Goal: Information Seeking & Learning: Understand process/instructions

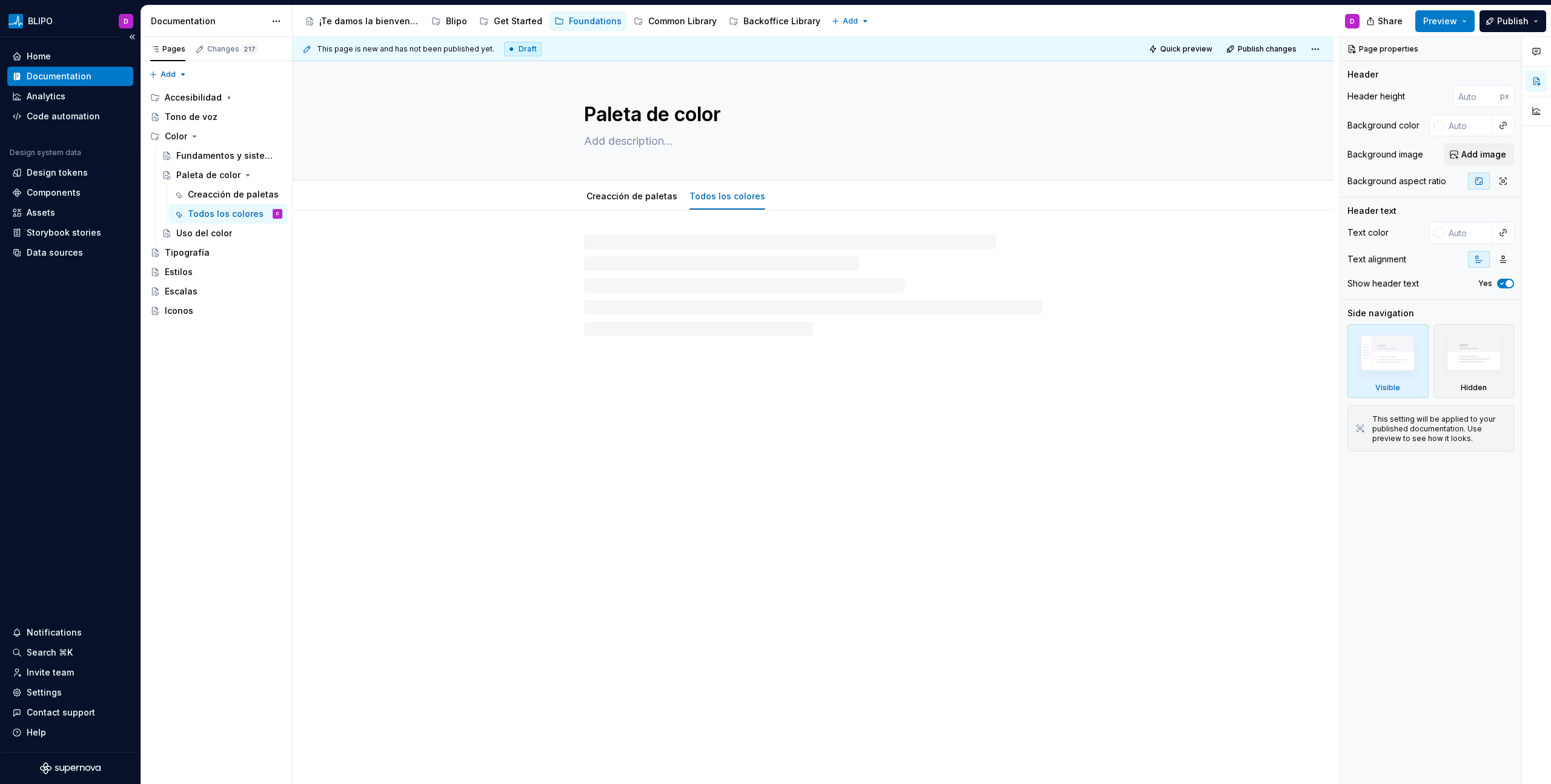
type textarea "*"
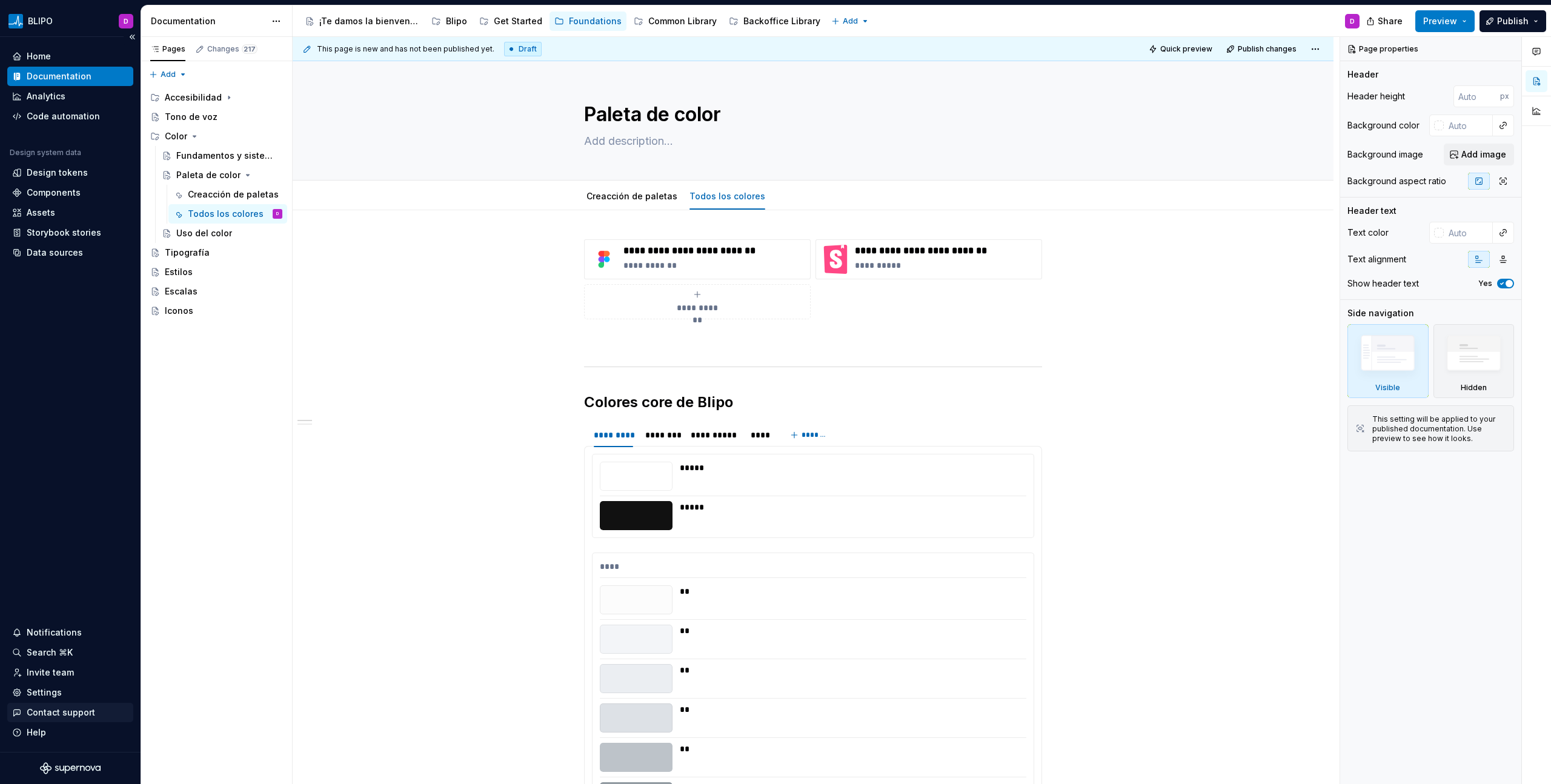
click at [54, 446] on div "Contact support" at bounding box center [61, 712] width 68 height 12
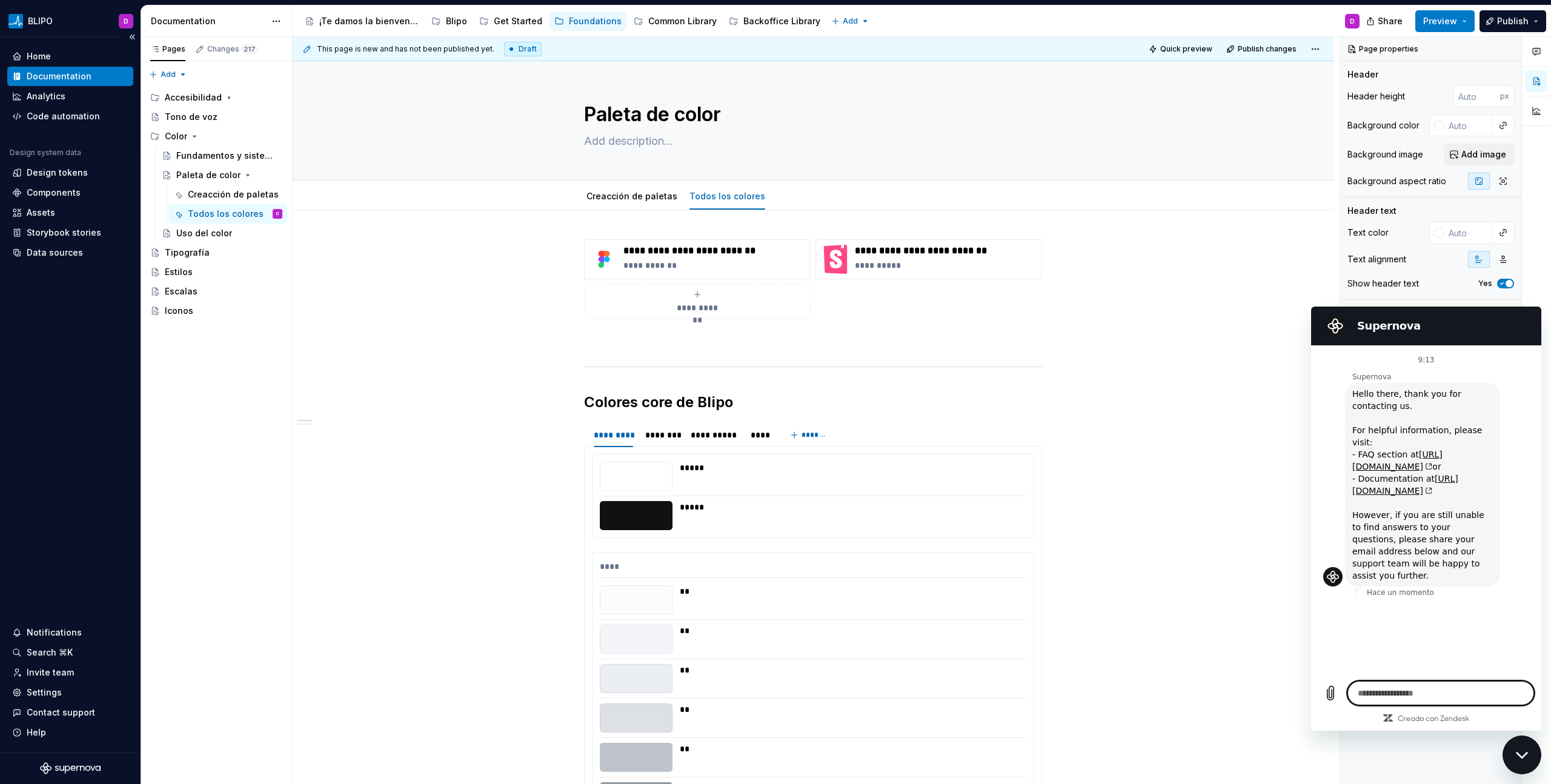
type textarea "*"
click at [916, 446] on icon "Cerrar ventana de mensajería" at bounding box center [1522, 755] width 13 height 8
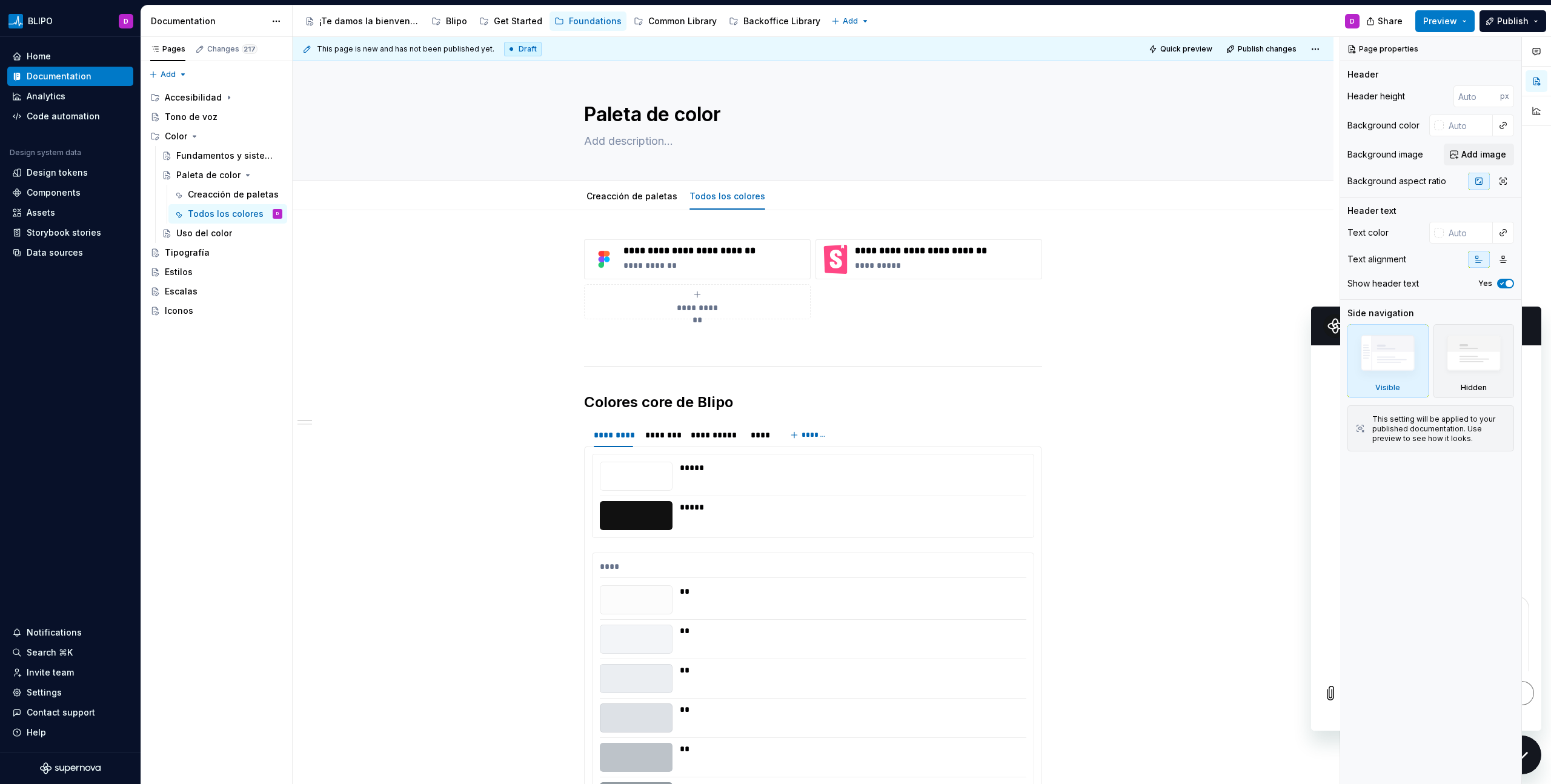
type textarea "*"
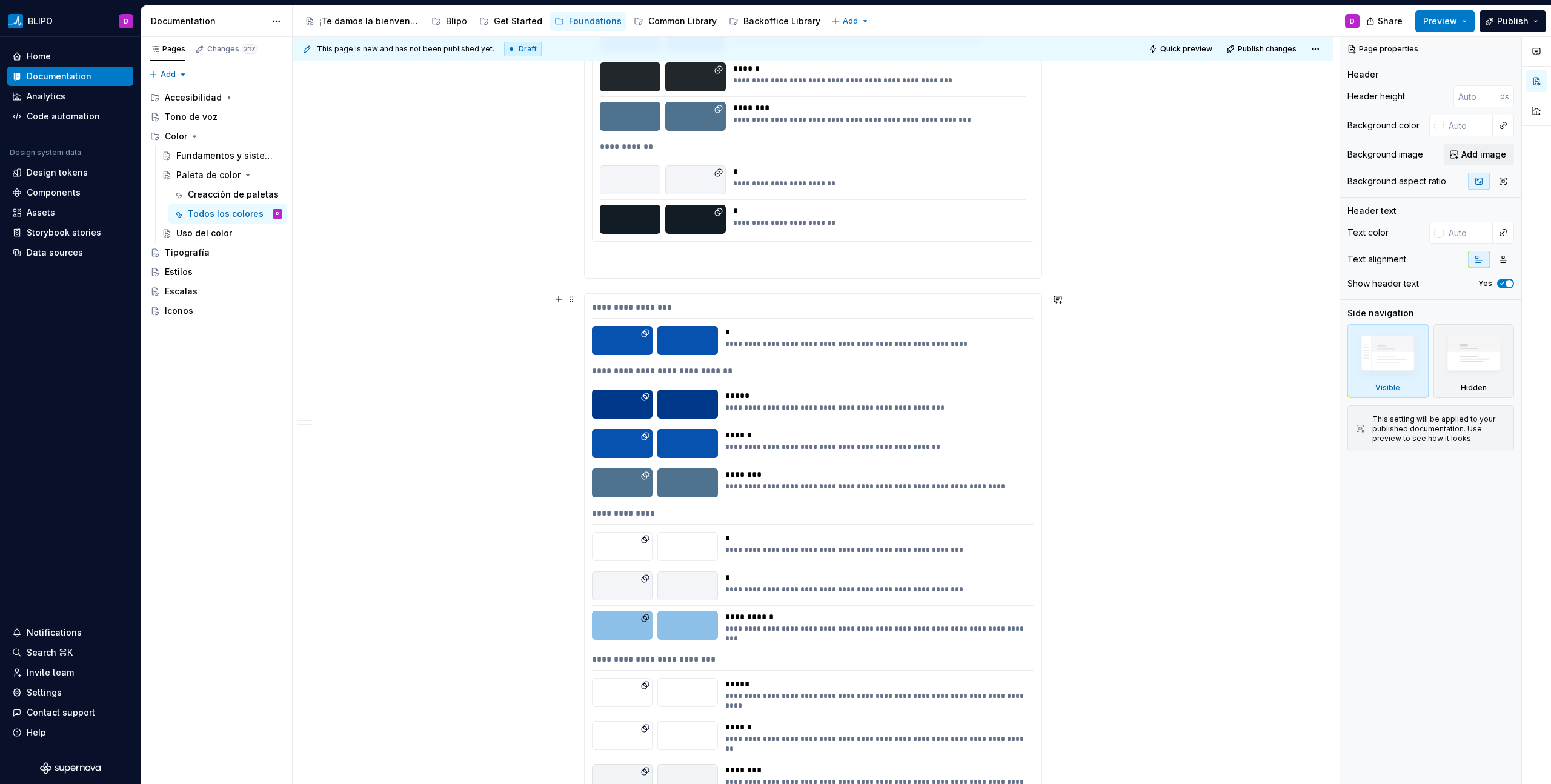
scroll to position [2112, 0]
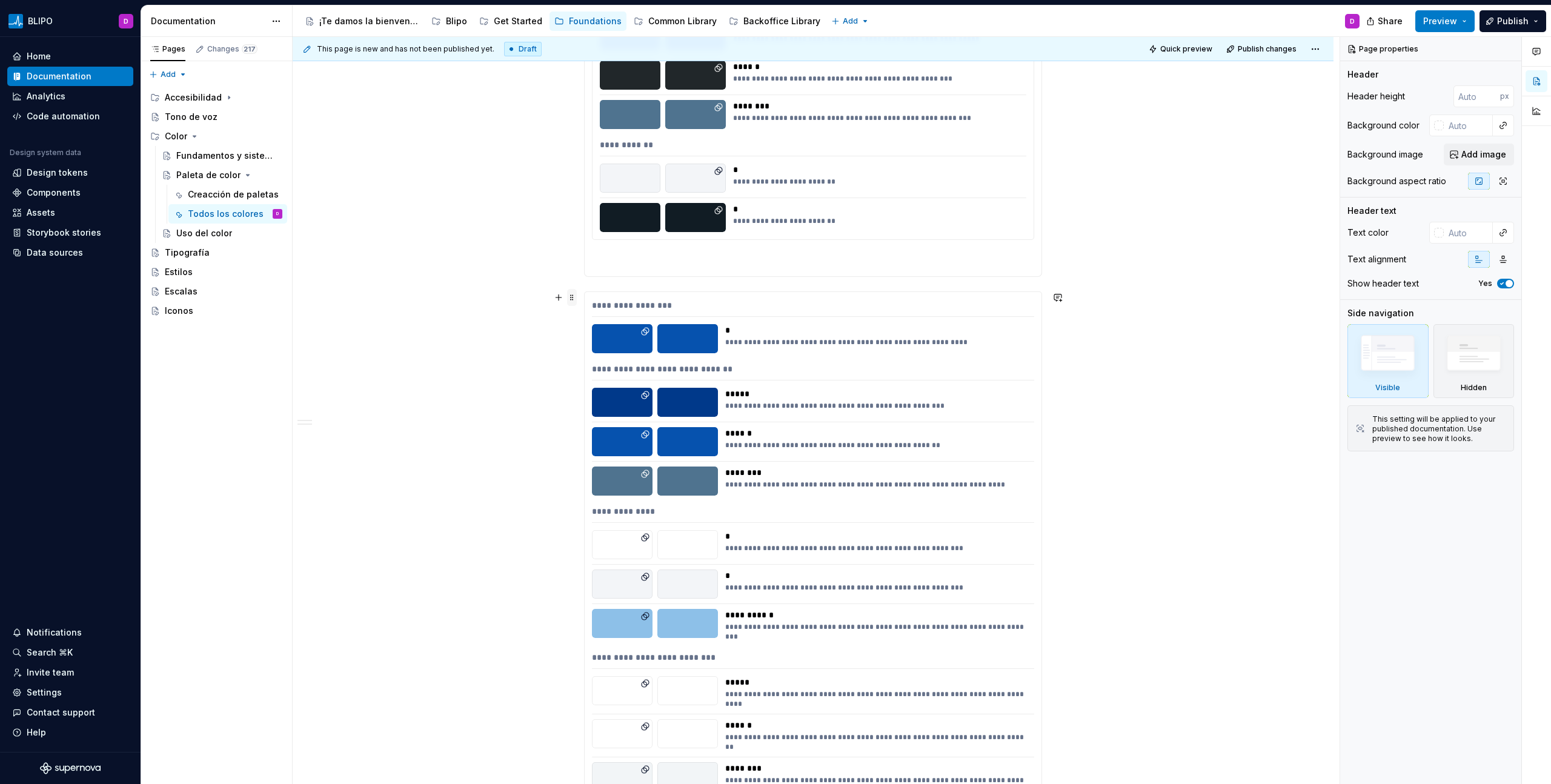
click at [572, 300] on span at bounding box center [572, 297] width 9 height 17
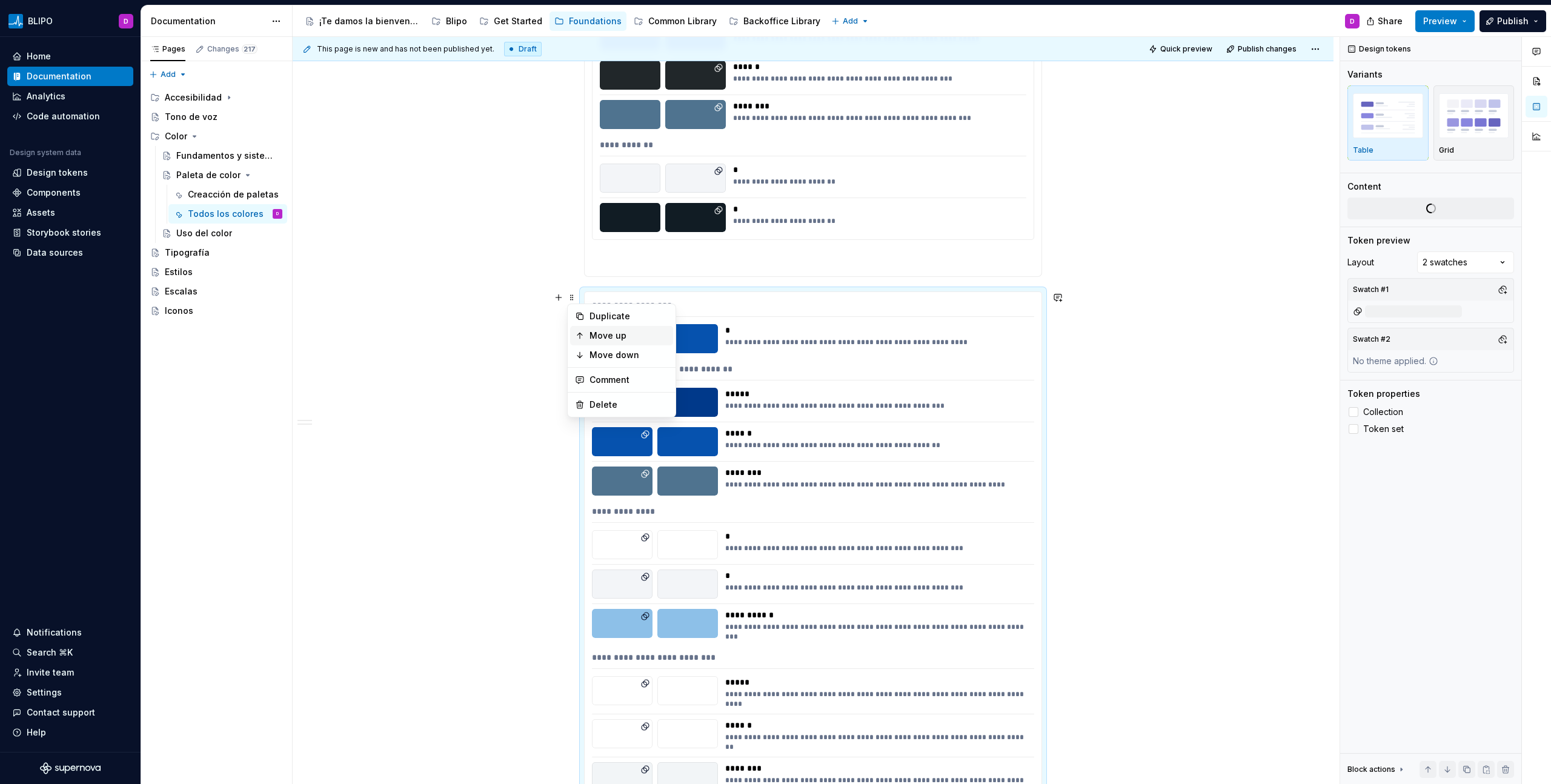
type textarea "*"
click at [611, 402] on div "Delete" at bounding box center [628, 405] width 78 height 12
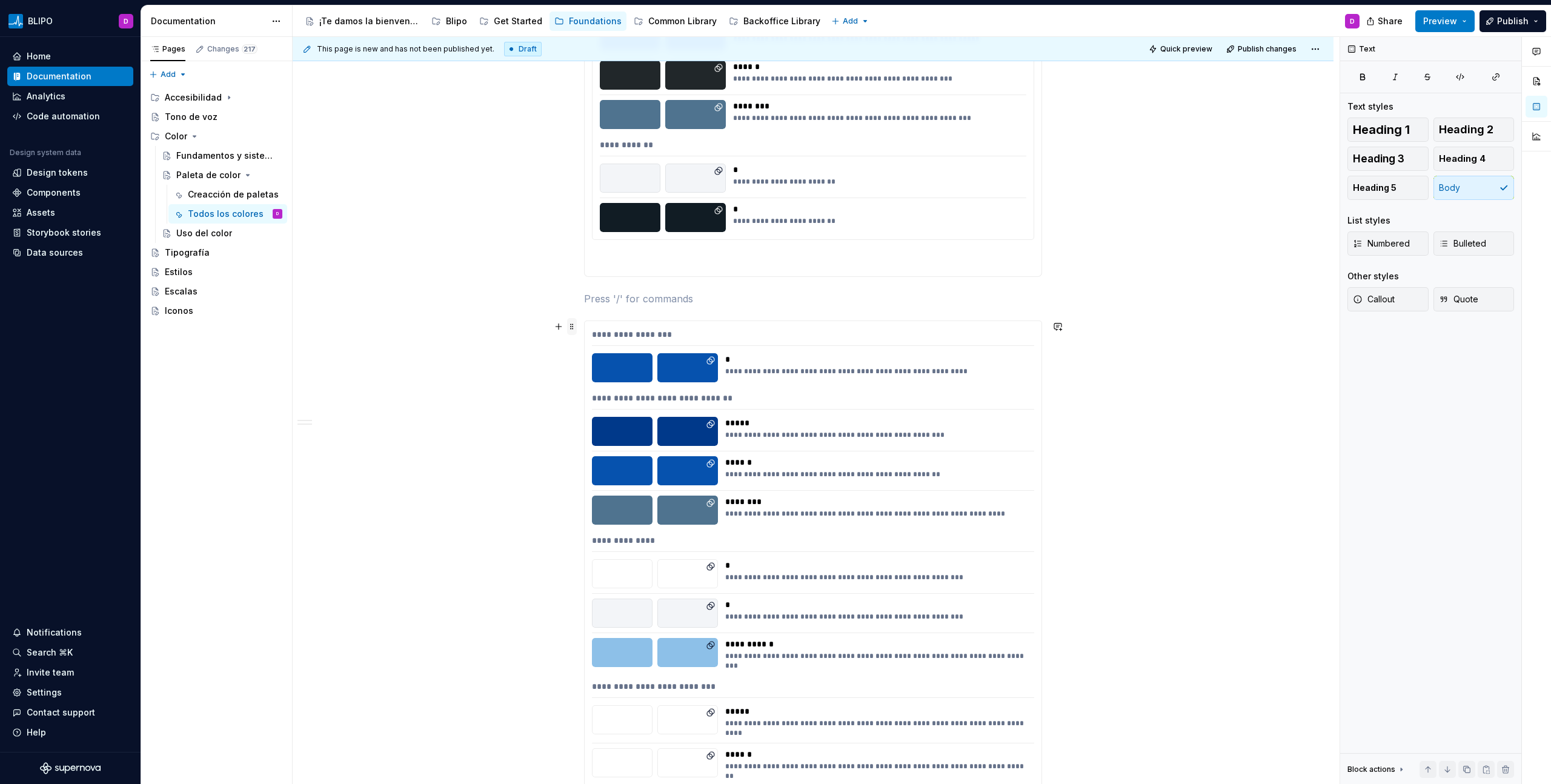
click at [571, 326] on span at bounding box center [572, 326] width 9 height 17
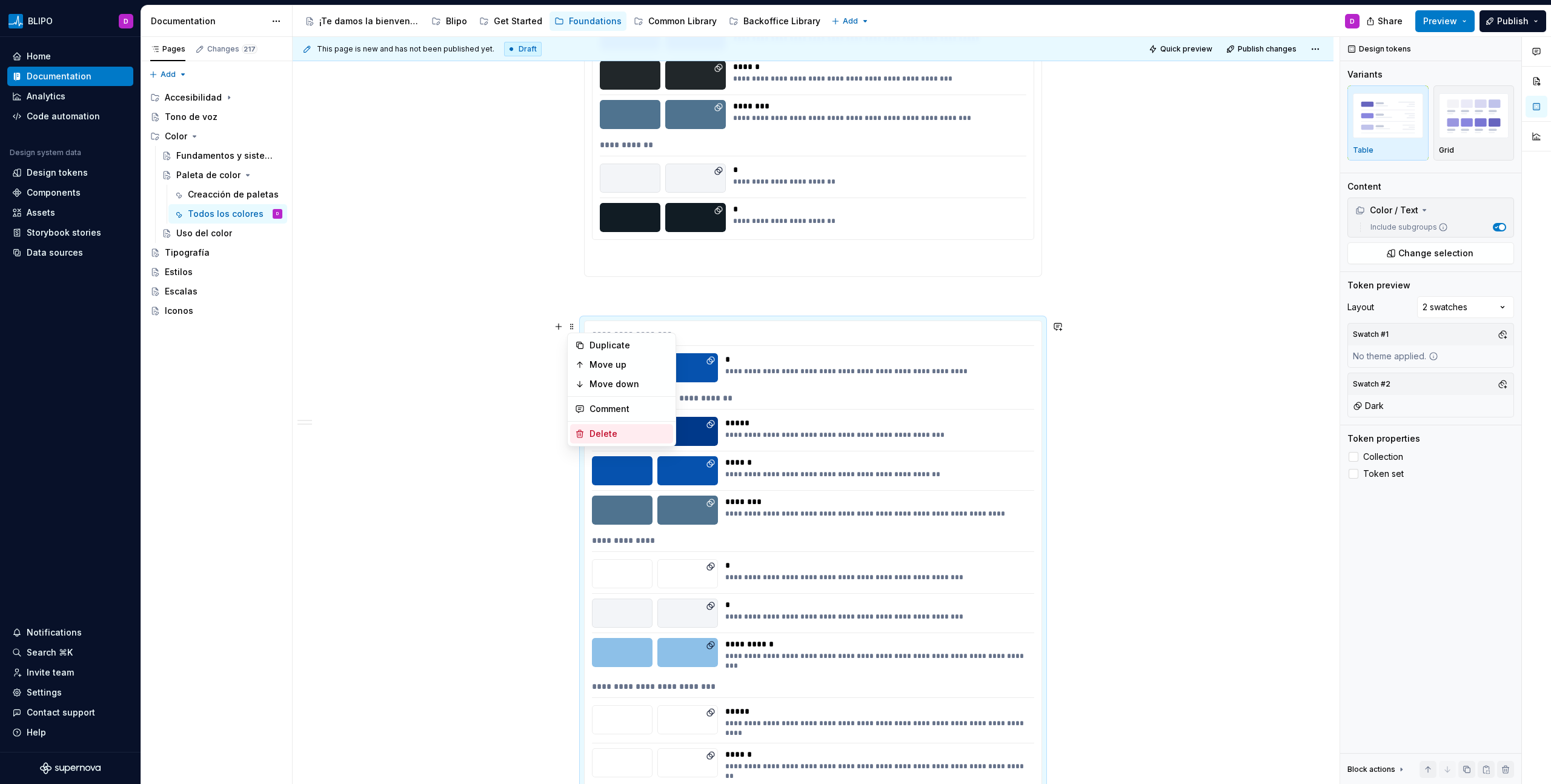
click at [606, 433] on div "Delete" at bounding box center [628, 434] width 78 height 12
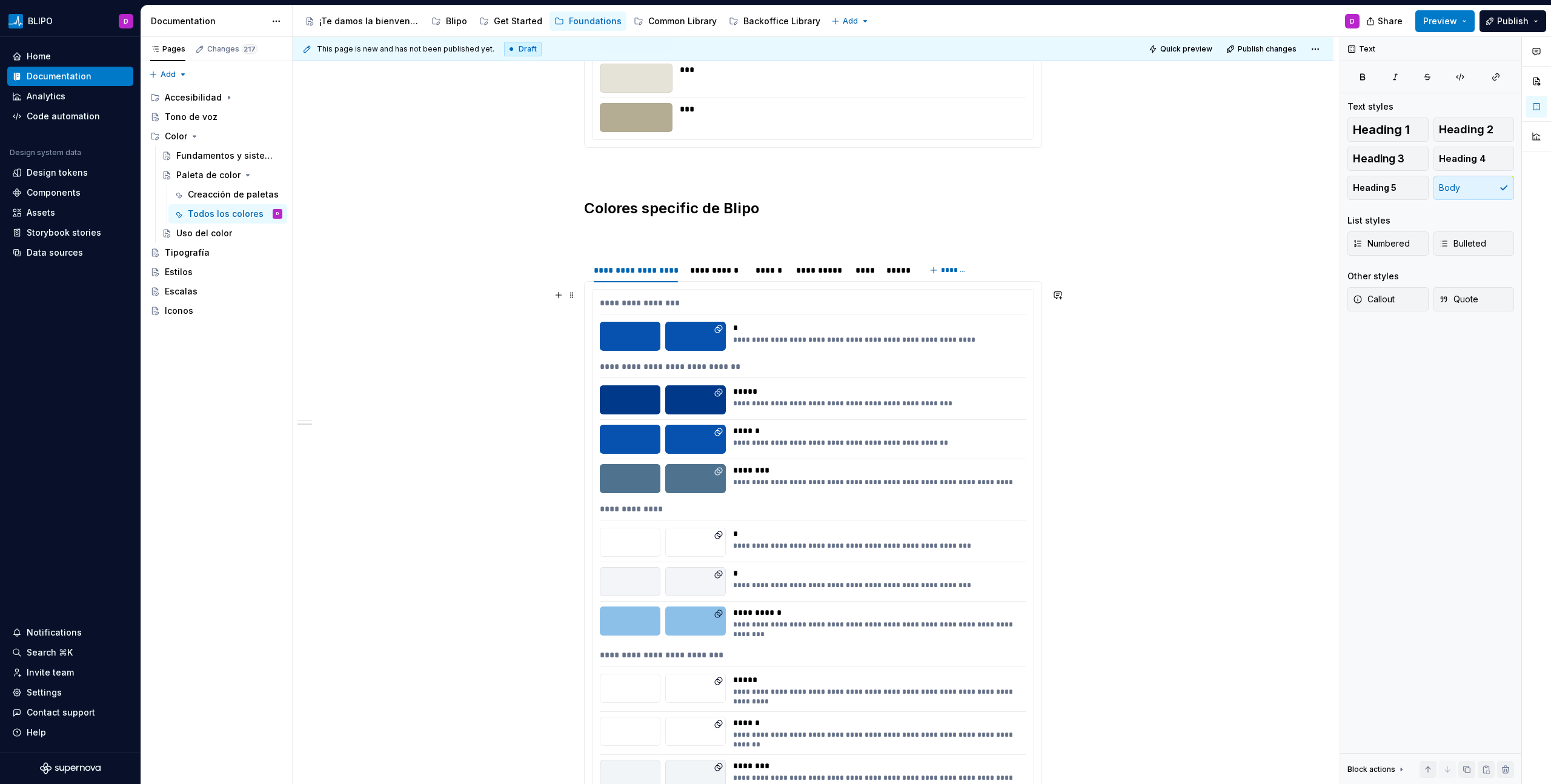
scroll to position [1154, 0]
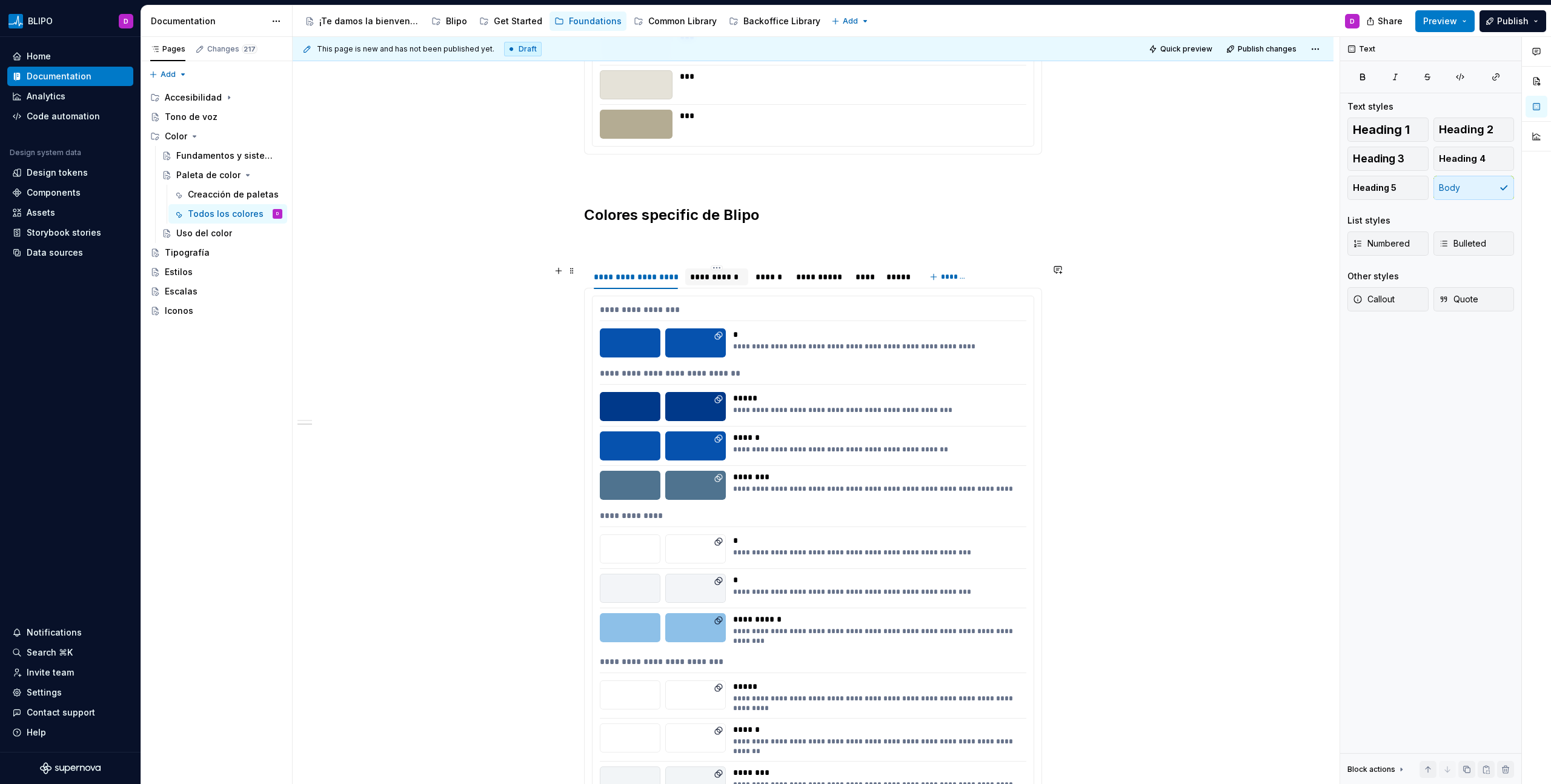
click at [719, 276] on div "**********" at bounding box center [717, 277] width 54 height 12
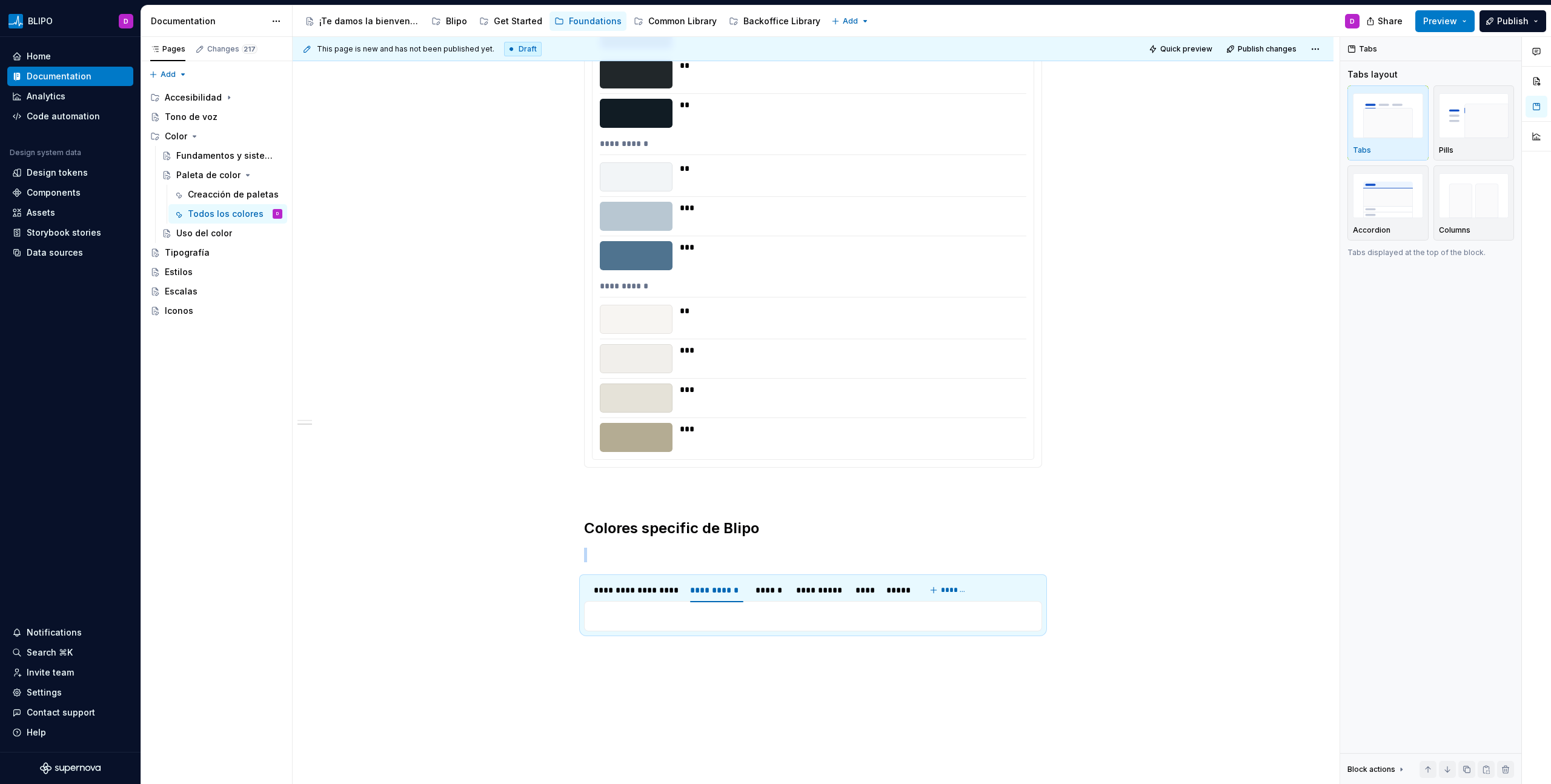
scroll to position [966, 0]
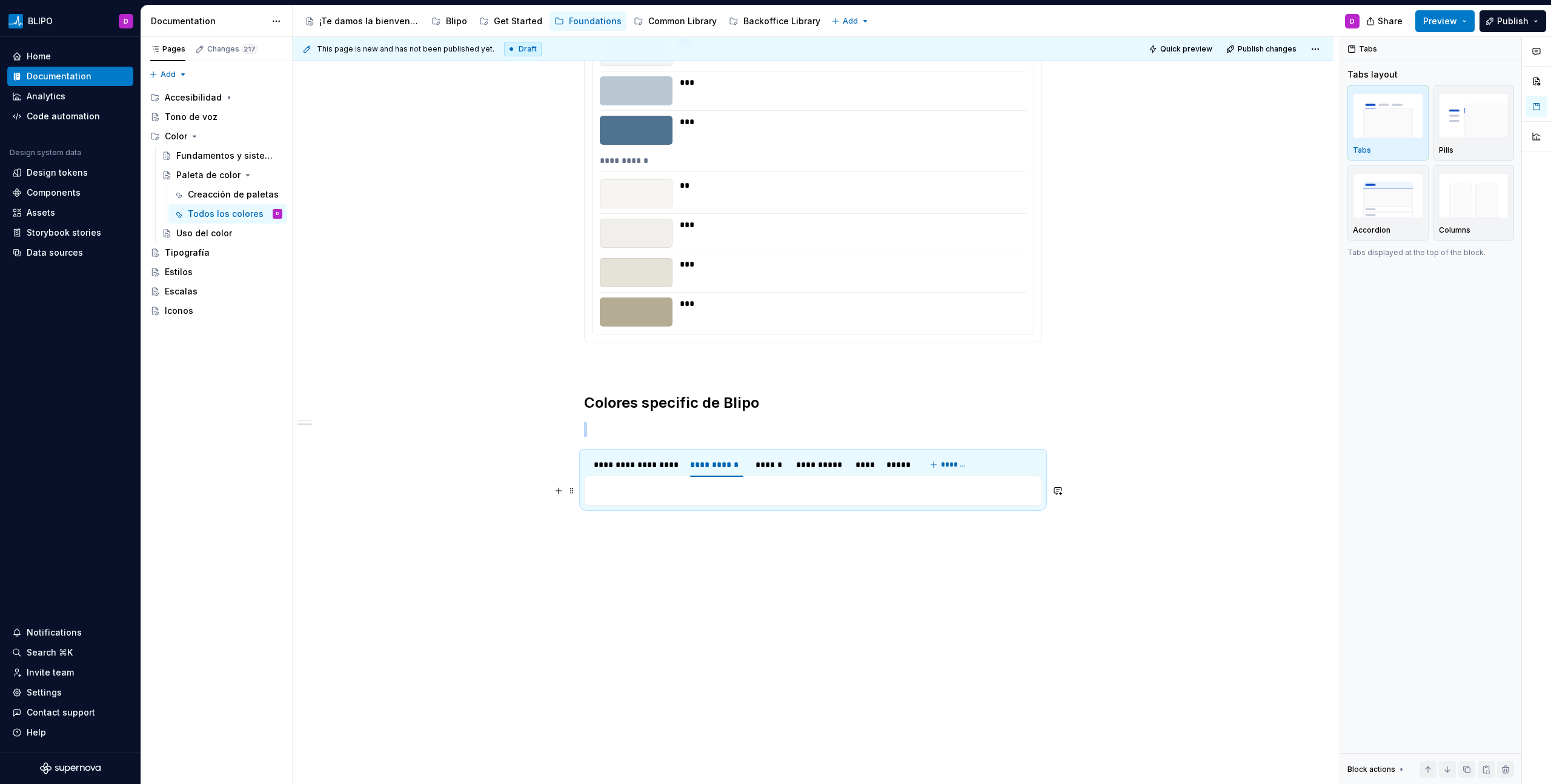
click at [615, 446] on p at bounding box center [813, 491] width 442 height 15
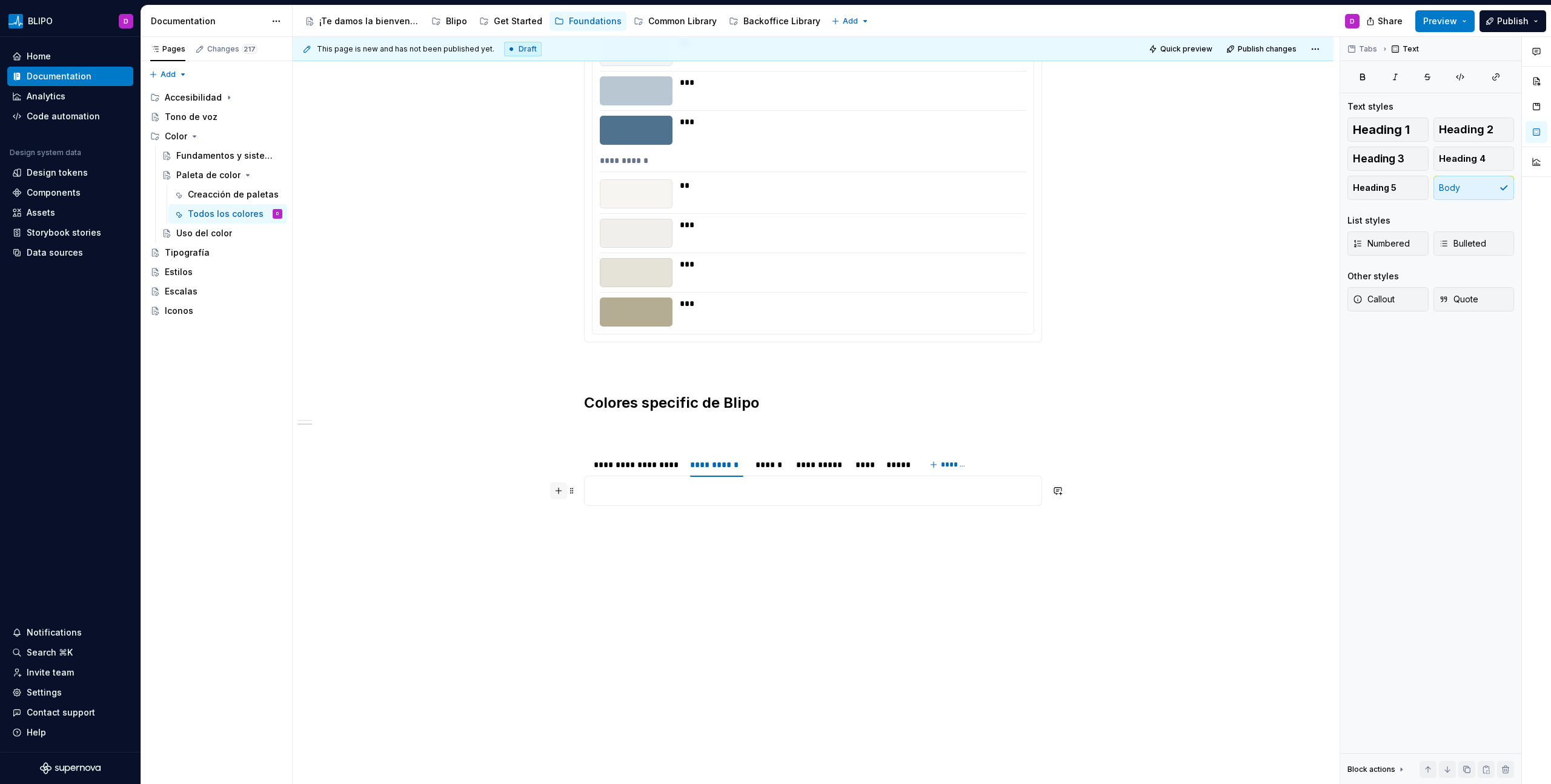
click at [558, 446] on button "button" at bounding box center [558, 490] width 17 height 17
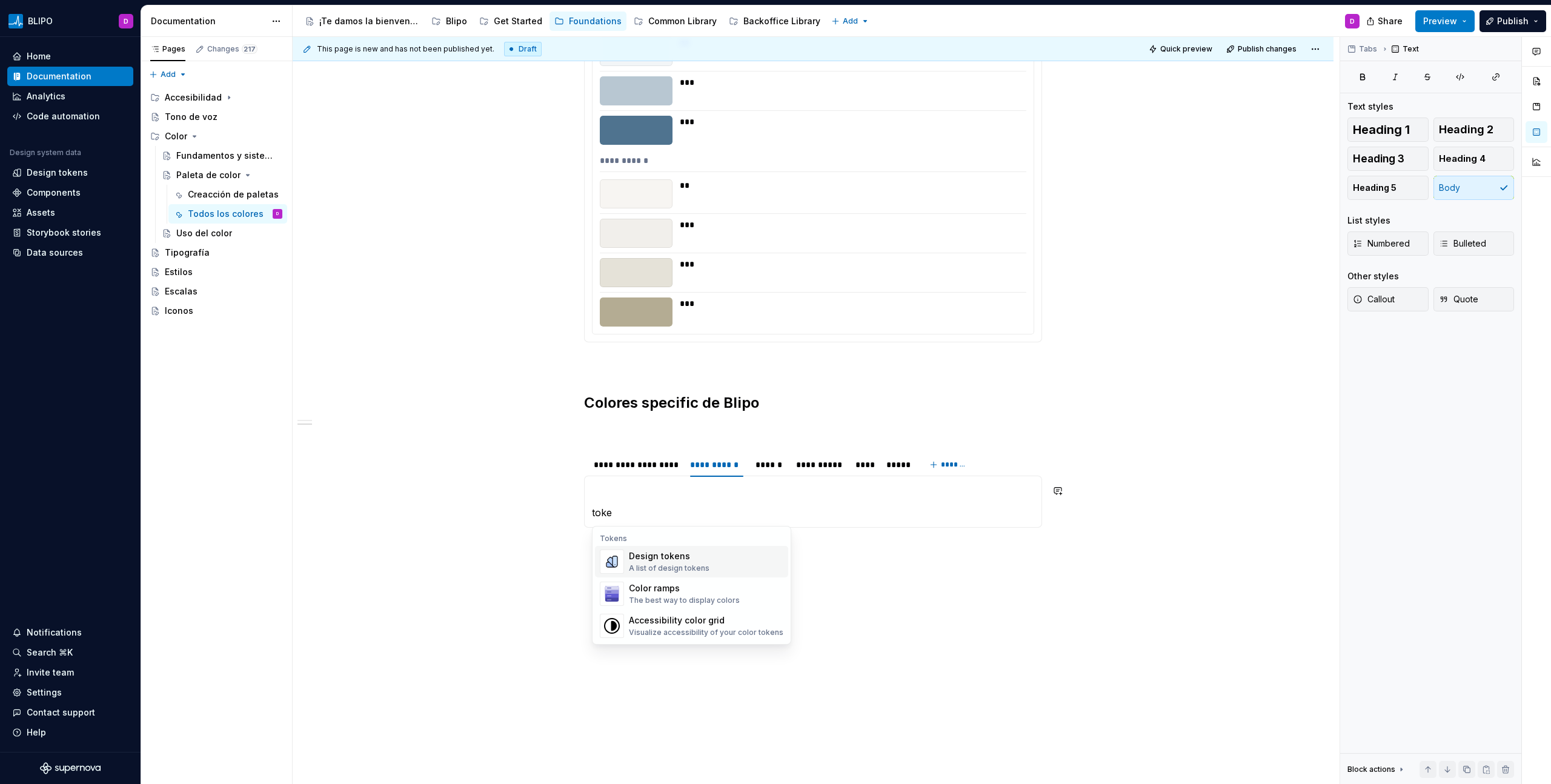
click at [694, 446] on div "A list of design tokens" at bounding box center [669, 568] width 80 height 9
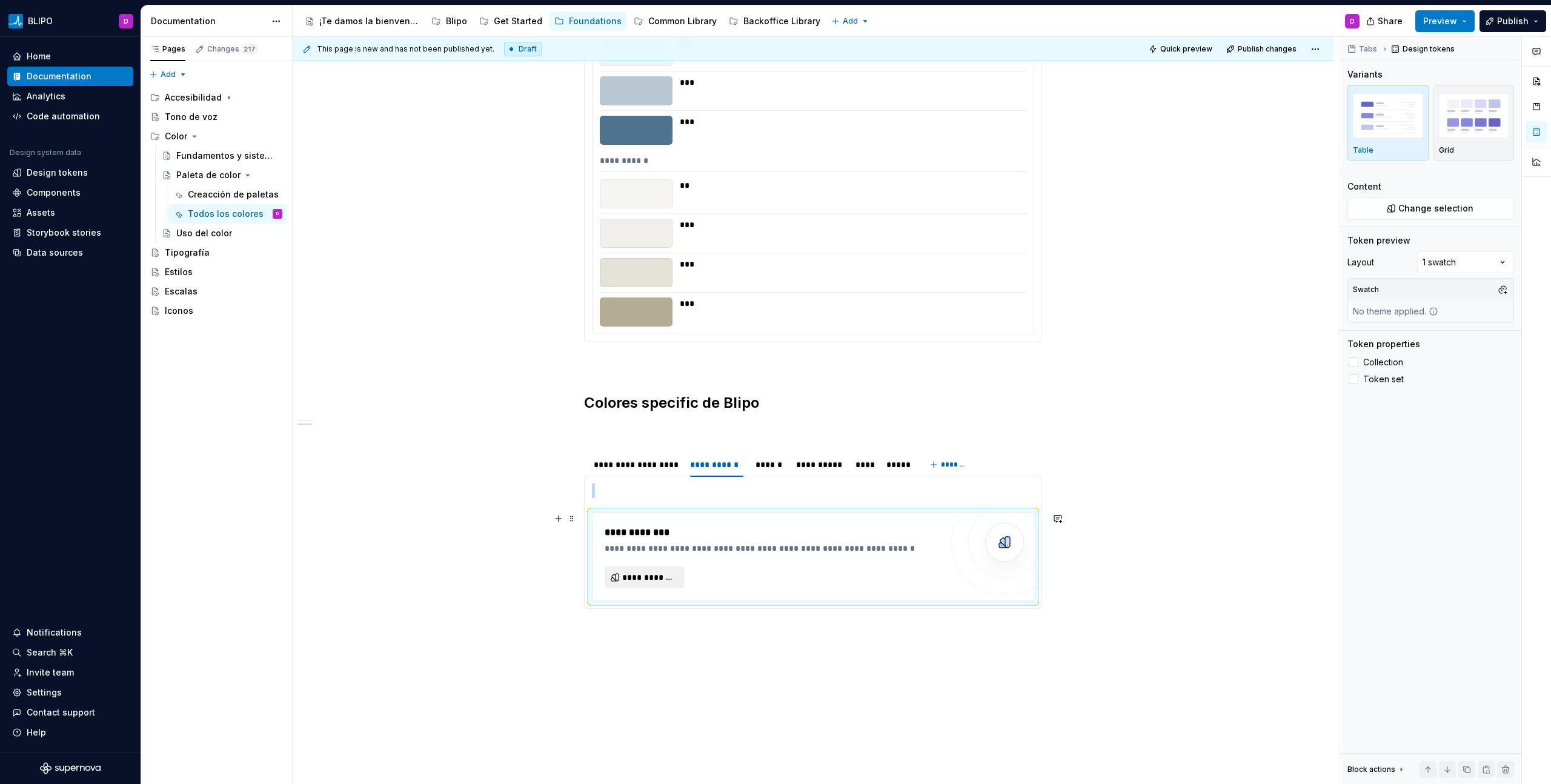
click at [649, 446] on span "**********" at bounding box center [649, 577] width 54 height 12
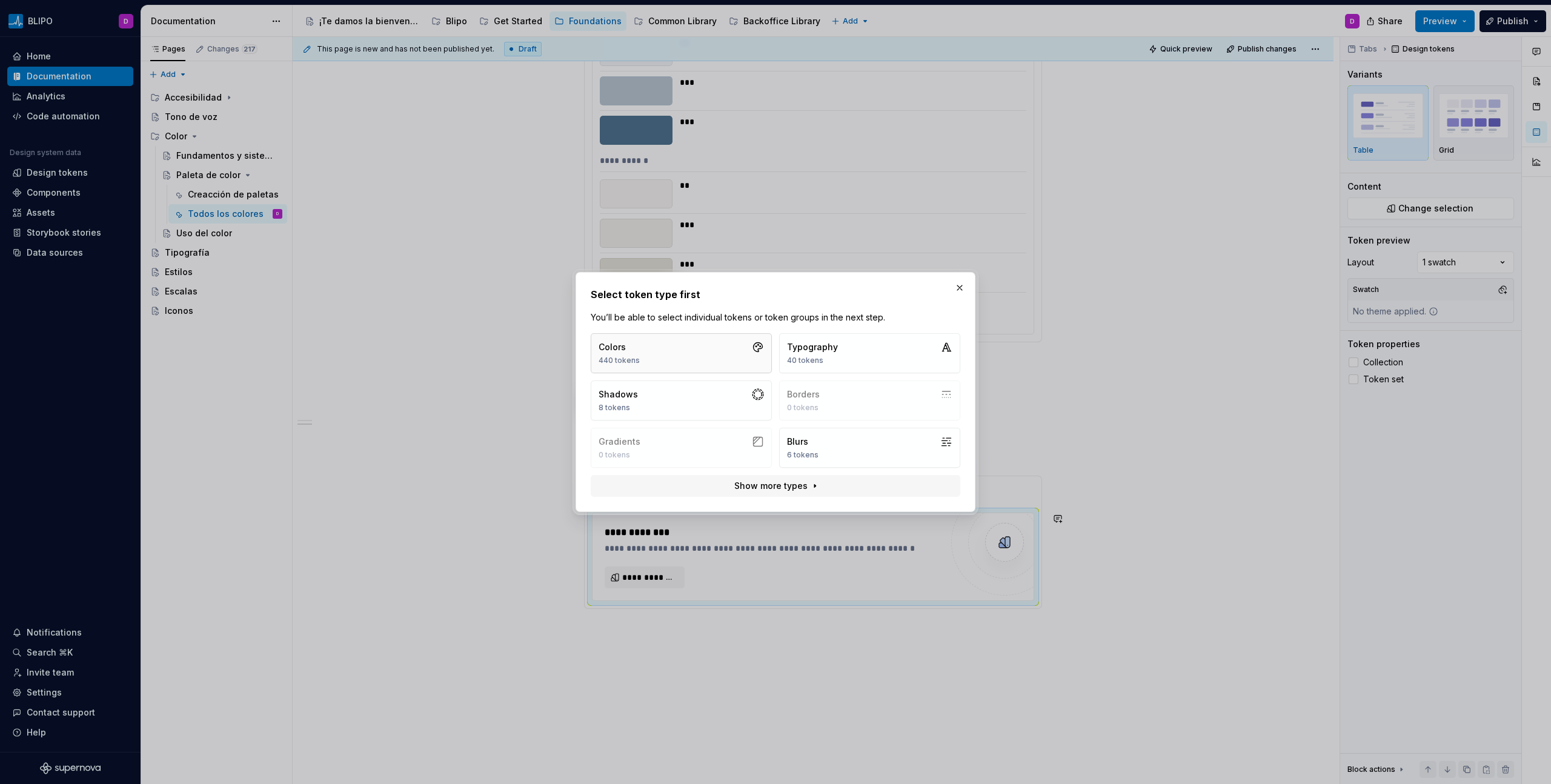
click at [681, 342] on button "Colors 440 tokens" at bounding box center [681, 353] width 181 height 40
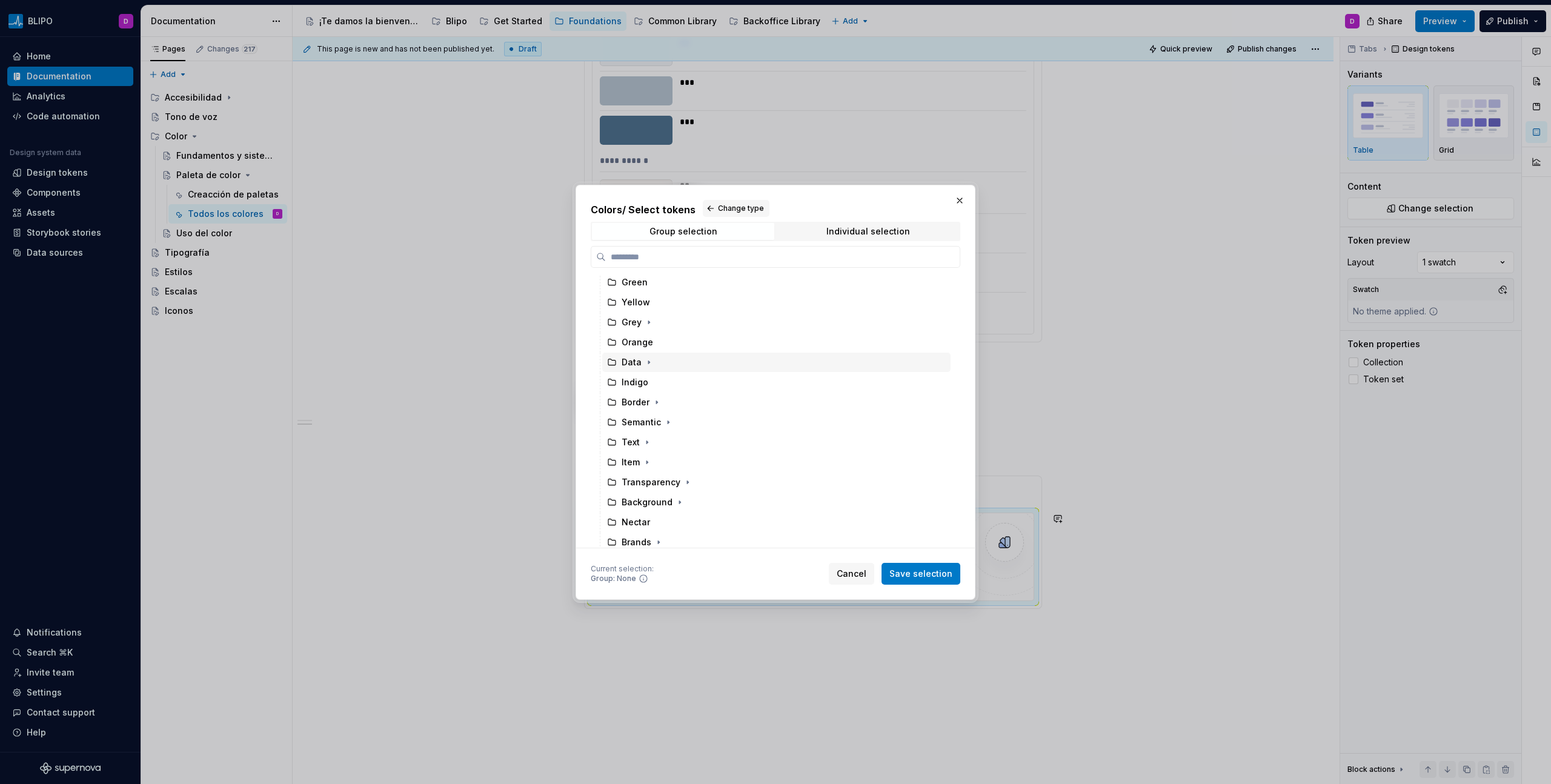
scroll to position [87, 0]
click at [645, 446] on div "Background" at bounding box center [647, 497] width 51 height 12
click at [916, 446] on span "Save selection" at bounding box center [921, 574] width 63 height 12
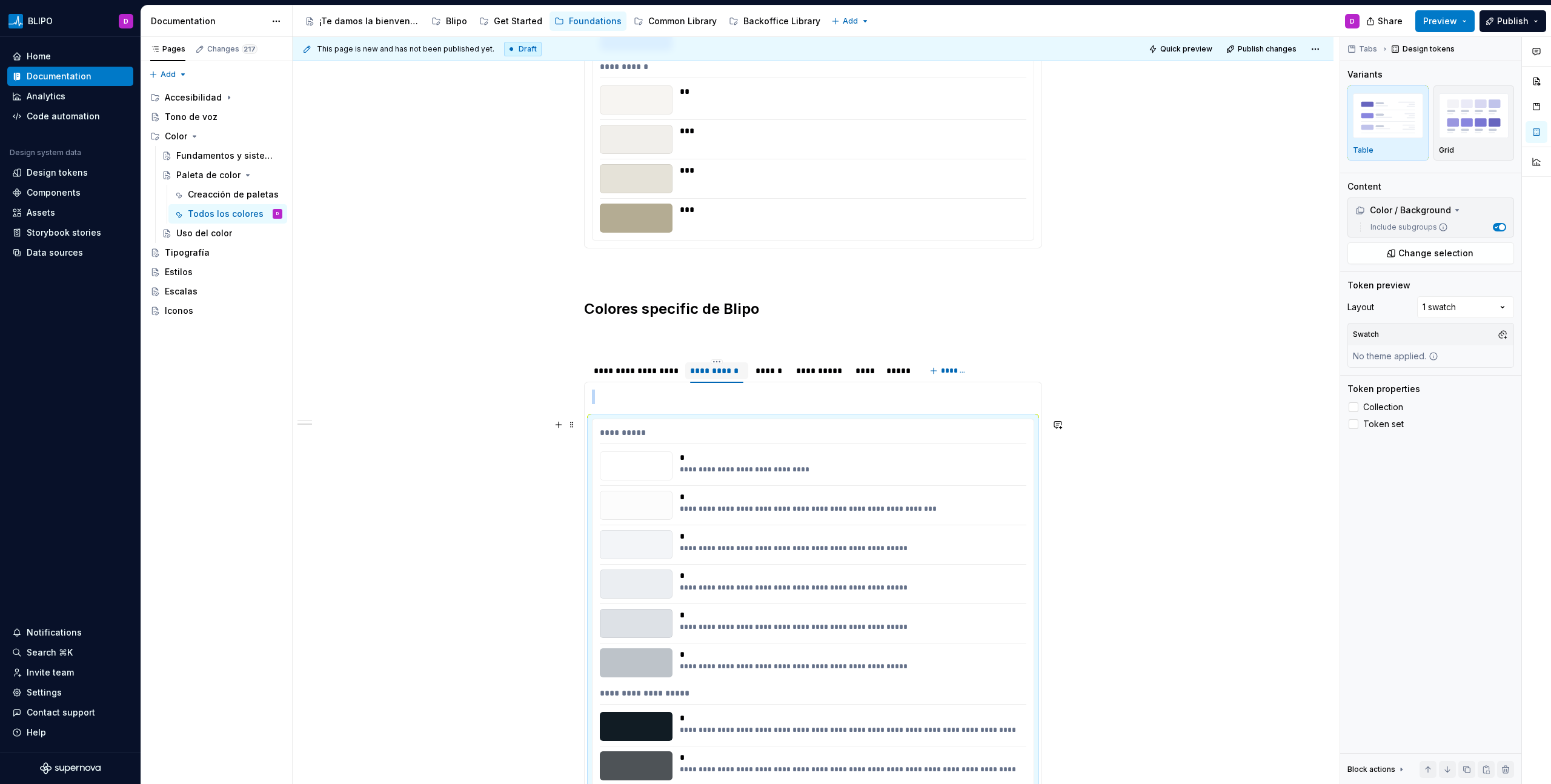
scroll to position [962, 0]
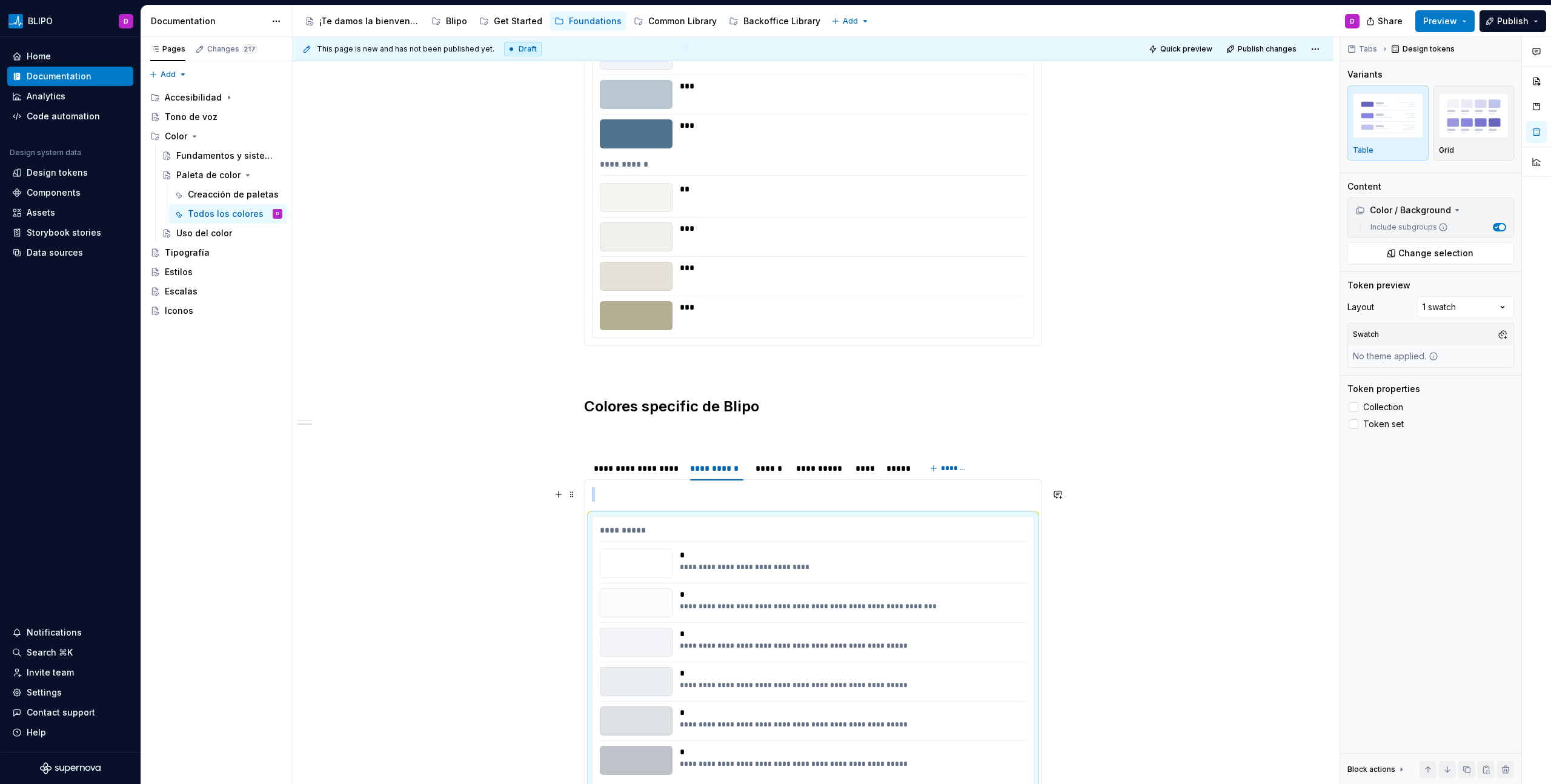
click at [633, 446] on p at bounding box center [813, 495] width 442 height 15
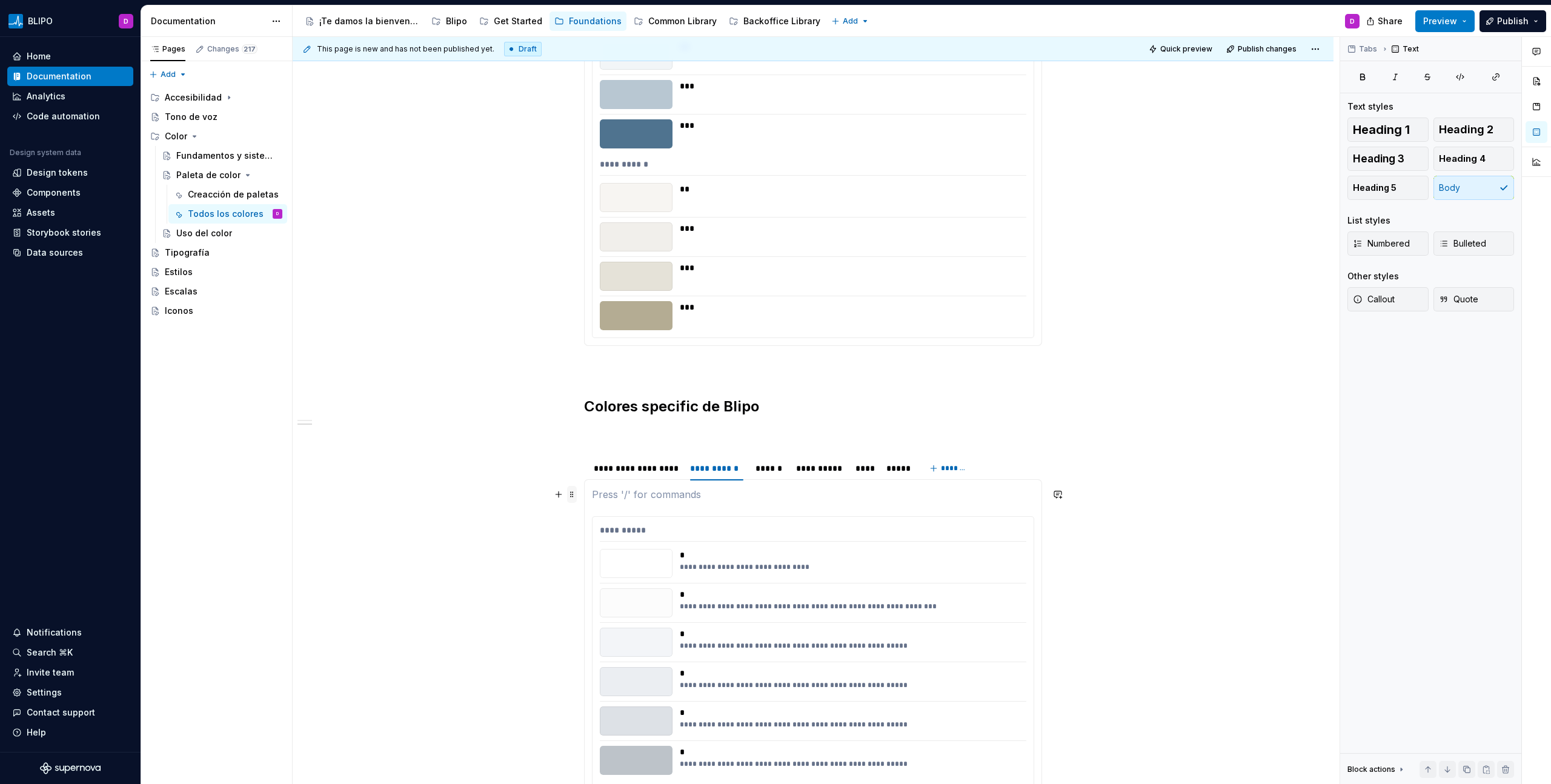
click at [572, 446] on span at bounding box center [572, 494] width 9 height 17
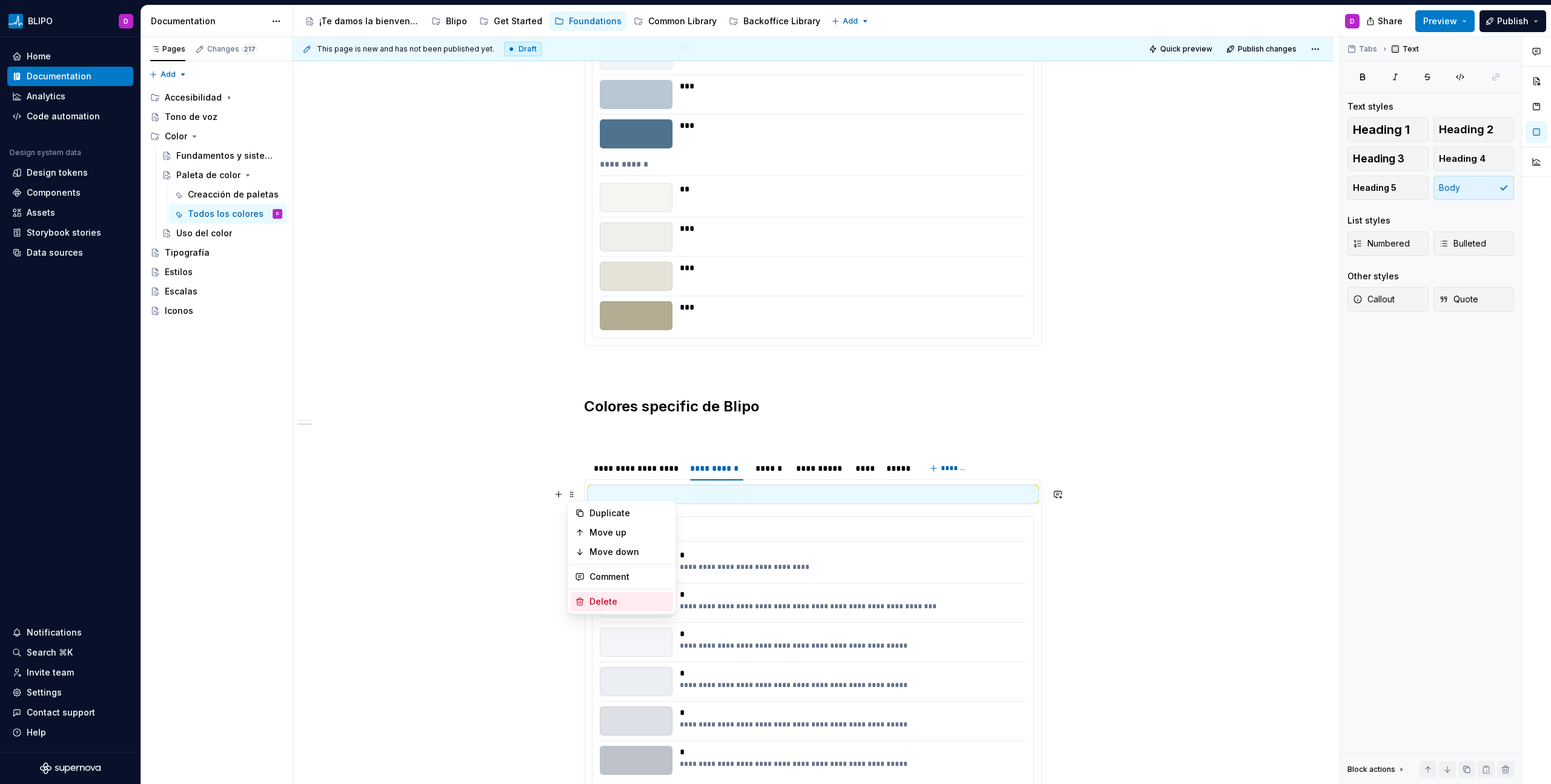
click at [604, 446] on div "Delete" at bounding box center [628, 601] width 78 height 12
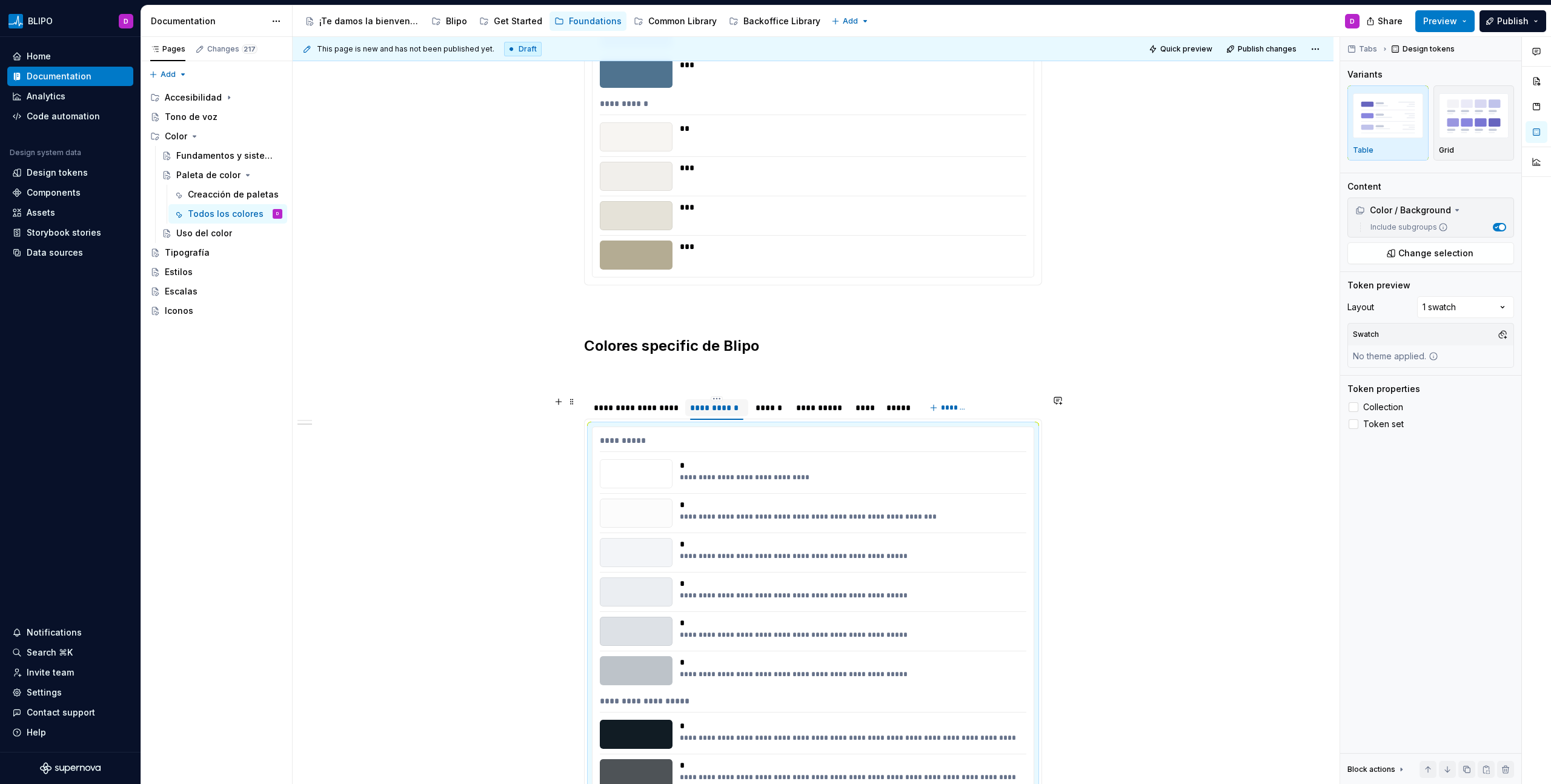
scroll to position [1023, 0]
click at [648, 415] on div "**********" at bounding box center [636, 408] width 94 height 17
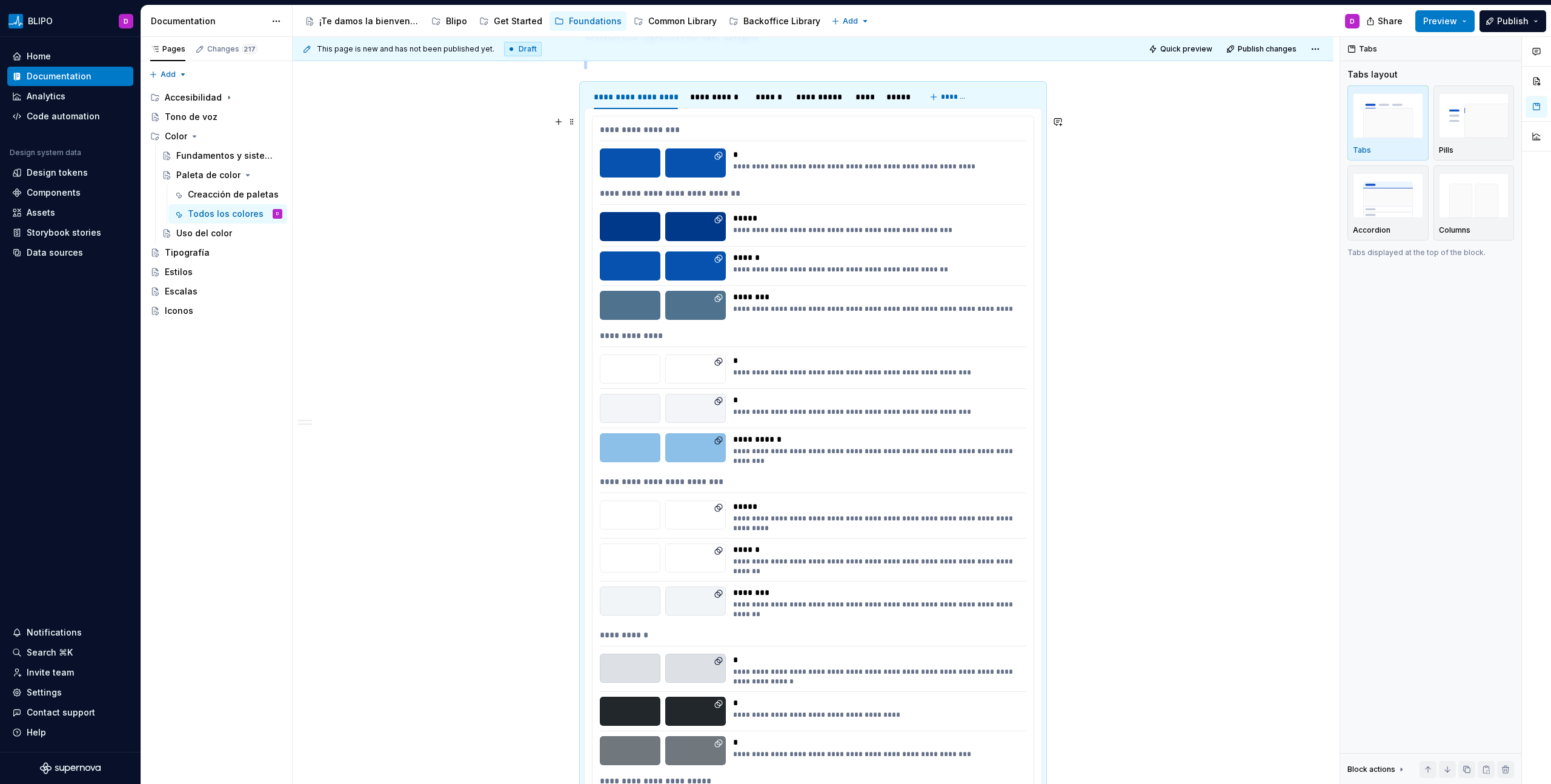
scroll to position [1351, 0]
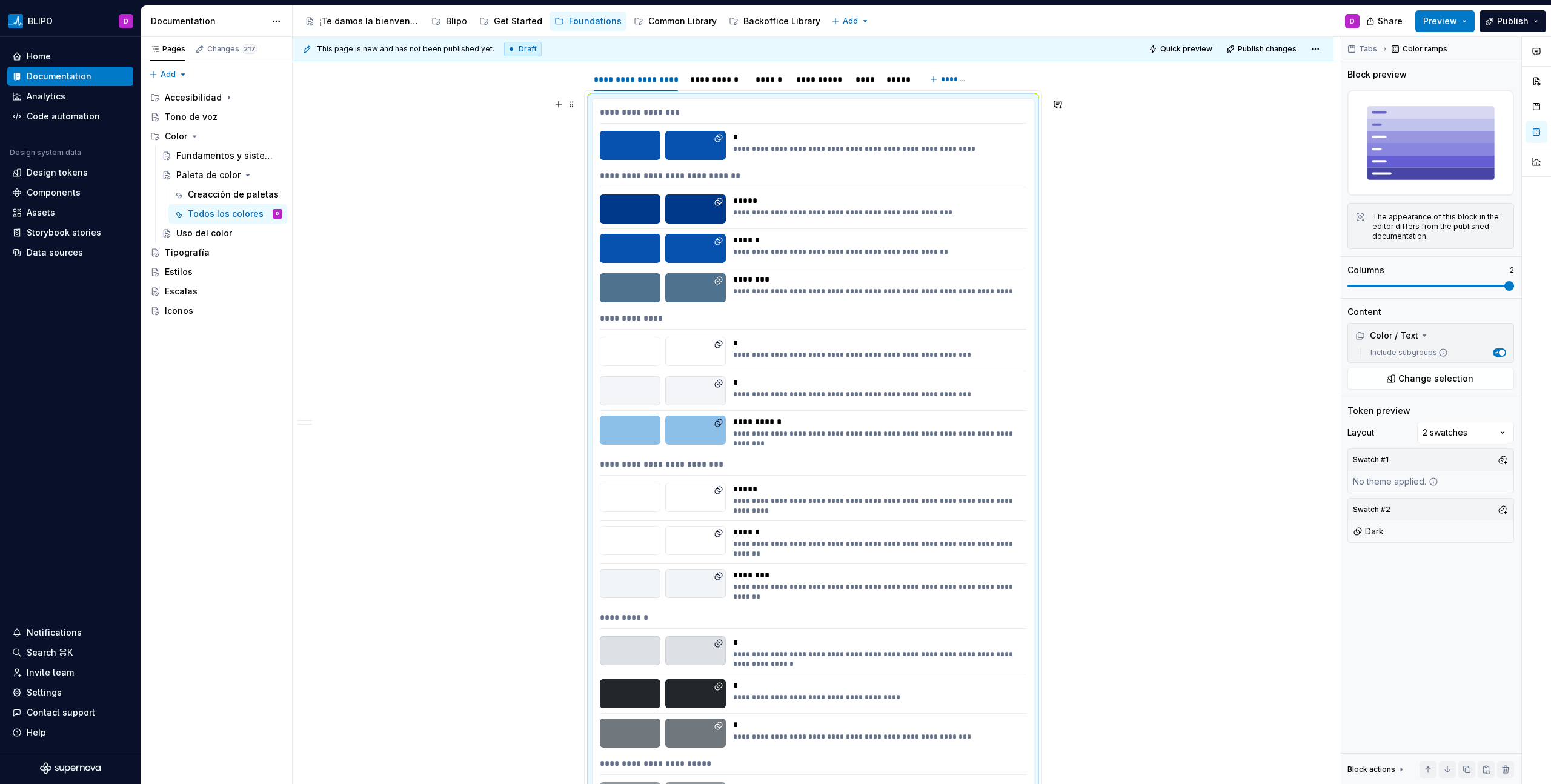
click at [847, 400] on div "**********" at bounding box center [876, 390] width 286 height 29
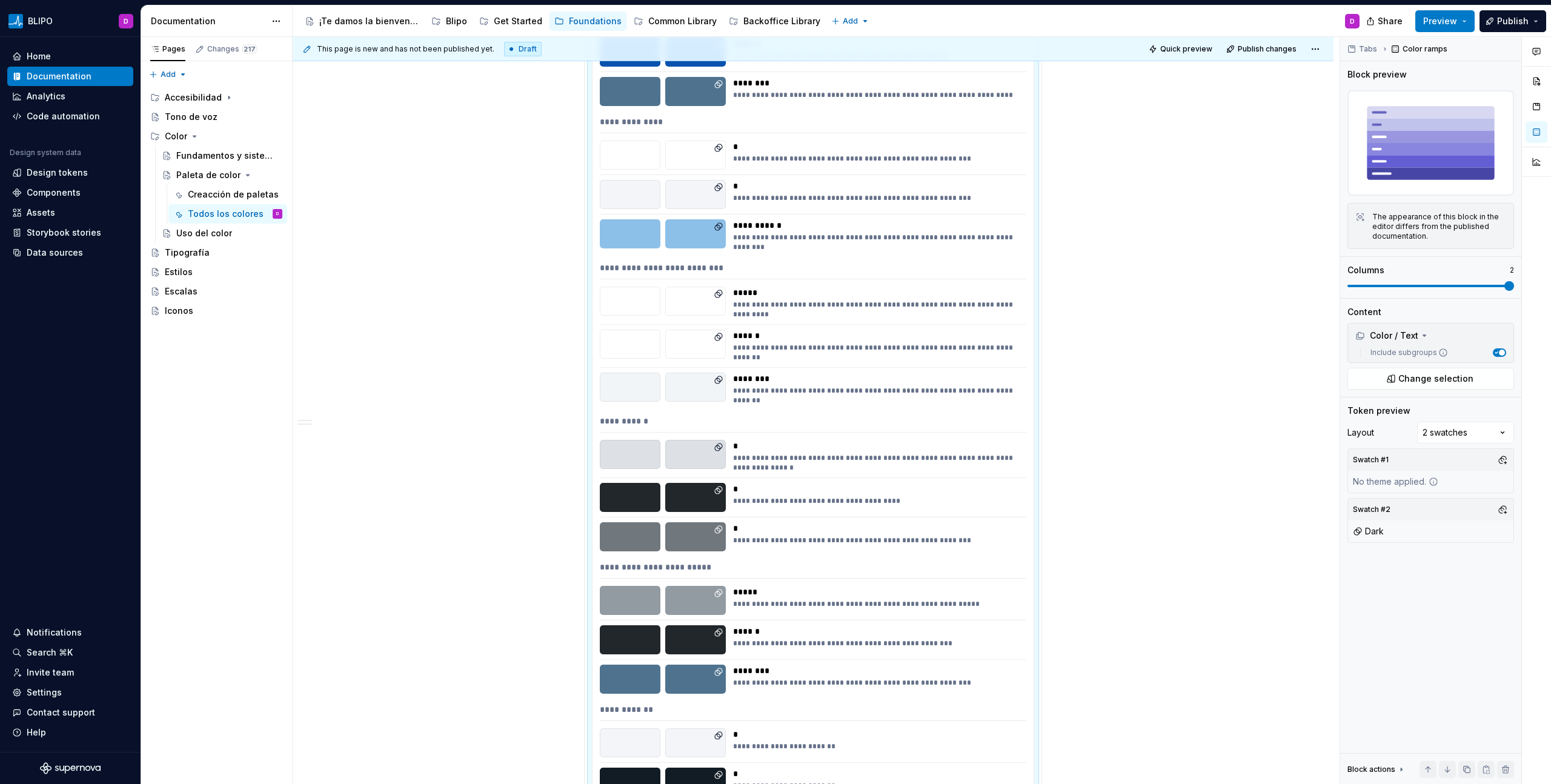
scroll to position [1883, 0]
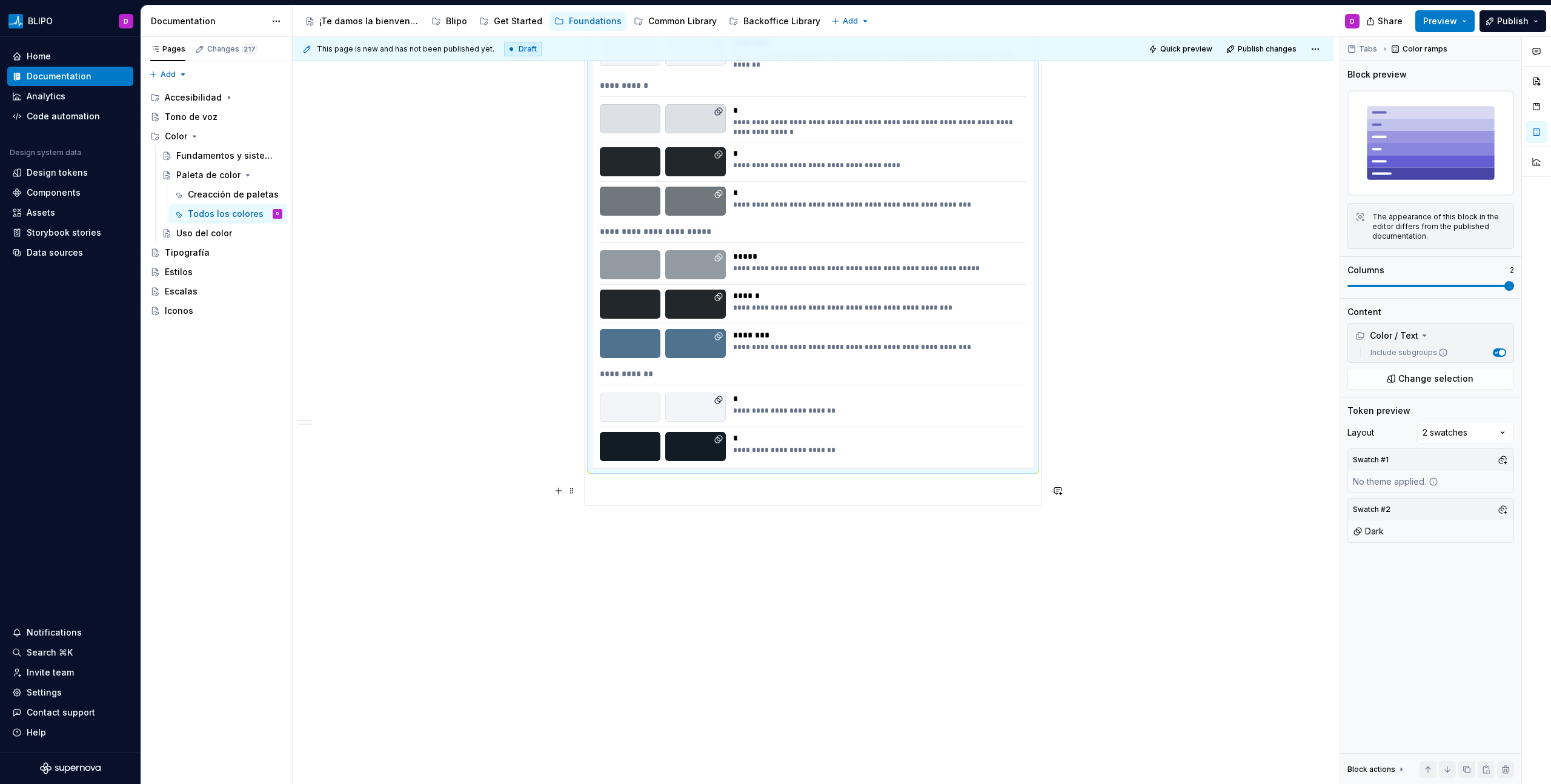
click at [645, 446] on p at bounding box center [813, 491] width 442 height 15
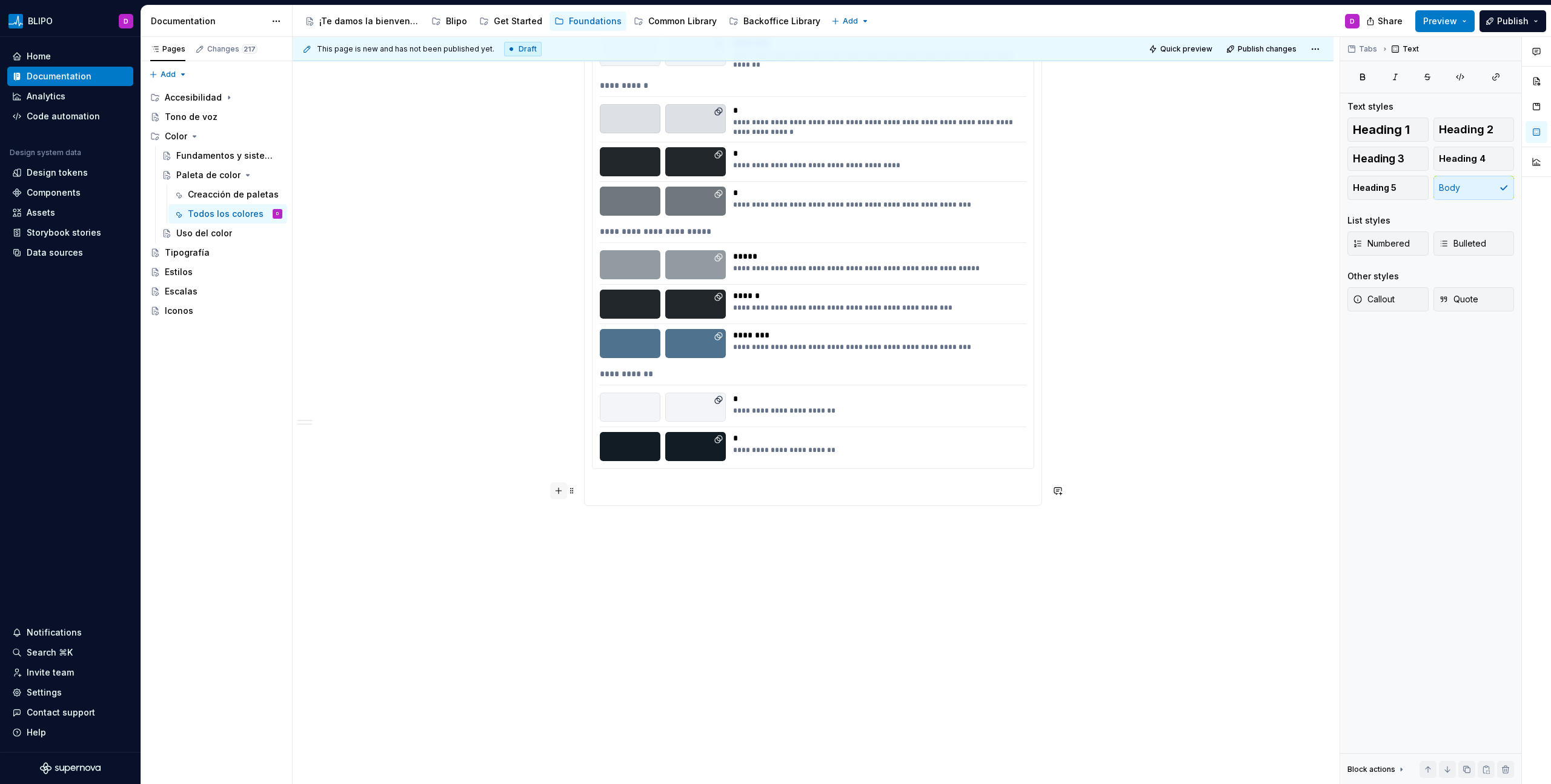
click at [560, 446] on button "button" at bounding box center [558, 490] width 17 height 17
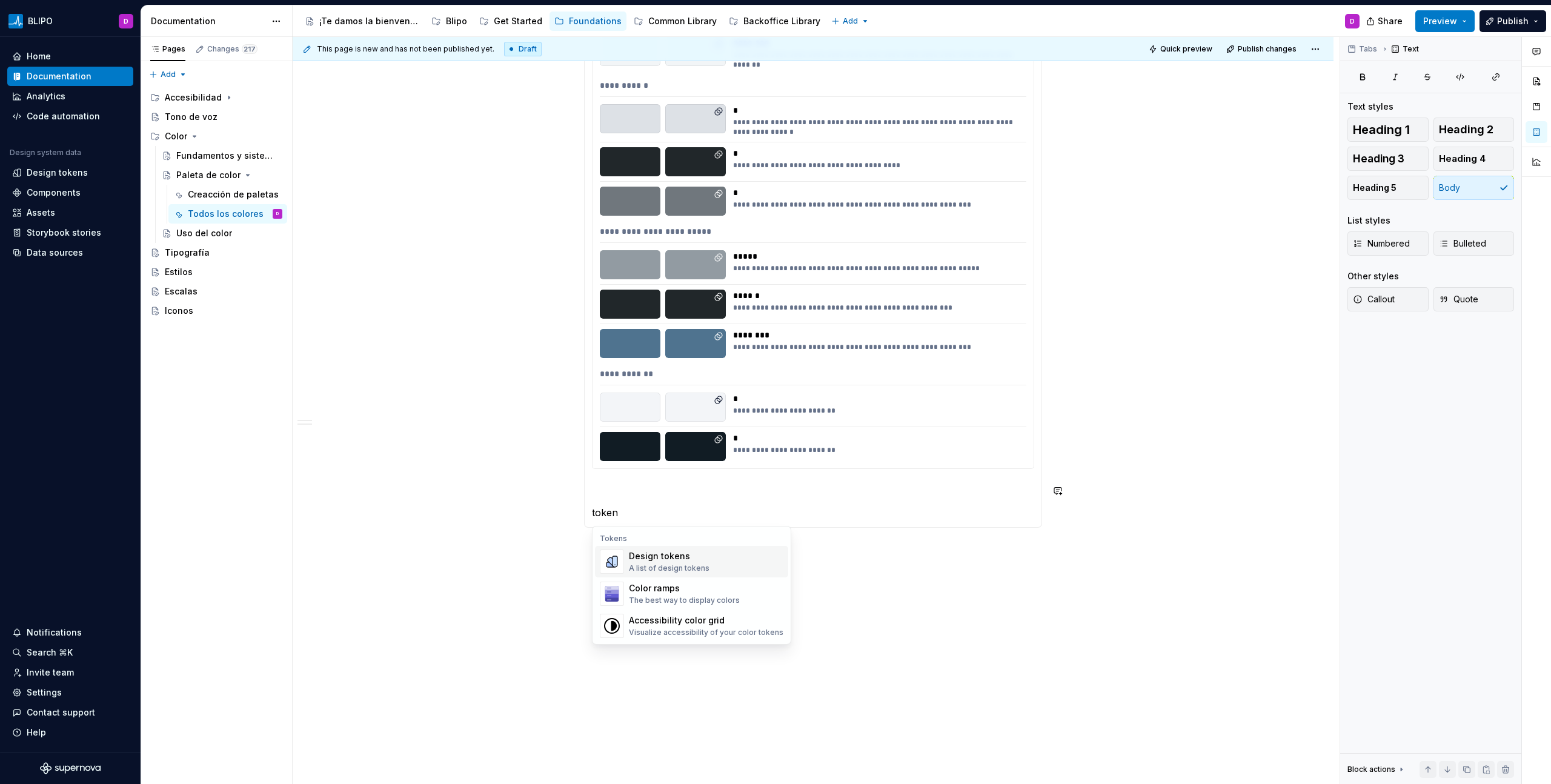
click at [655, 446] on div "A list of design tokens" at bounding box center [669, 568] width 80 height 9
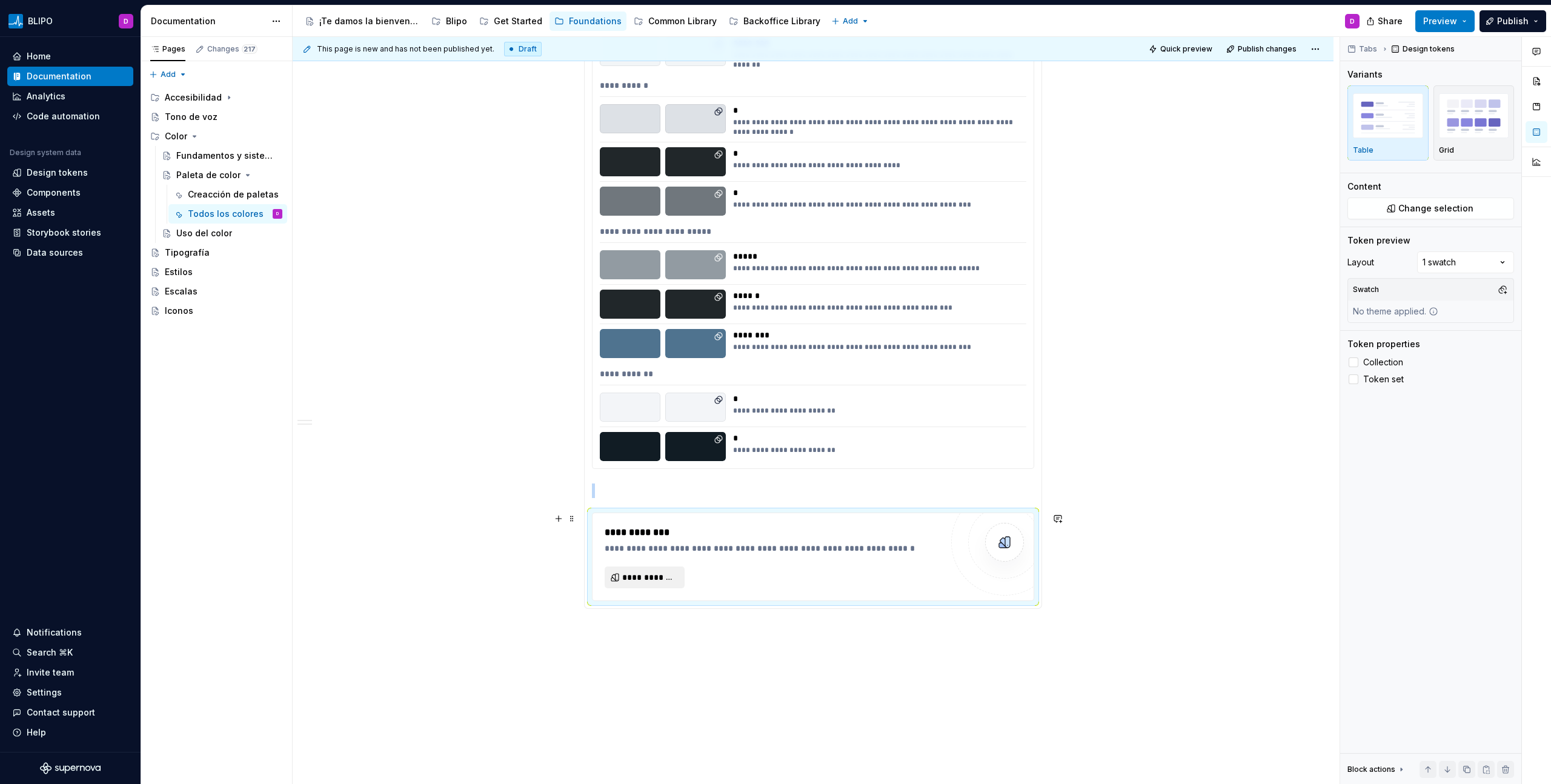
click at [643, 446] on span "**********" at bounding box center [649, 577] width 54 height 12
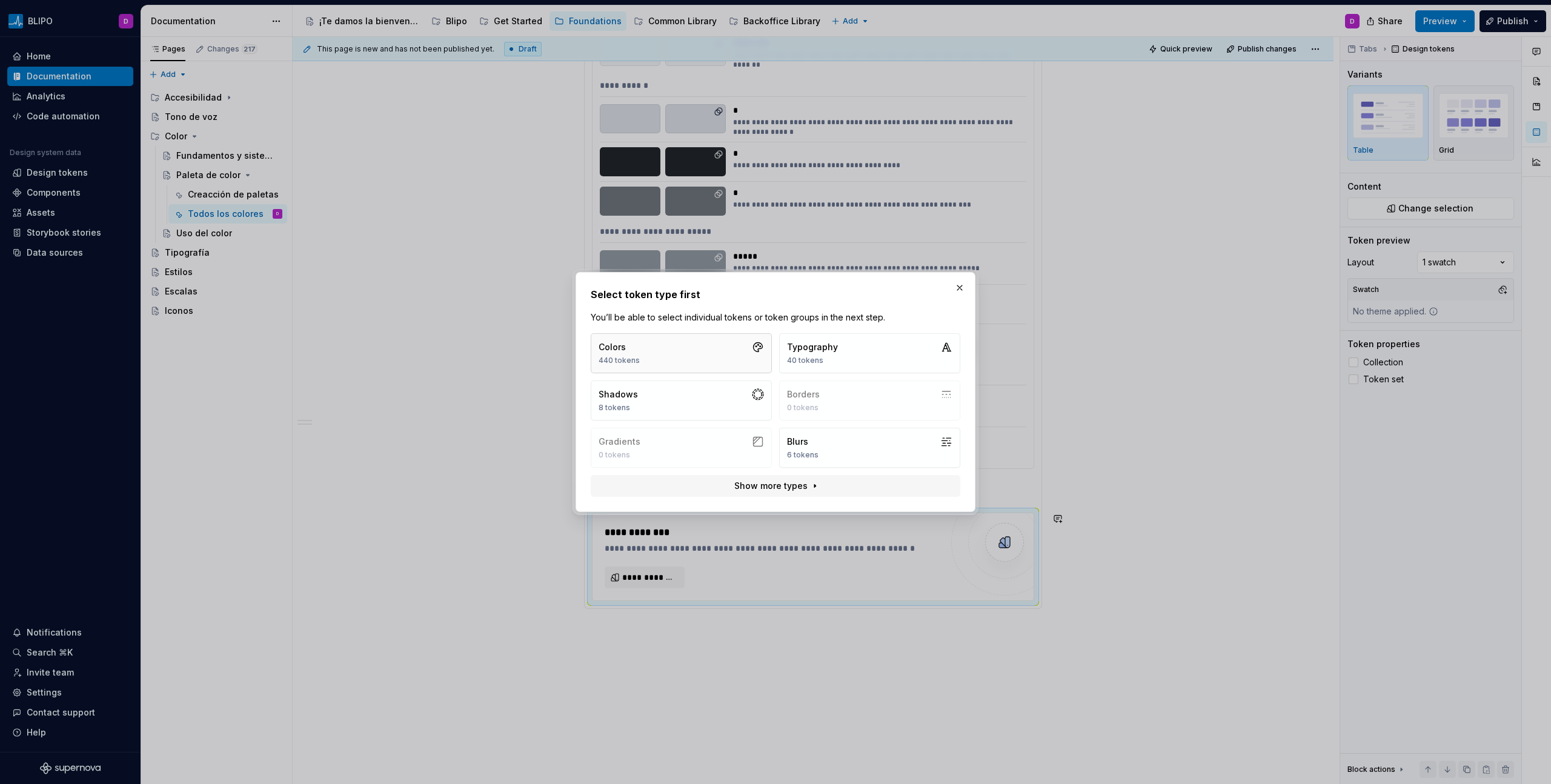
click at [696, 350] on button "Colors 440 tokens" at bounding box center [681, 353] width 181 height 40
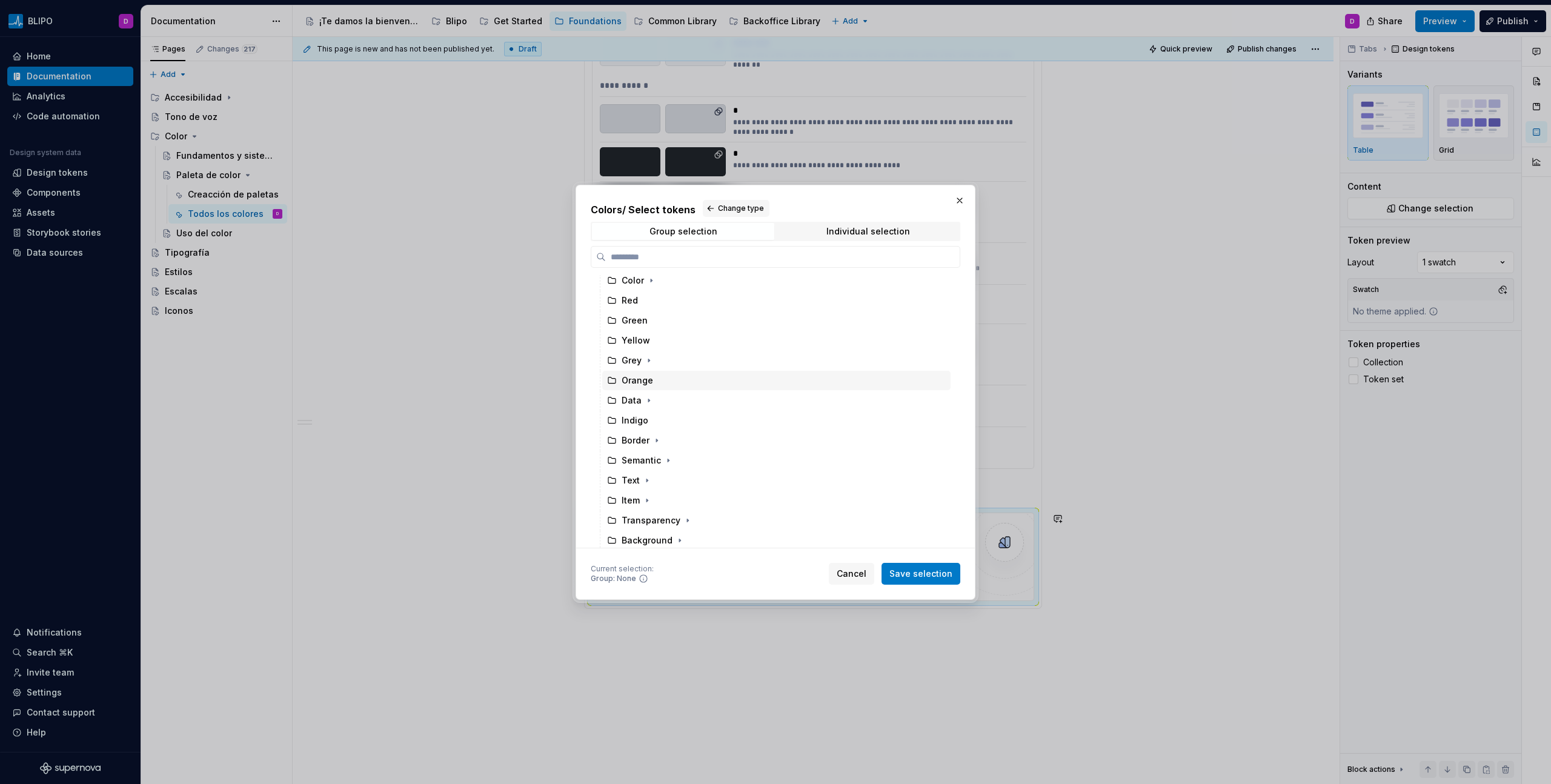
scroll to position [87, 0]
click at [637, 436] on div "Text" at bounding box center [630, 438] width 18 height 12
click at [916, 446] on span "Save selection" at bounding box center [921, 574] width 63 height 12
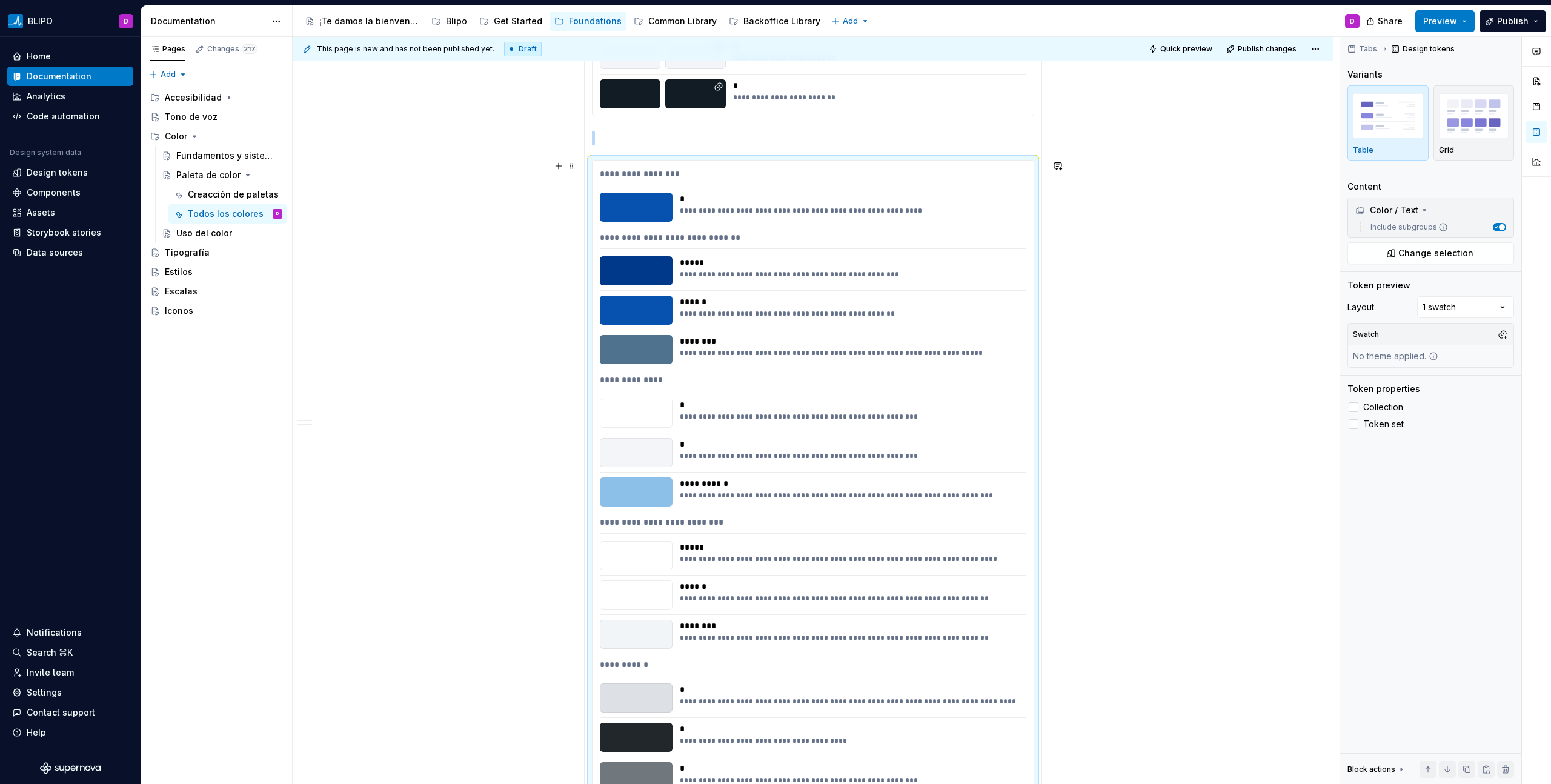
scroll to position [1985, 0]
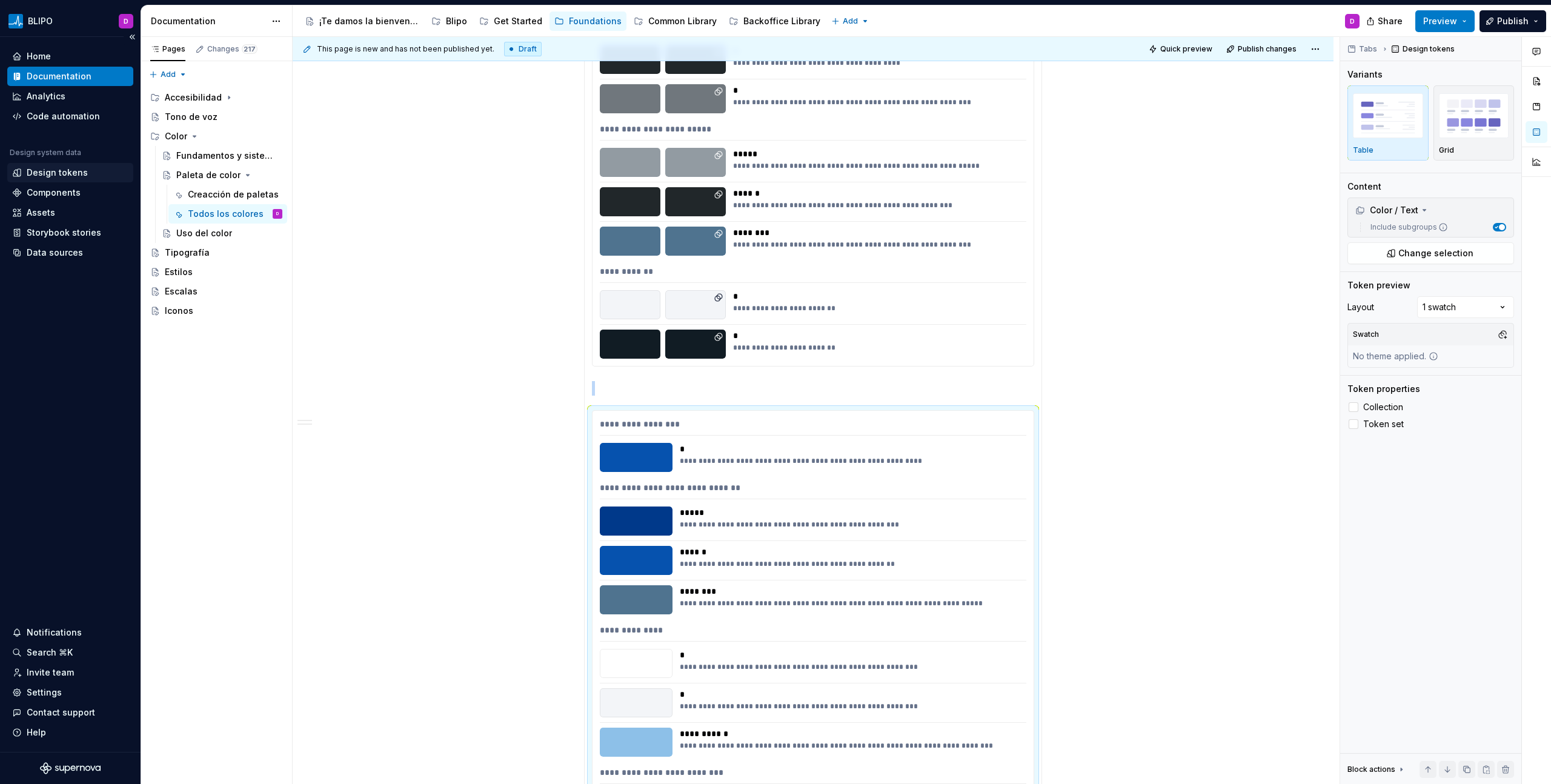
click at [82, 171] on div "Design tokens" at bounding box center [57, 173] width 61 height 12
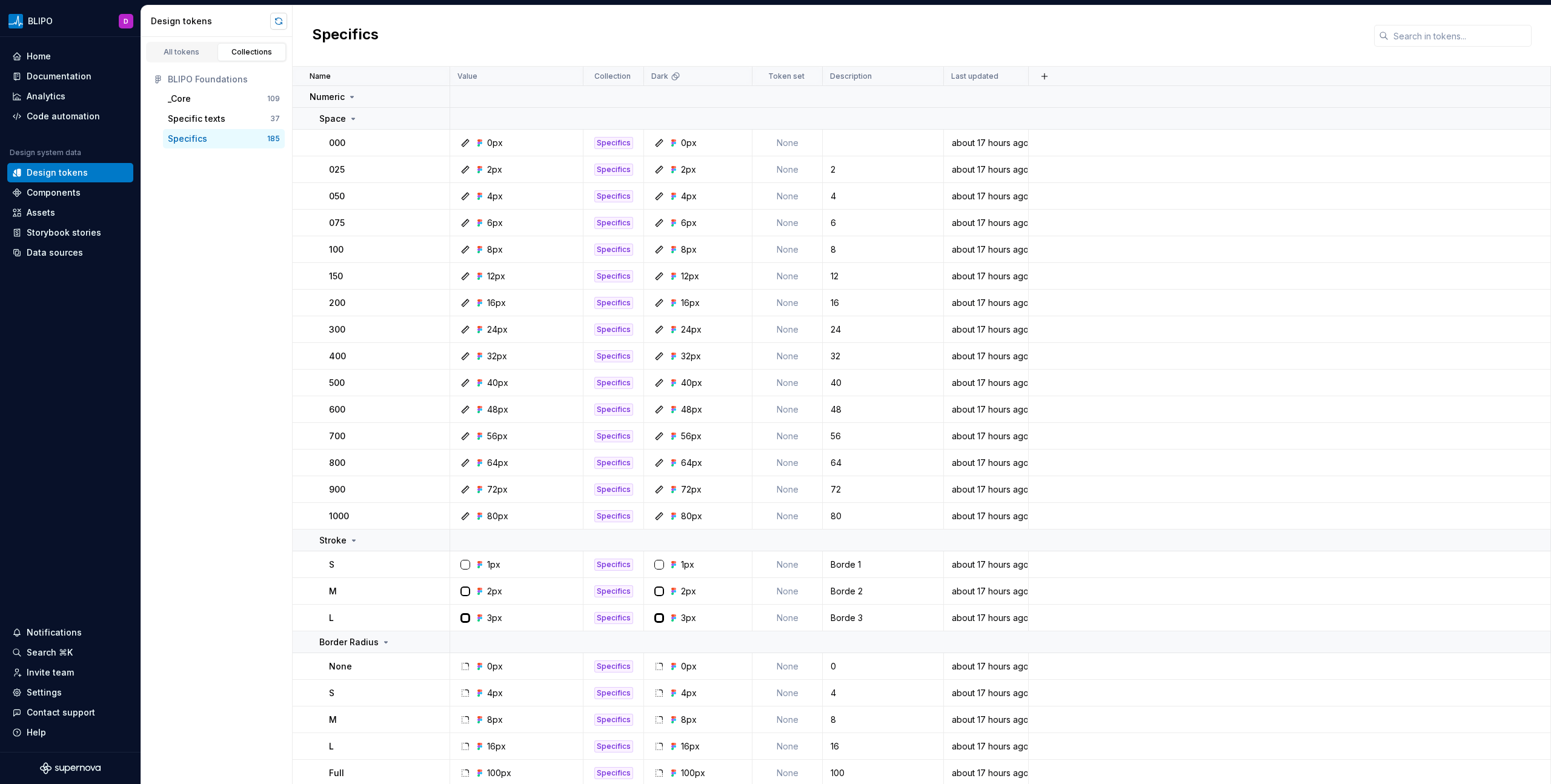
click at [281, 20] on button "button" at bounding box center [278, 21] width 17 height 17
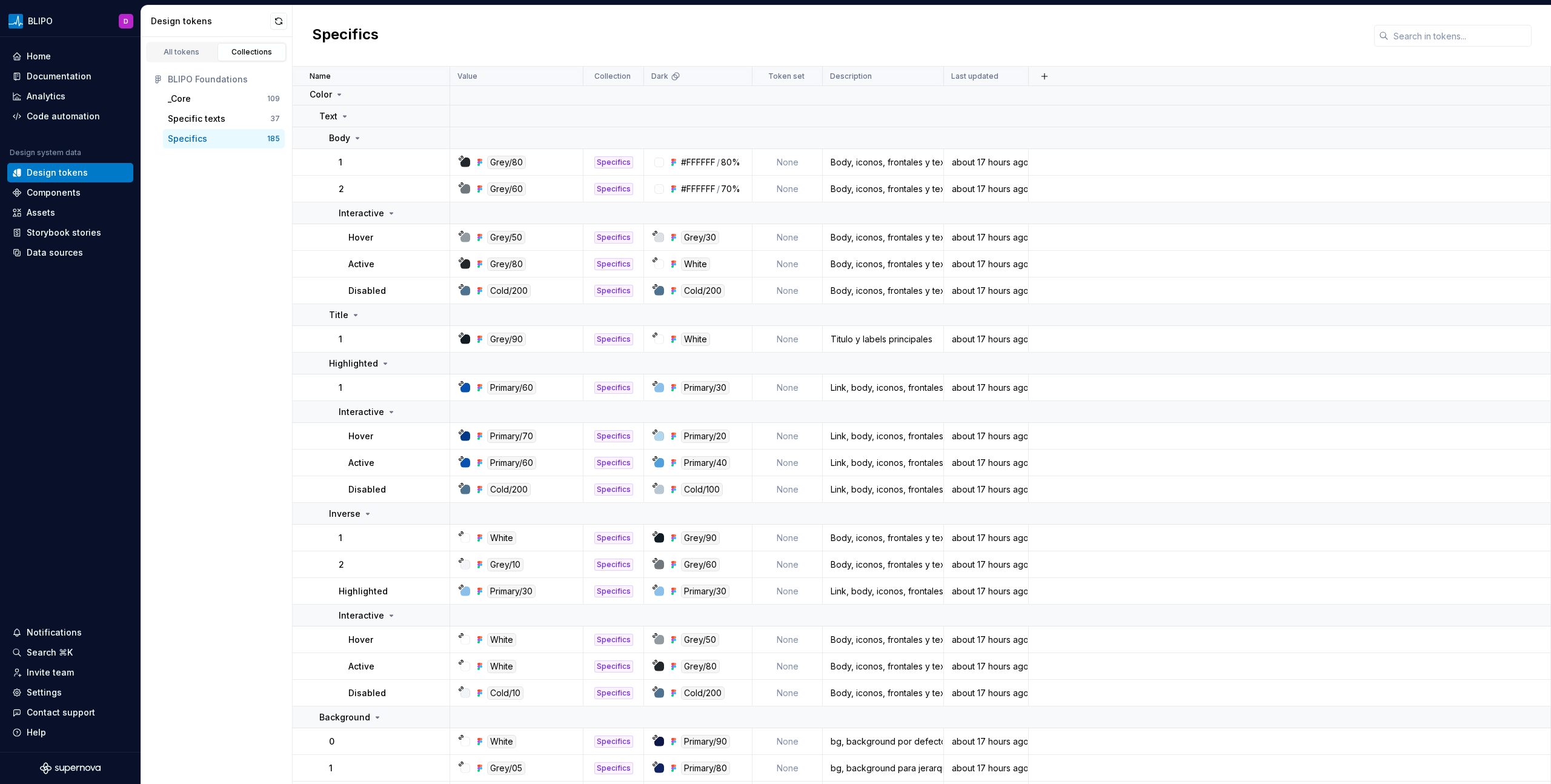
scroll to position [902, 0]
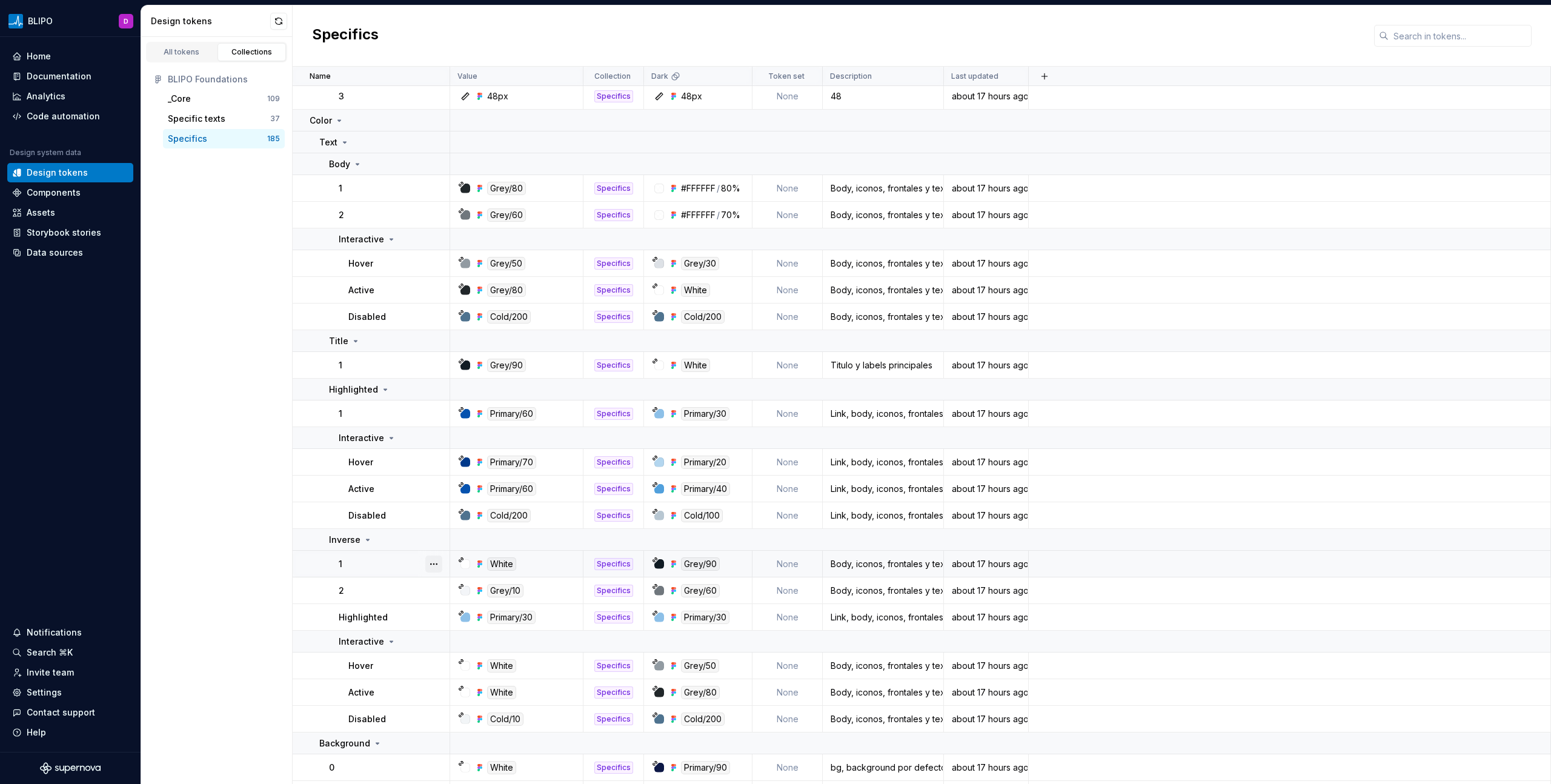
click at [434, 446] on button "button" at bounding box center [433, 564] width 17 height 17
click at [462, 446] on div "Open detail" at bounding box center [487, 588] width 78 height 12
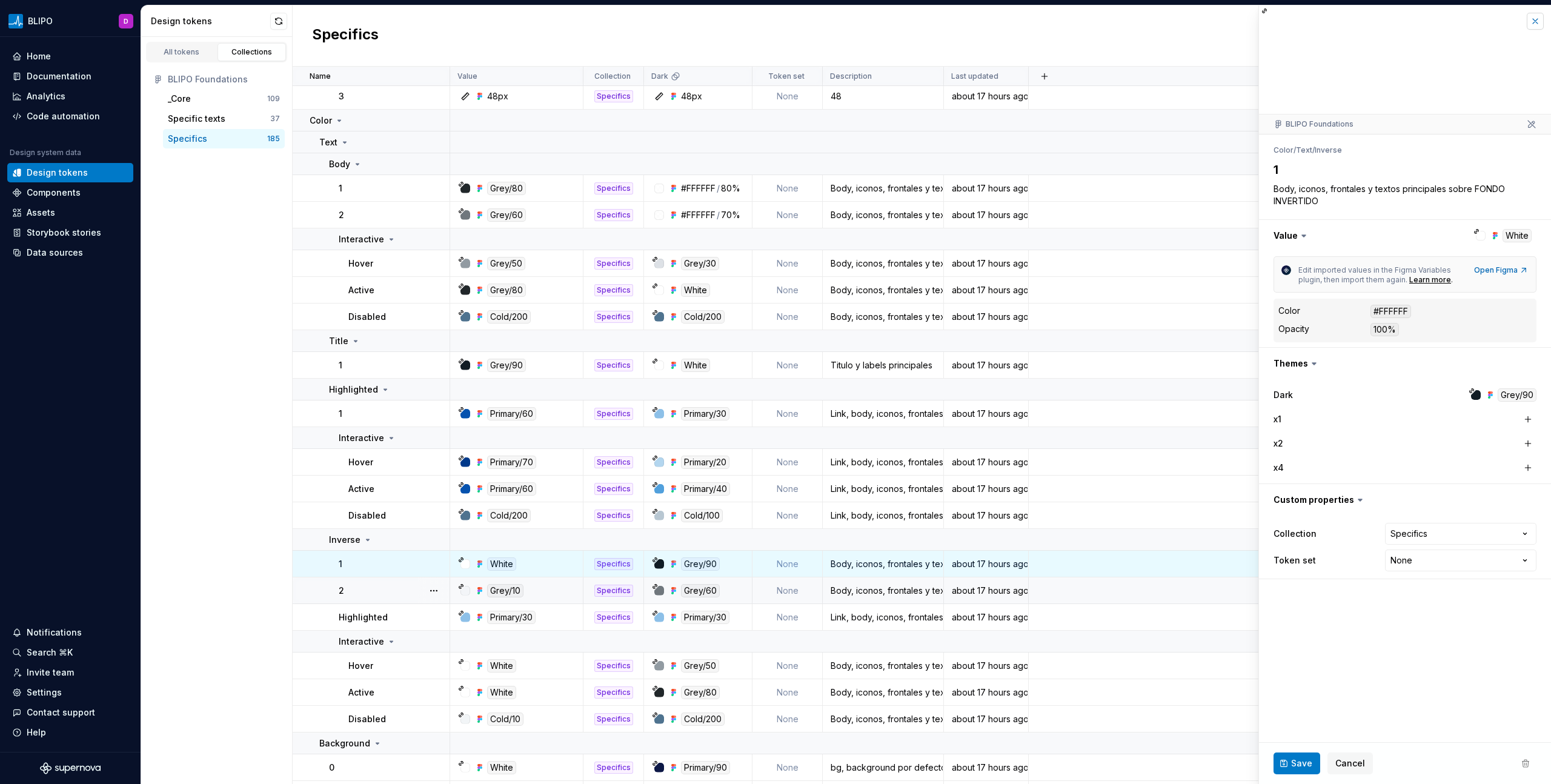
click at [916, 23] on button "button" at bounding box center [1535, 21] width 17 height 17
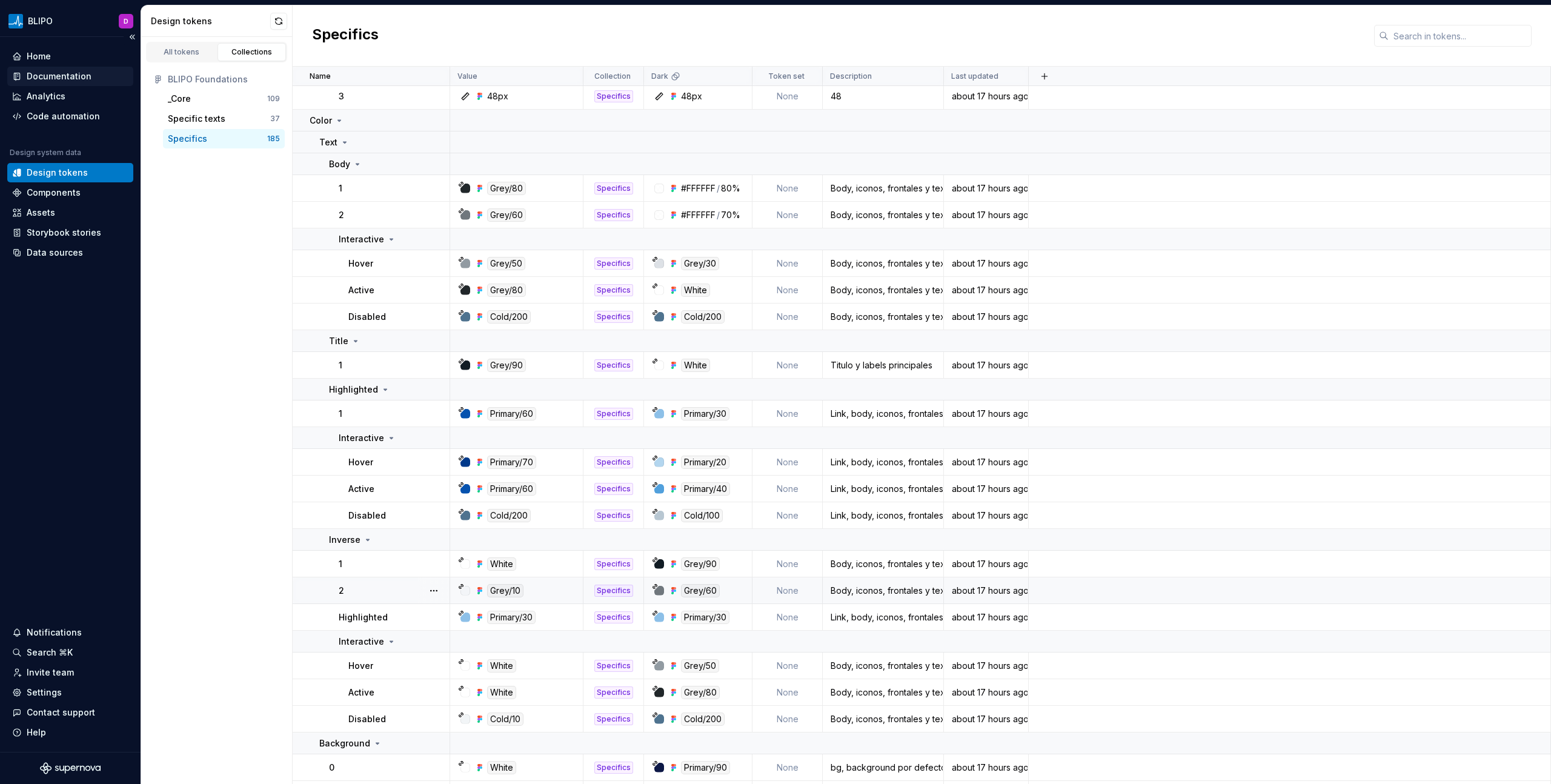
click at [58, 77] on div "Documentation" at bounding box center [59, 76] width 65 height 12
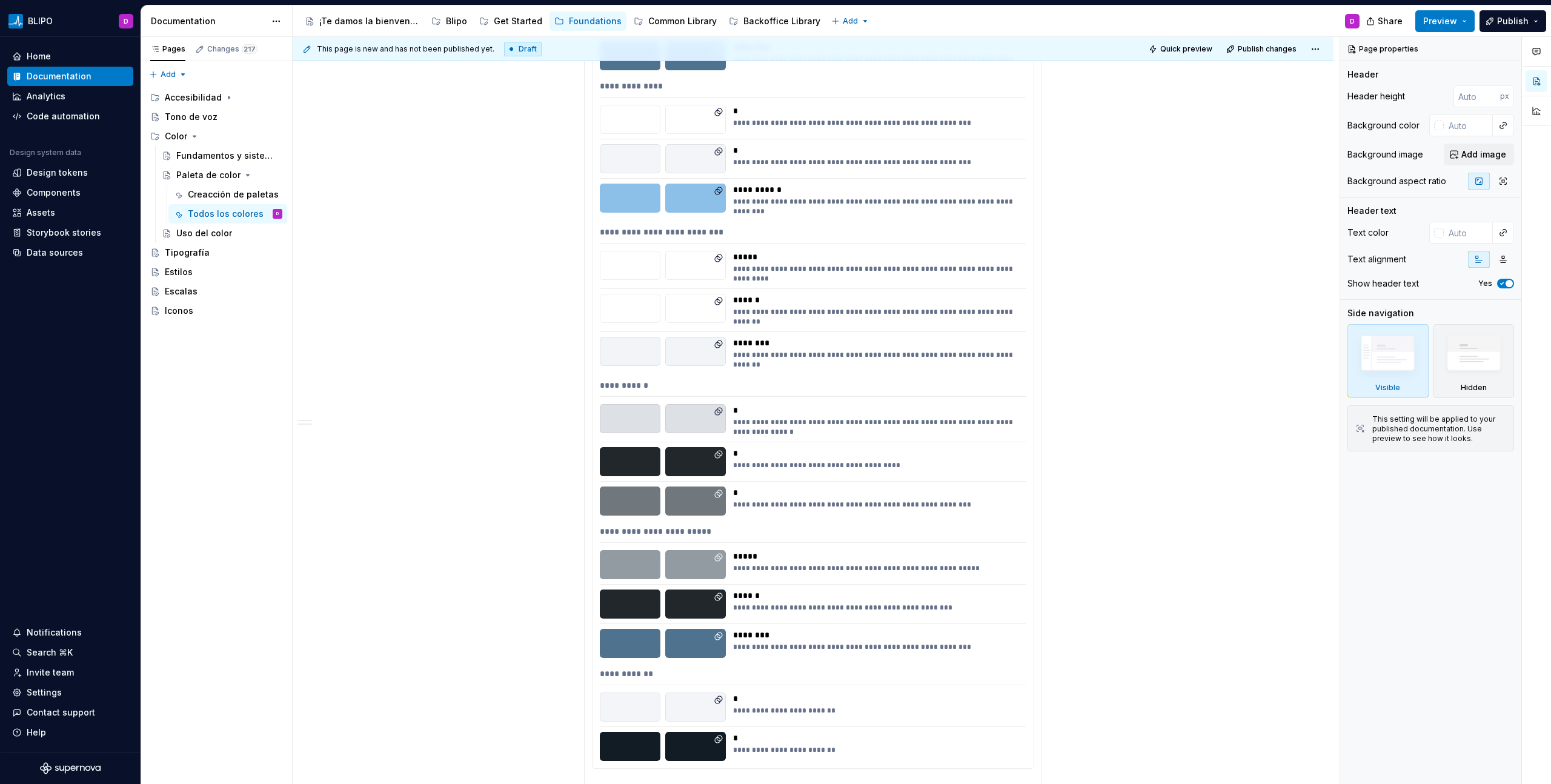
scroll to position [1453, 0]
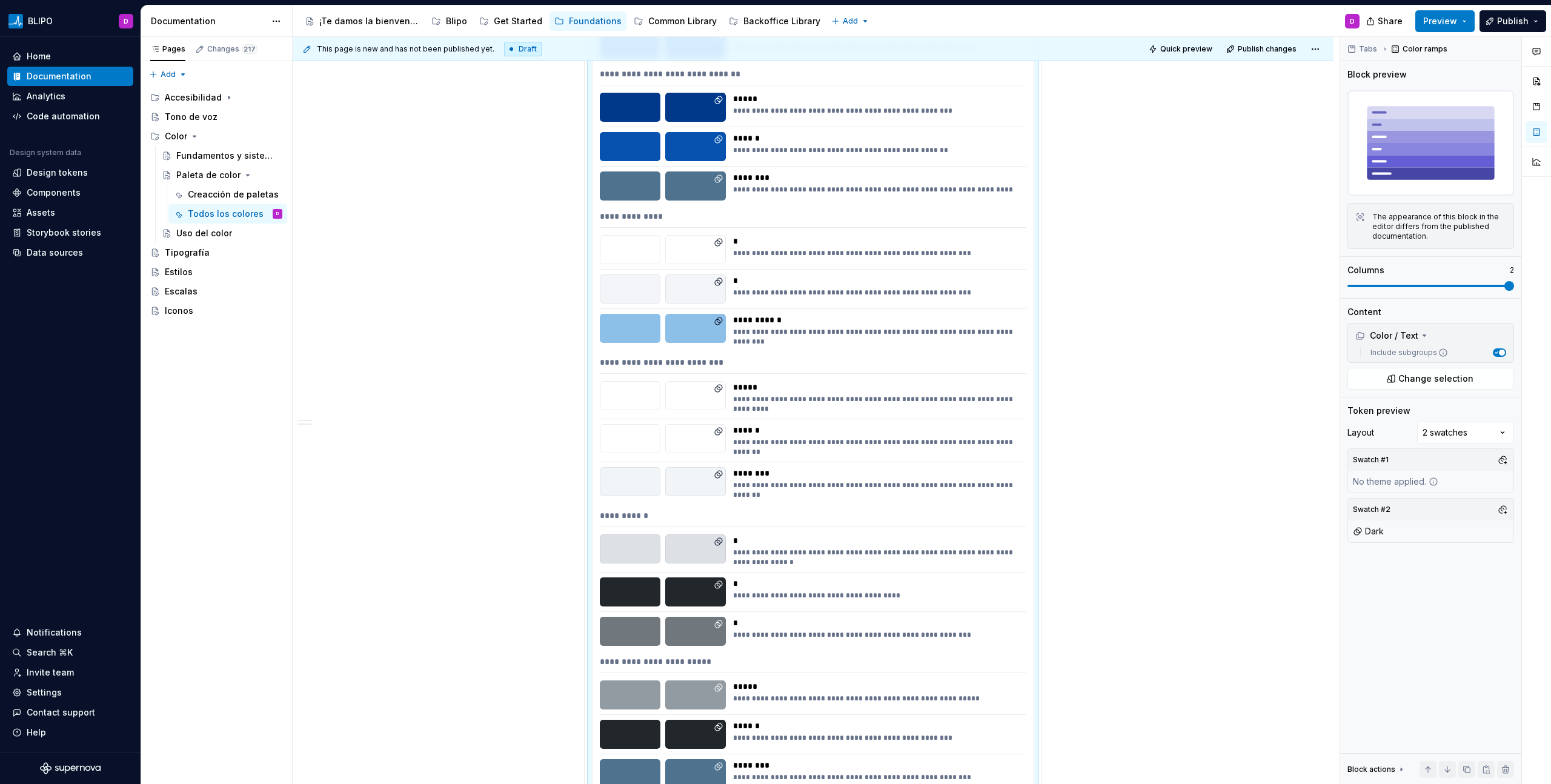
click at [824, 365] on div "**********" at bounding box center [813, 365] width 426 height 17
type textarea "*"
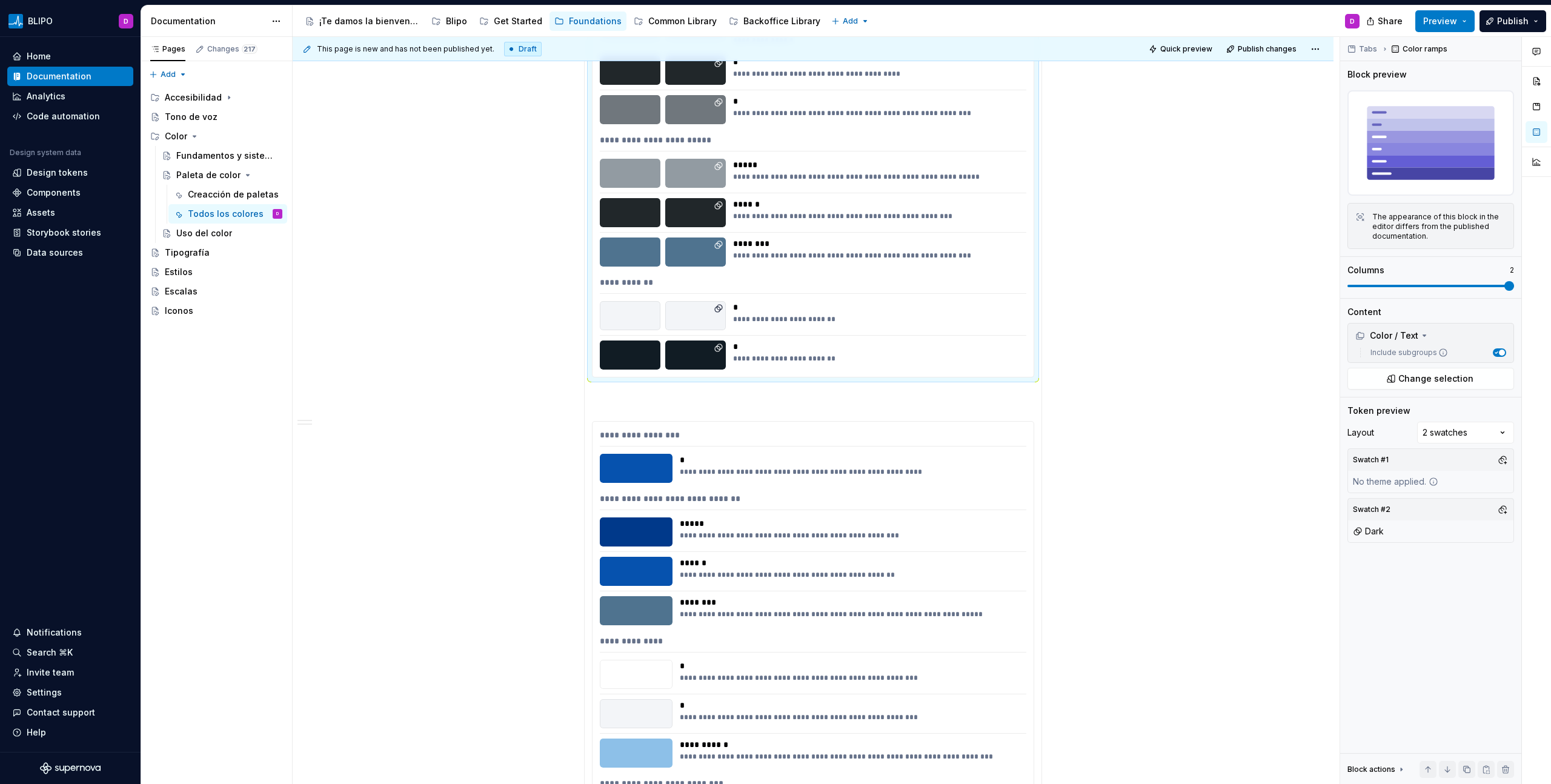
scroll to position [2032, 0]
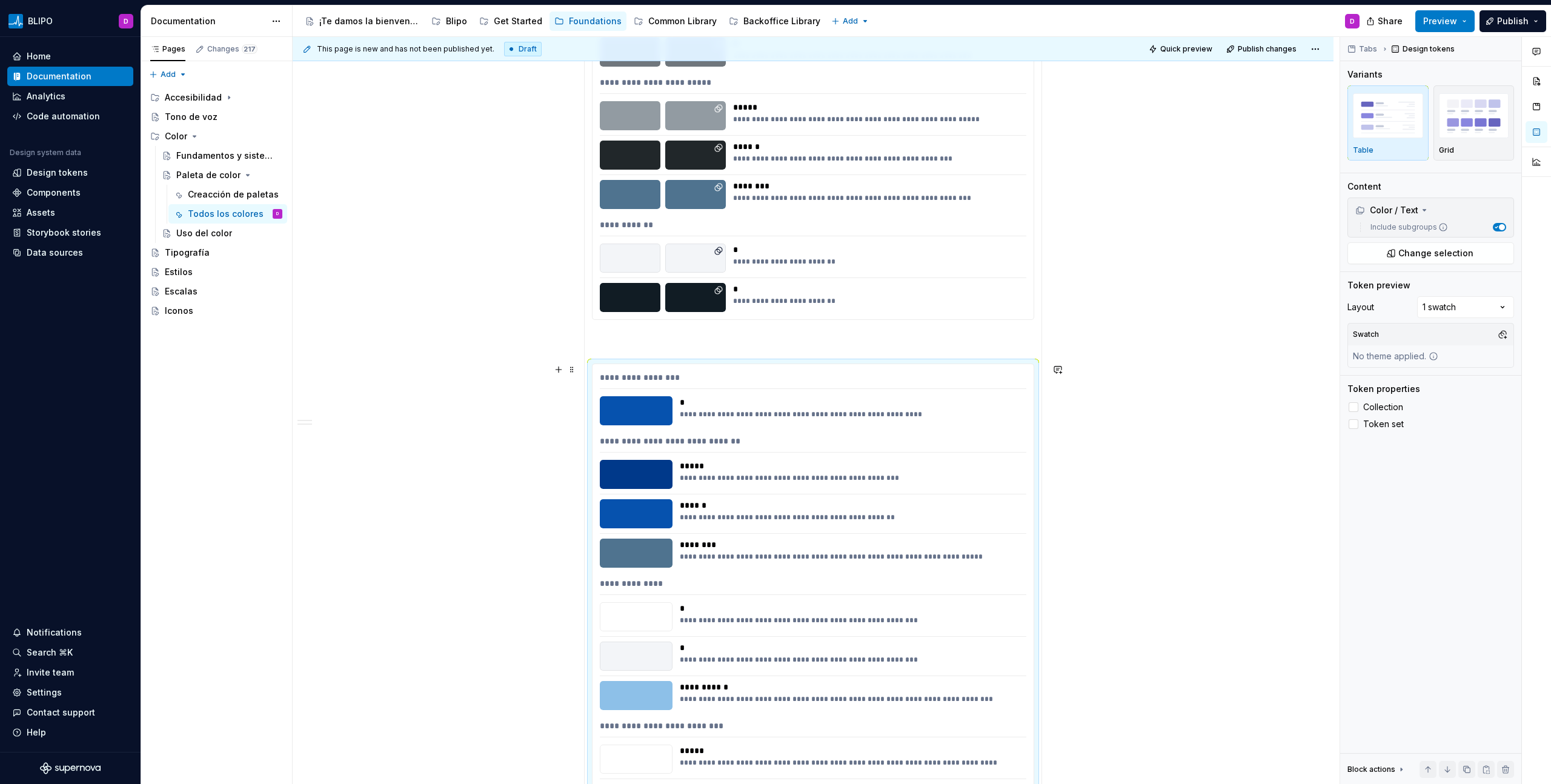
click at [572, 371] on span at bounding box center [572, 369] width 9 height 17
click at [615, 446] on div "Delete" at bounding box center [628, 476] width 78 height 12
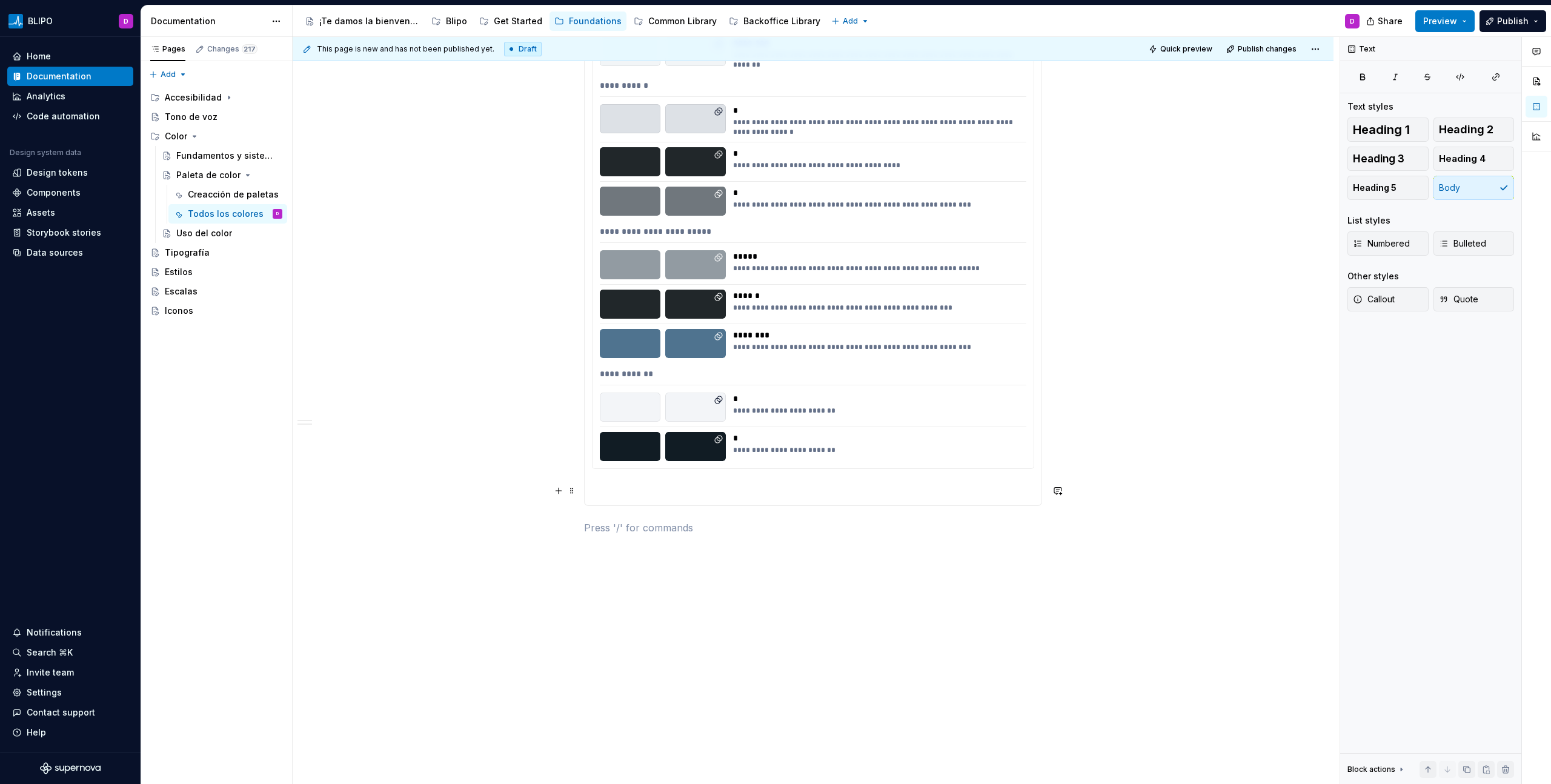
click at [608, 446] on p at bounding box center [813, 491] width 442 height 15
click at [556, 446] on button "button" at bounding box center [558, 490] width 17 height 17
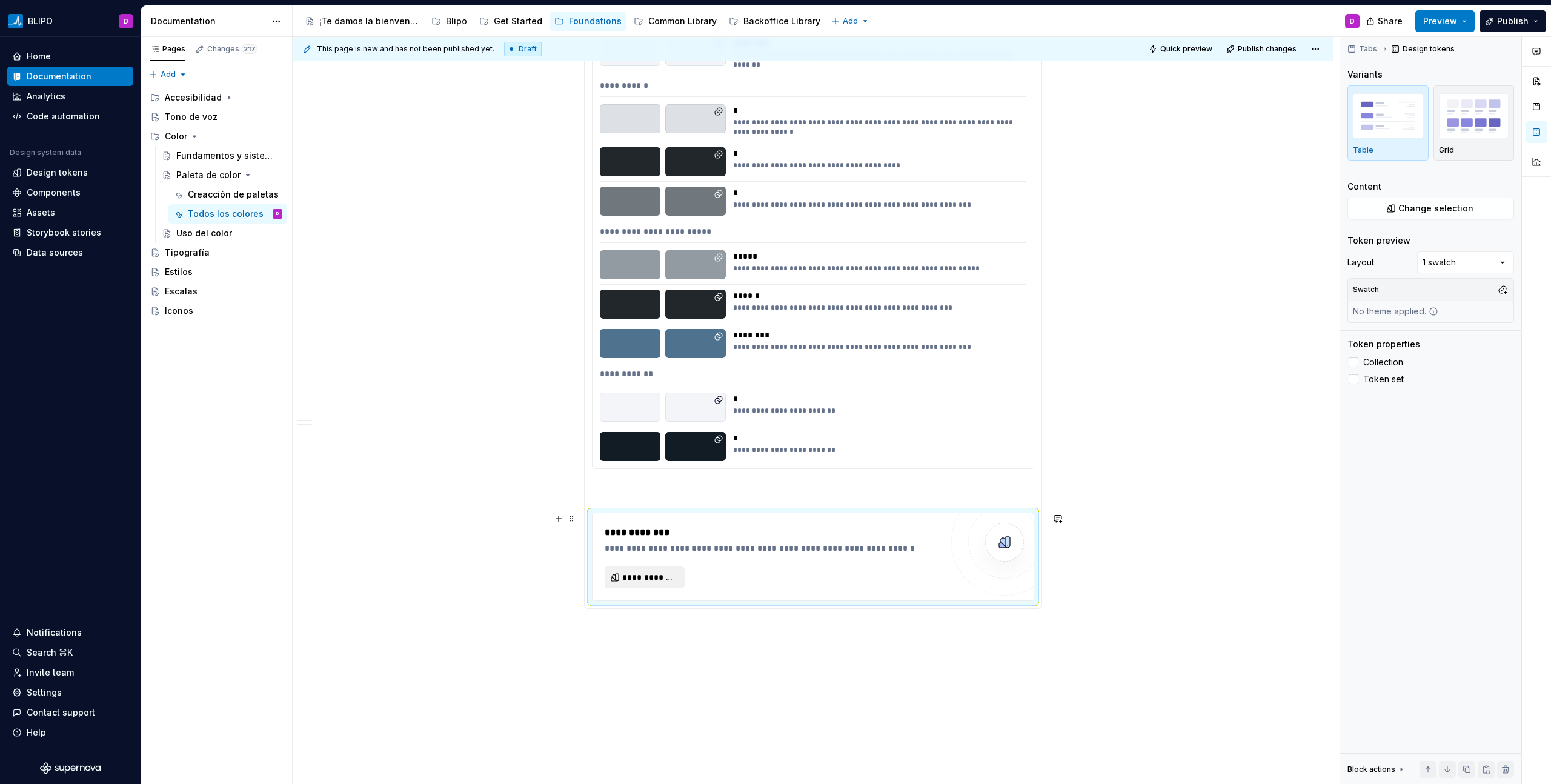
click at [660, 446] on span "**********" at bounding box center [649, 577] width 54 height 12
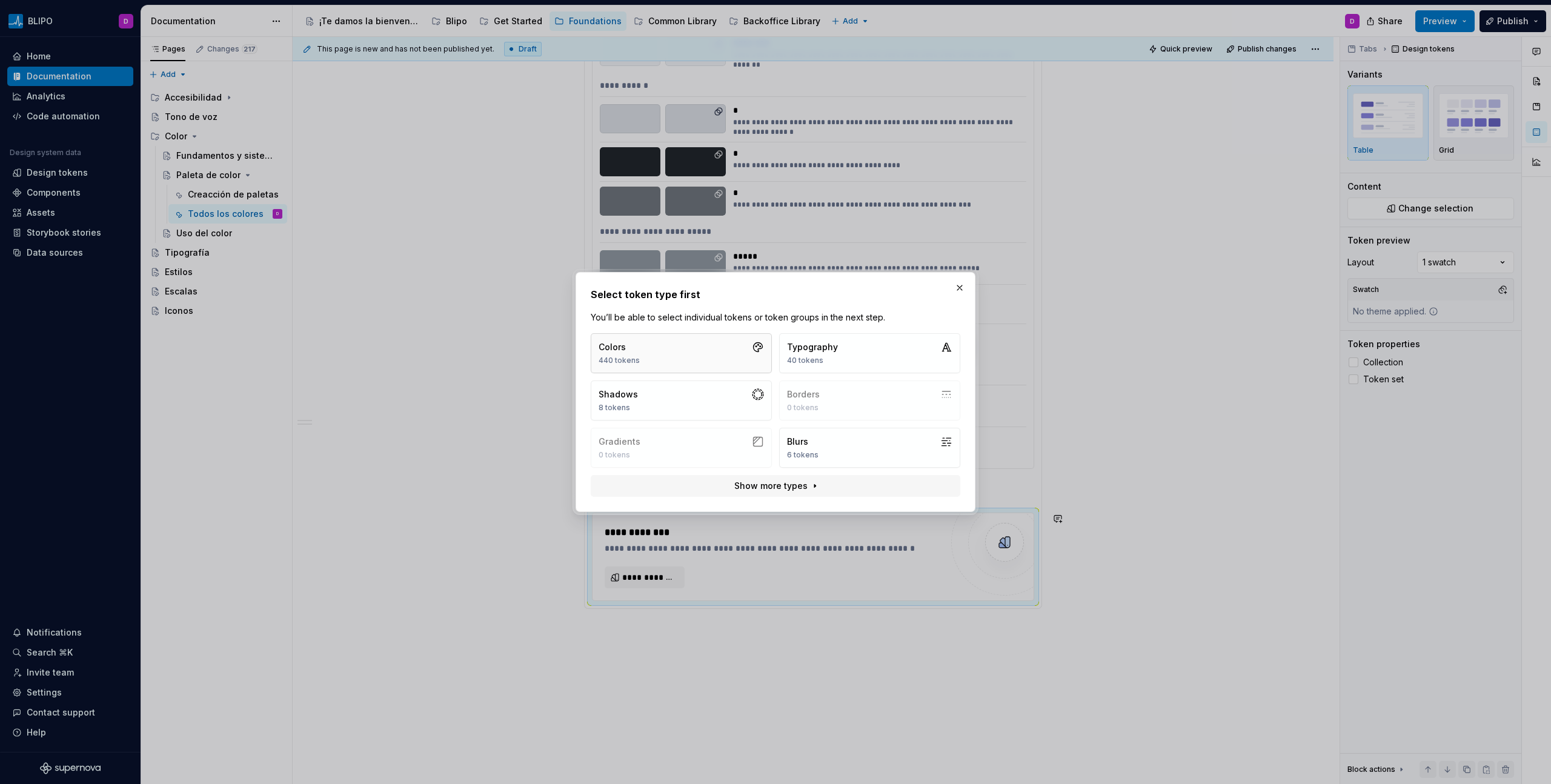
click at [692, 358] on button "Colors 440 tokens" at bounding box center [681, 353] width 181 height 40
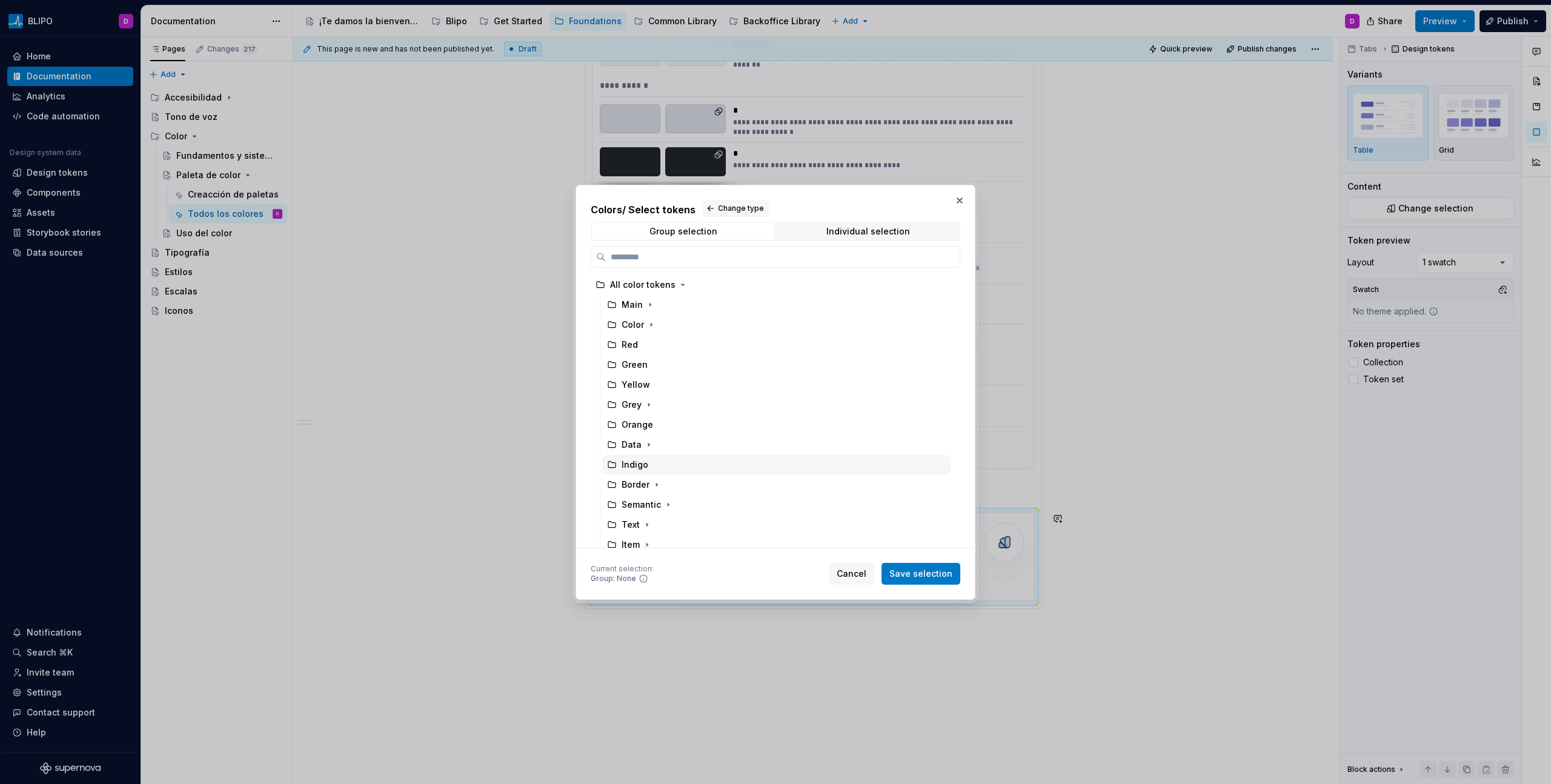
scroll to position [3, 0]
click at [629, 446] on div "Text" at bounding box center [630, 522] width 18 height 12
click at [916, 446] on span "Save selection" at bounding box center [921, 574] width 63 height 12
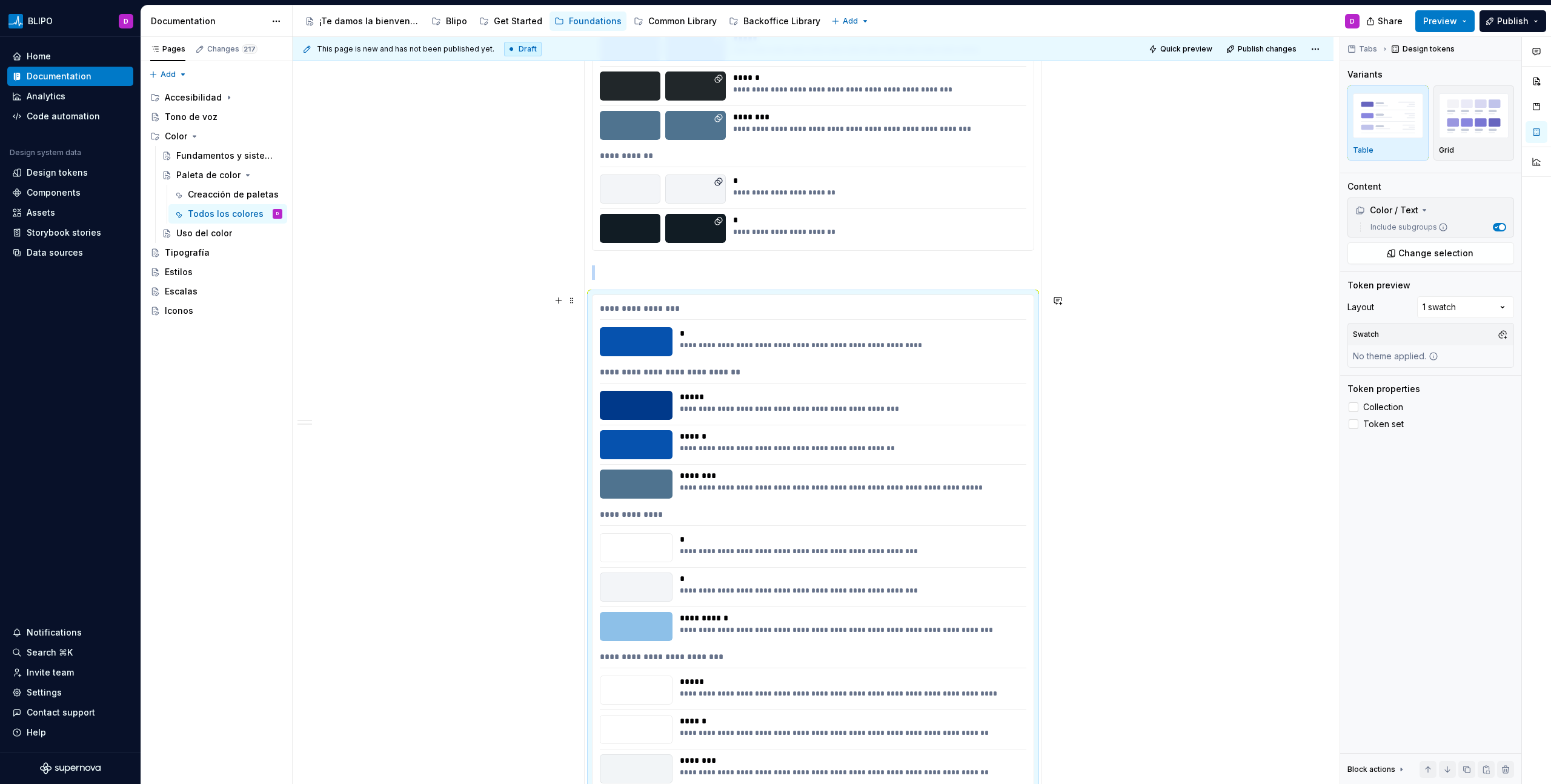
scroll to position [2097, 0]
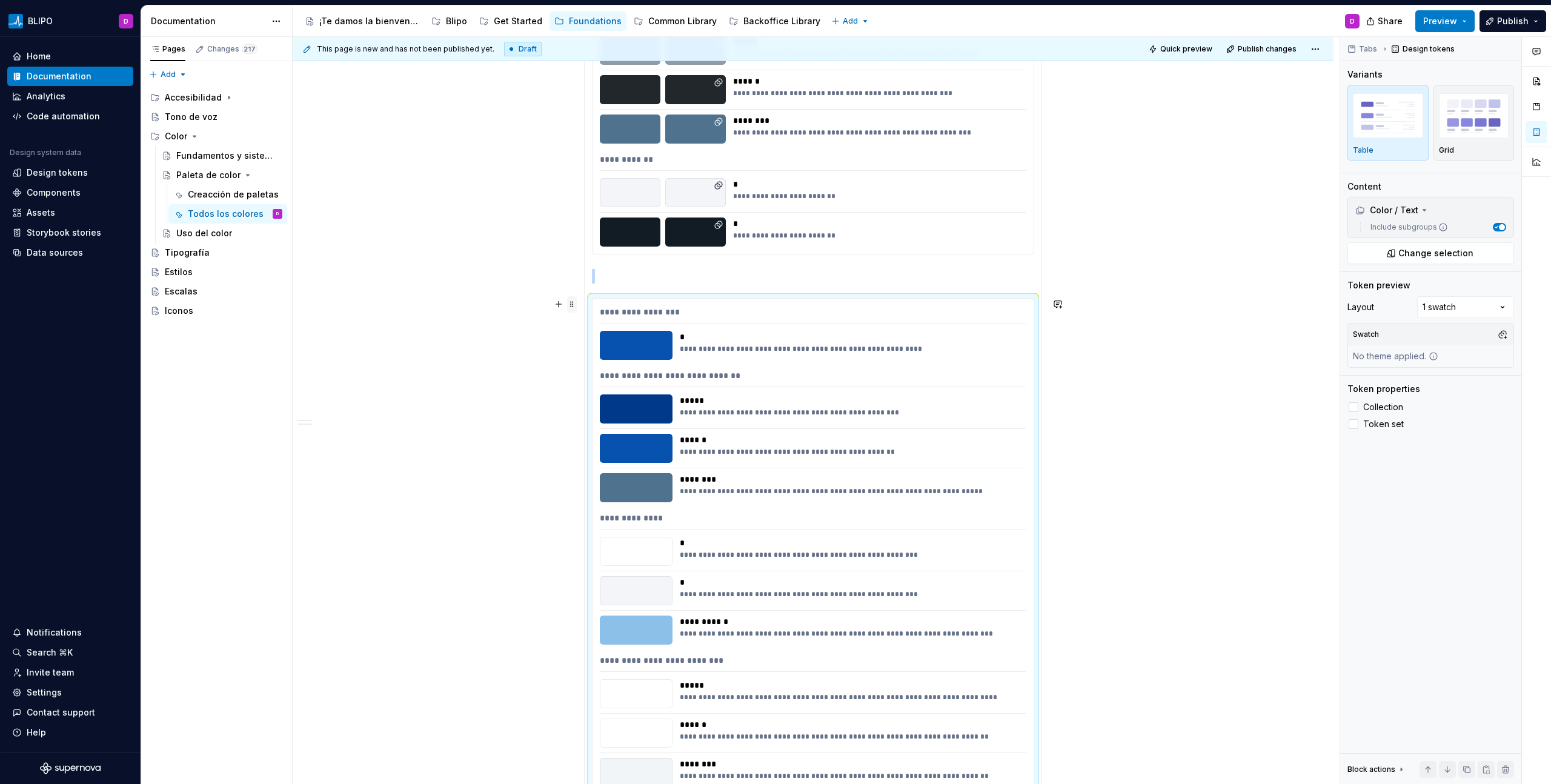
click at [573, 308] on span at bounding box center [572, 304] width 9 height 17
click at [617, 413] on div "Delete" at bounding box center [628, 411] width 78 height 12
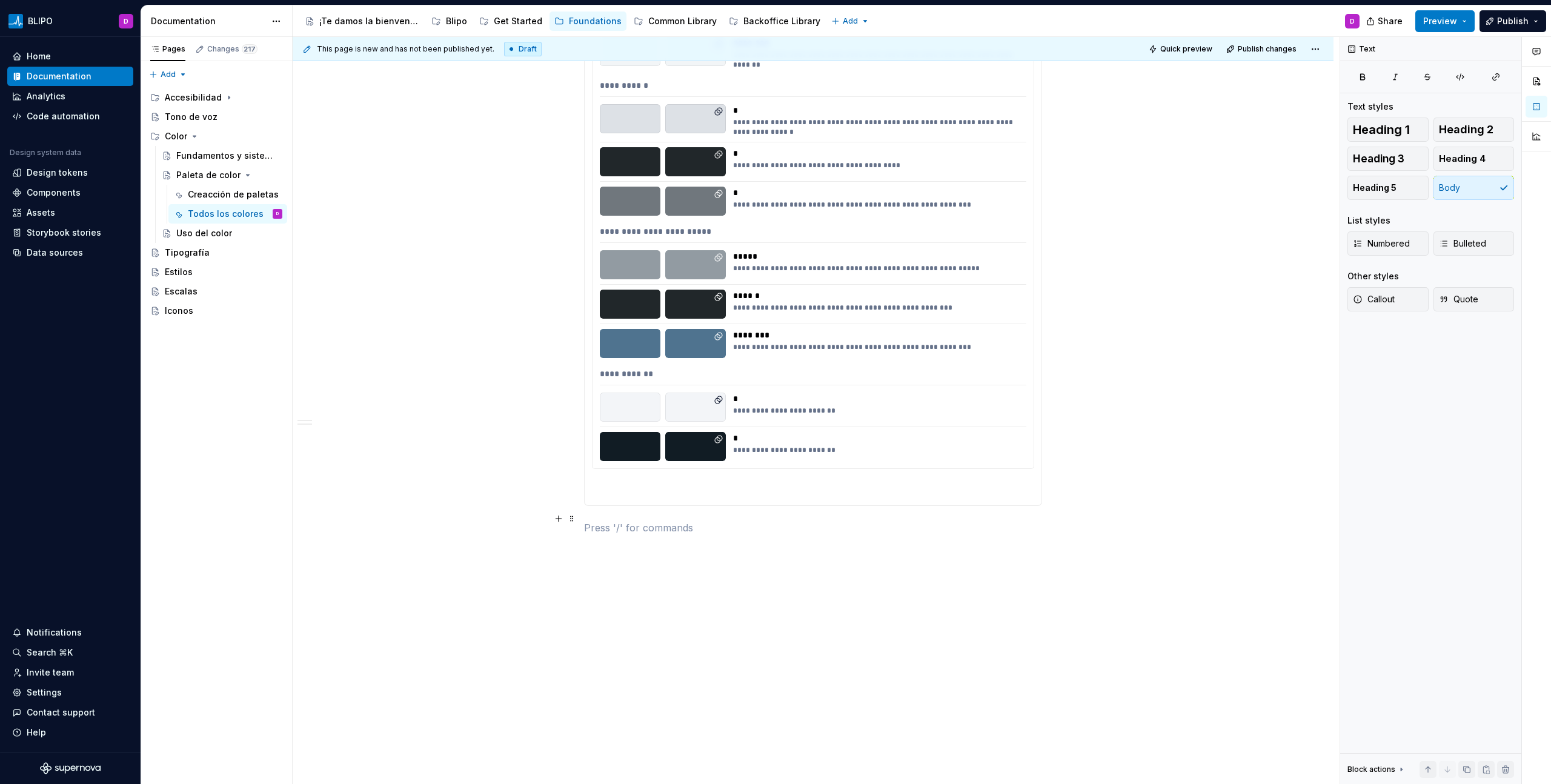
scroll to position [1883, 0]
click at [652, 446] on section-item-column "**********" at bounding box center [813, 32] width 442 height 931
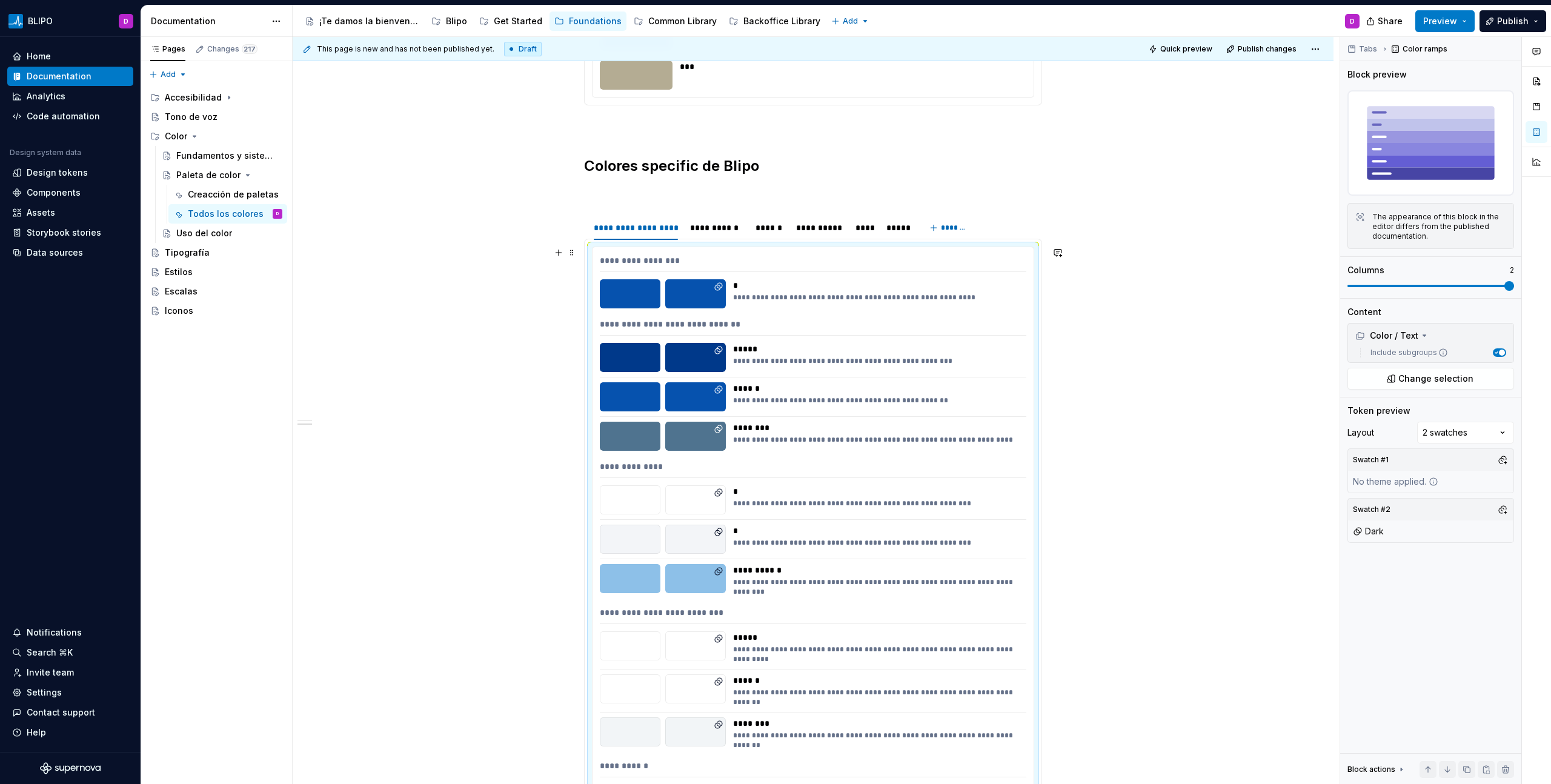
scroll to position [1019, 0]
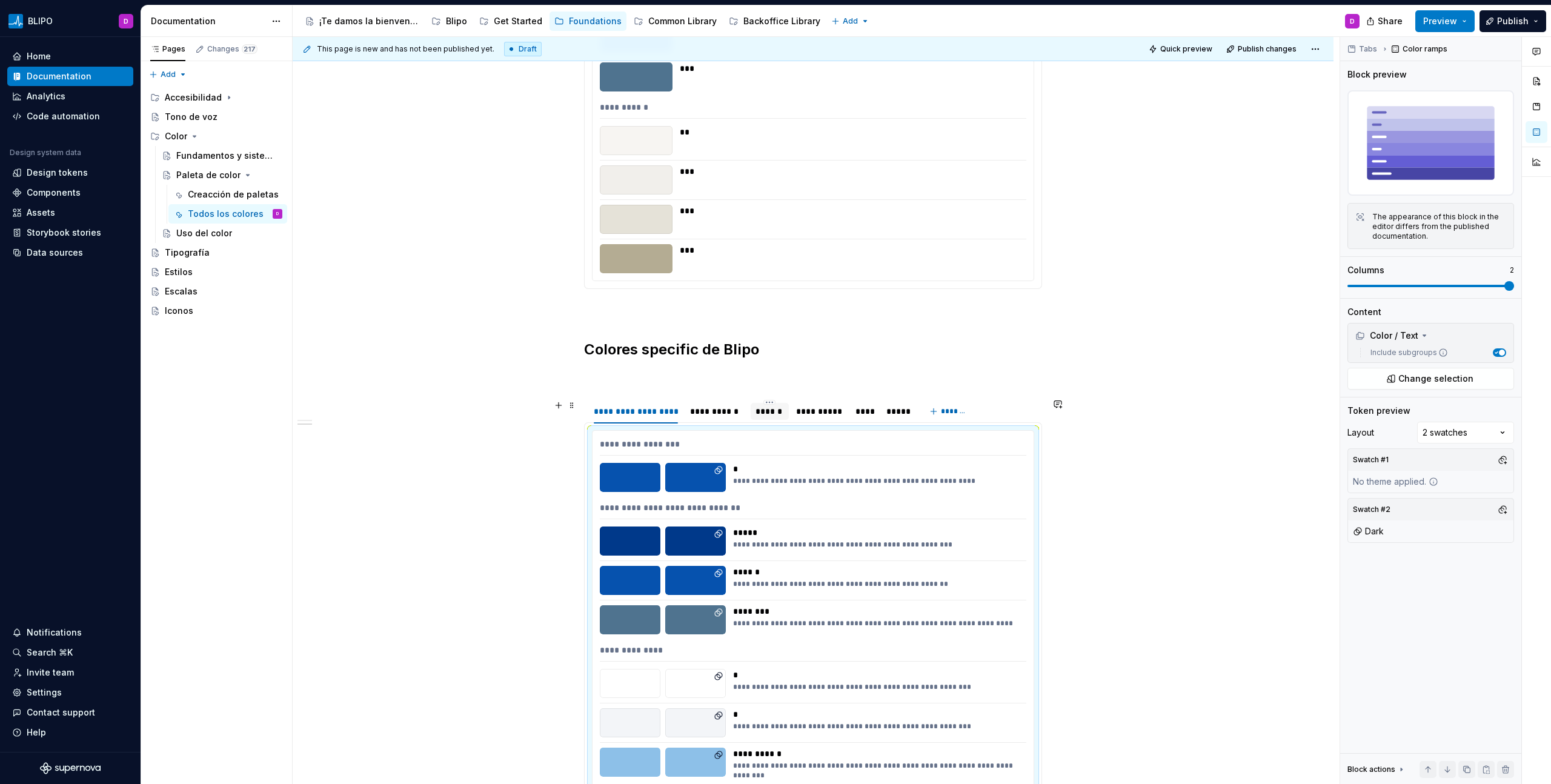
click at [780, 411] on div "******" at bounding box center [769, 411] width 28 height 12
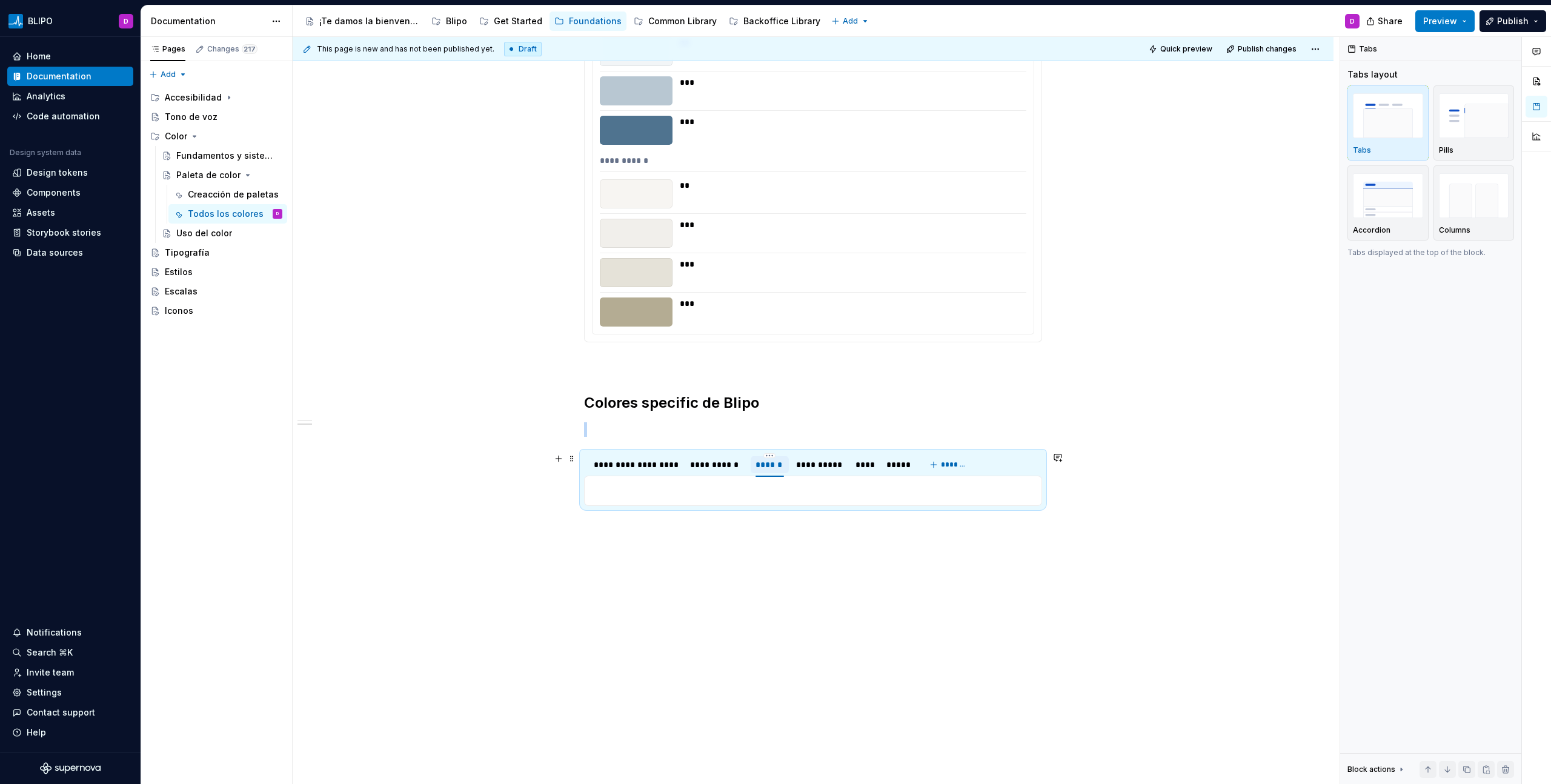
scroll to position [966, 0]
click at [689, 446] on p at bounding box center [813, 491] width 442 height 15
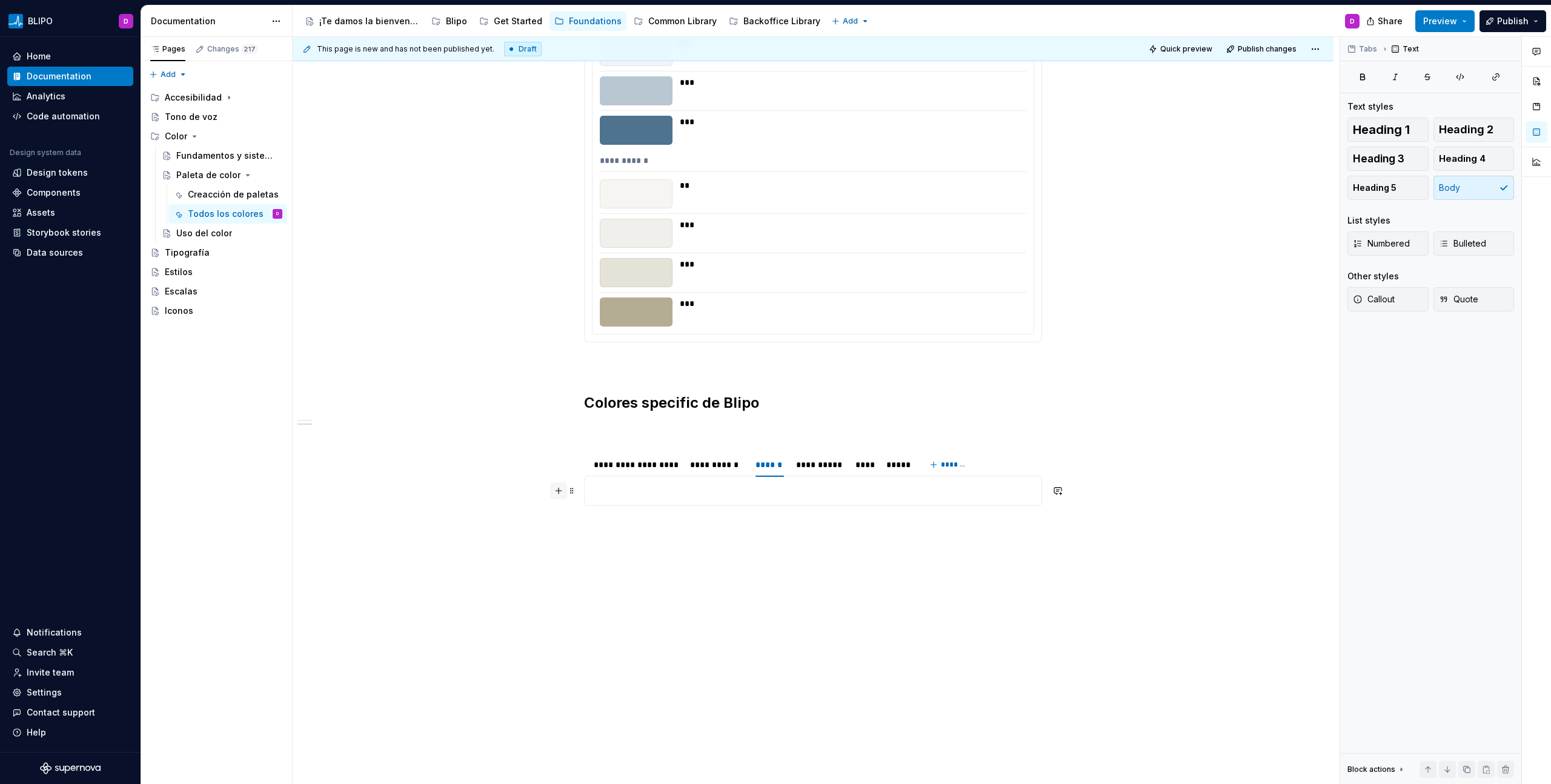
click at [561, 446] on button "button" at bounding box center [558, 490] width 17 height 17
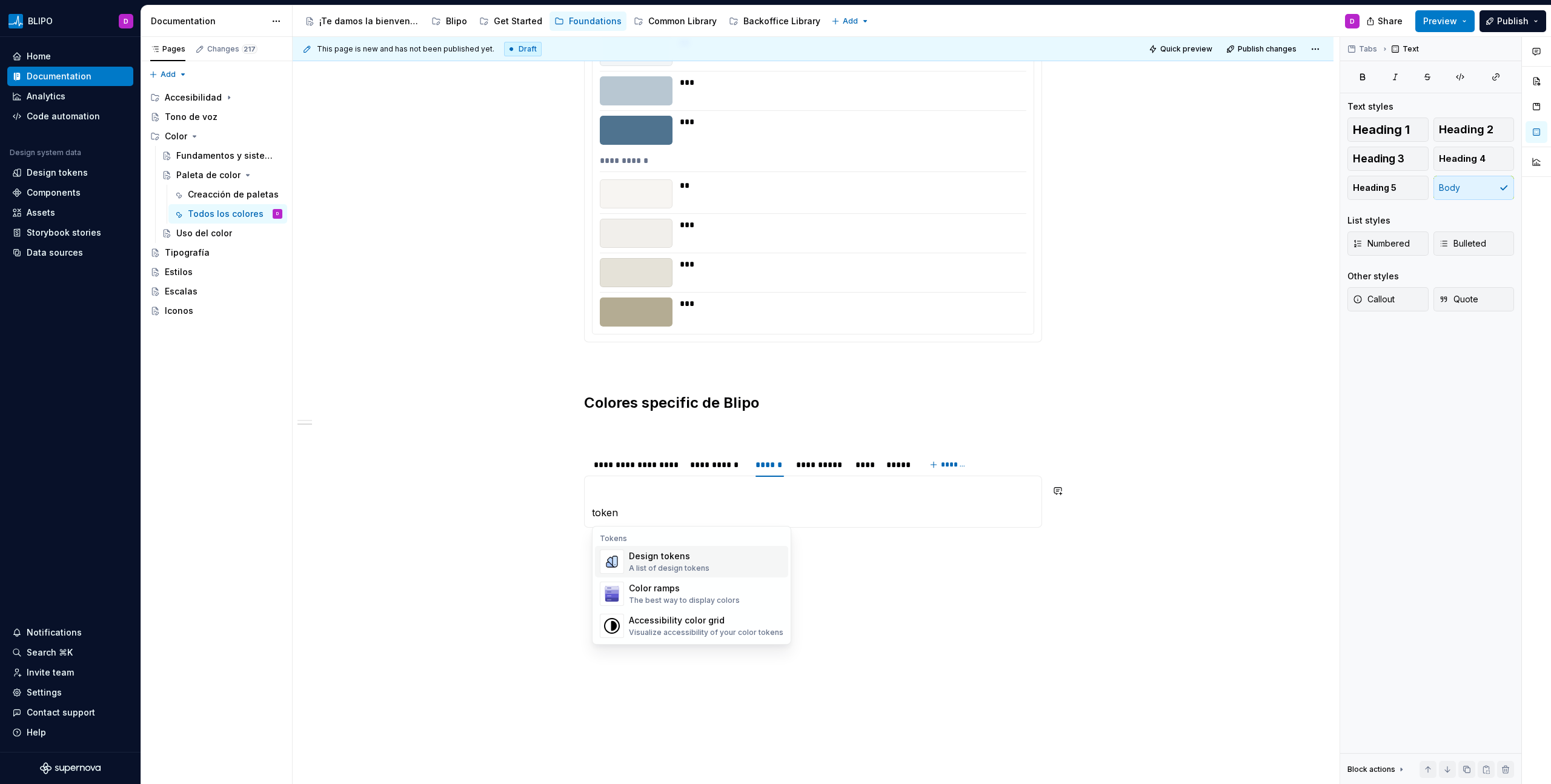
click at [737, 446] on div "Design tokens A list of design tokens" at bounding box center [706, 562] width 154 height 24
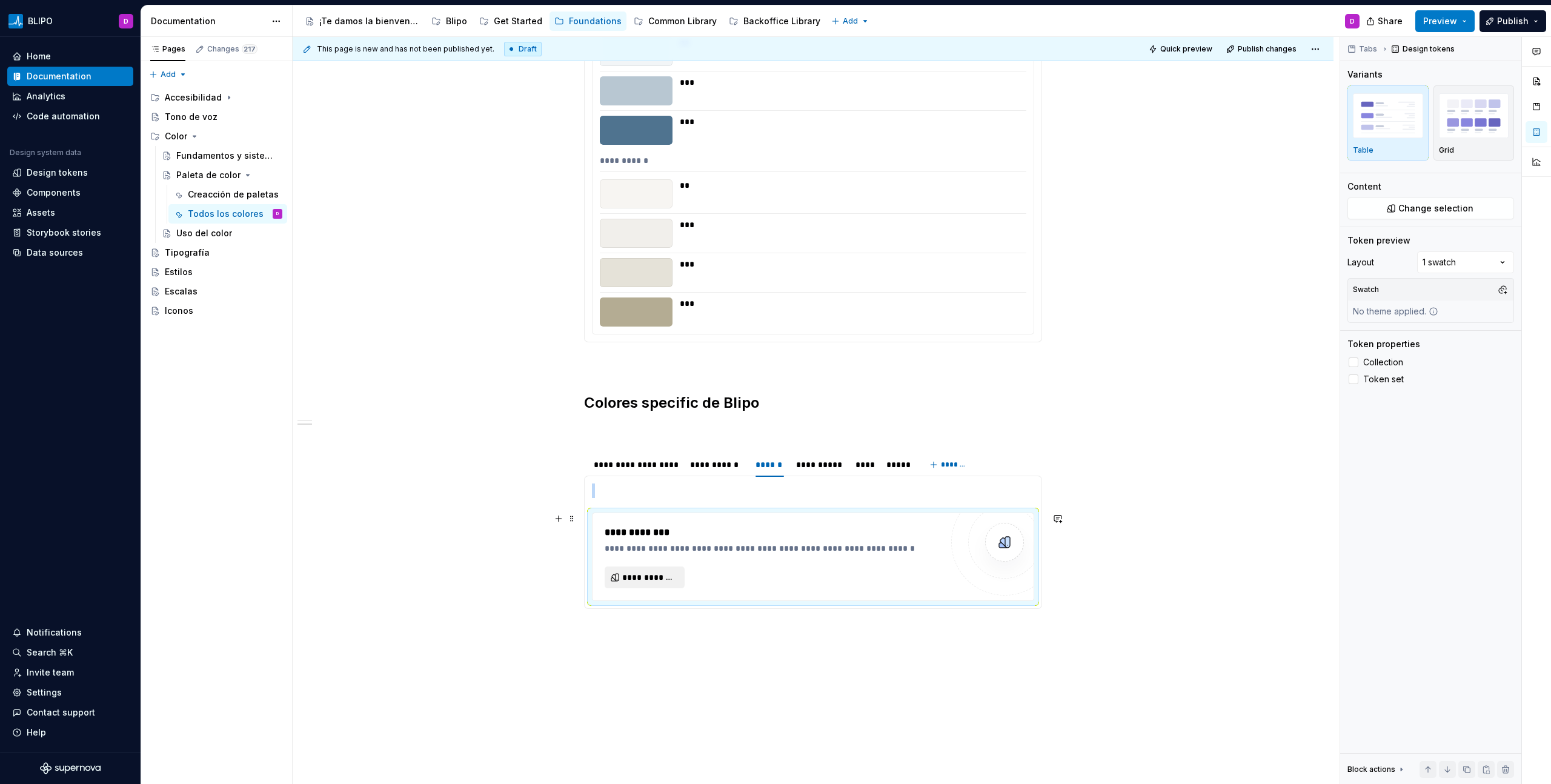
click at [647, 446] on span "**********" at bounding box center [649, 577] width 54 height 12
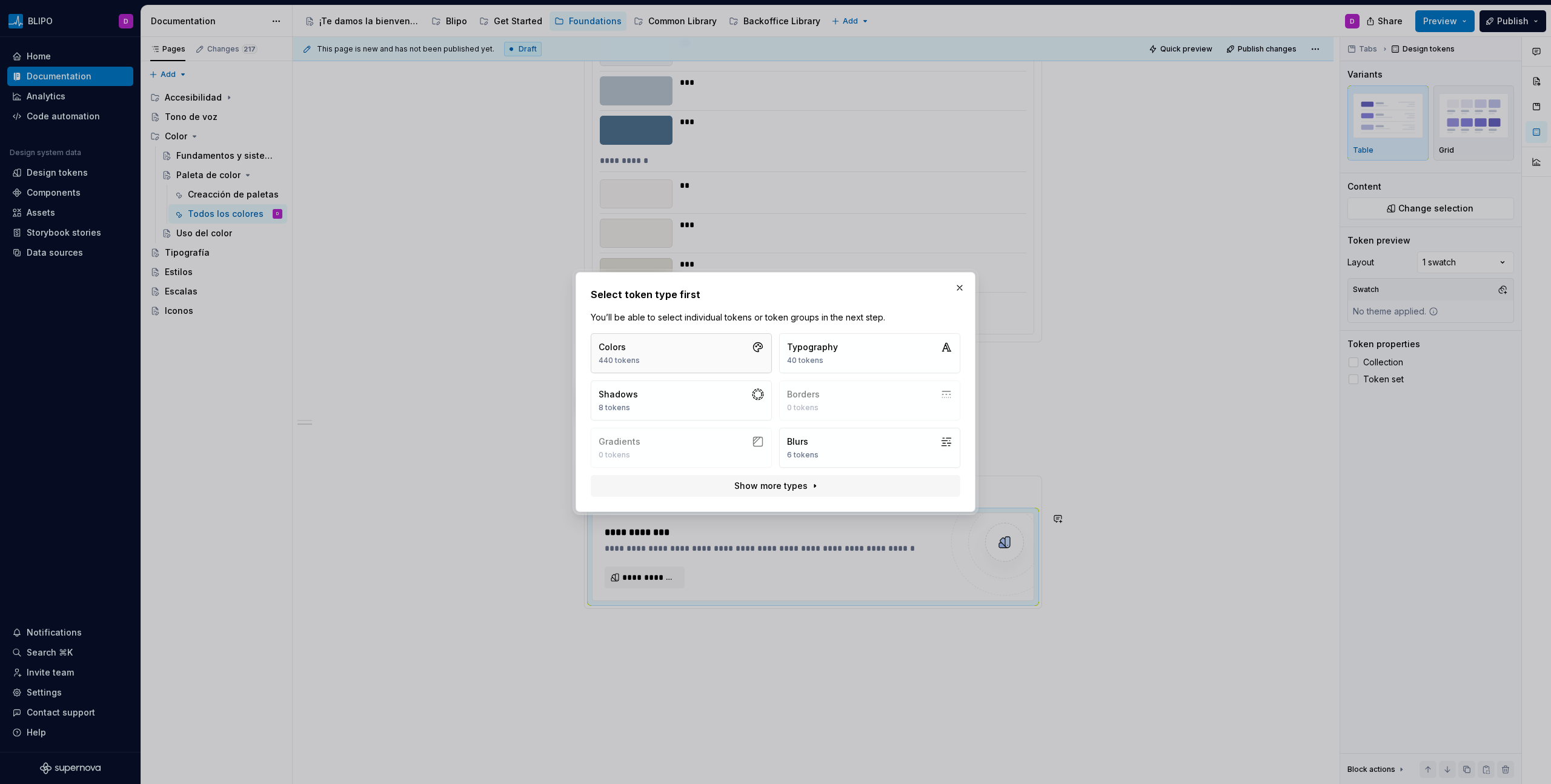
click at [680, 346] on button "Colors 440 tokens" at bounding box center [681, 353] width 181 height 40
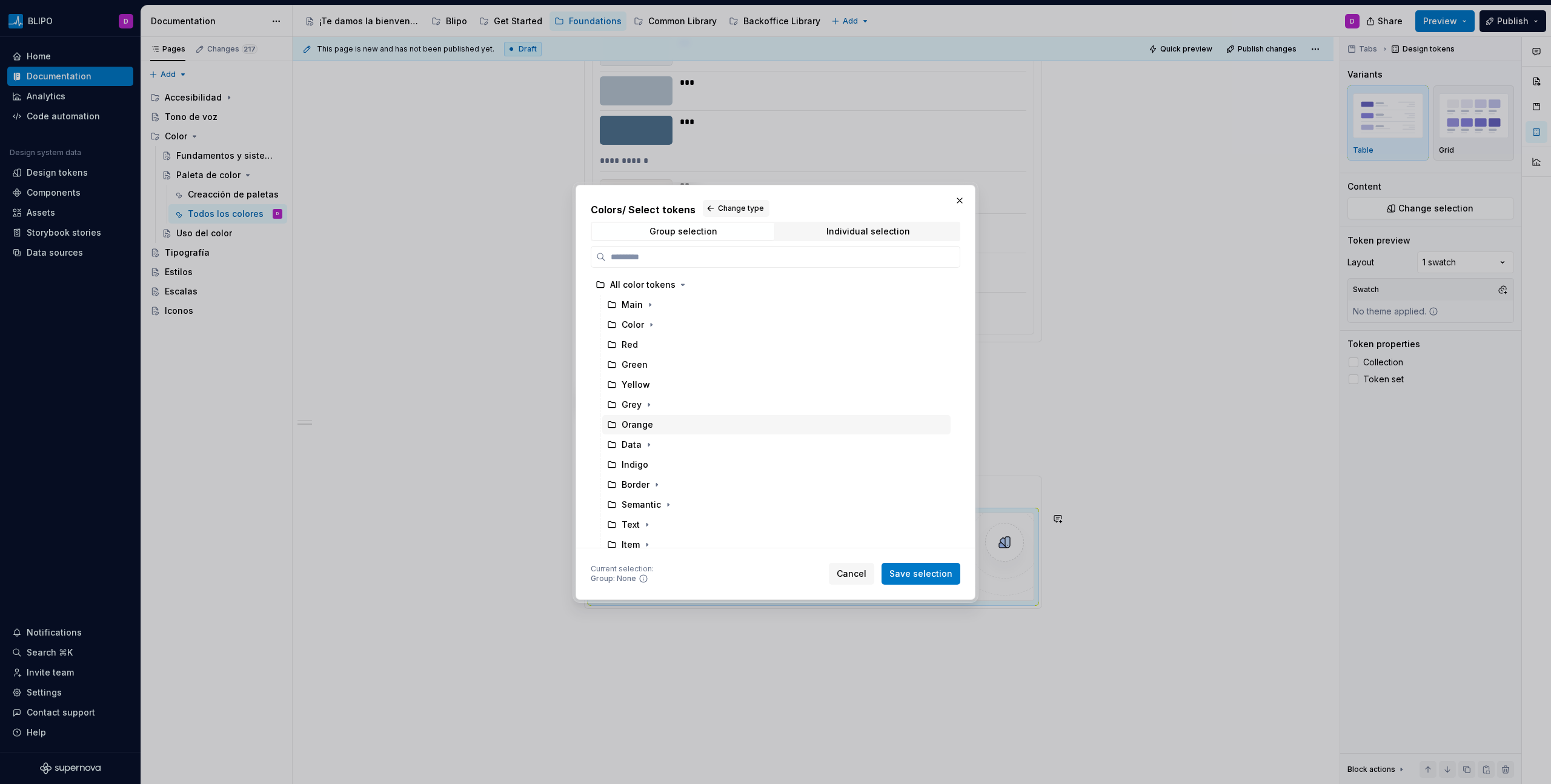
scroll to position [15, 0]
click at [634, 446] on div "Border" at bounding box center [635, 469] width 28 height 12
click at [916, 446] on span "Save selection" at bounding box center [921, 574] width 63 height 12
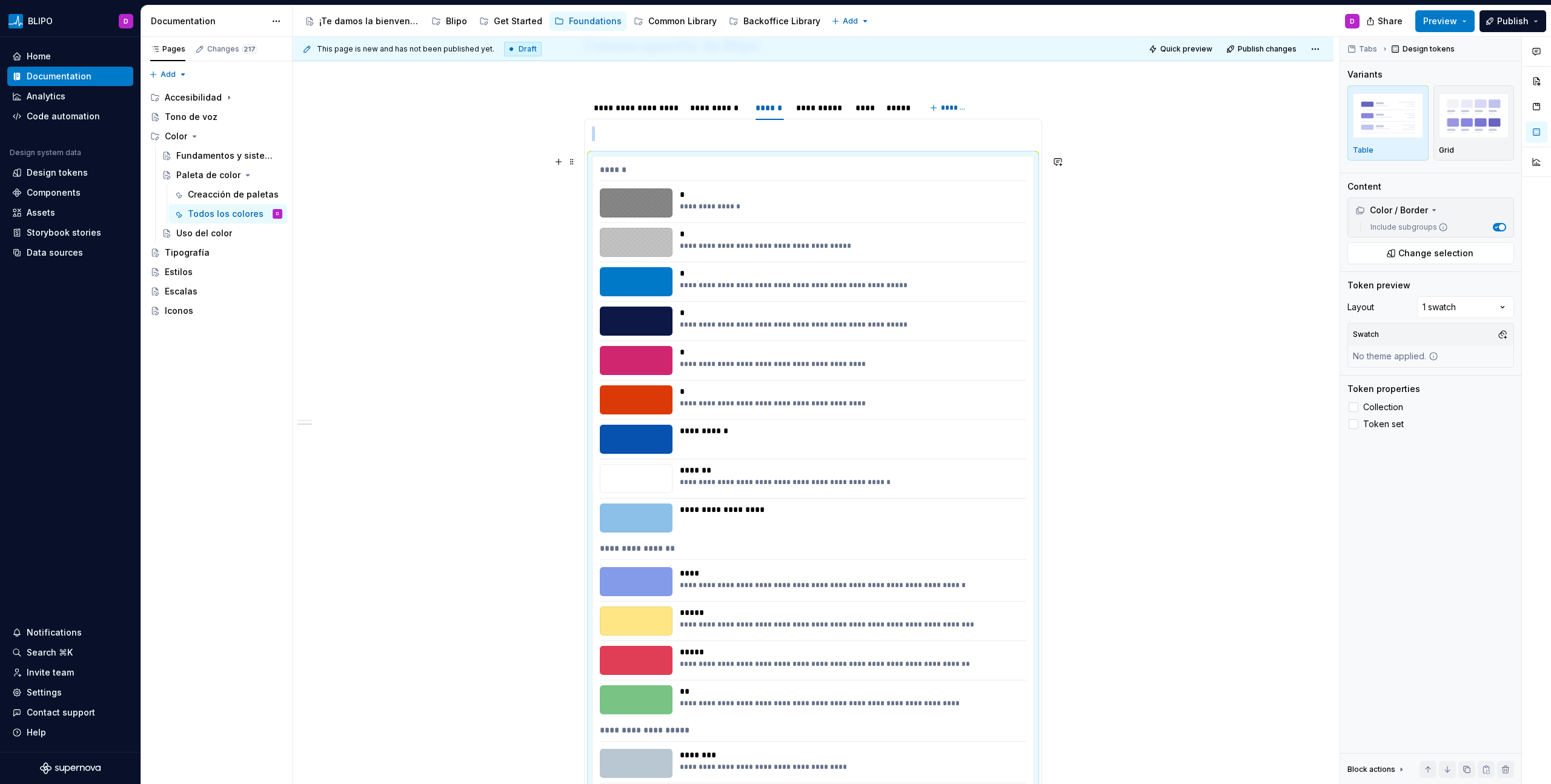
scroll to position [1287, 0]
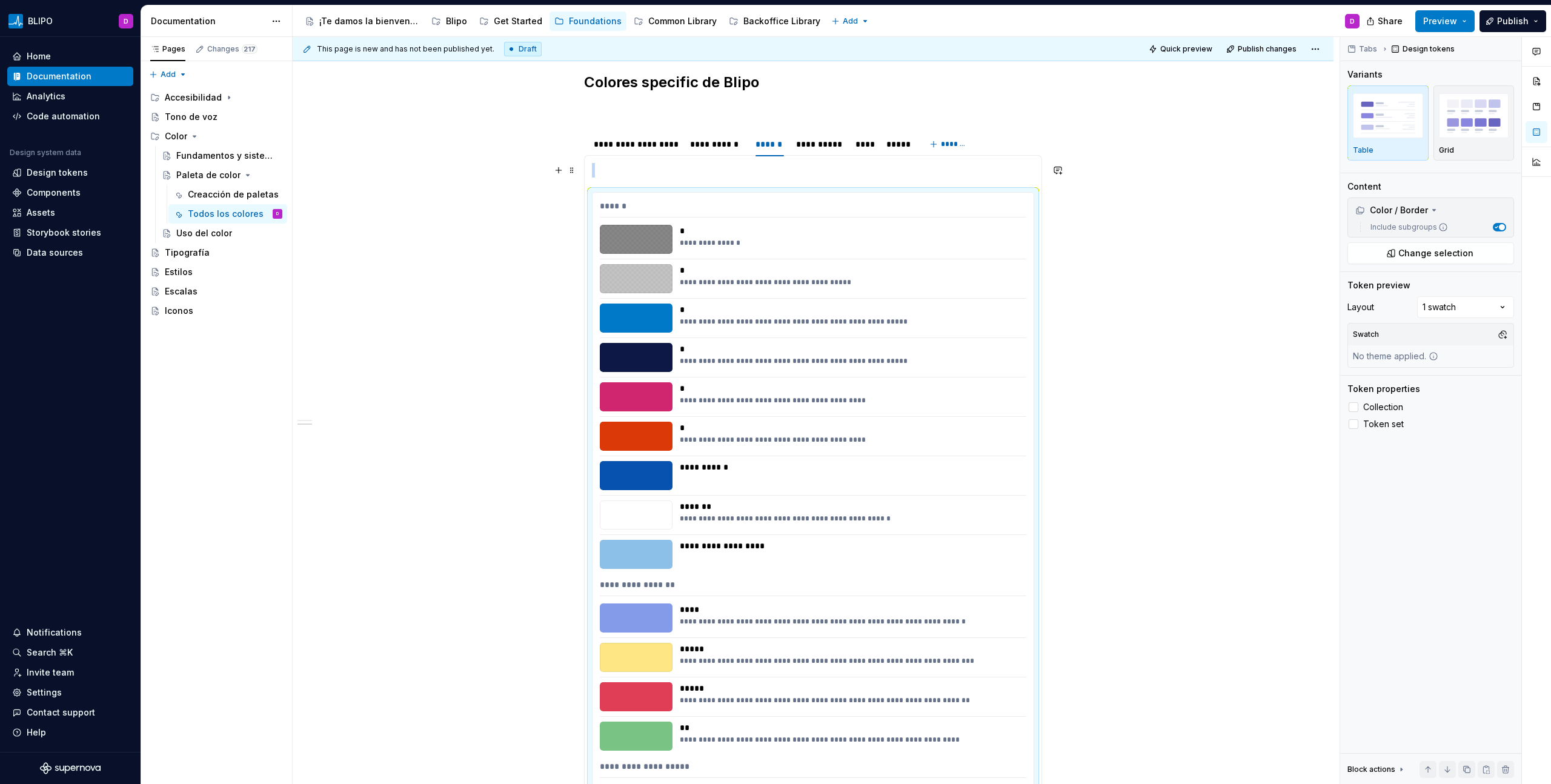
click at [605, 170] on p at bounding box center [813, 170] width 442 height 15
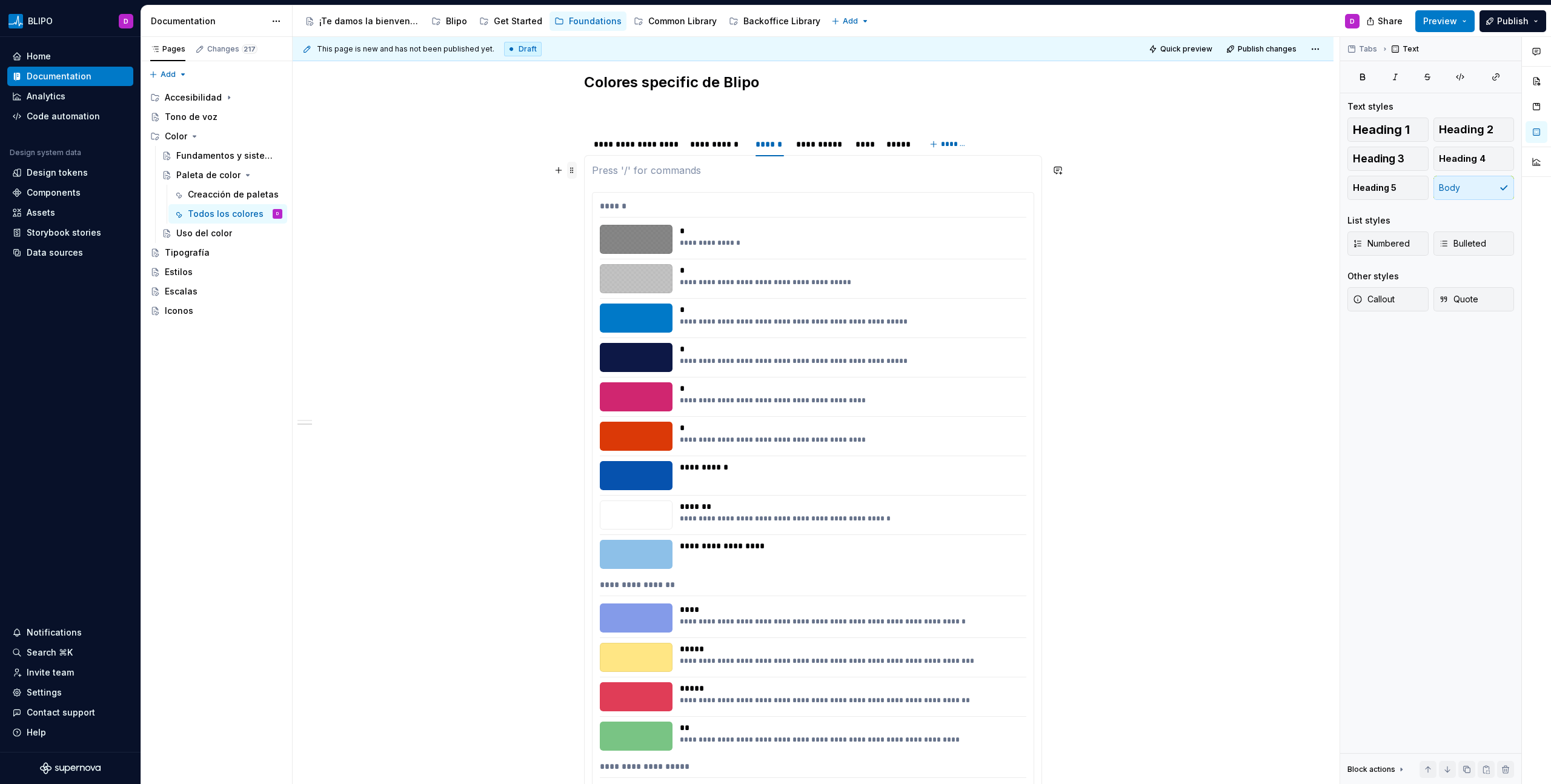
click at [568, 172] on span at bounding box center [572, 170] width 9 height 17
click at [605, 277] on div "Delete" at bounding box center [628, 277] width 78 height 12
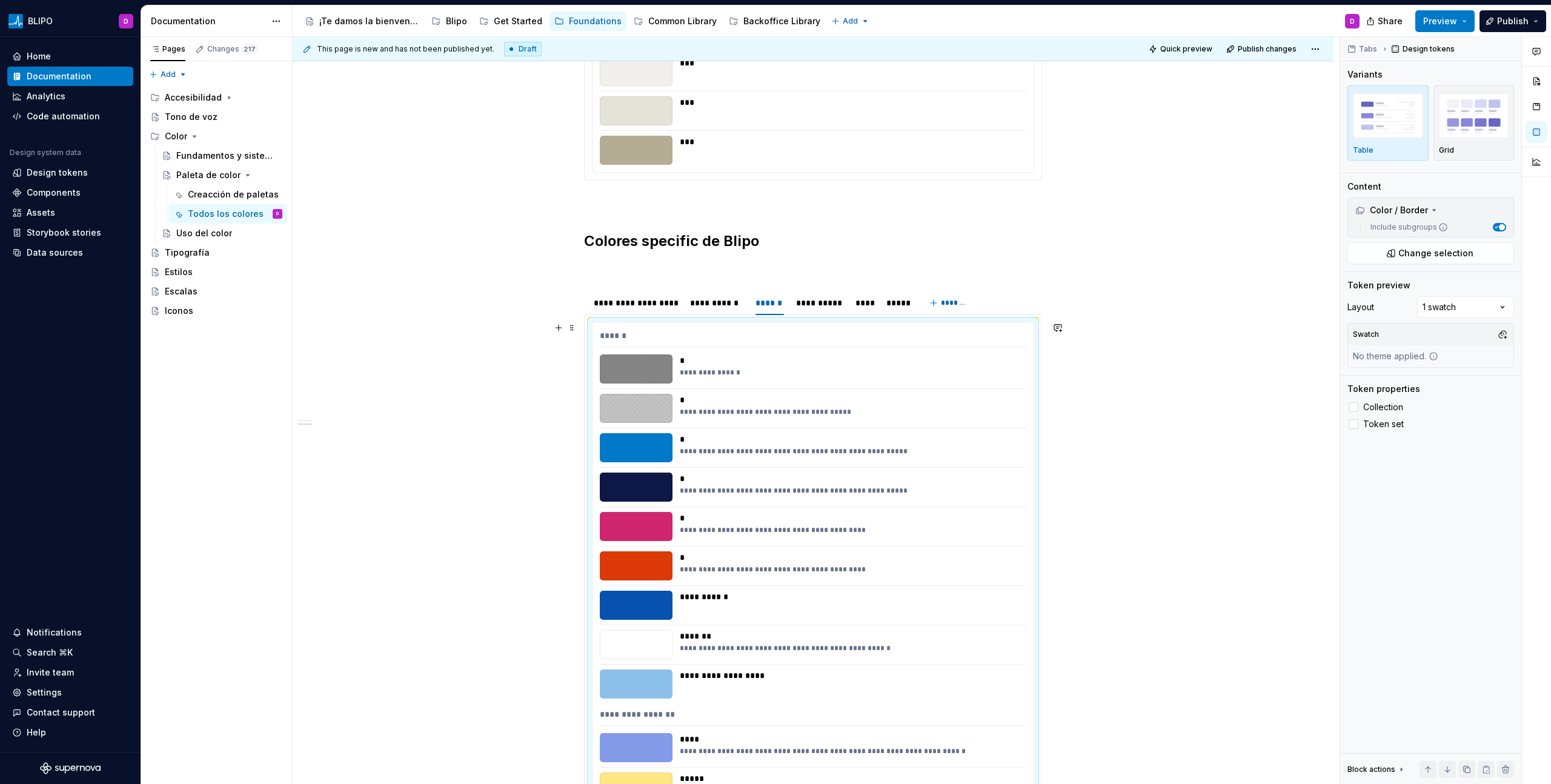
scroll to position [1079, 0]
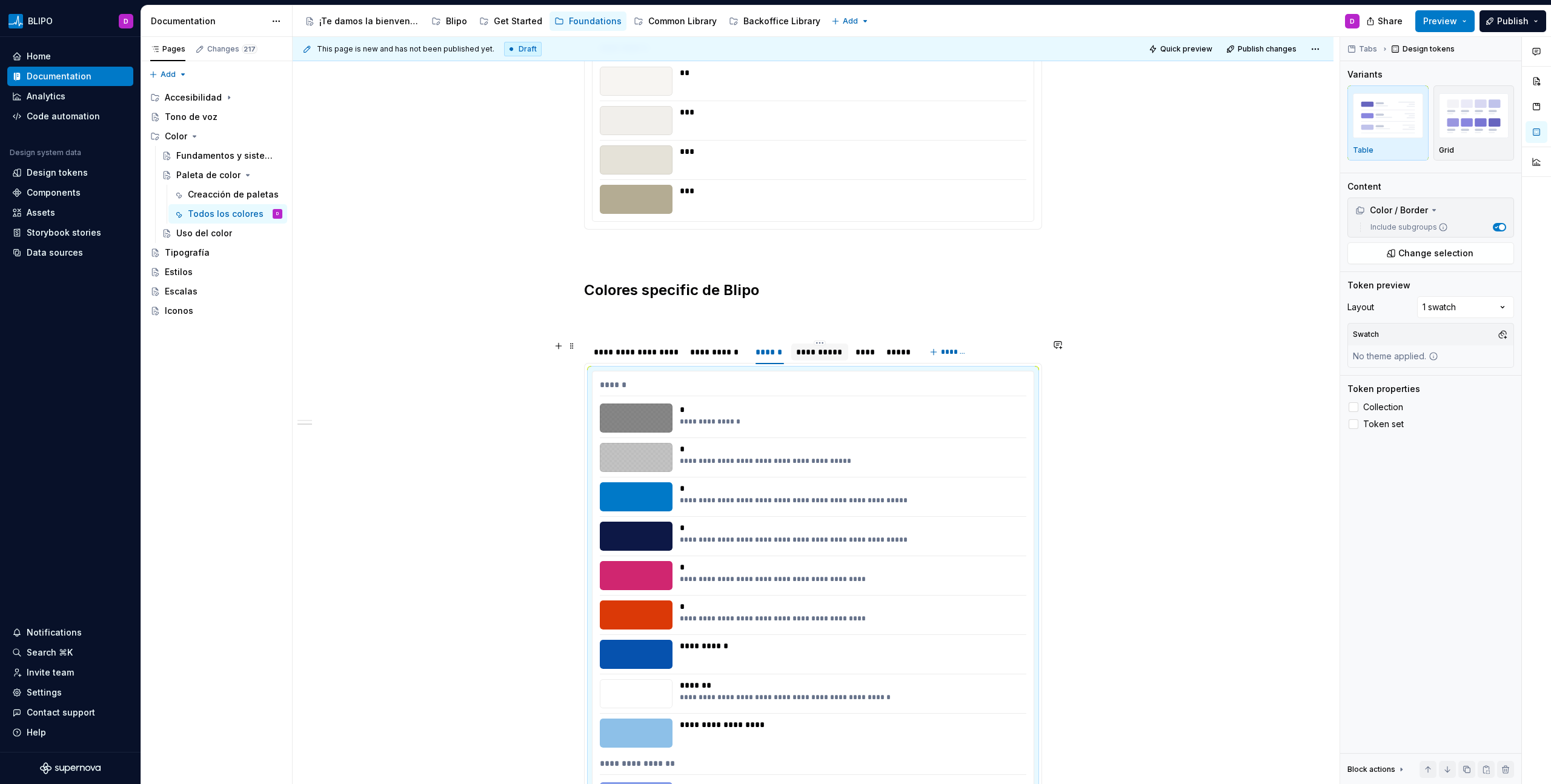
click at [821, 355] on div "**********" at bounding box center [820, 352] width 47 height 12
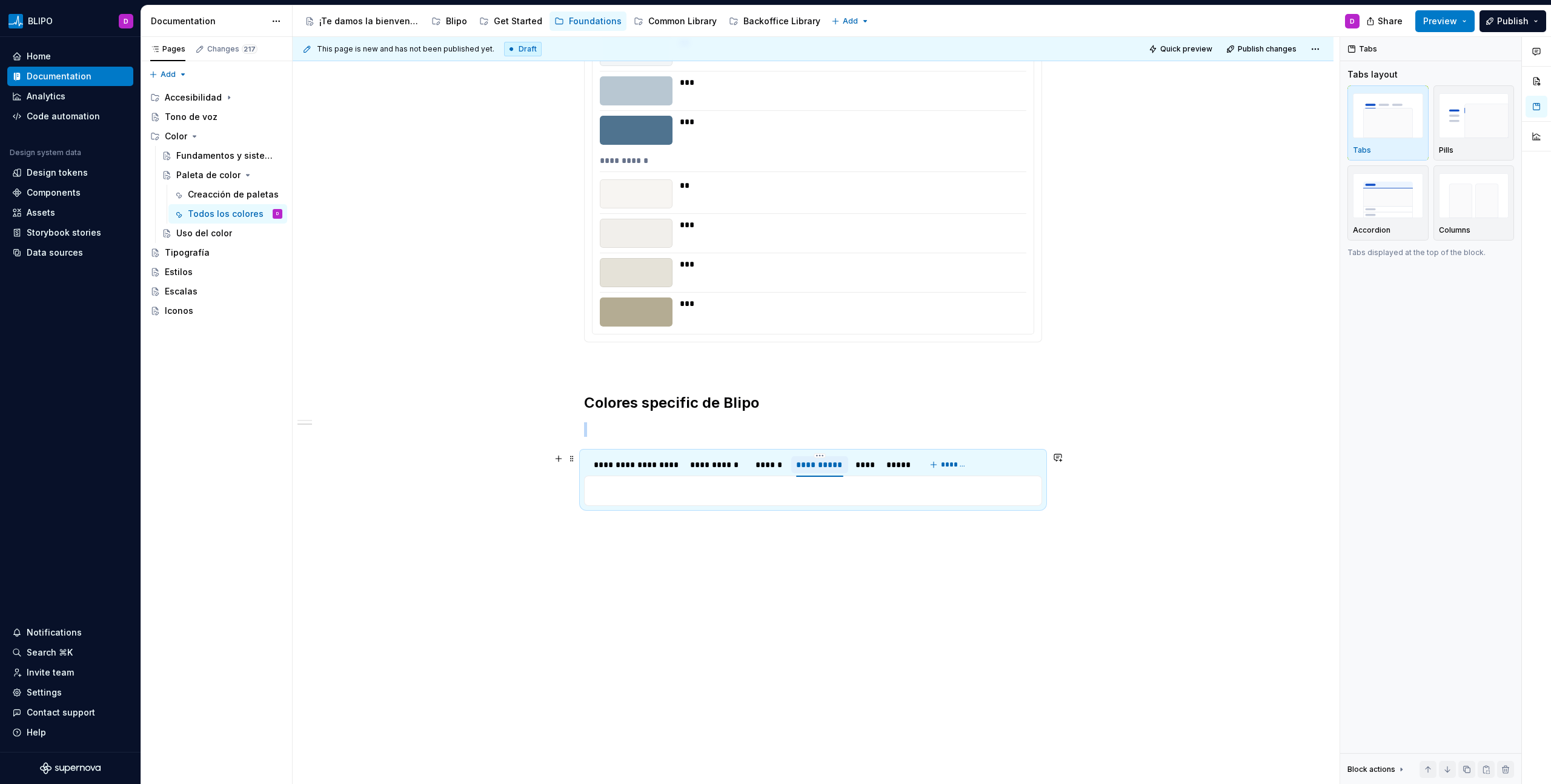
scroll to position [966, 0]
click at [704, 446] on p at bounding box center [813, 491] width 442 height 15
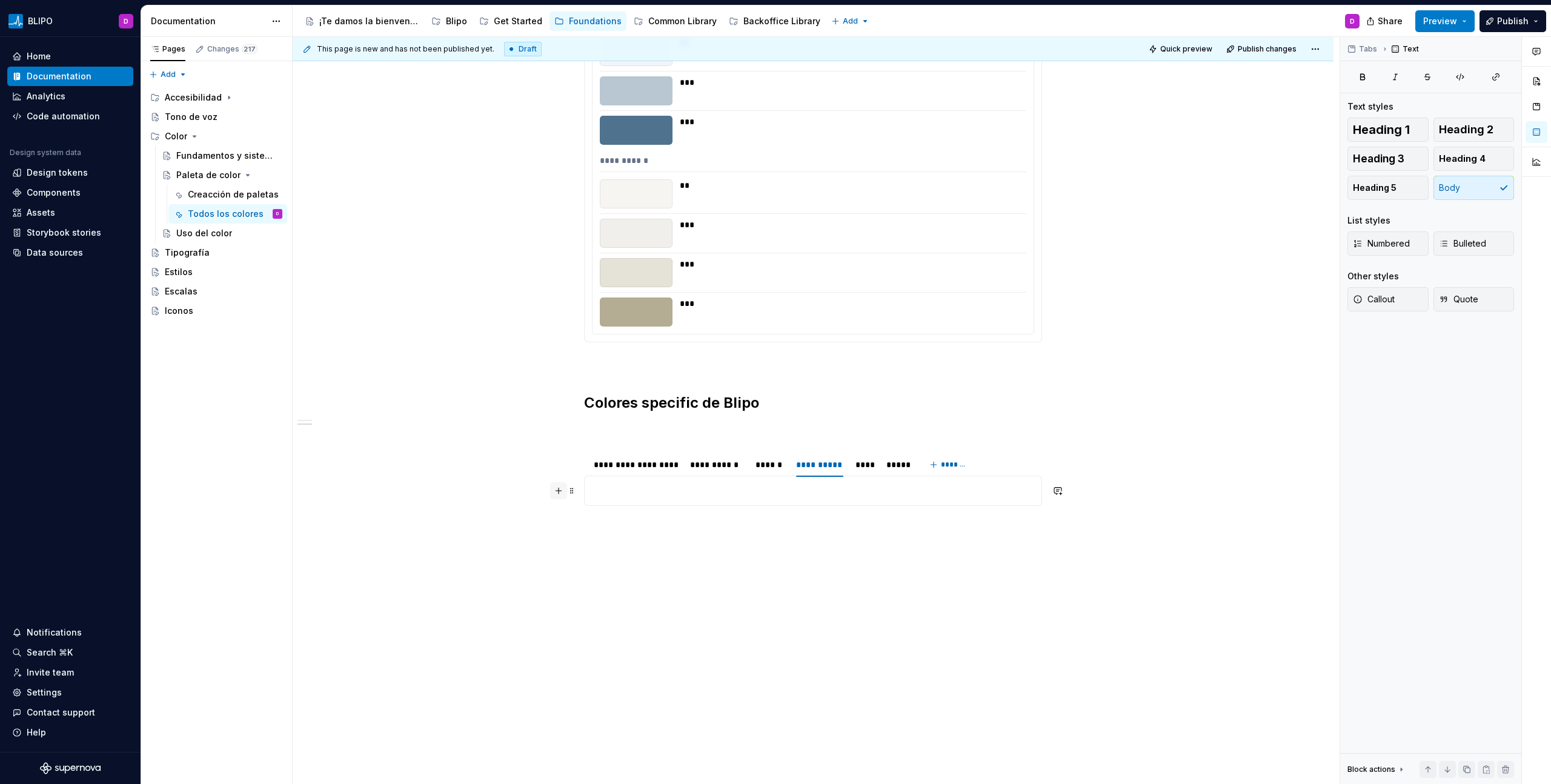
click at [554, 446] on button "button" at bounding box center [558, 490] width 17 height 17
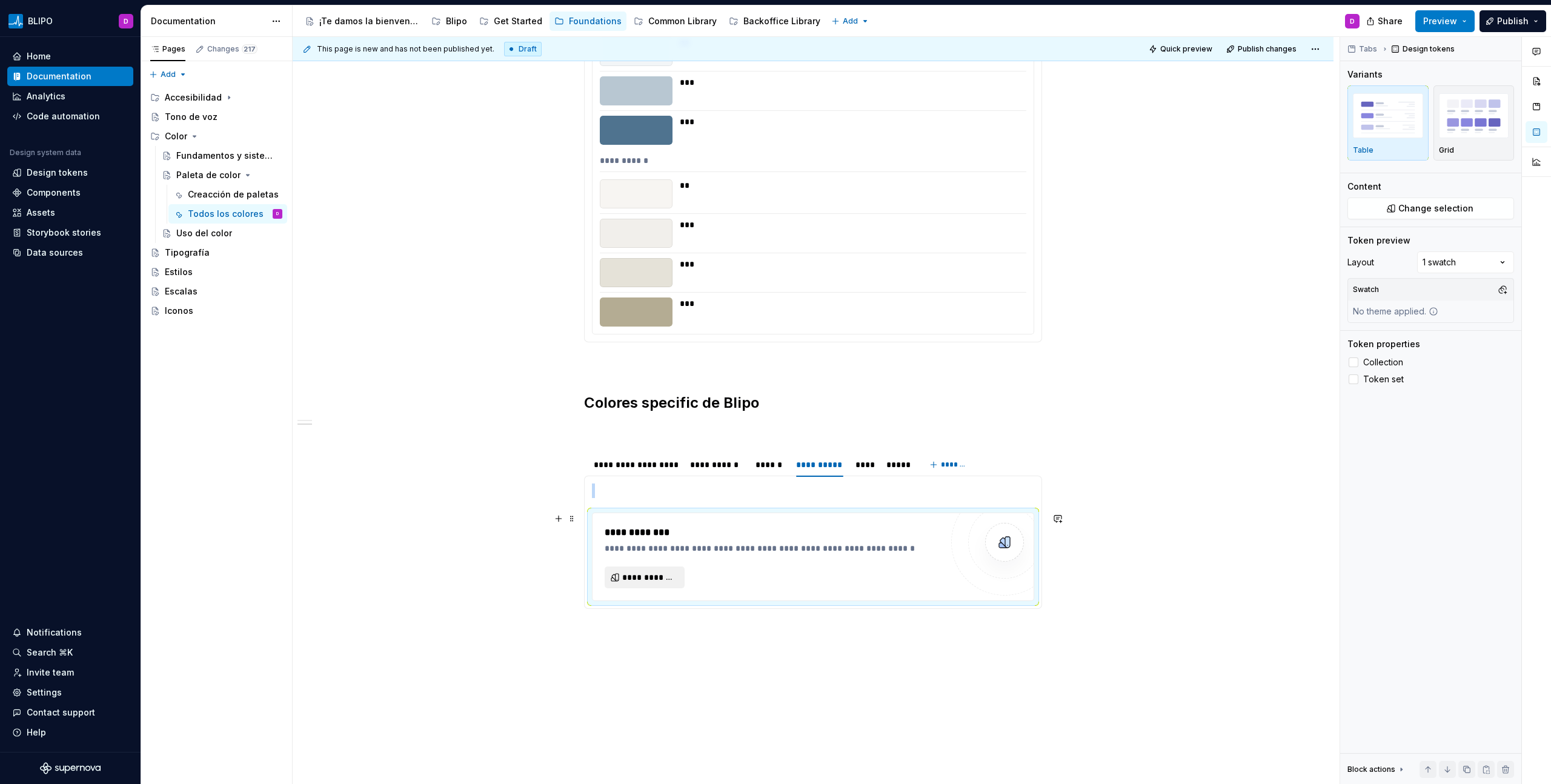
click at [659, 446] on span "**********" at bounding box center [649, 577] width 54 height 12
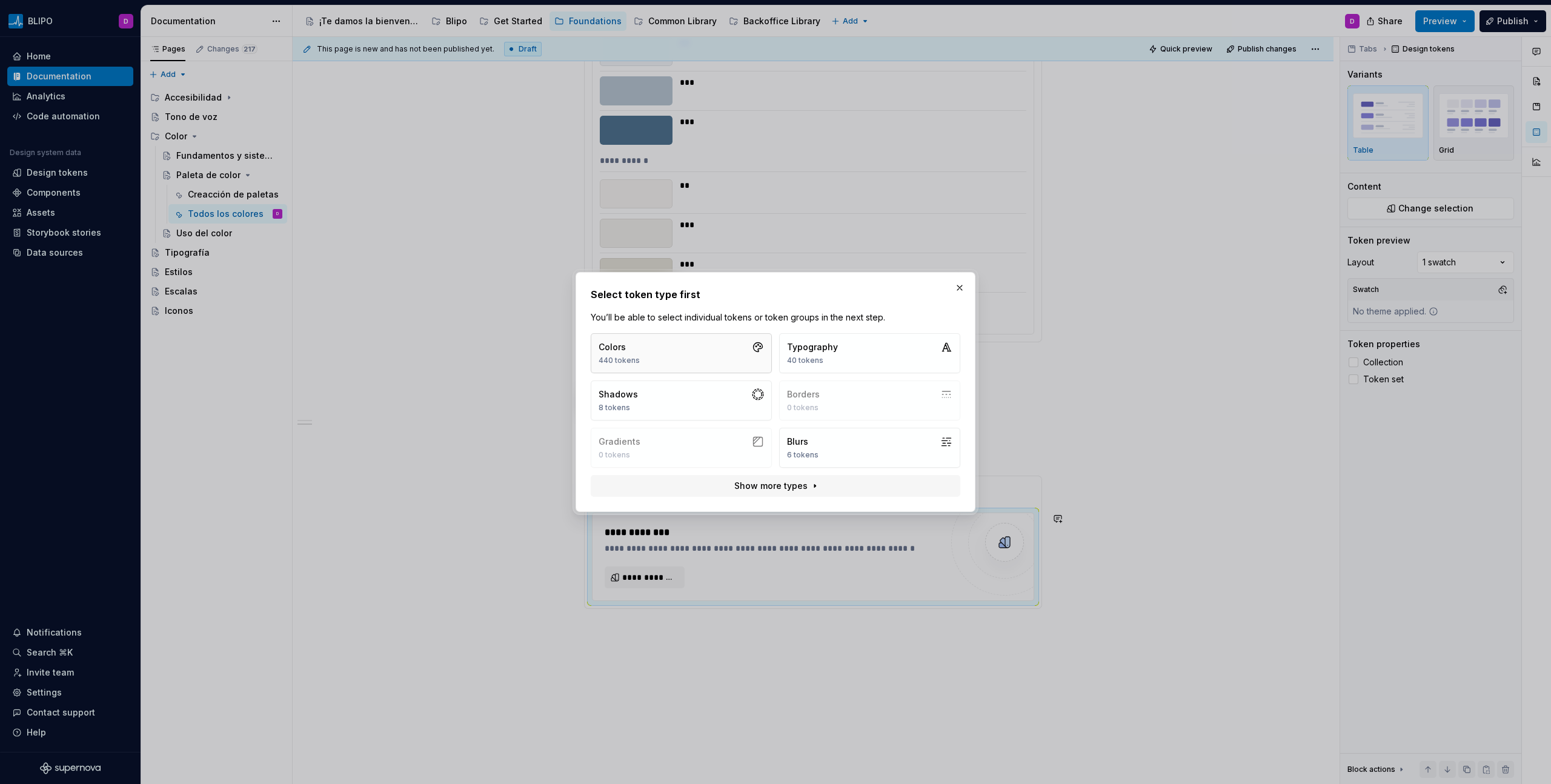
click at [692, 360] on button "Colors 440 tokens" at bounding box center [681, 353] width 181 height 40
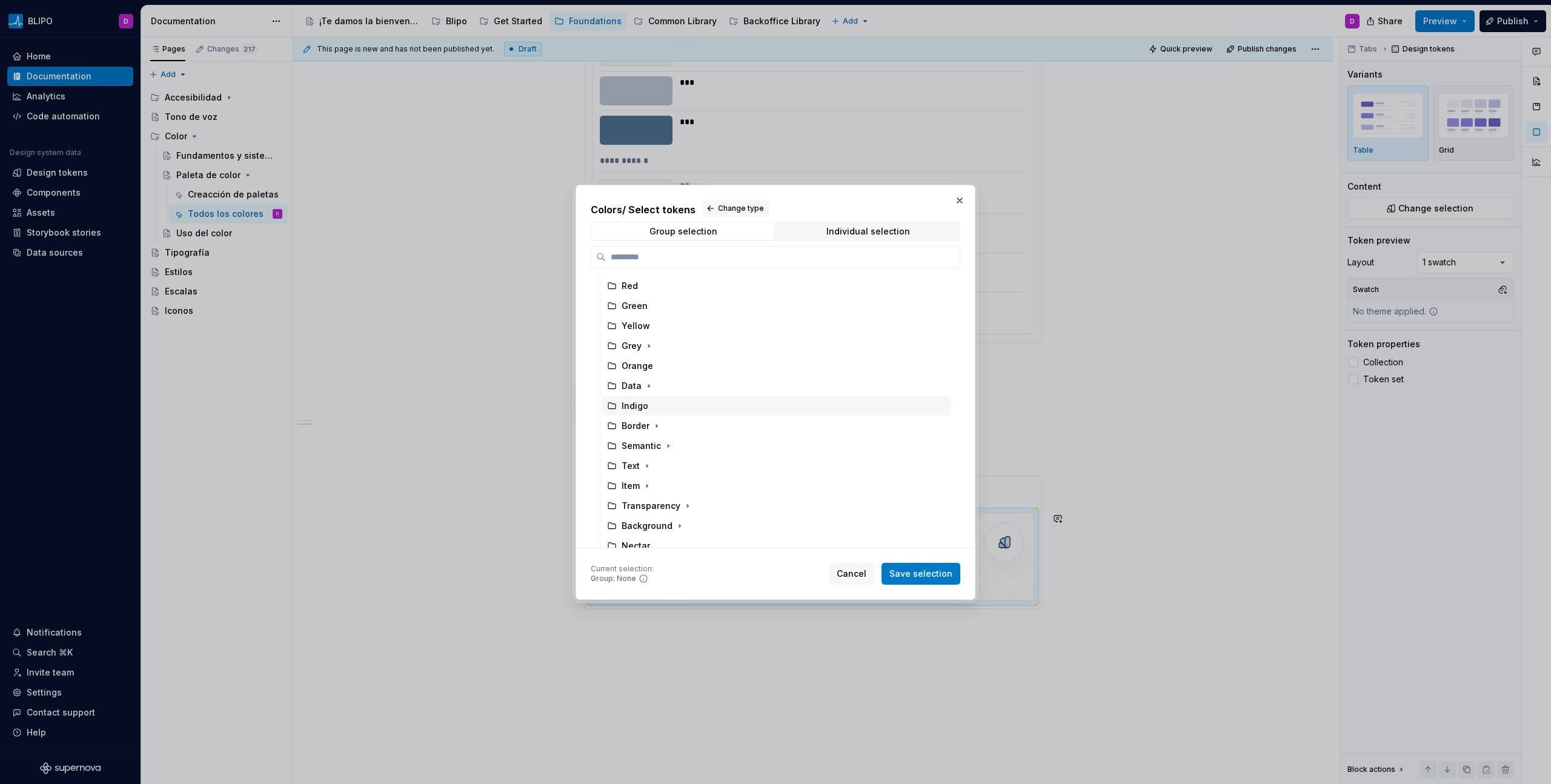
scroll to position [69, 0]
click at [652, 440] on div "Semantic" at bounding box center [641, 436] width 40 height 12
click at [916, 446] on span "Save selection" at bounding box center [921, 574] width 63 height 12
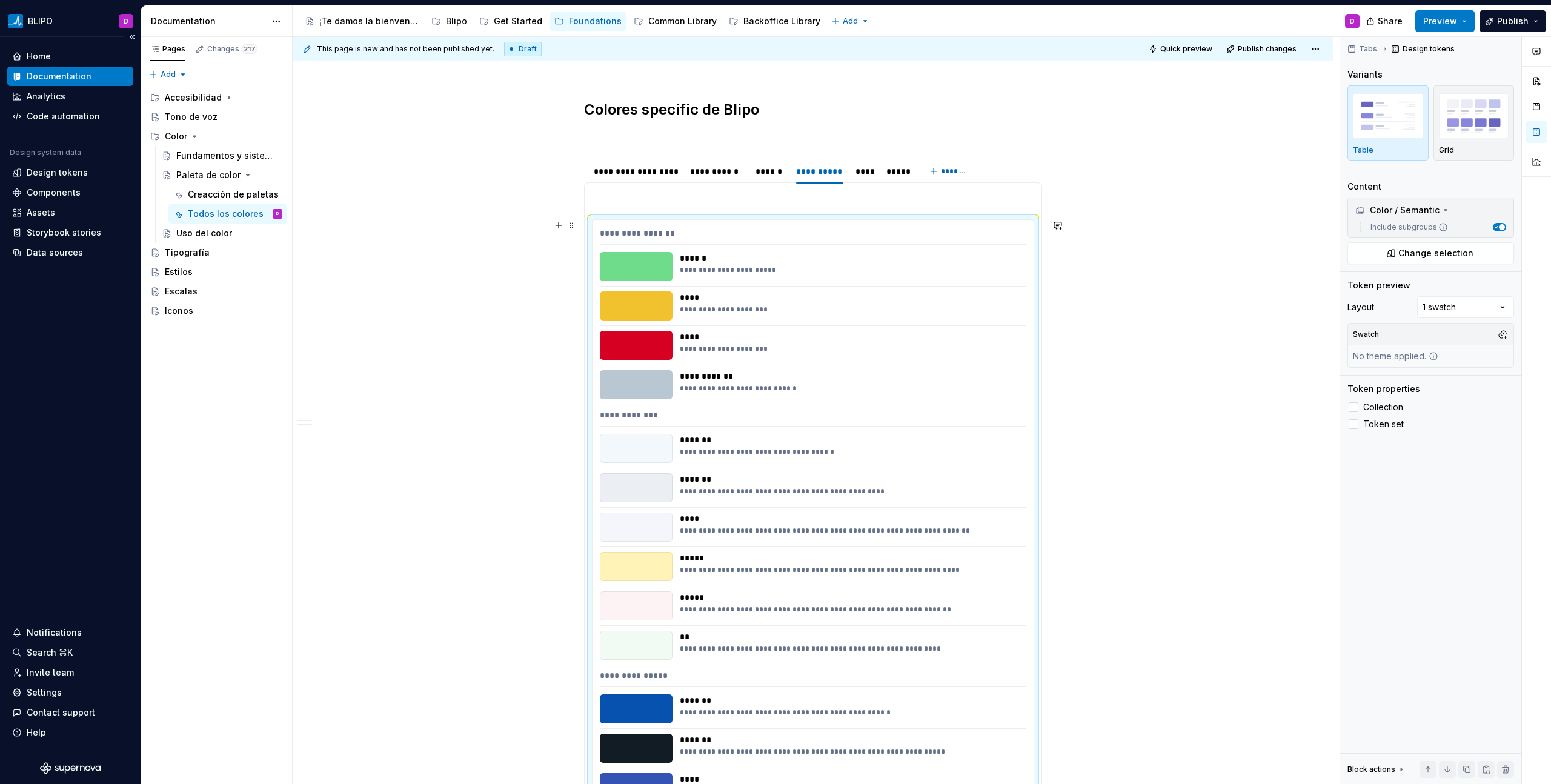
scroll to position [1242, 0]
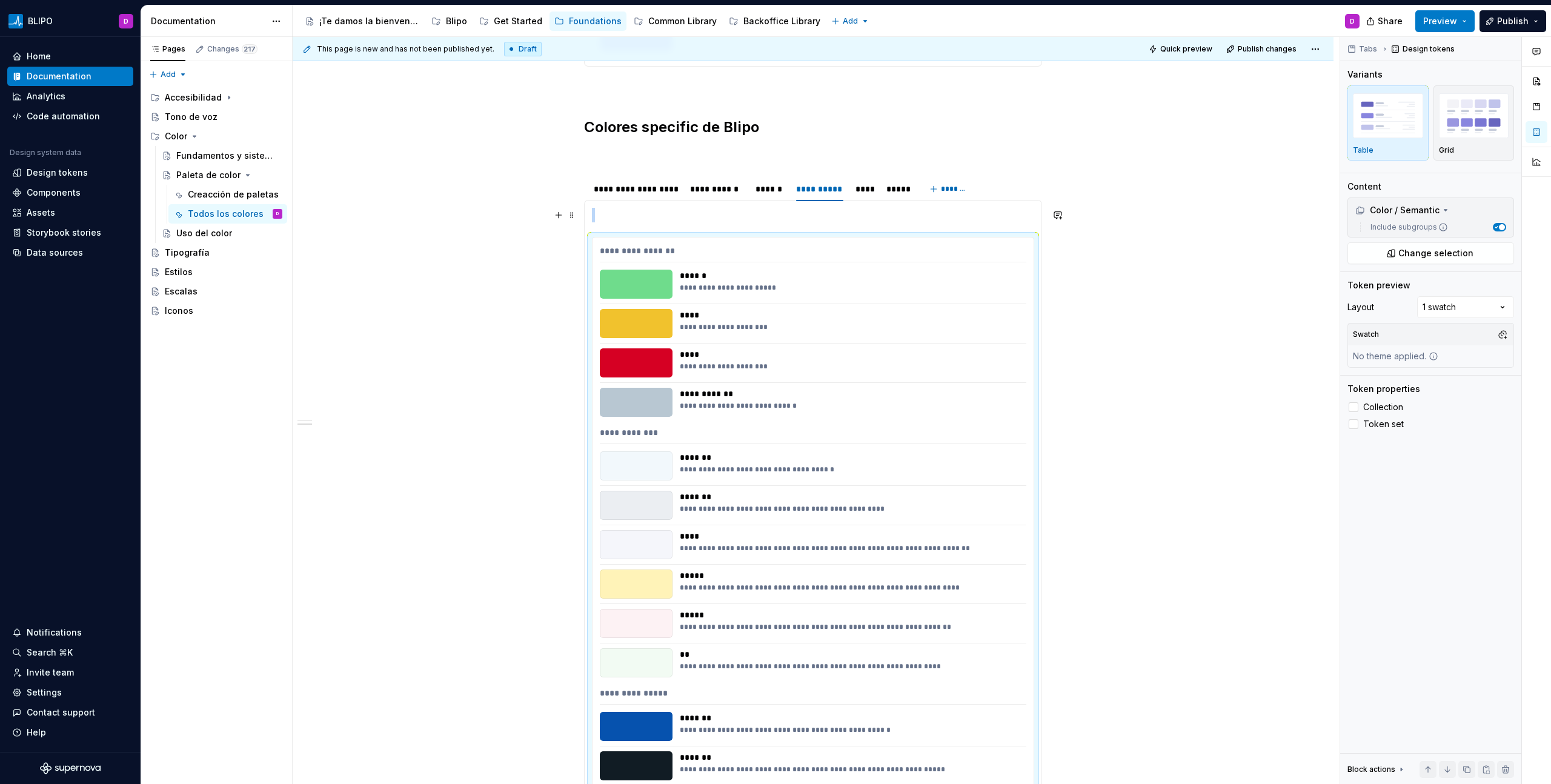
click at [599, 216] on p at bounding box center [813, 215] width 442 height 15
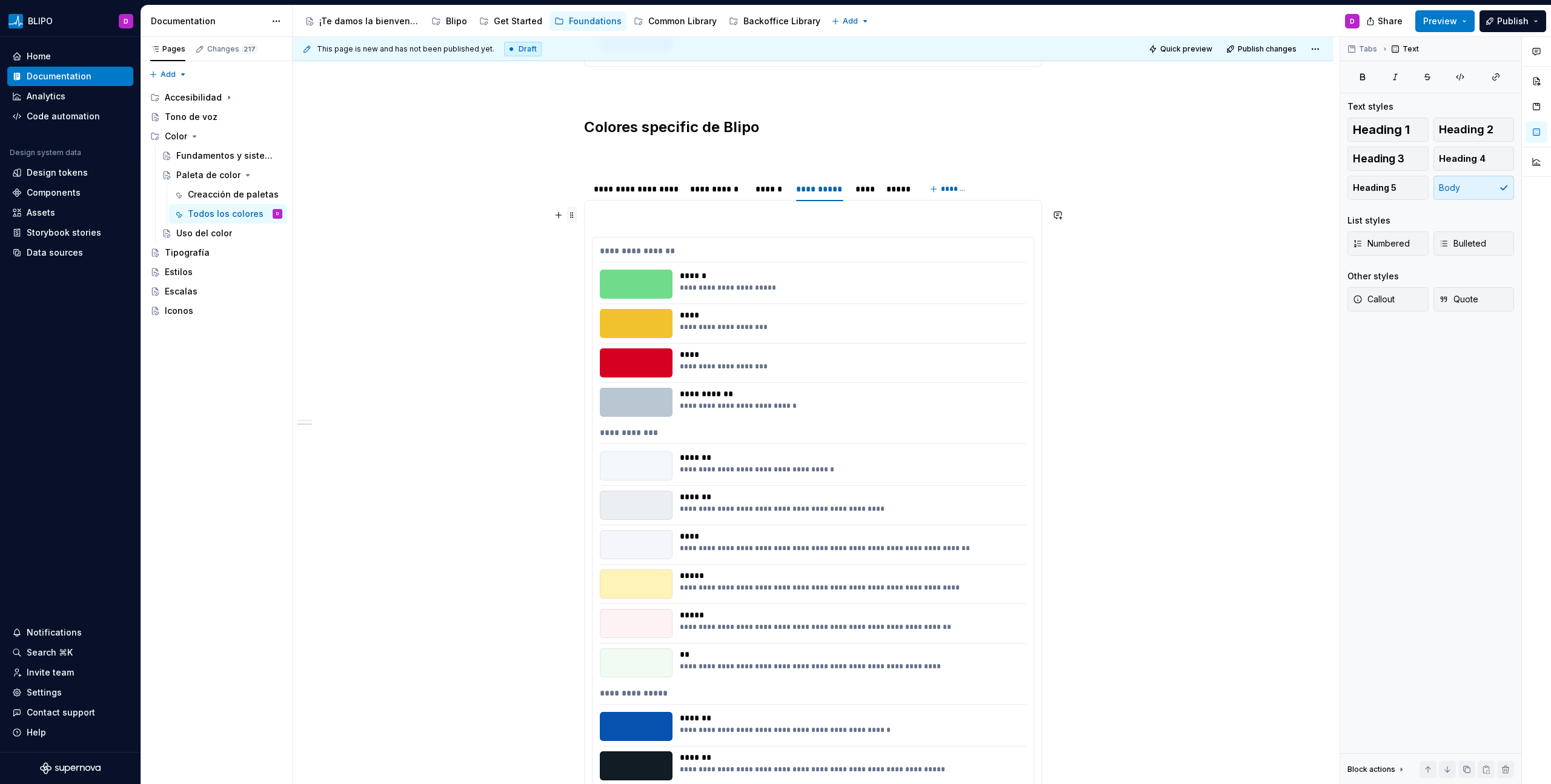
click at [572, 212] on span at bounding box center [572, 214] width 9 height 17
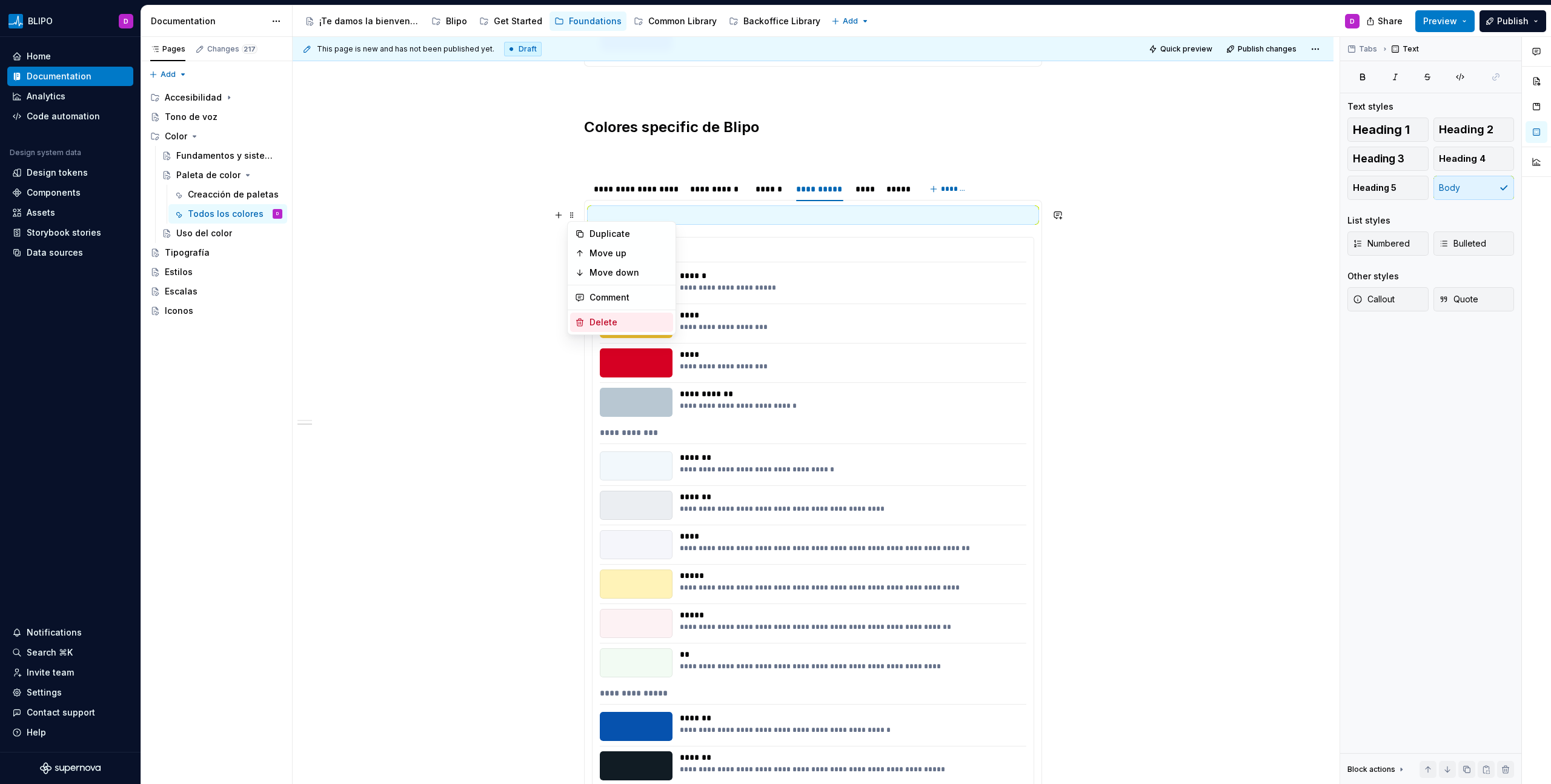
click at [597, 326] on div "Delete" at bounding box center [628, 322] width 78 height 12
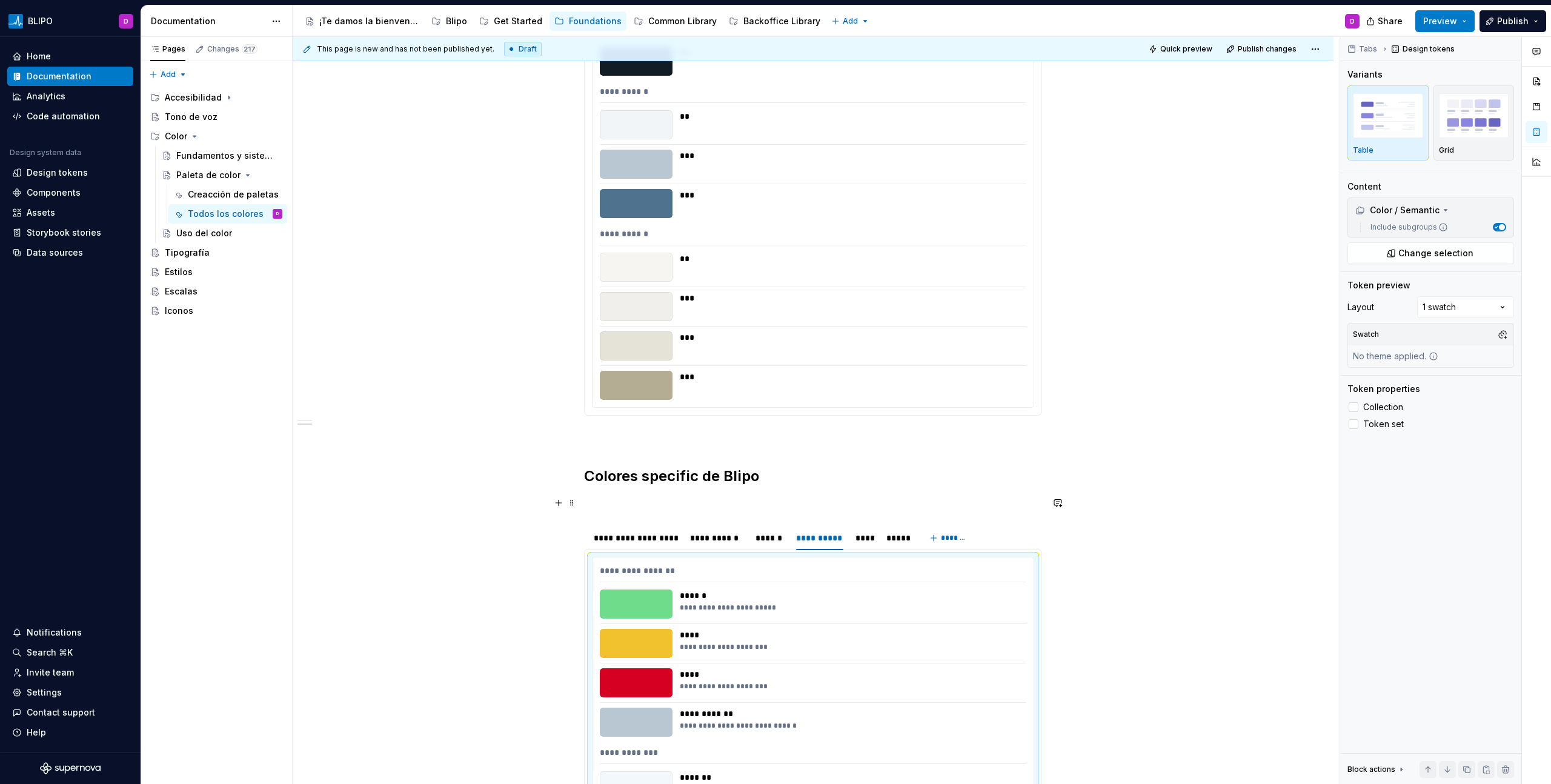
scroll to position [1155, 0]
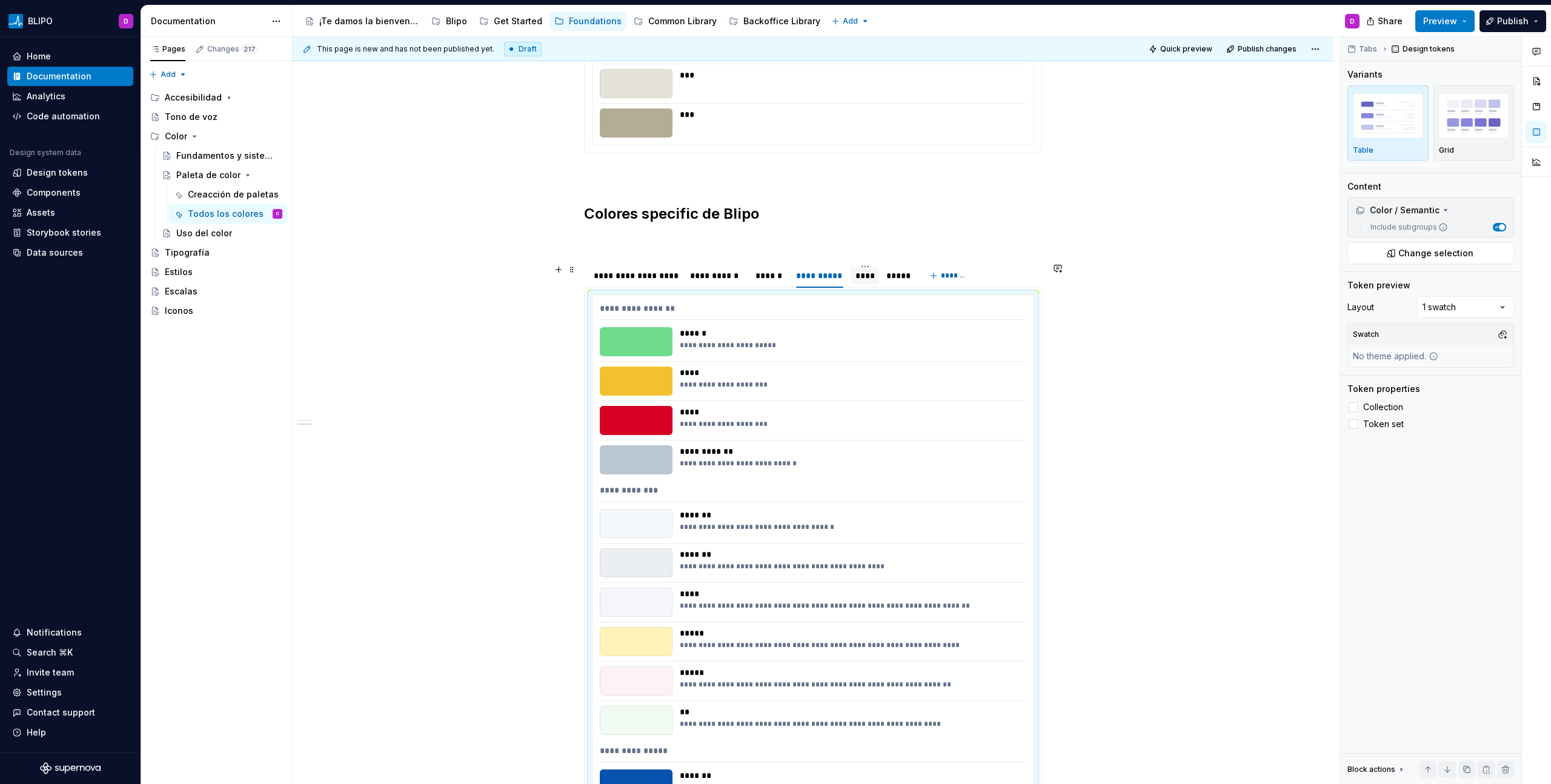
click at [868, 271] on div "****" at bounding box center [865, 275] width 19 height 12
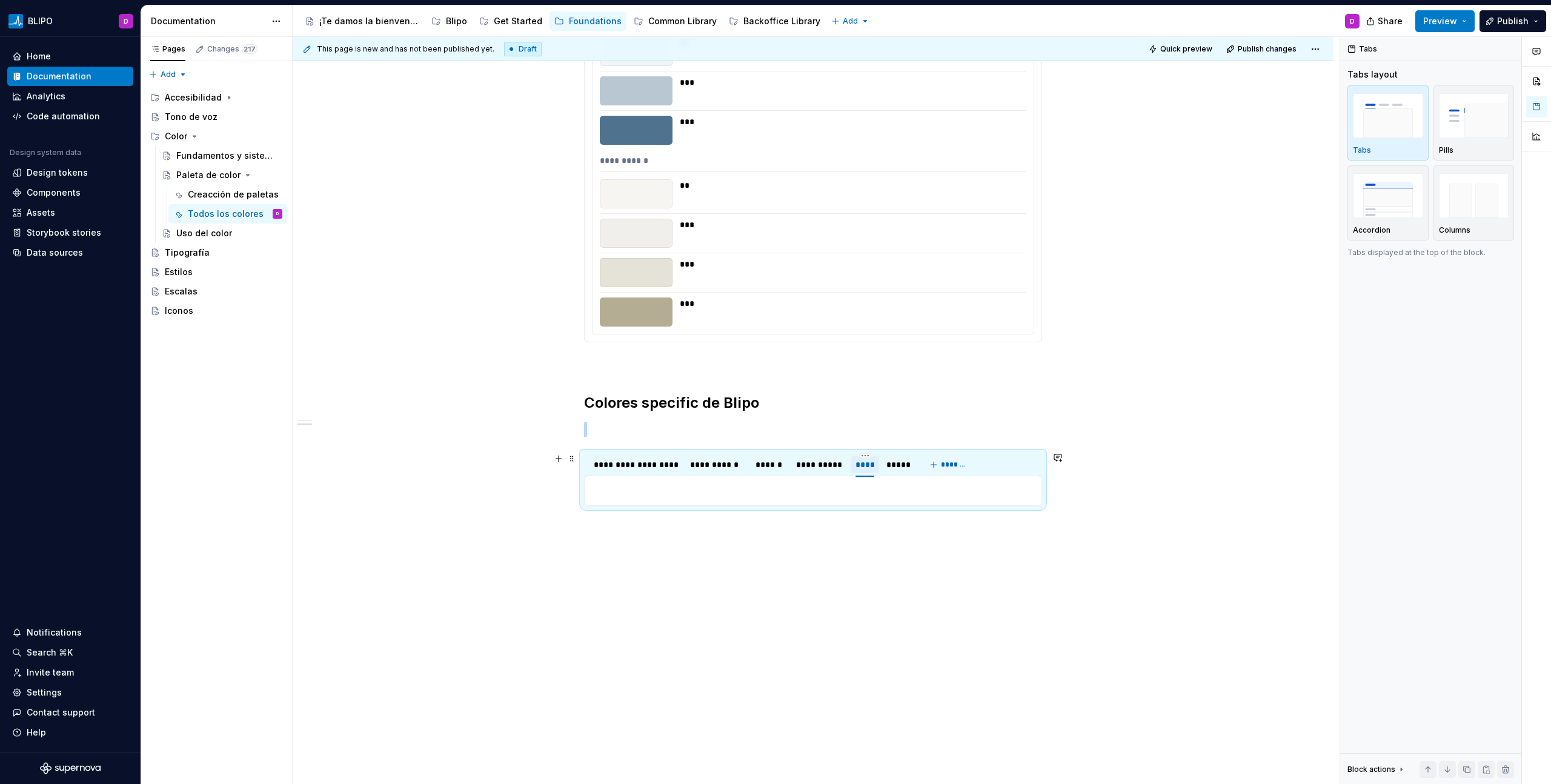
scroll to position [966, 0]
drag, startPoint x: 615, startPoint y: 484, endPoint x: 590, endPoint y: 494, distance: 26.9
click at [615, 446] on p at bounding box center [813, 491] width 442 height 15
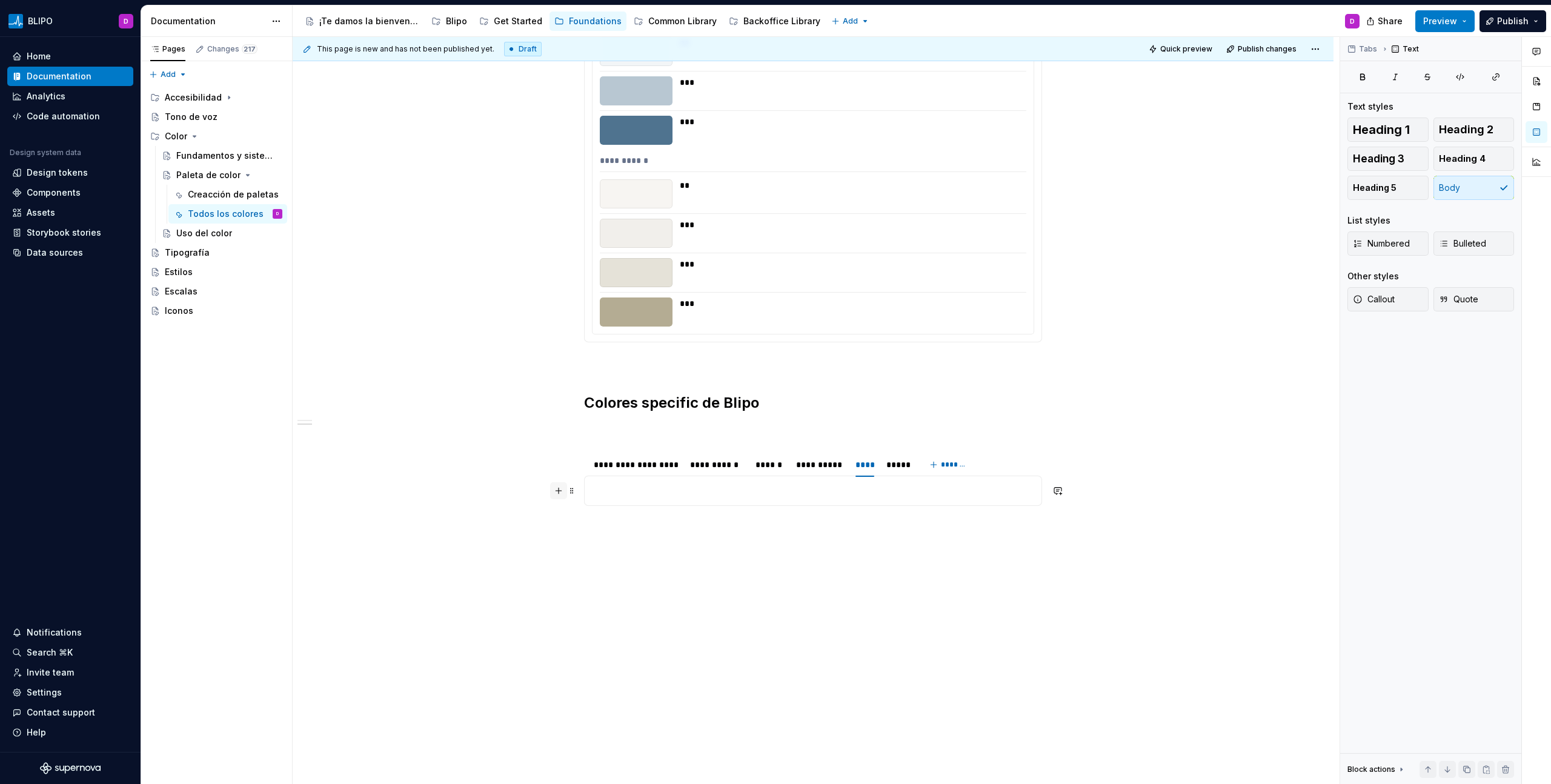
click at [558, 446] on button "button" at bounding box center [558, 490] width 17 height 17
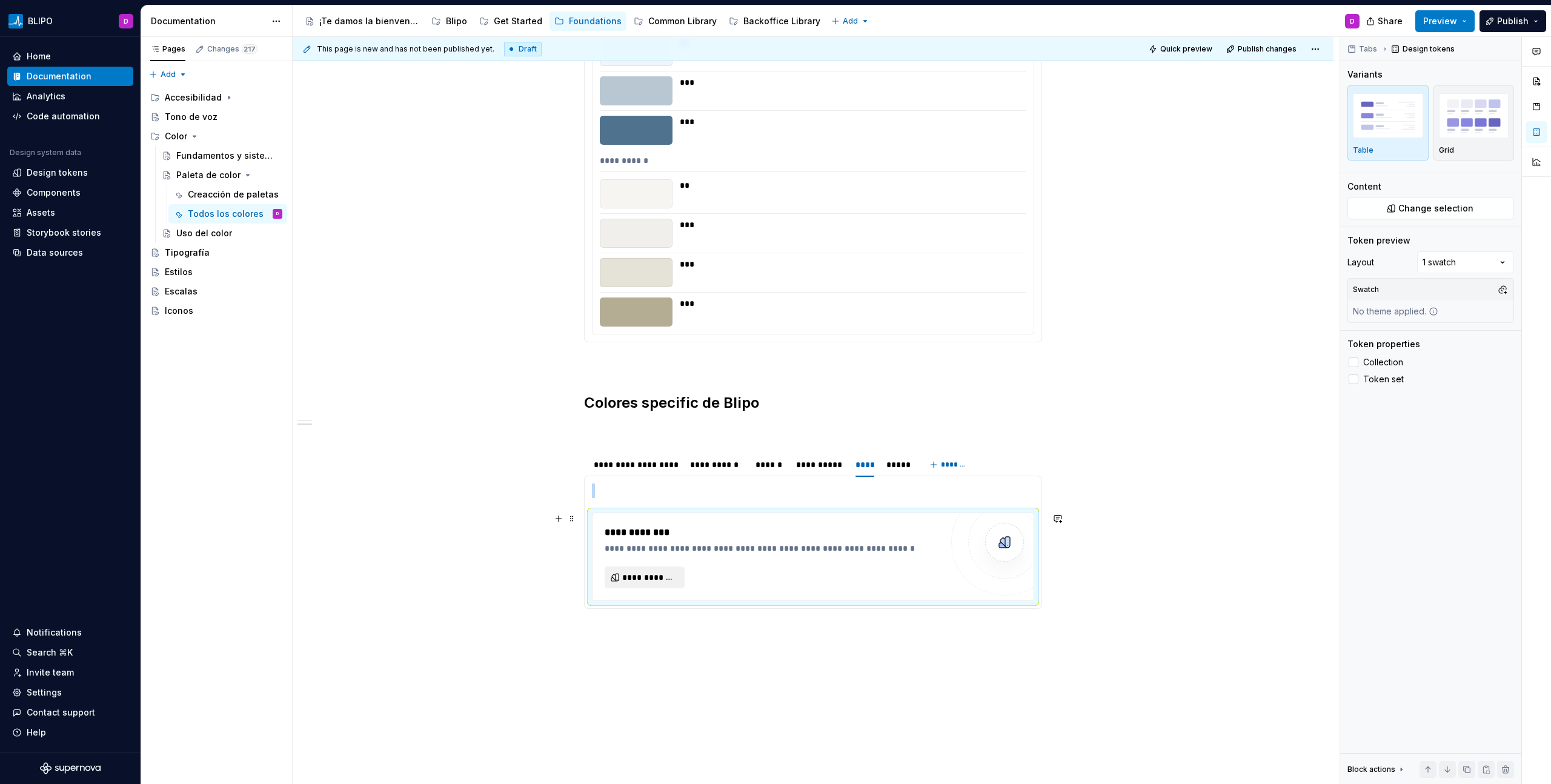
click at [637, 446] on span "**********" at bounding box center [649, 577] width 54 height 12
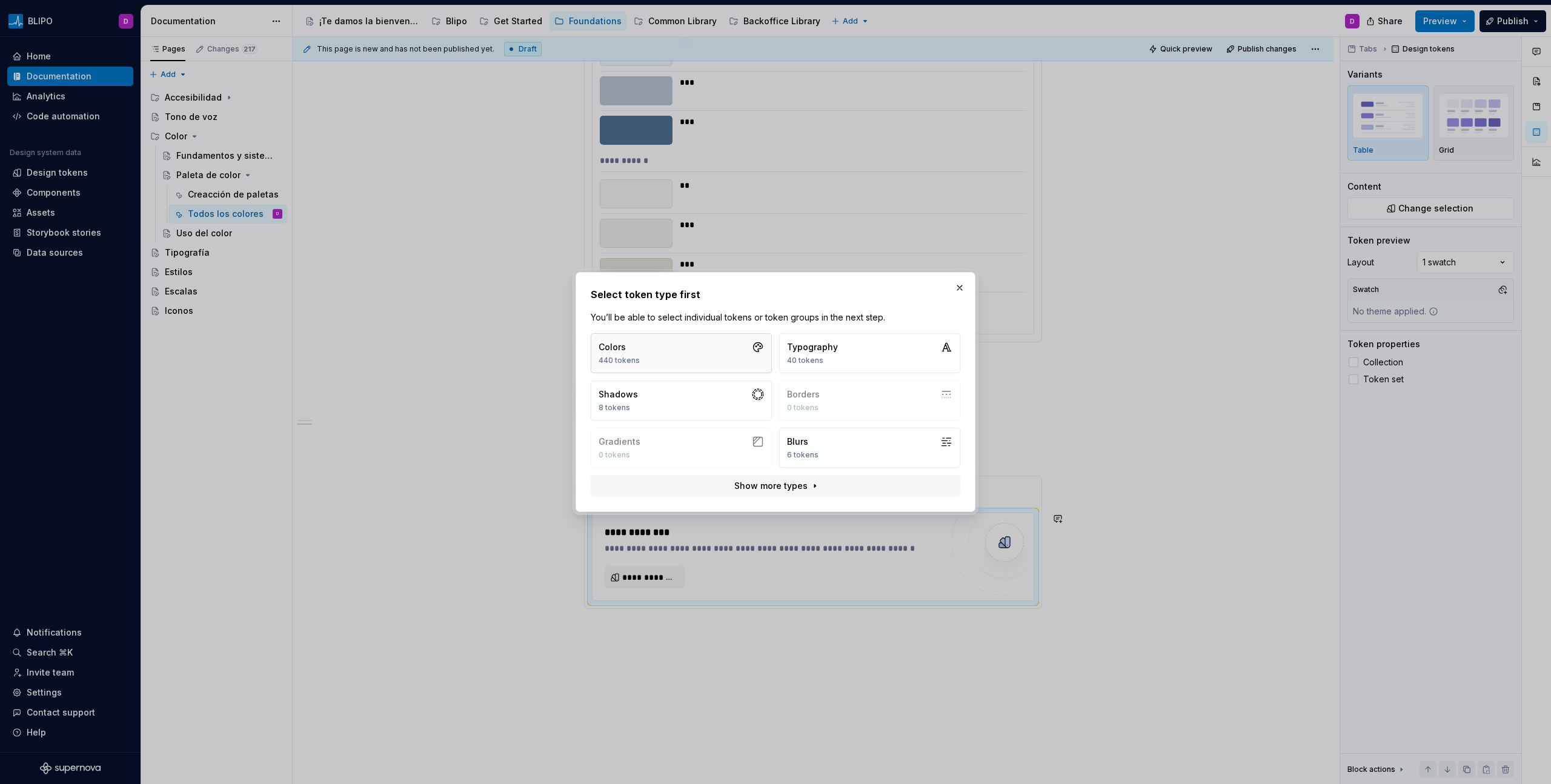
click at [716, 338] on button "Colors 440 tokens" at bounding box center [681, 353] width 181 height 40
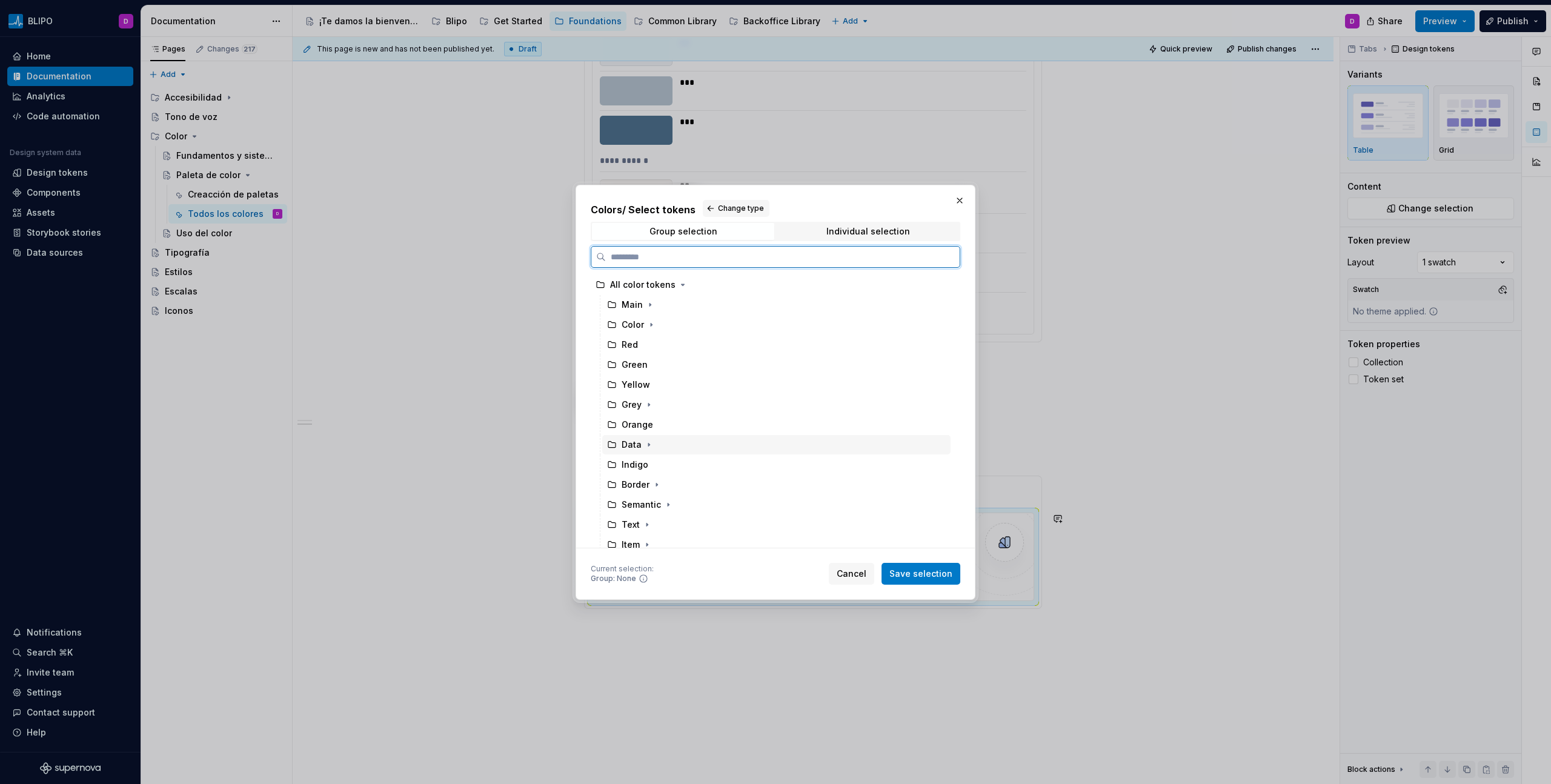
click at [666, 446] on div "Data" at bounding box center [776, 444] width 349 height 19
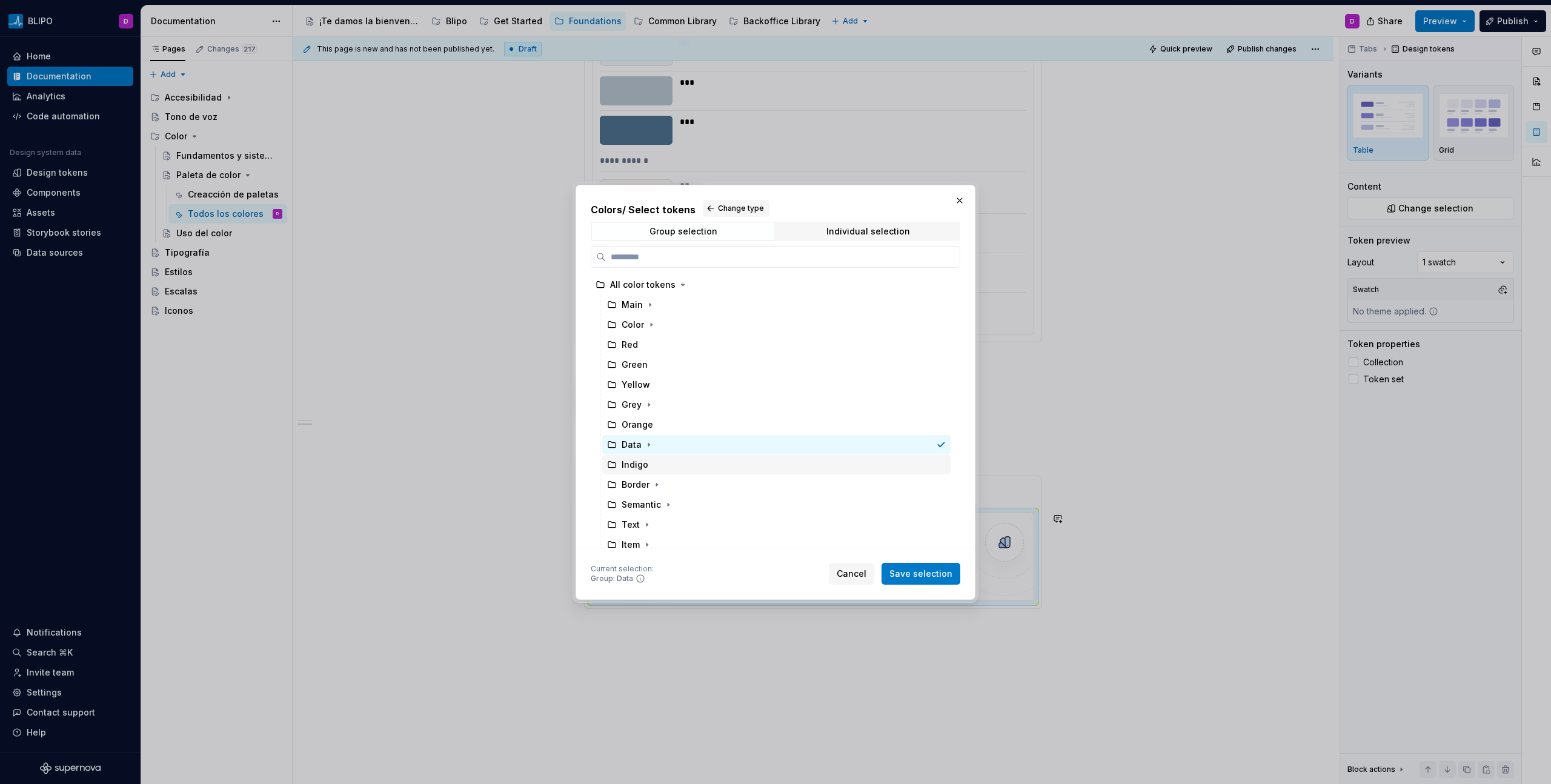
scroll to position [87, 0]
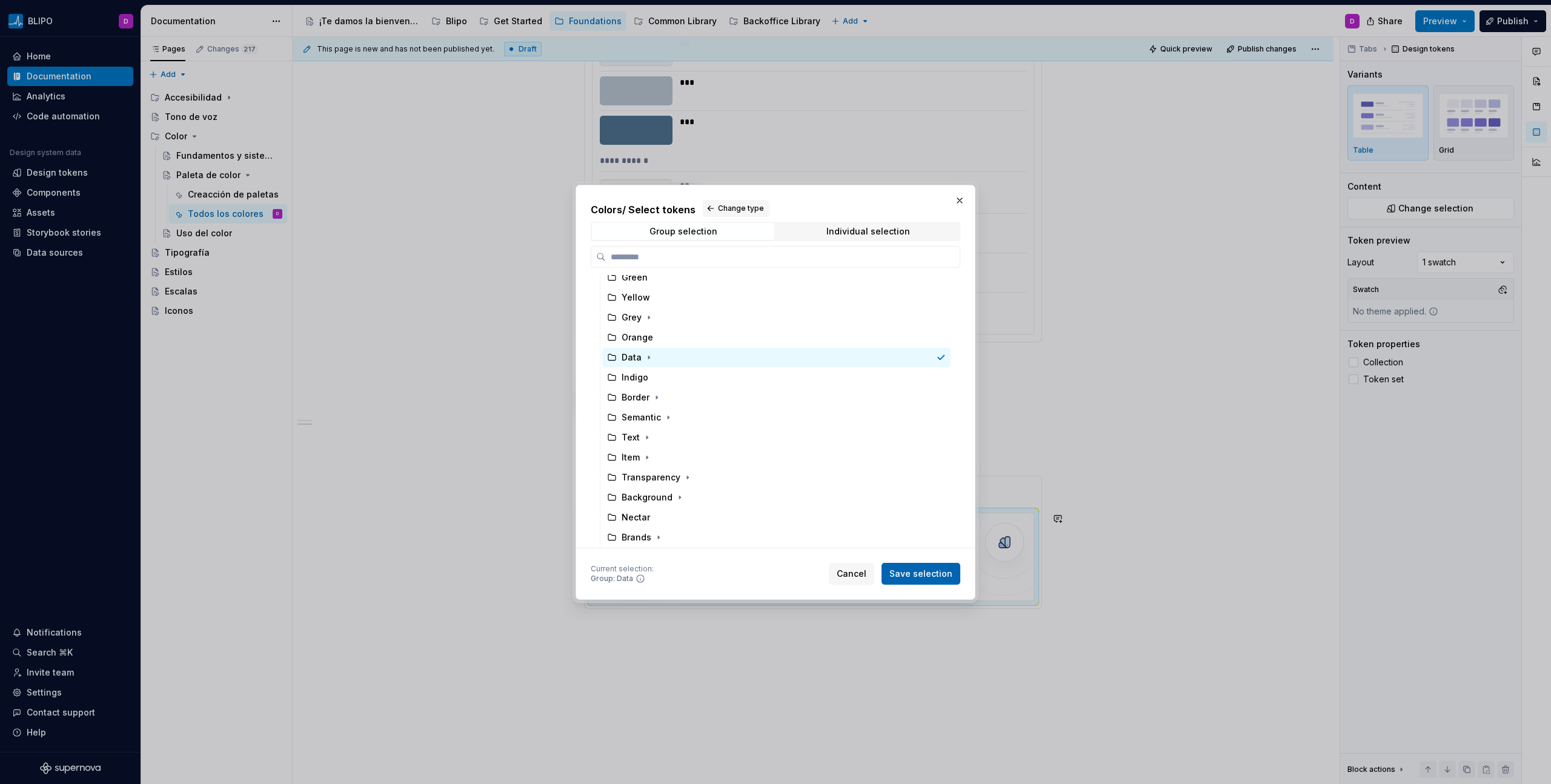
click at [914, 446] on span "Save selection" at bounding box center [921, 574] width 63 height 12
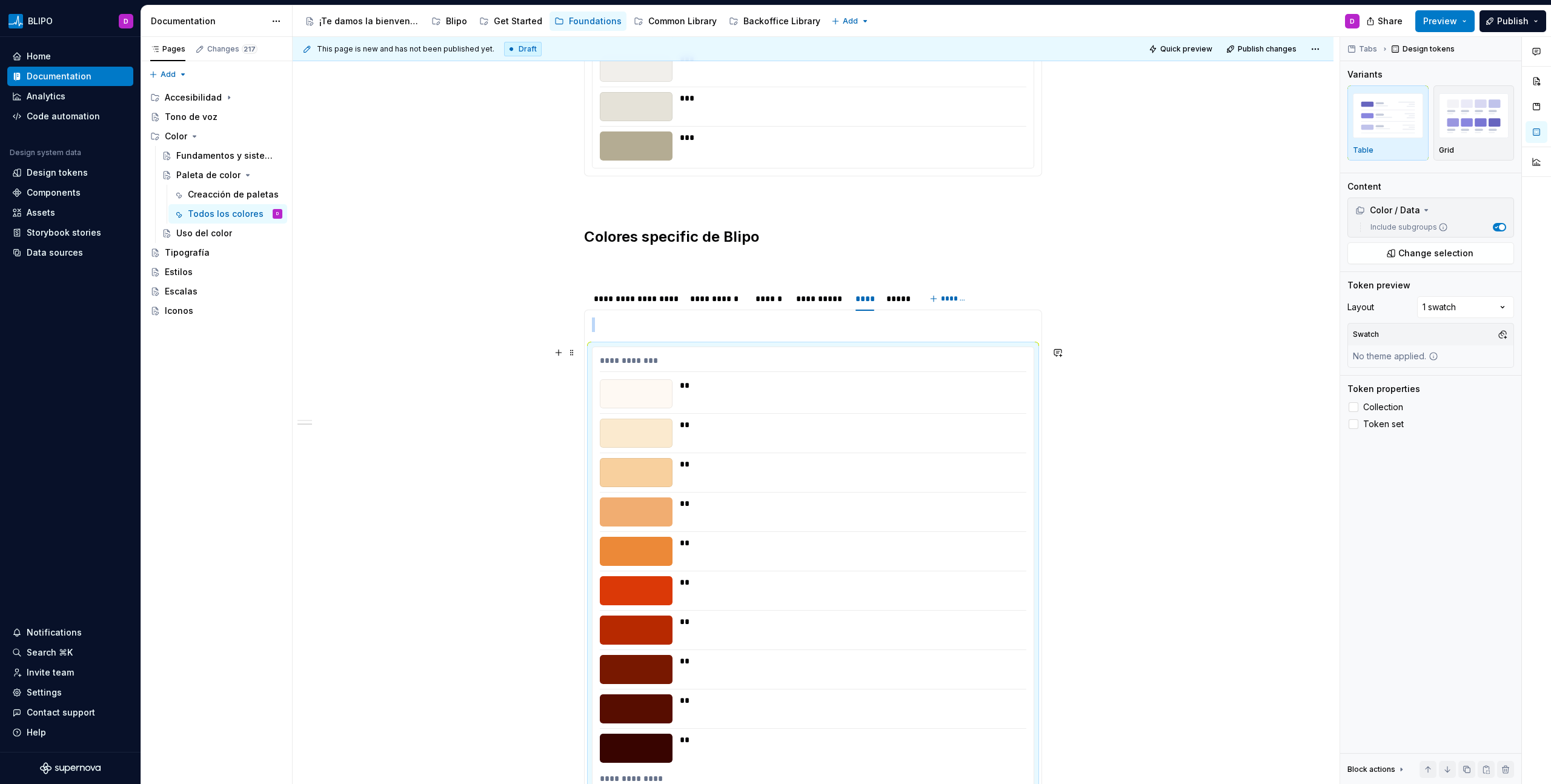
scroll to position [1130, 0]
click at [916, 249] on span "Change selection" at bounding box center [1436, 253] width 75 height 12
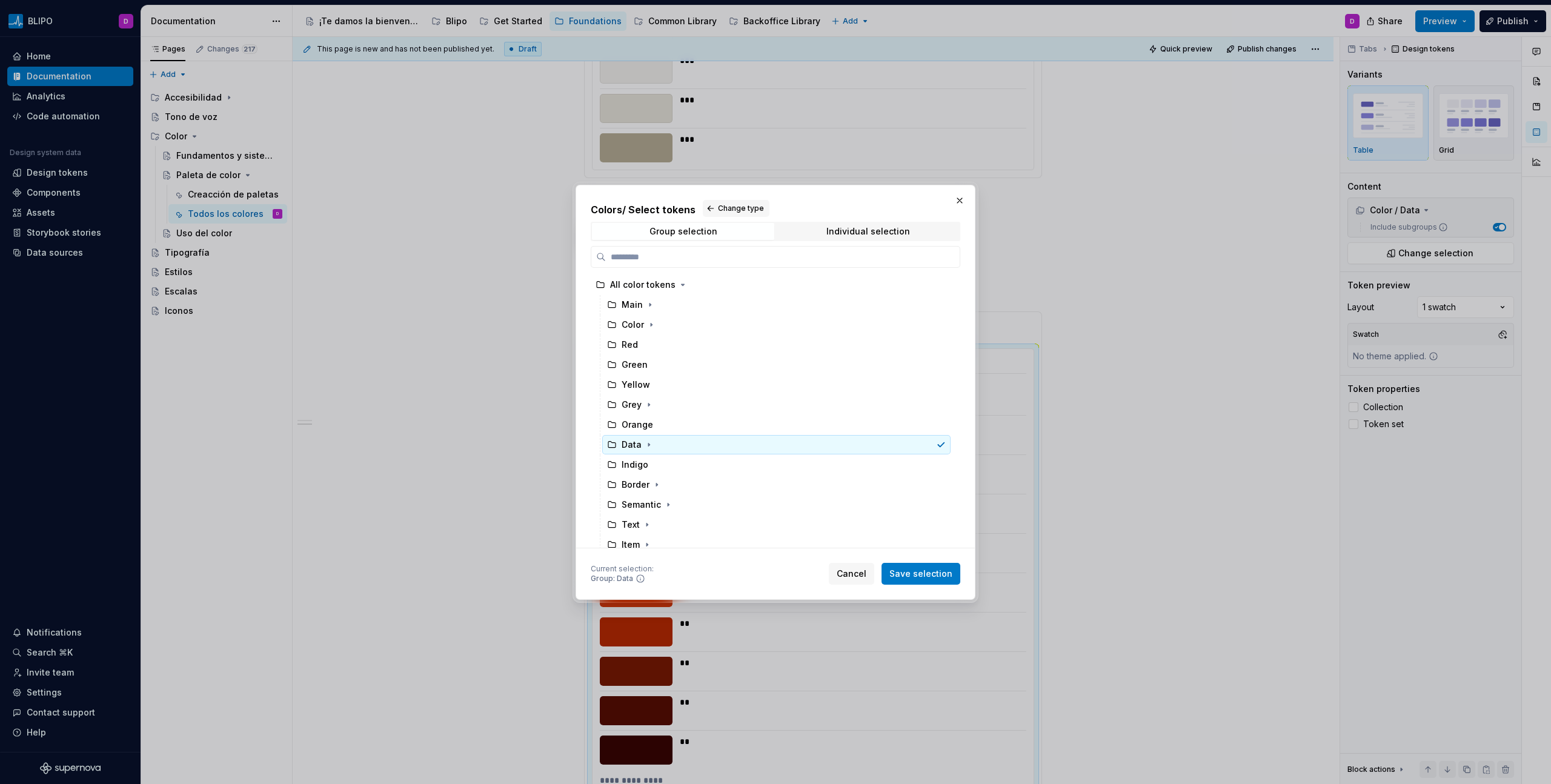
scroll to position [15, 0]
click at [648, 429] on icon "button" at bounding box center [649, 429] width 1 height 3
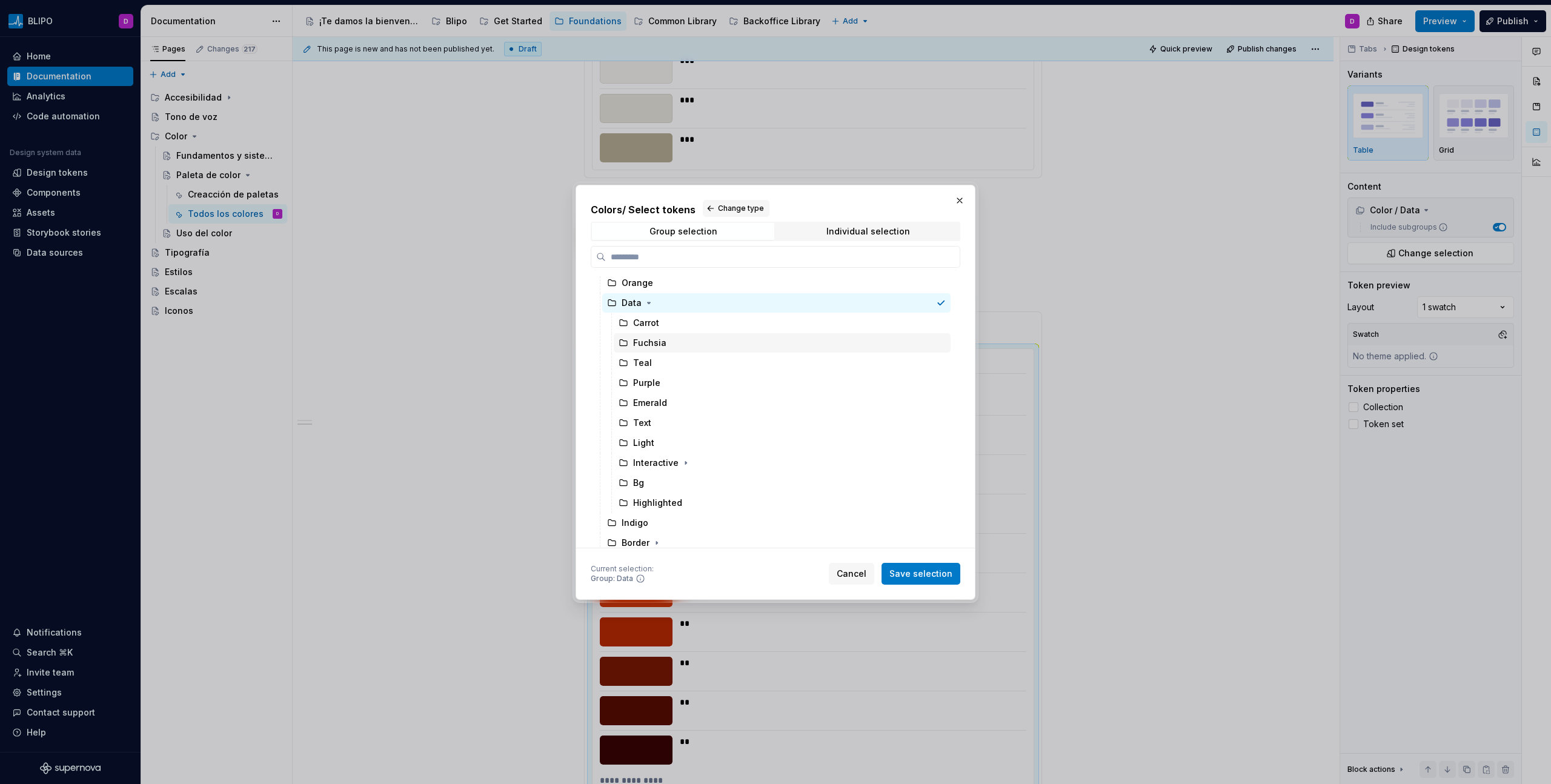
scroll to position [165, 0]
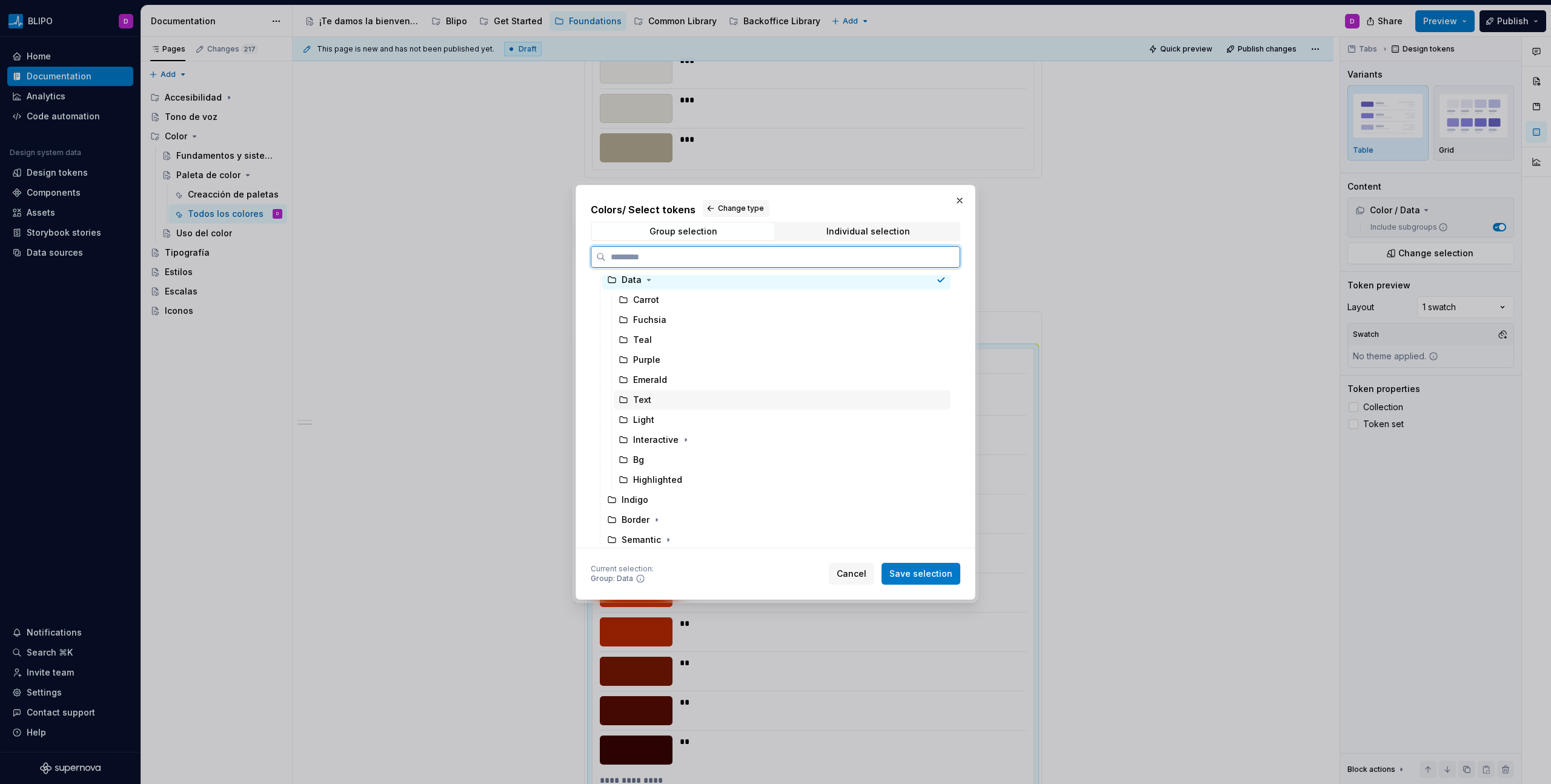
click at [659, 393] on div "Text" at bounding box center [782, 399] width 337 height 19
click at [656, 415] on div "Light" at bounding box center [782, 419] width 337 height 19
click at [658, 432] on div "Interactive" at bounding box center [782, 440] width 337 height 19
click at [651, 446] on div "Bg" at bounding box center [782, 460] width 337 height 19
click at [658, 446] on div "Highlighted" at bounding box center [658, 480] width 49 height 12
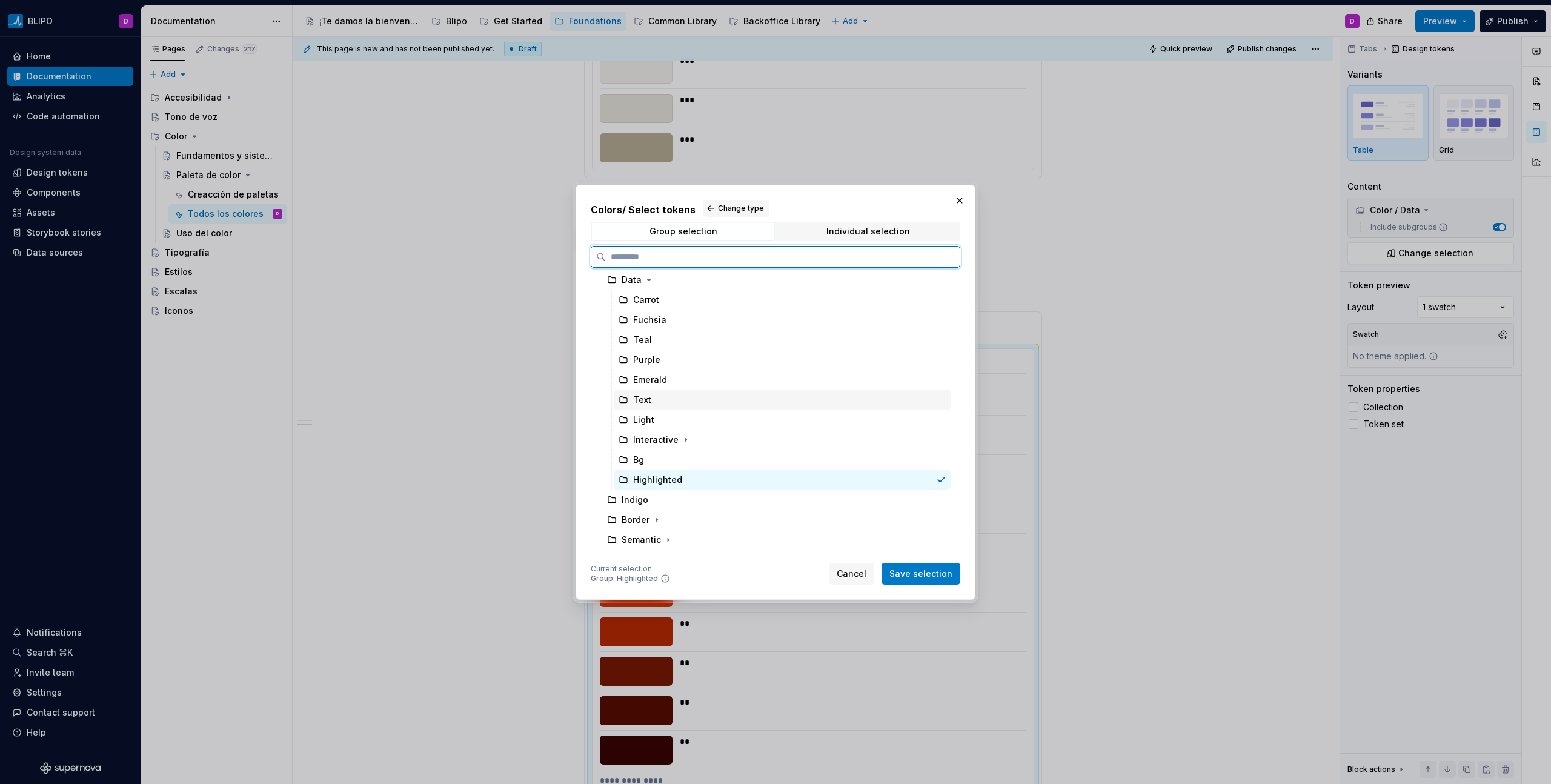
click at [664, 401] on div "Text" at bounding box center [782, 399] width 337 height 19
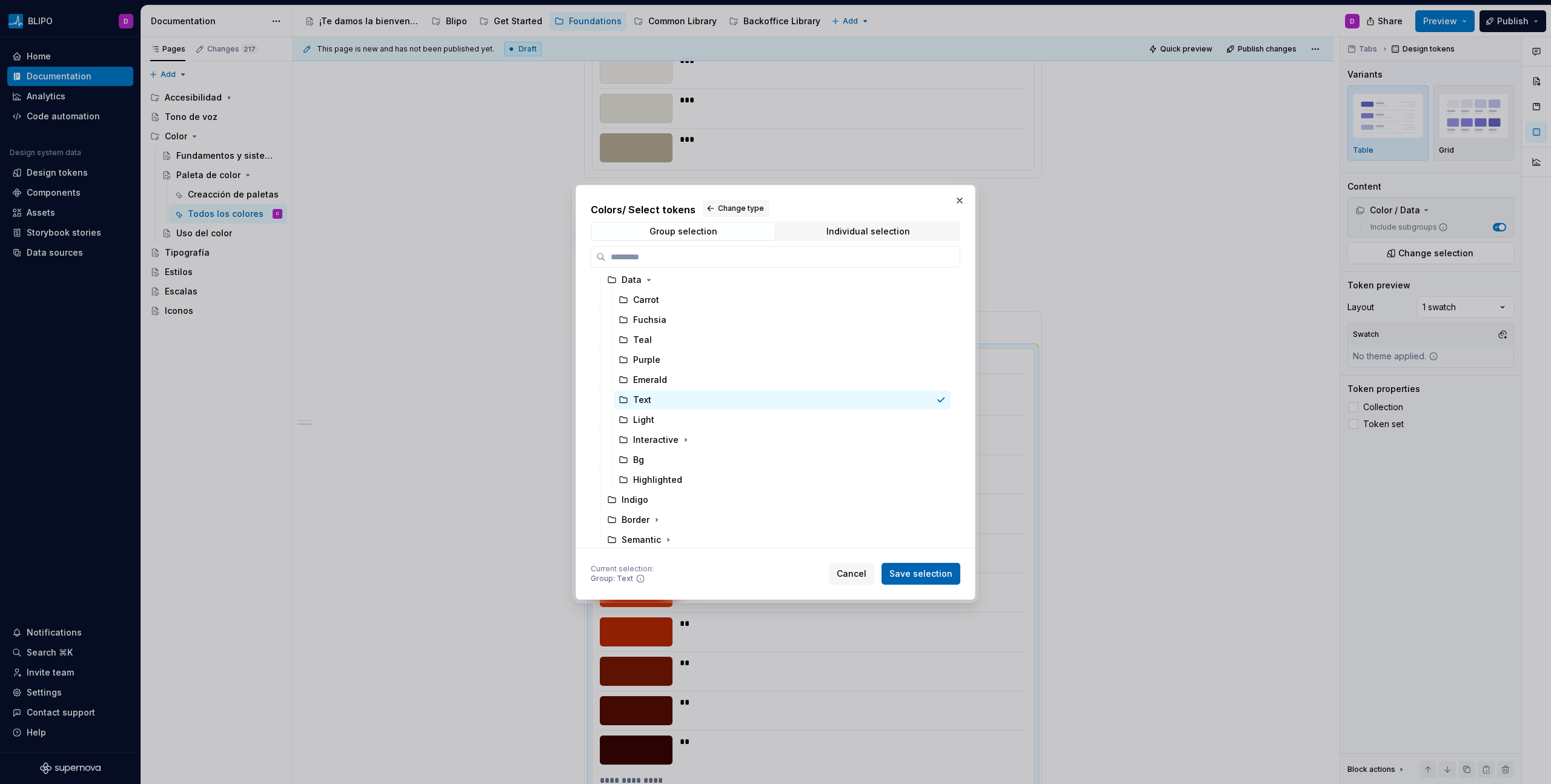
click at [916, 446] on span "Save selection" at bounding box center [921, 574] width 63 height 12
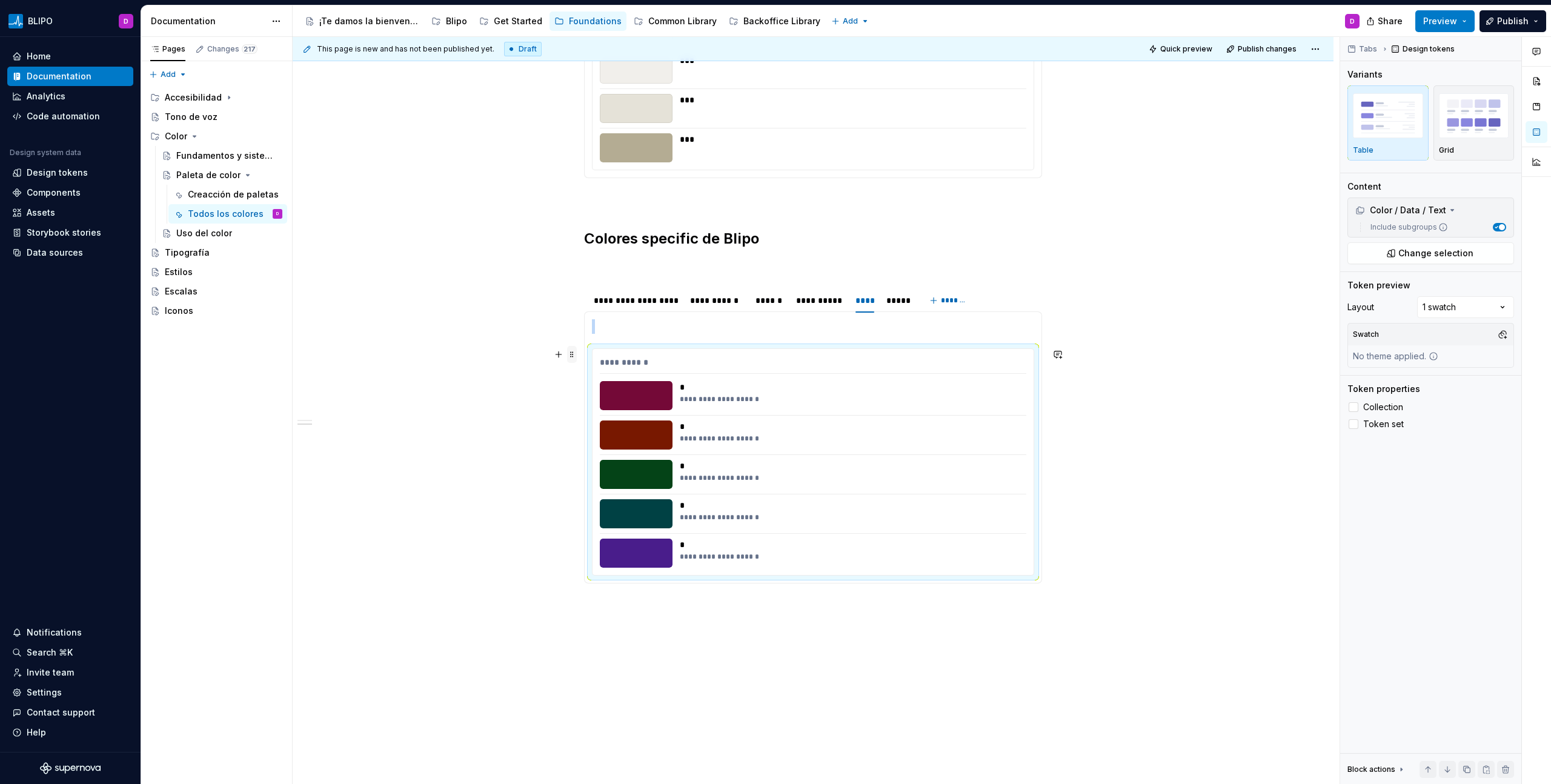
click at [572, 358] on span at bounding box center [572, 354] width 9 height 17
click at [601, 375] on div "Duplicate" at bounding box center [628, 373] width 78 height 12
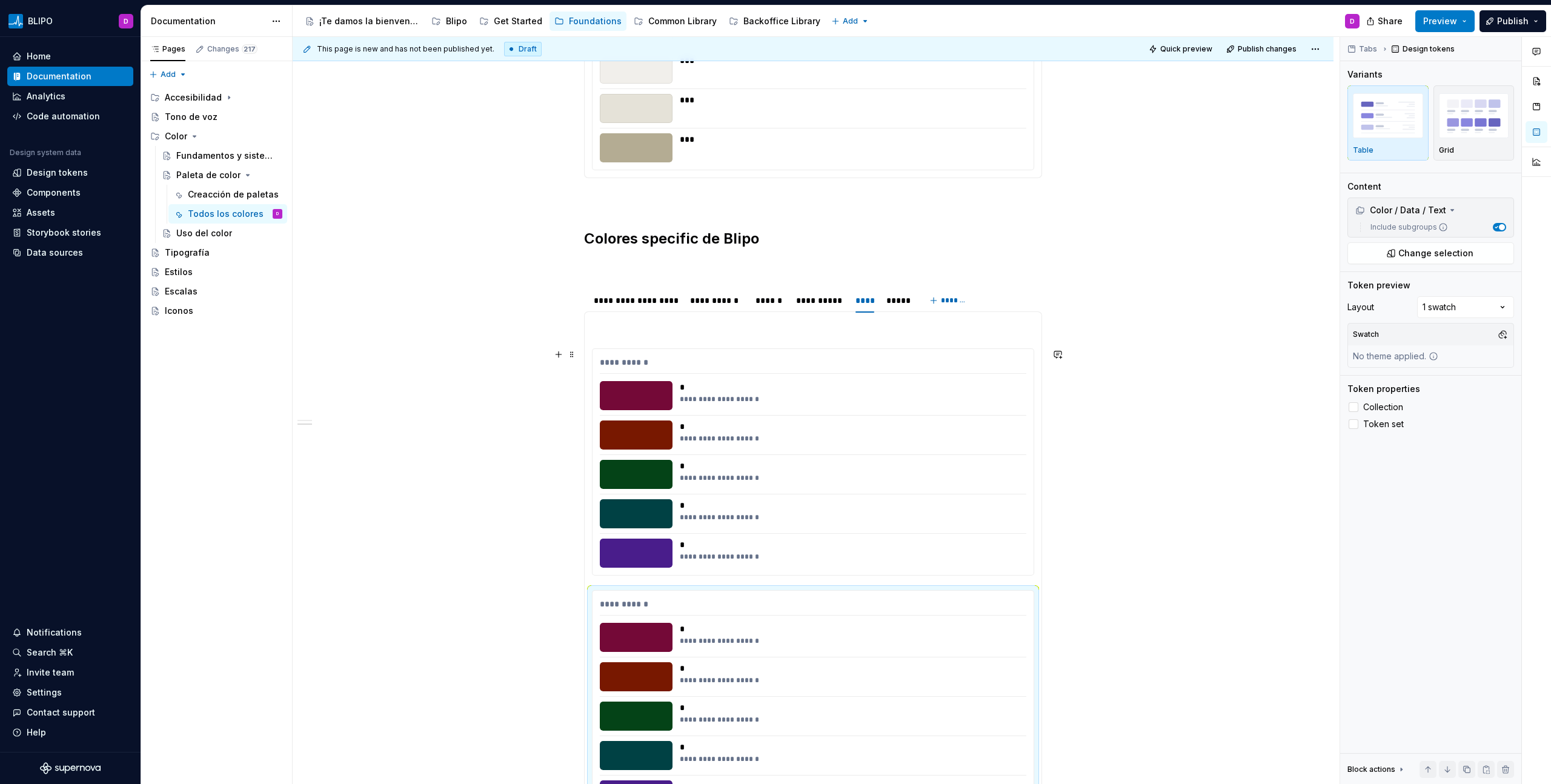
scroll to position [1163, 0]
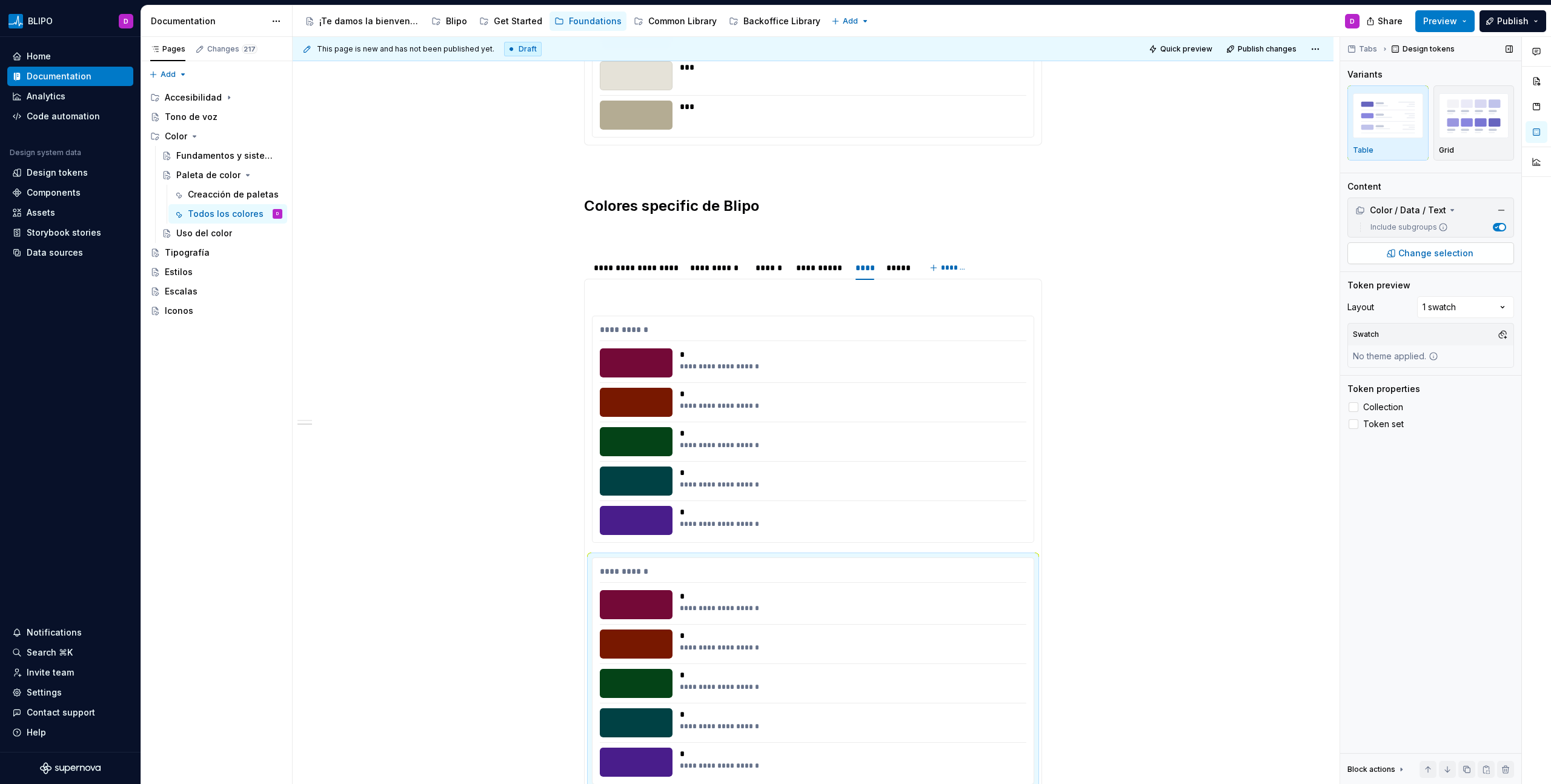
click at [916, 255] on span "Change selection" at bounding box center [1436, 253] width 75 height 12
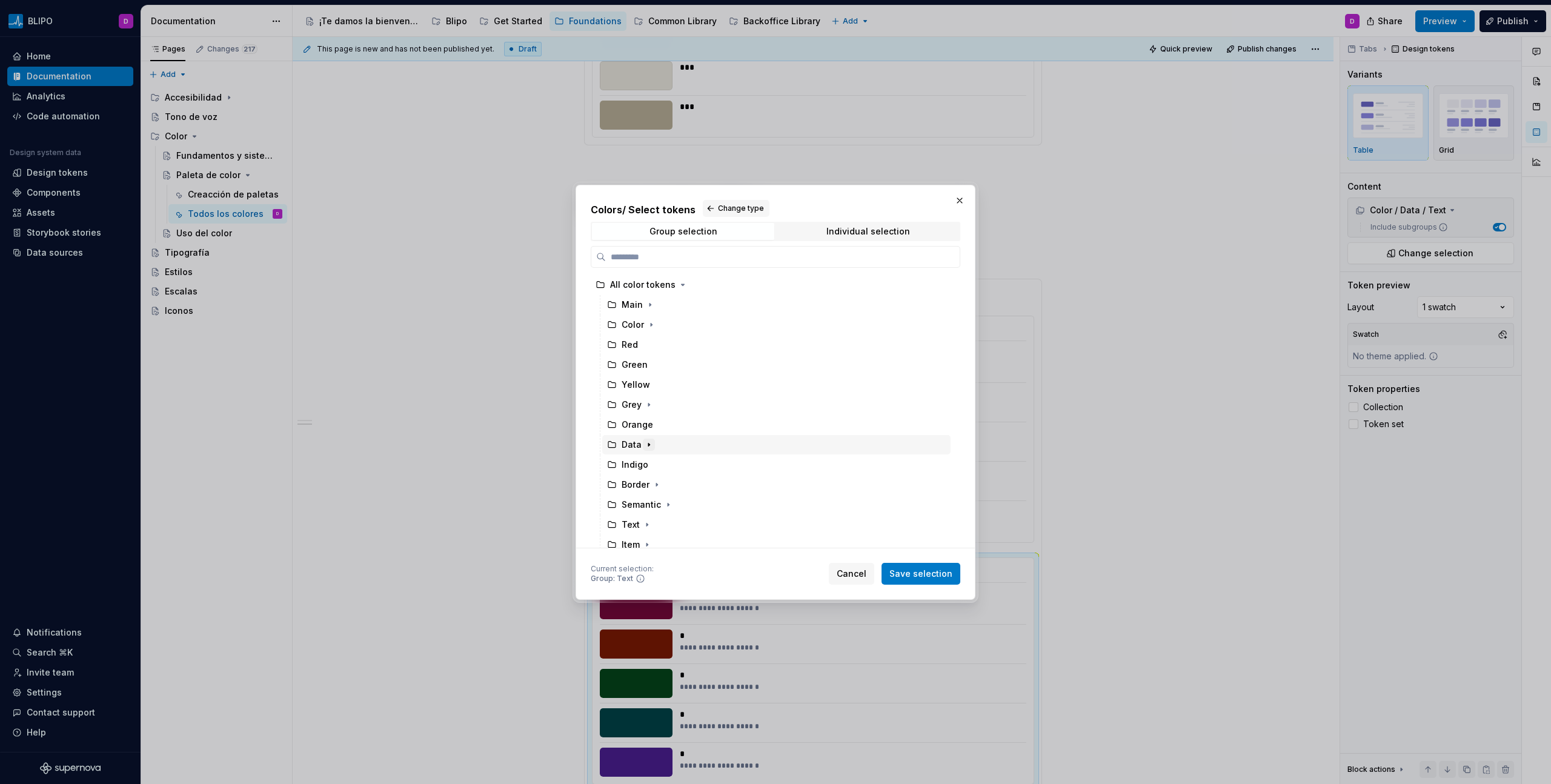
click at [648, 444] on icon "button" at bounding box center [649, 444] width 1 height 3
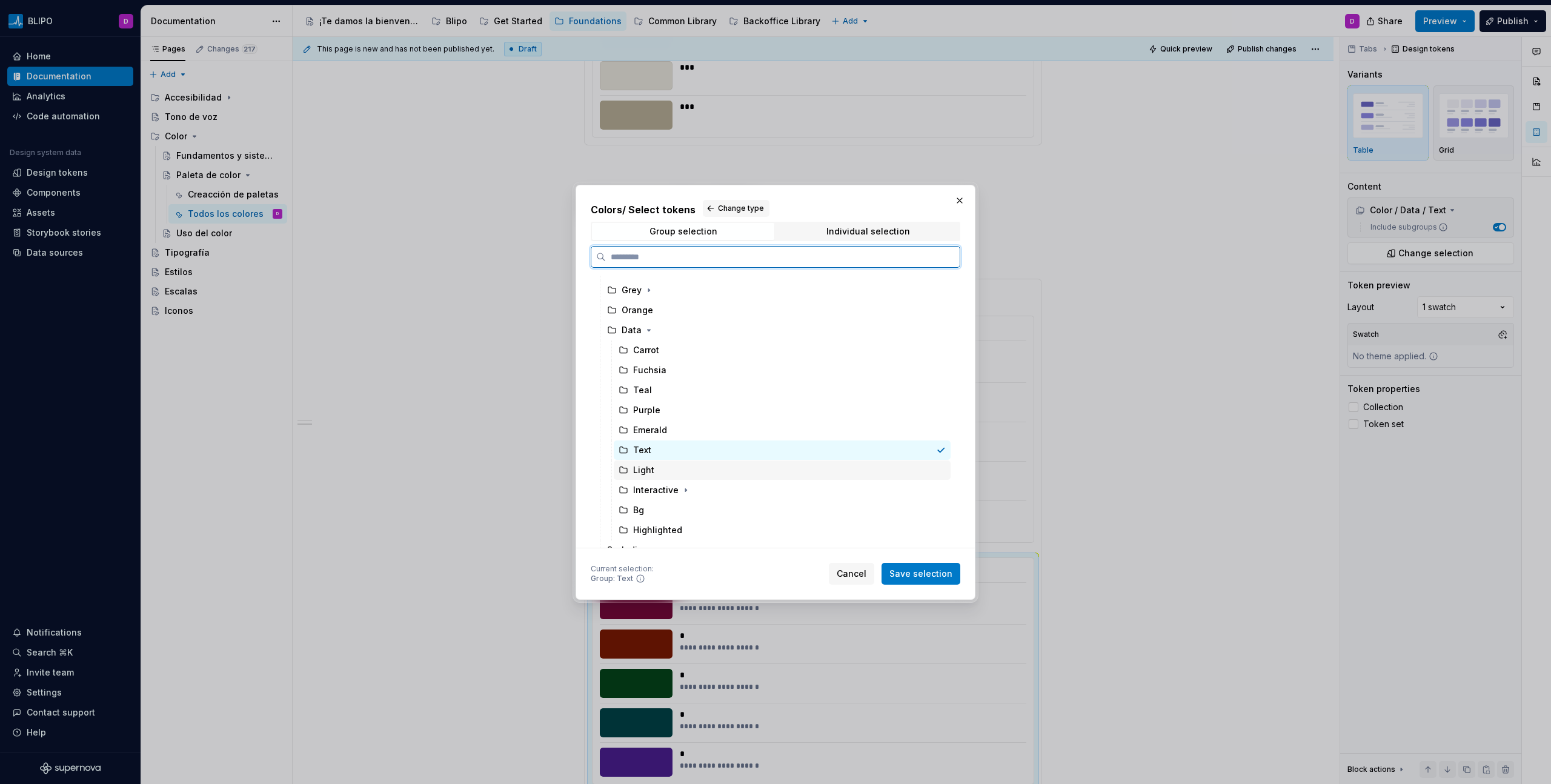
click at [698, 446] on div "Light" at bounding box center [782, 470] width 337 height 19
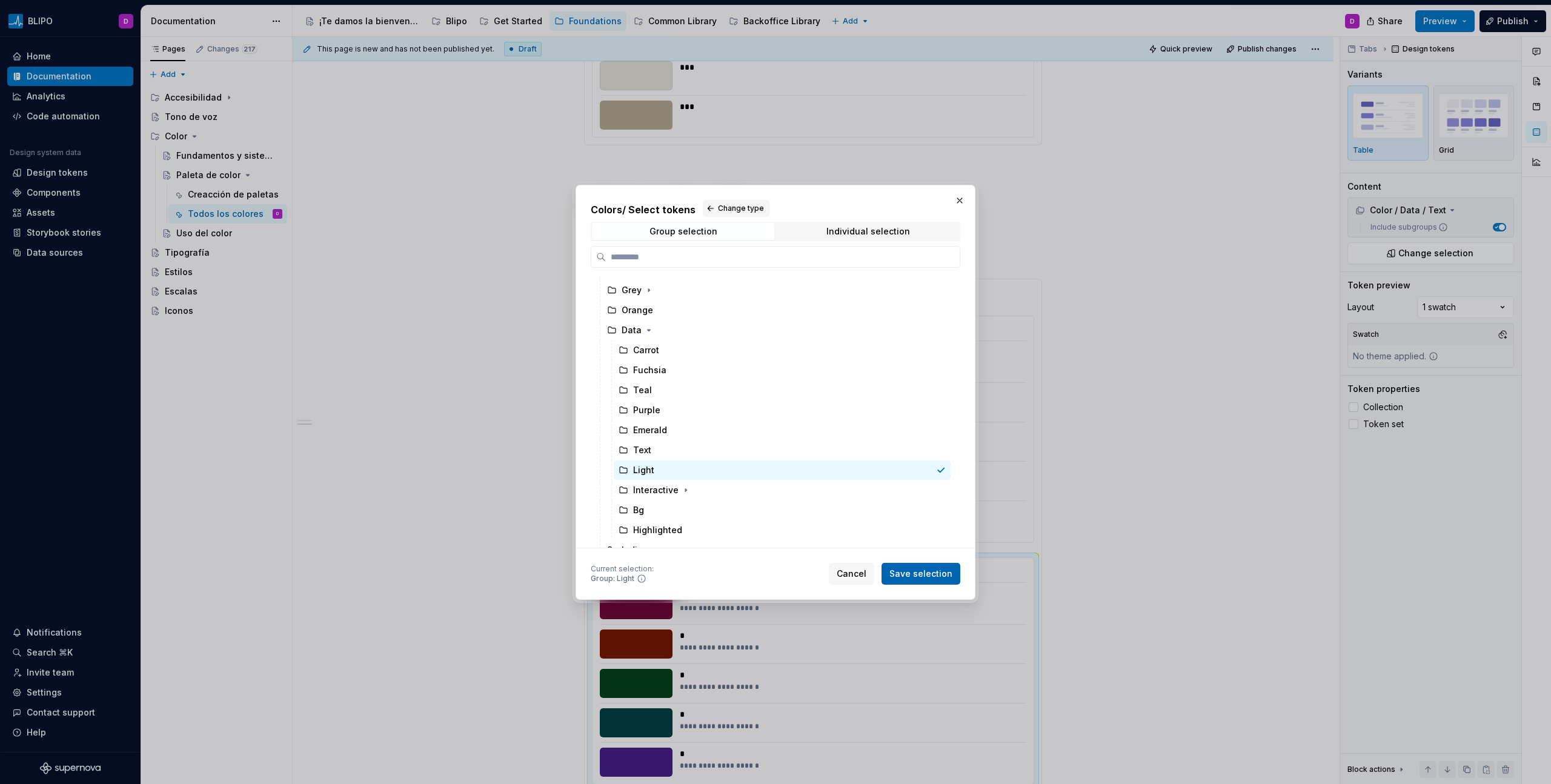
click at [916, 446] on span "Save selection" at bounding box center [921, 574] width 63 height 12
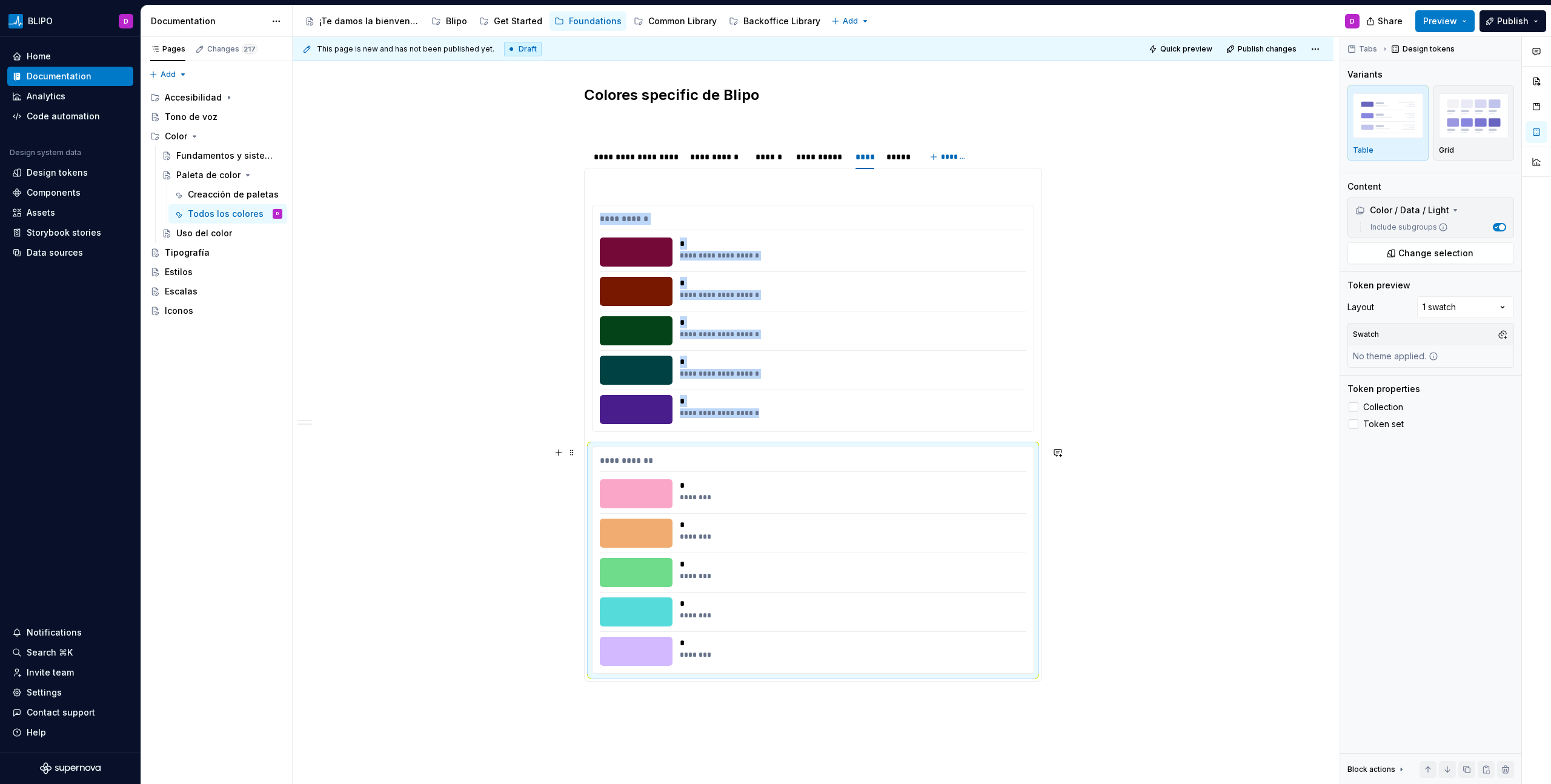
scroll to position [1449, 0]
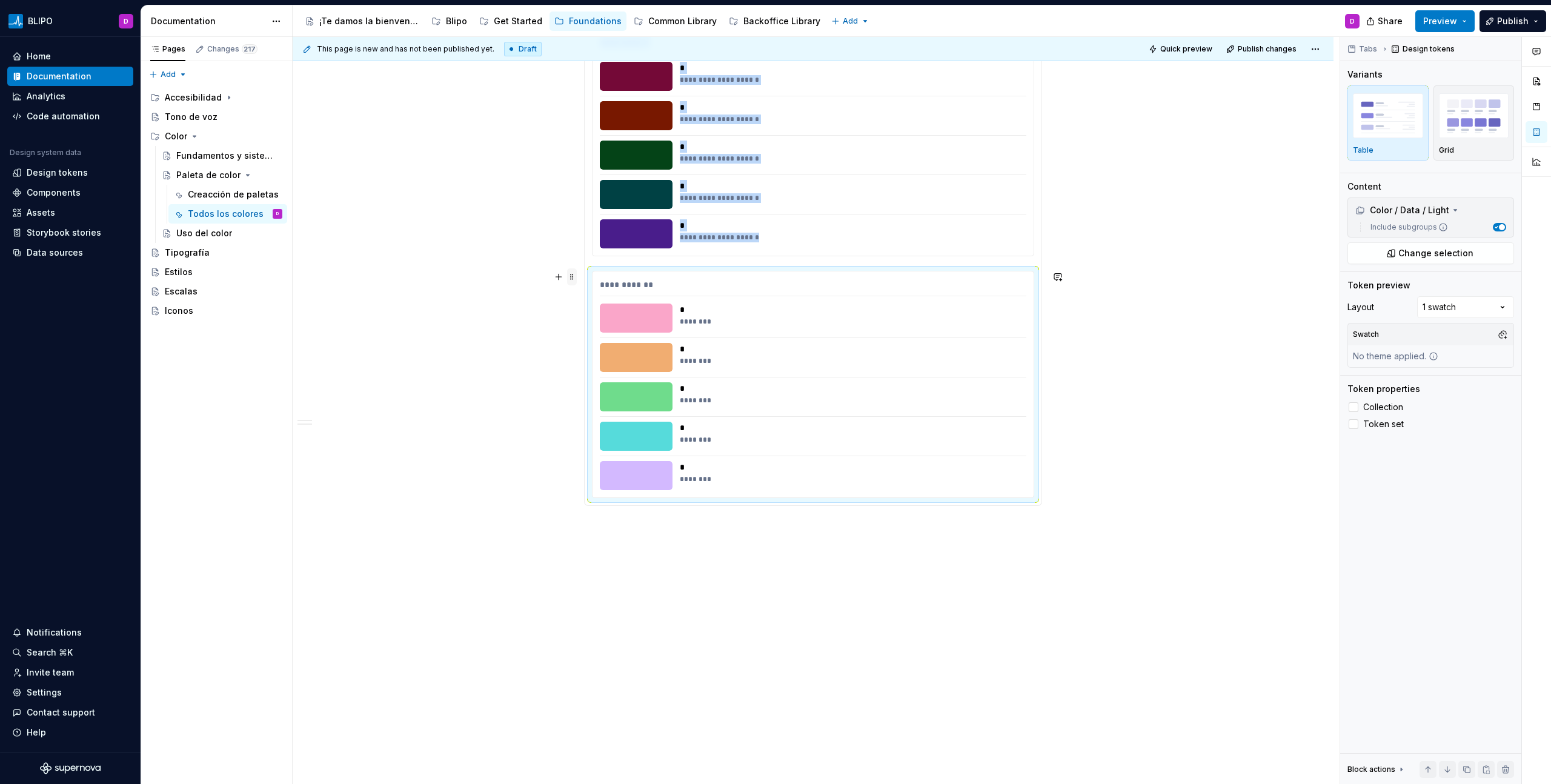
click at [571, 281] on span at bounding box center [572, 276] width 9 height 17
click at [605, 294] on div "Duplicate" at bounding box center [628, 296] width 78 height 12
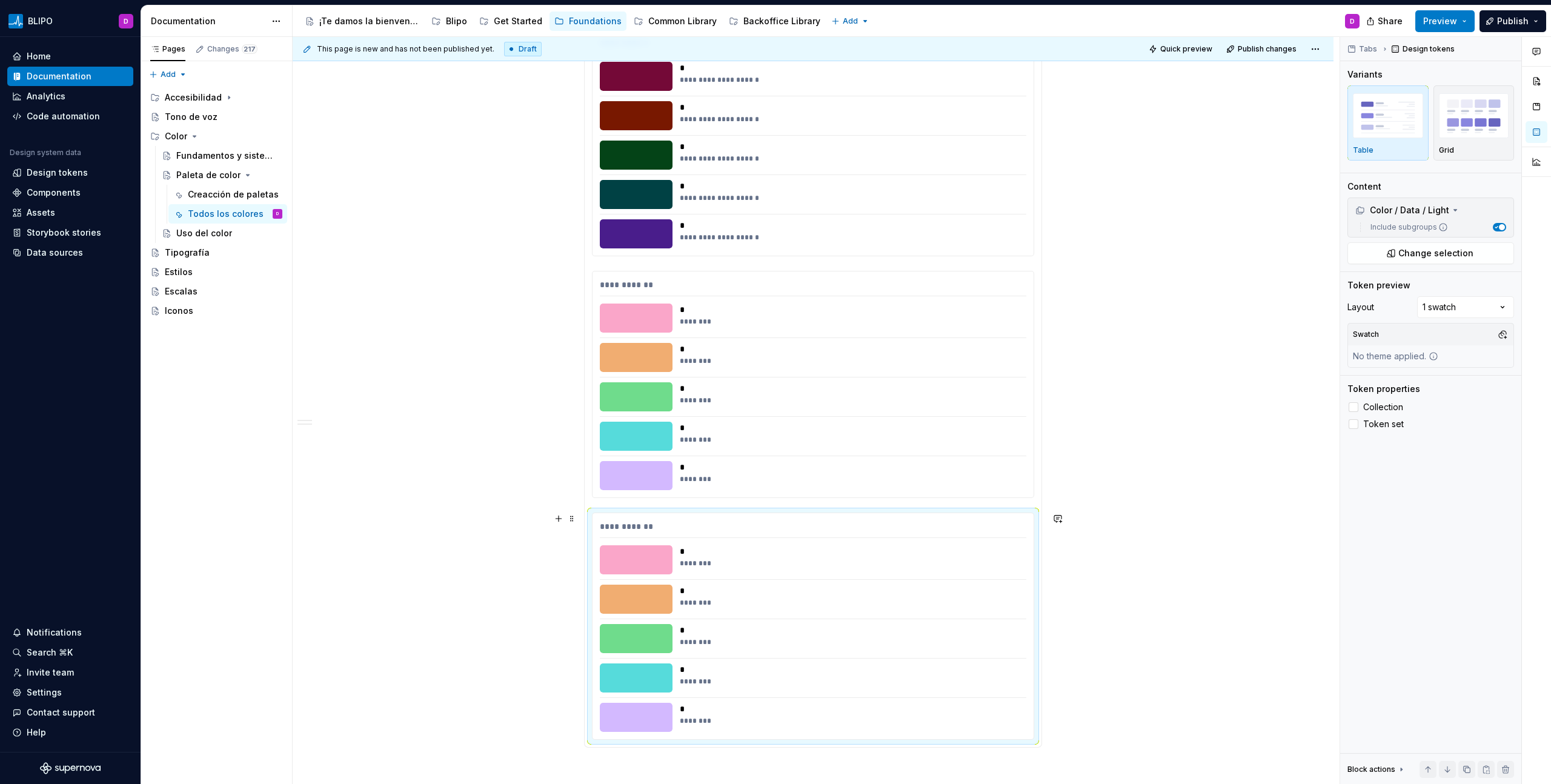
click at [698, 446] on div "**********" at bounding box center [813, 626] width 441 height 226
click at [916, 255] on span "Change selection" at bounding box center [1436, 253] width 75 height 12
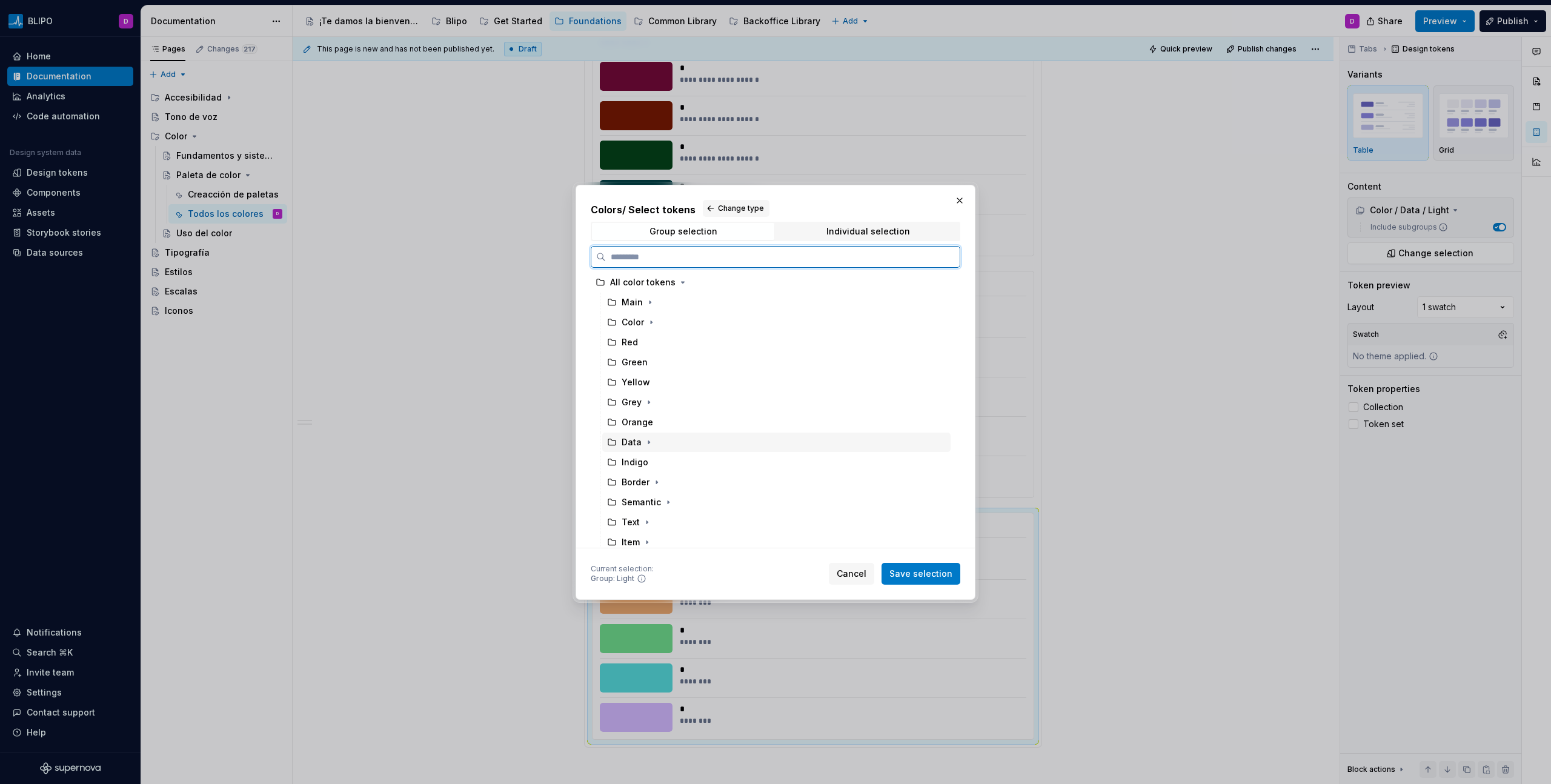
click at [662, 442] on div "Data" at bounding box center [776, 442] width 349 height 19
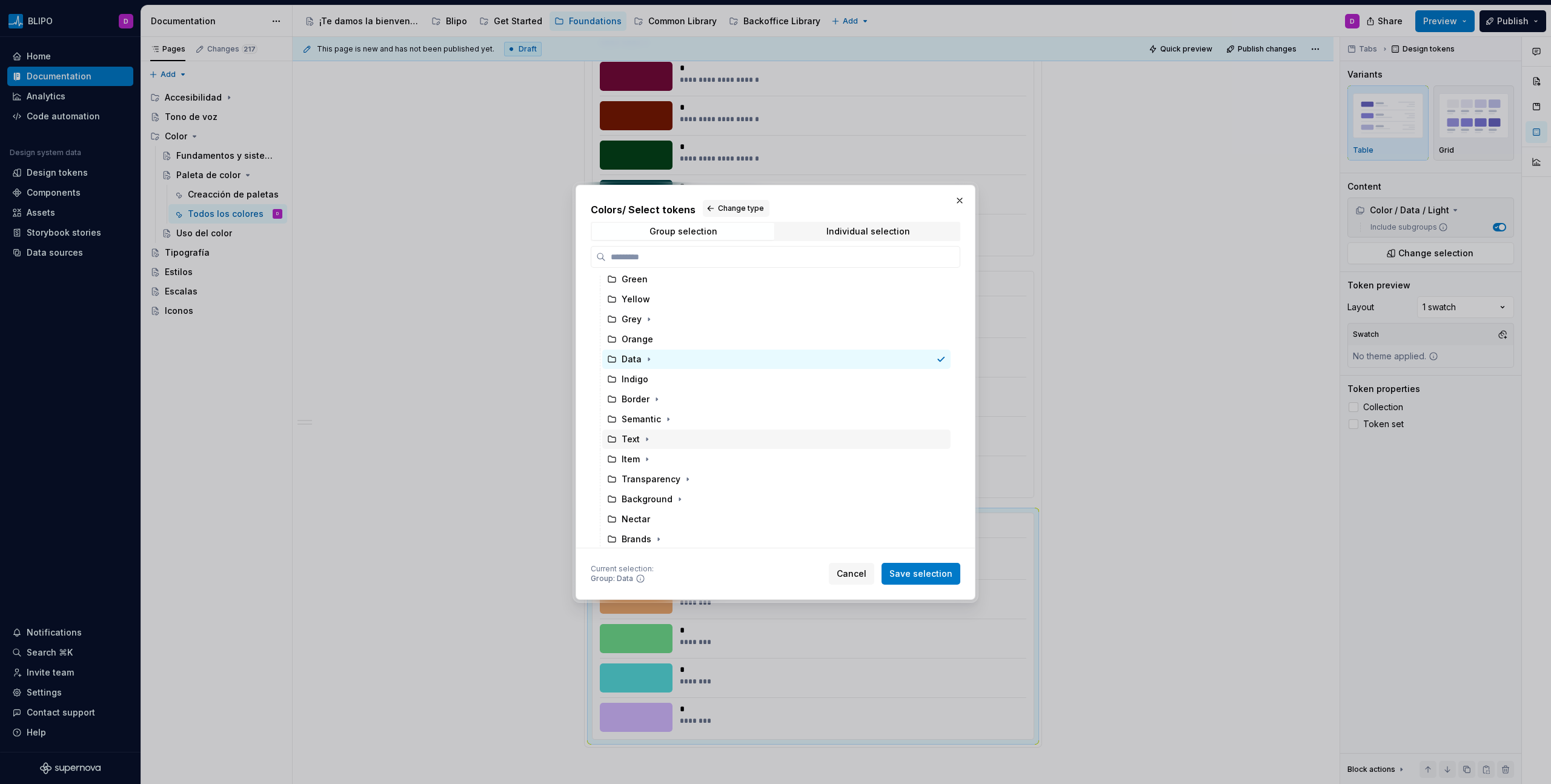
scroll to position [87, 0]
click at [647, 354] on icon "button" at bounding box center [649, 357] width 9 height 9
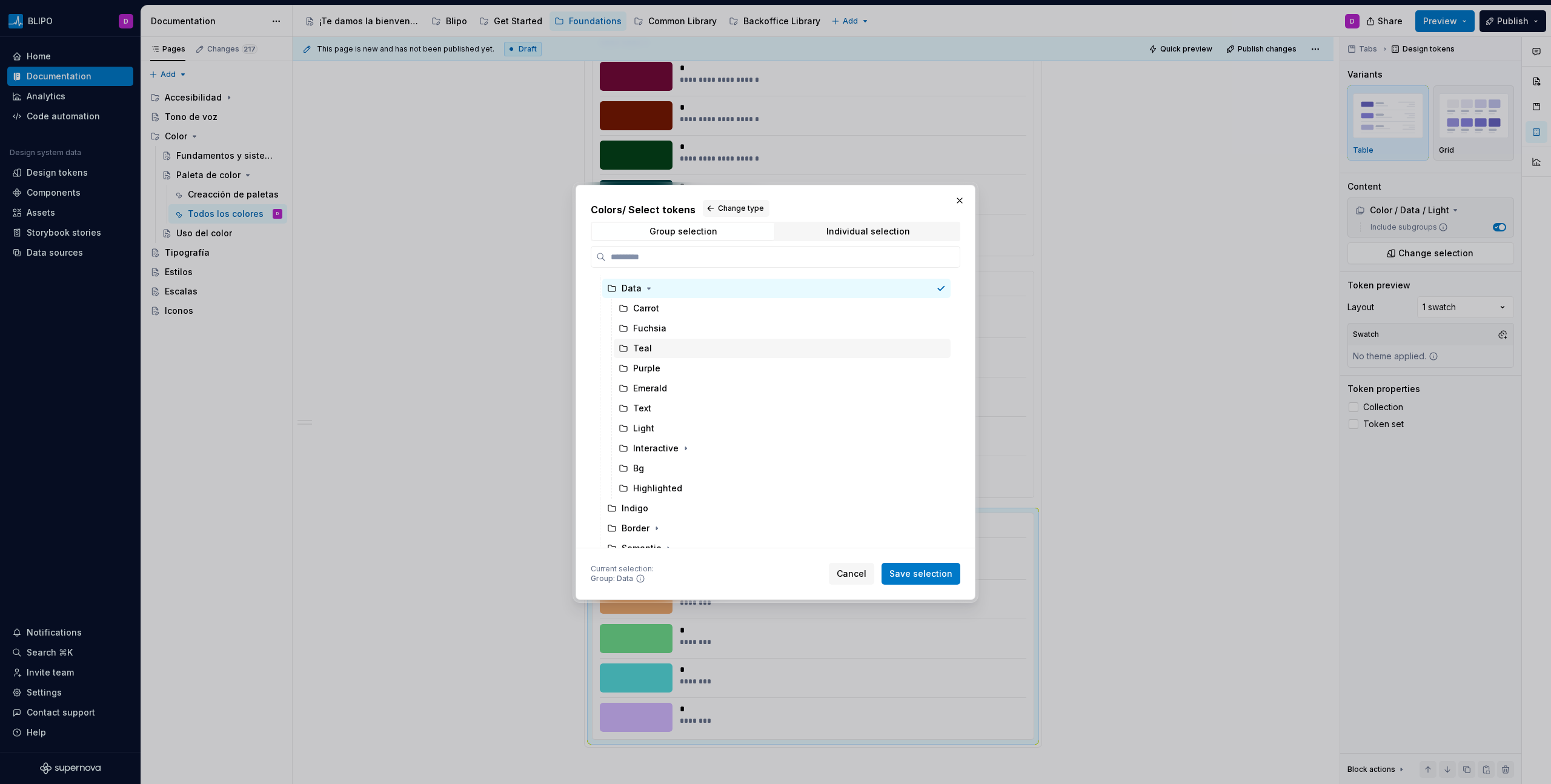
scroll to position [157, 0]
click at [704, 444] on div "Interactive" at bounding box center [782, 447] width 337 height 19
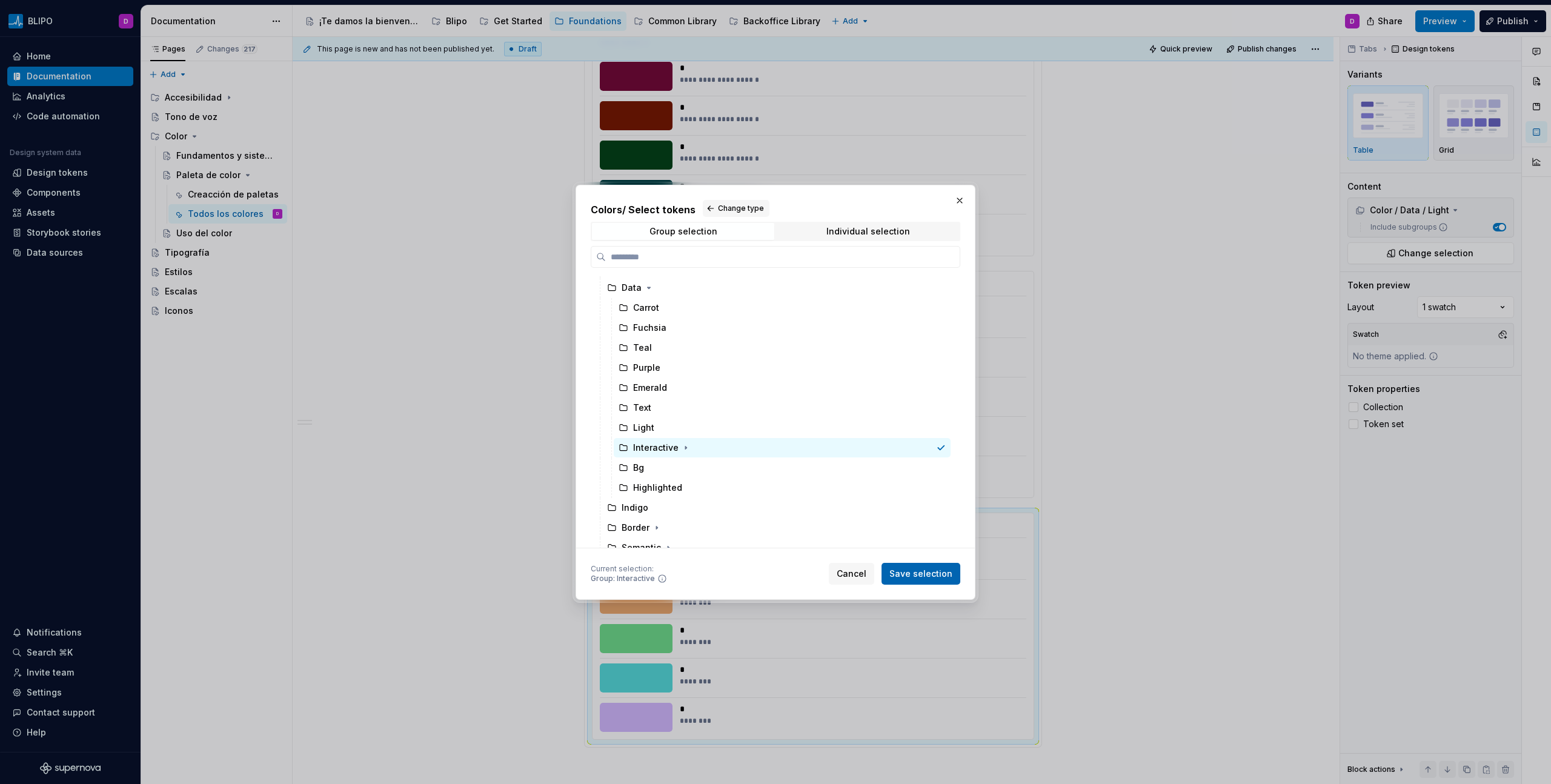
click at [916, 446] on span "Save selection" at bounding box center [921, 574] width 63 height 12
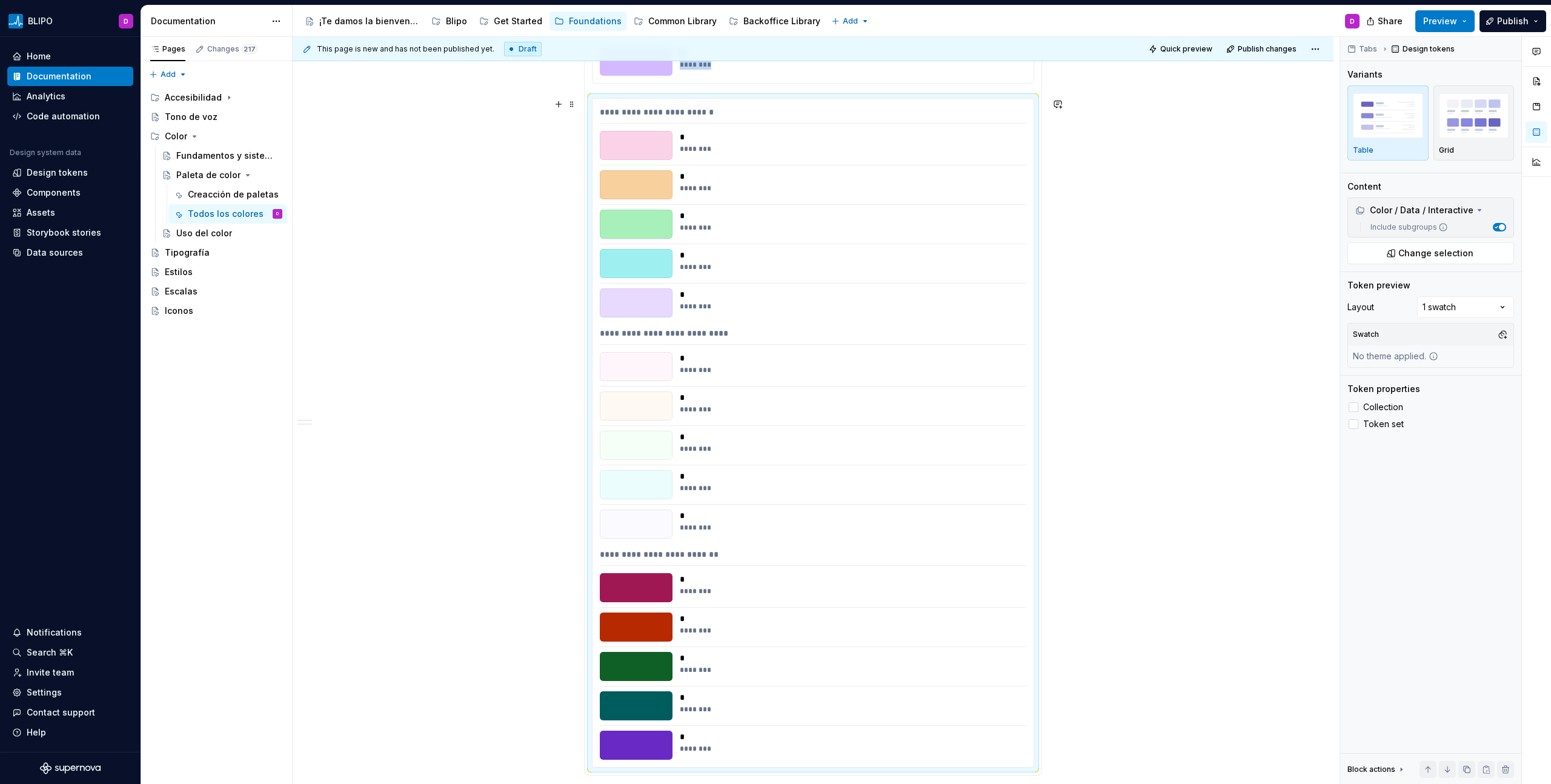
scroll to position [1863, 0]
click at [573, 107] on span at bounding box center [572, 105] width 9 height 17
click at [618, 122] on div "Duplicate" at bounding box center [628, 123] width 78 height 12
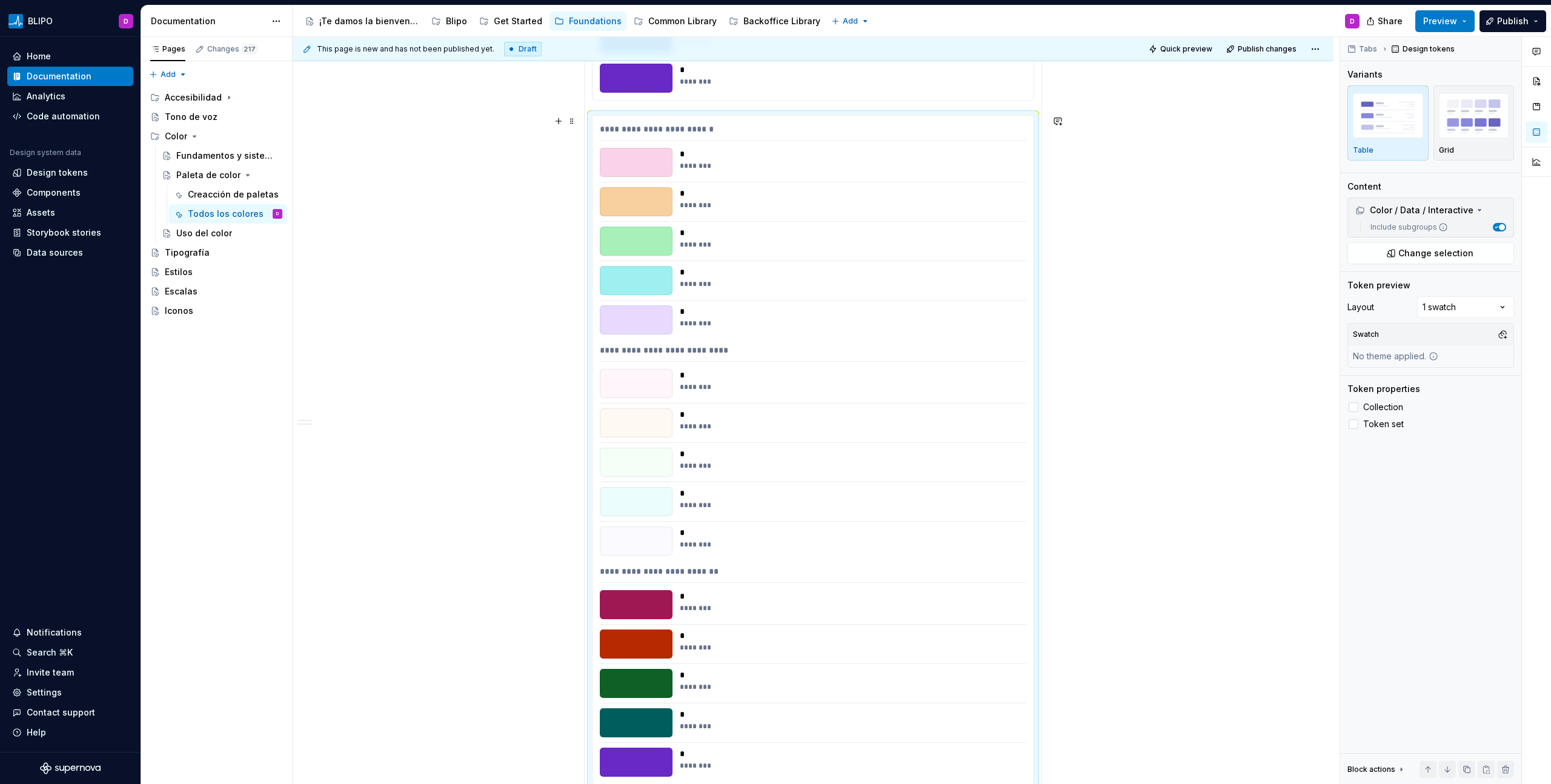
scroll to position [2747, 0]
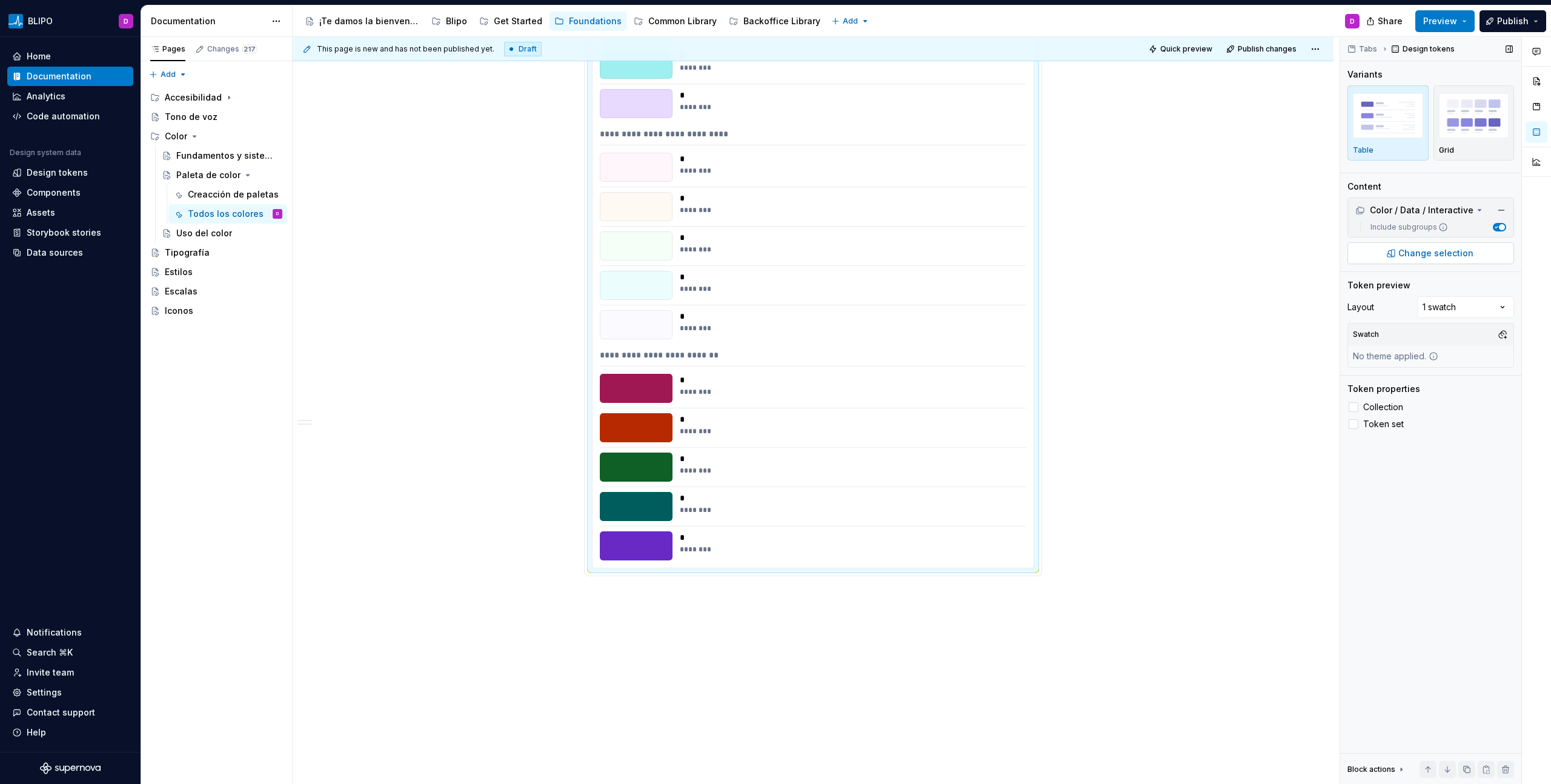
click at [916, 254] on span "Change selection" at bounding box center [1436, 253] width 75 height 12
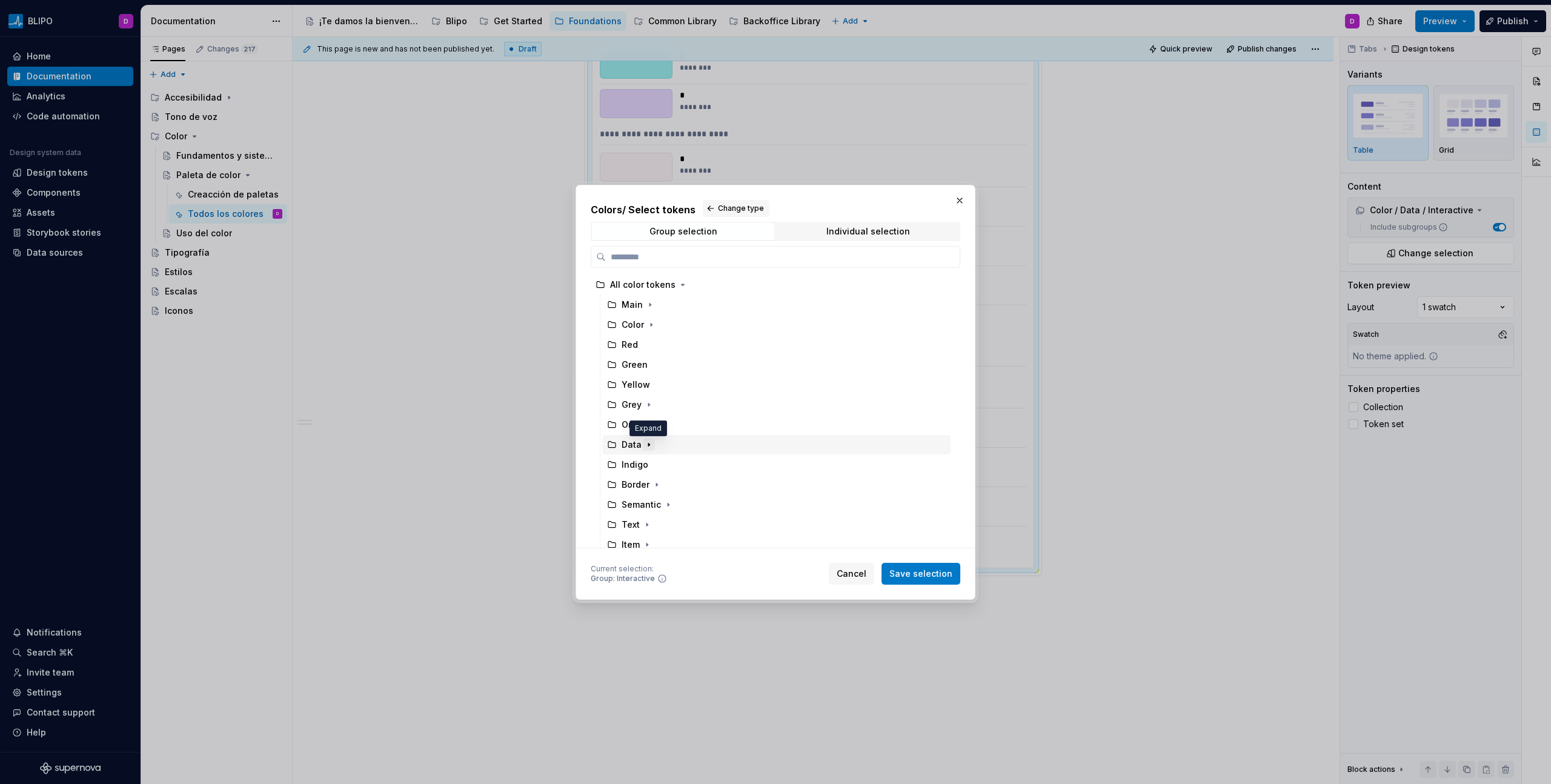
click at [649, 444] on icon "button" at bounding box center [649, 444] width 9 height 9
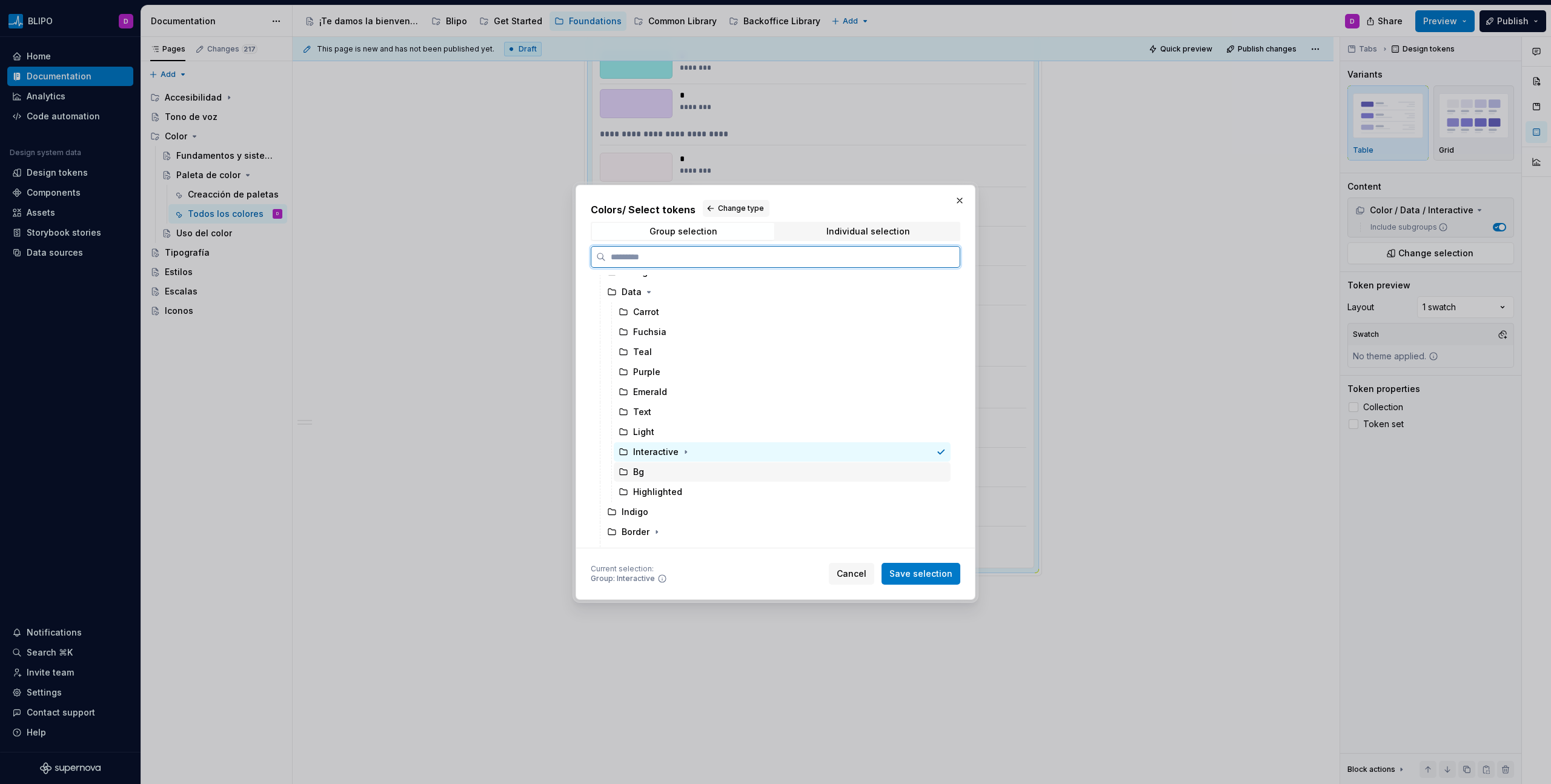
click at [648, 446] on div "Bg" at bounding box center [782, 472] width 337 height 19
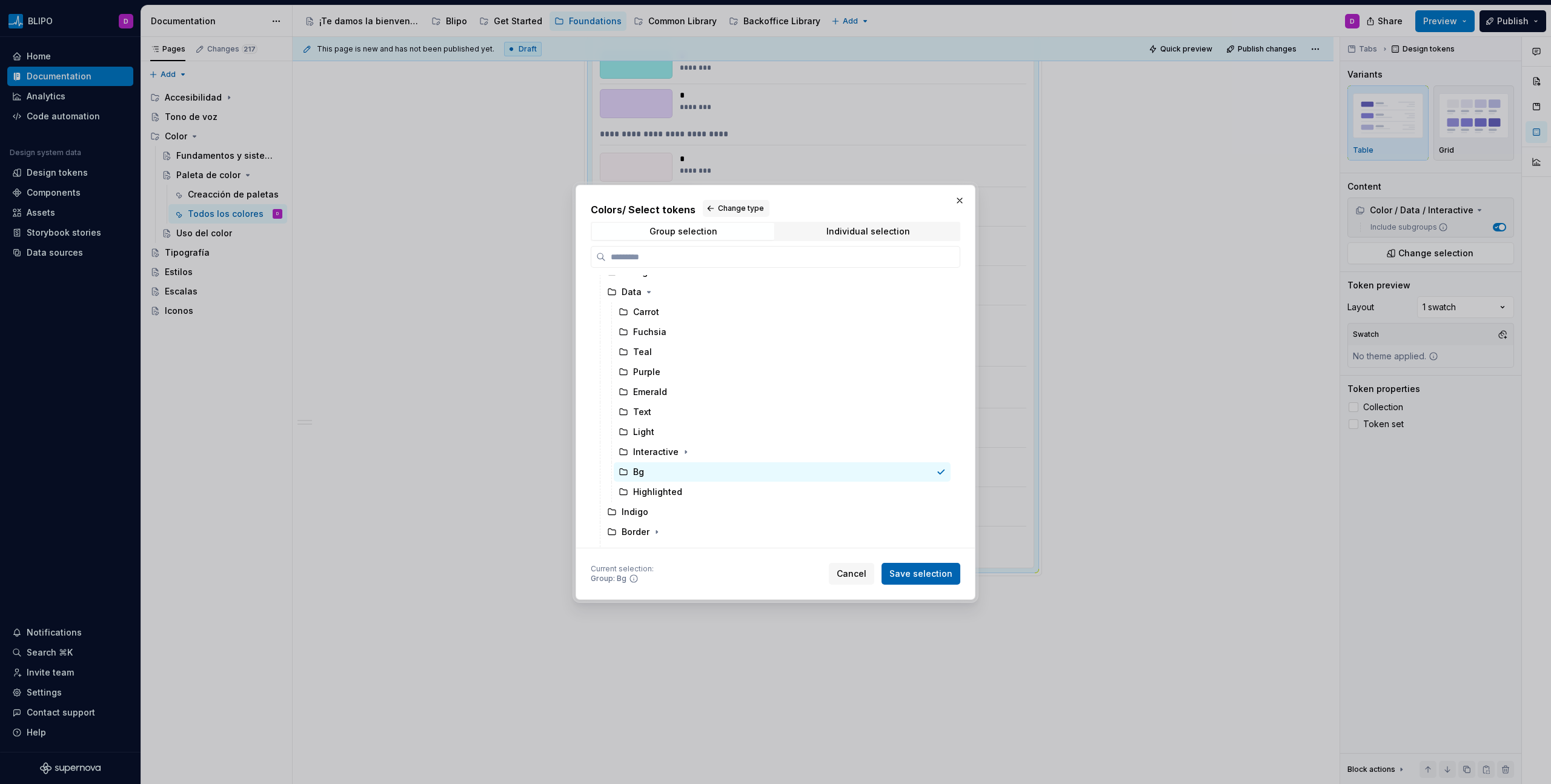
click at [916, 446] on span "Save selection" at bounding box center [921, 574] width 63 height 12
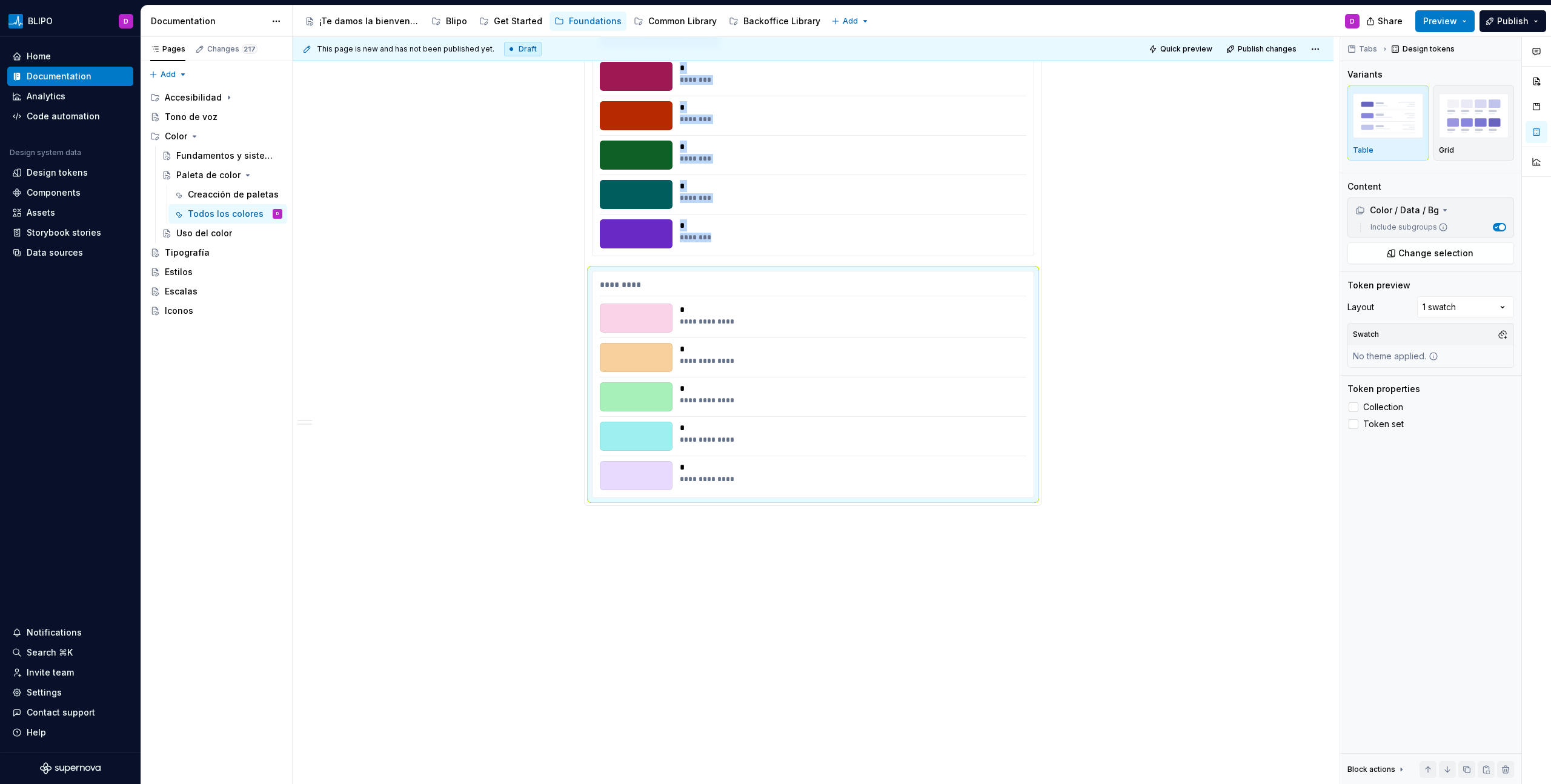
scroll to position [2375, 0]
click at [570, 277] on span at bounding box center [572, 276] width 9 height 17
click at [605, 296] on div "Duplicate" at bounding box center [628, 296] width 78 height 12
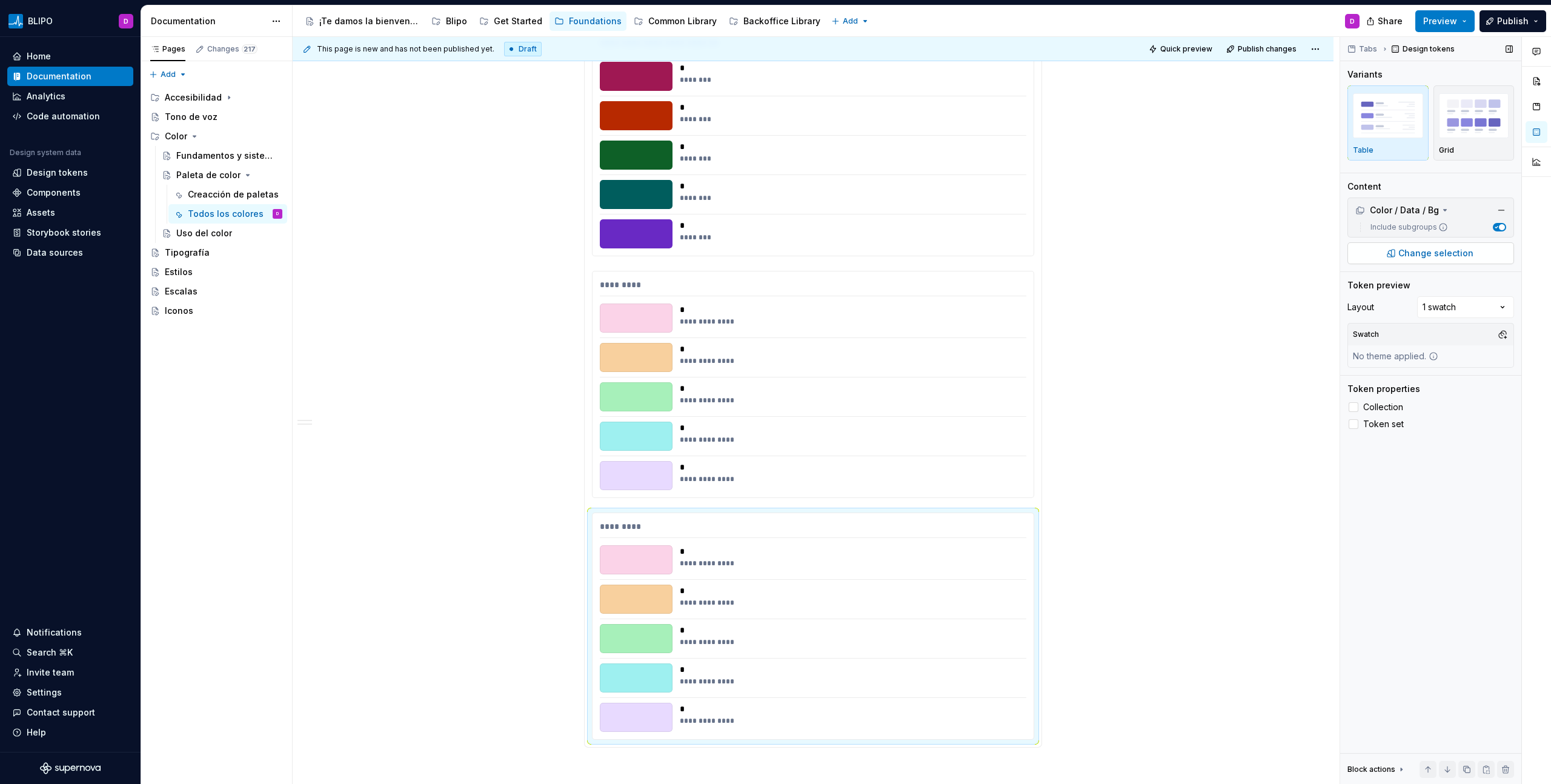
click at [916, 251] on span "Change selection" at bounding box center [1436, 253] width 75 height 12
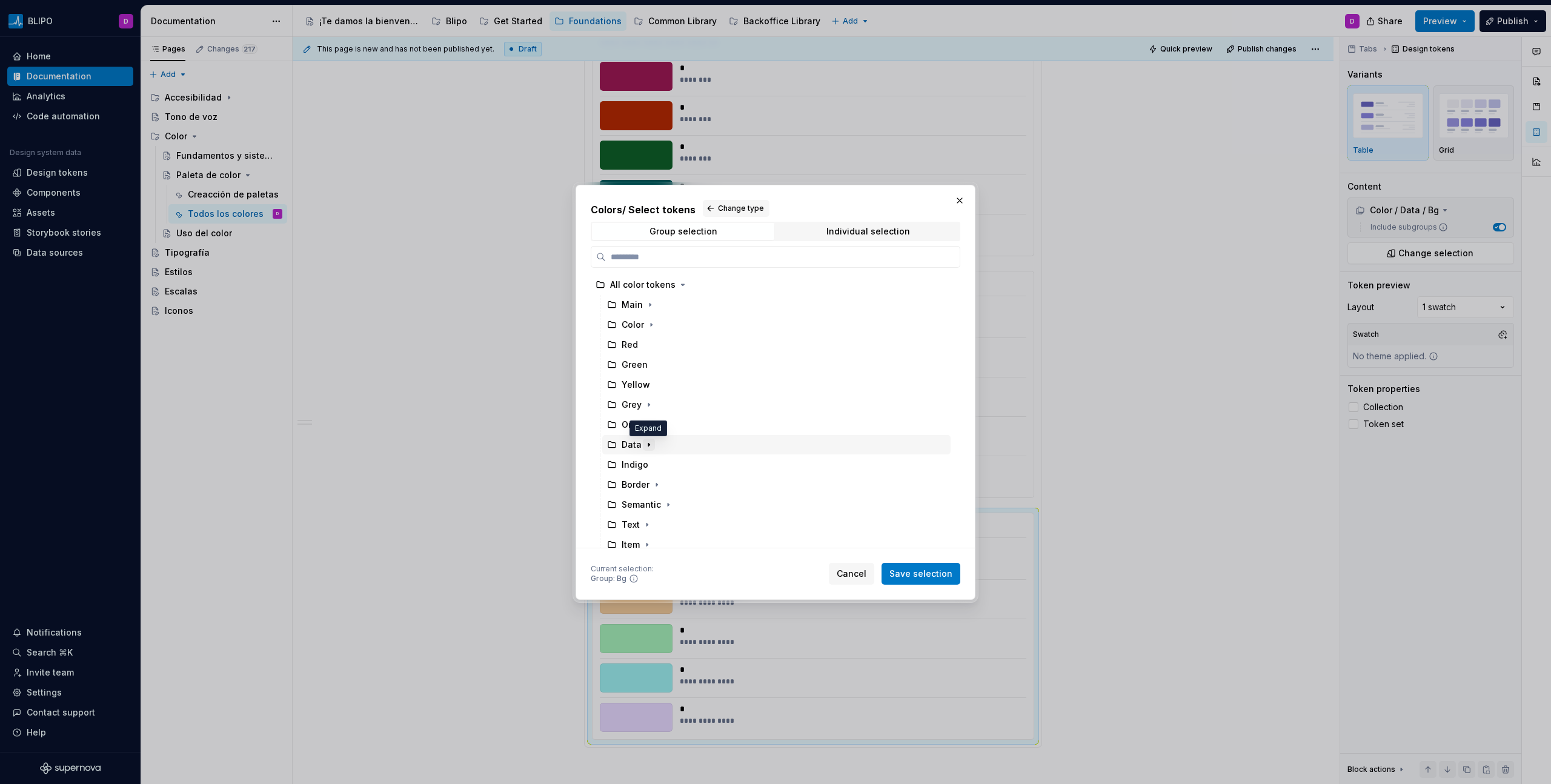
click at [649, 446] on icon "button" at bounding box center [649, 444] width 9 height 9
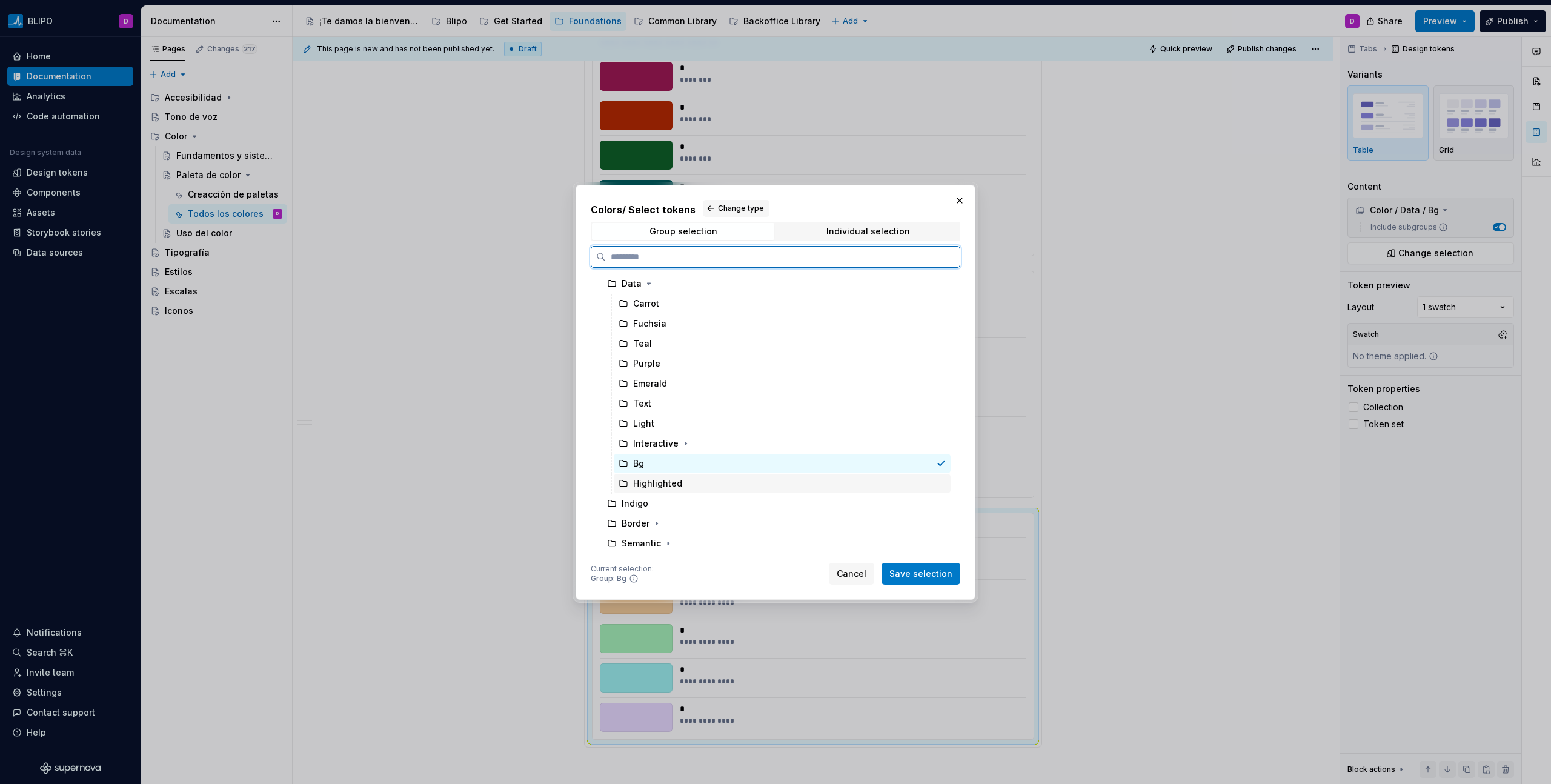
click at [664, 446] on div "Highlighted" at bounding box center [658, 483] width 49 height 12
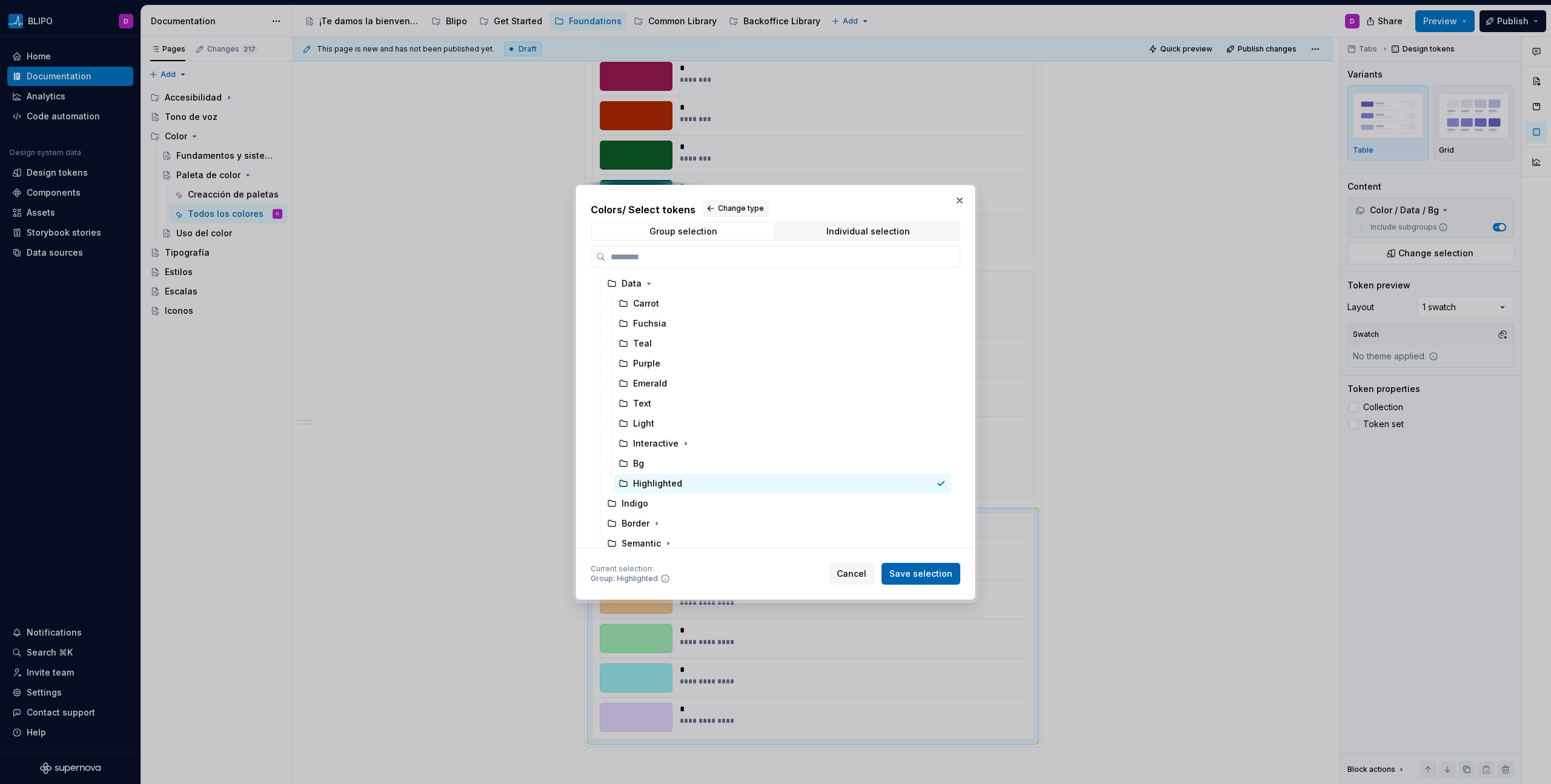
click at [916, 446] on span "Save selection" at bounding box center [921, 574] width 63 height 12
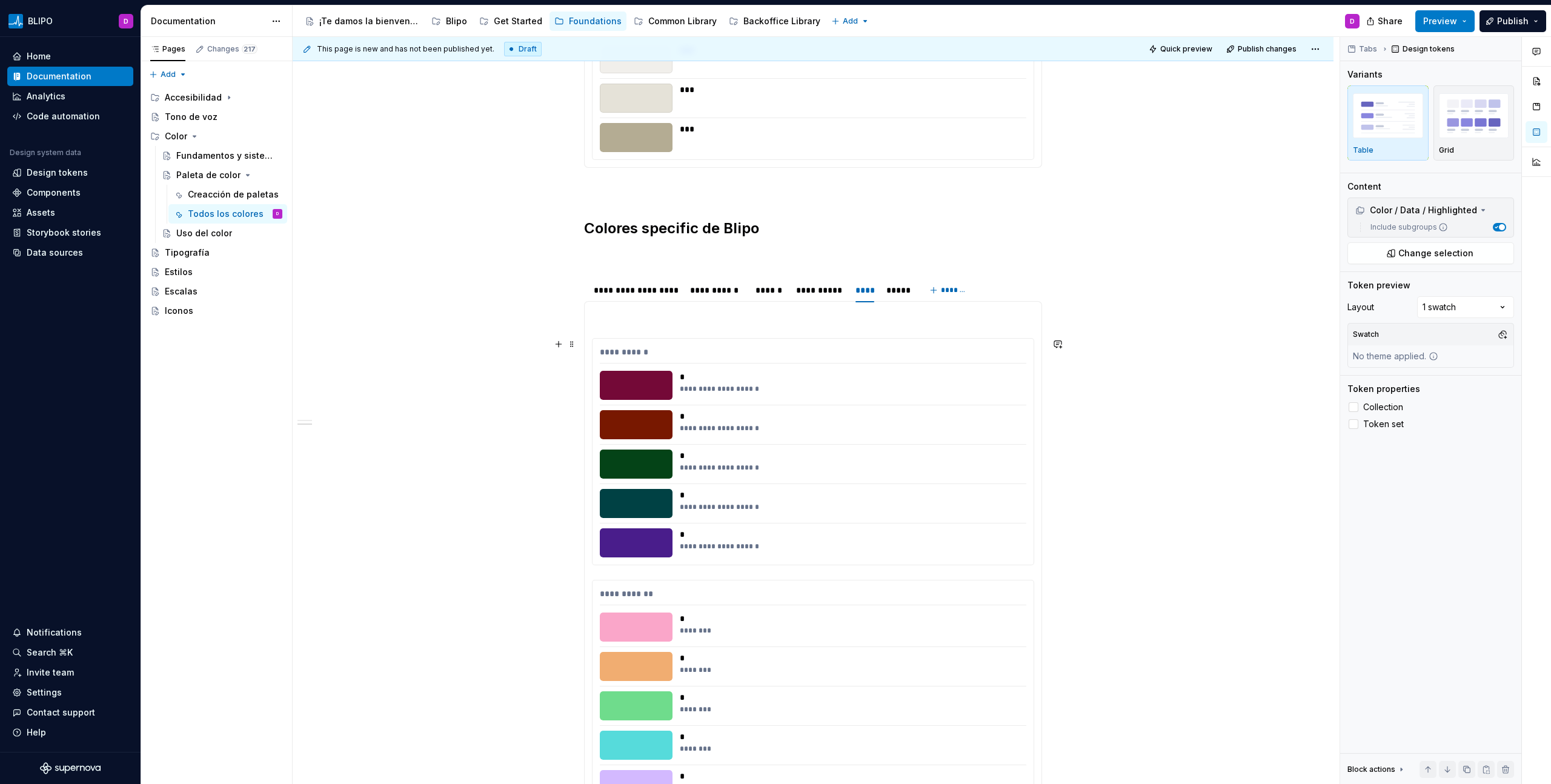
scroll to position [1137, 0]
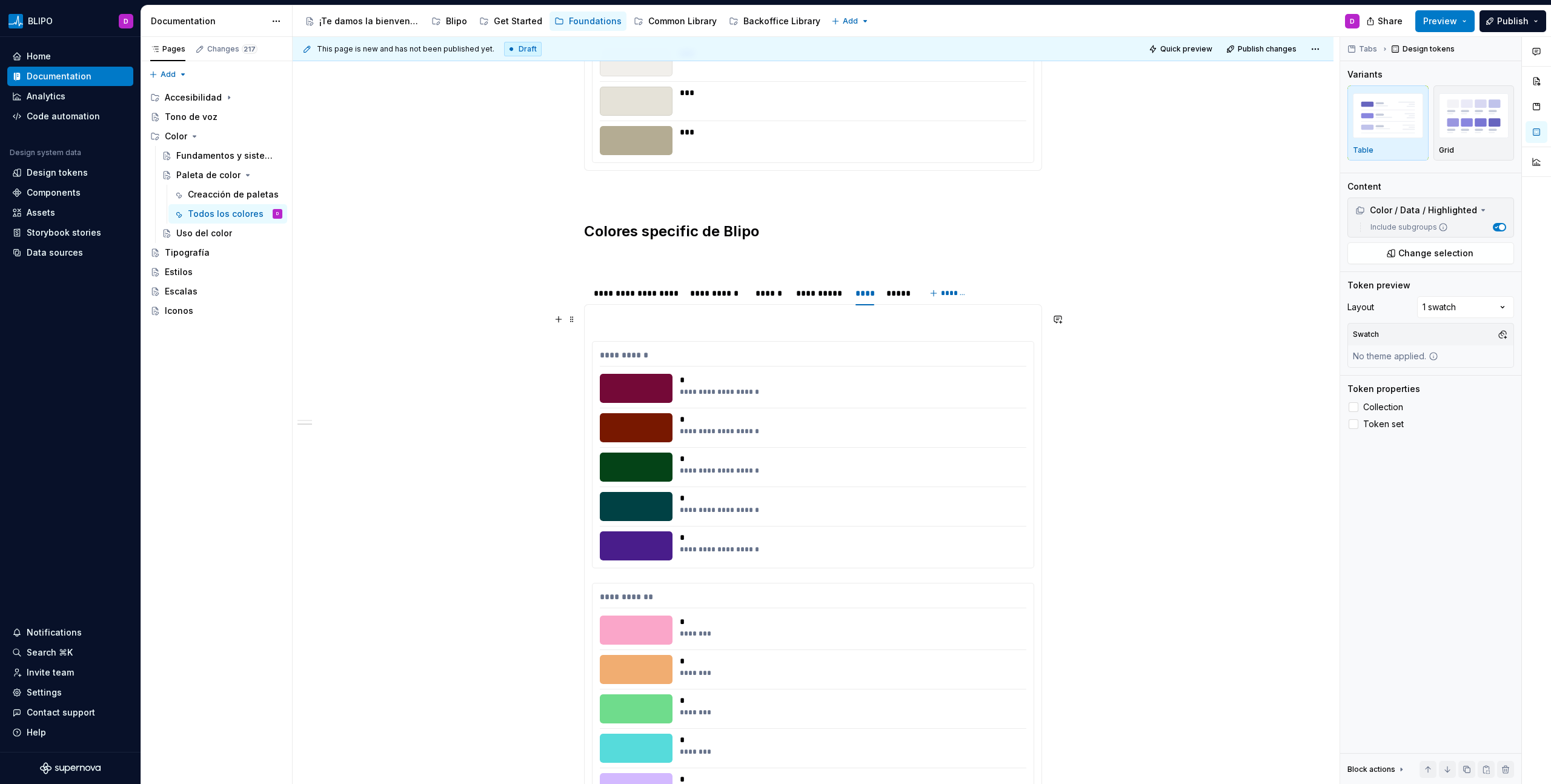
click at [671, 316] on p at bounding box center [813, 319] width 442 height 15
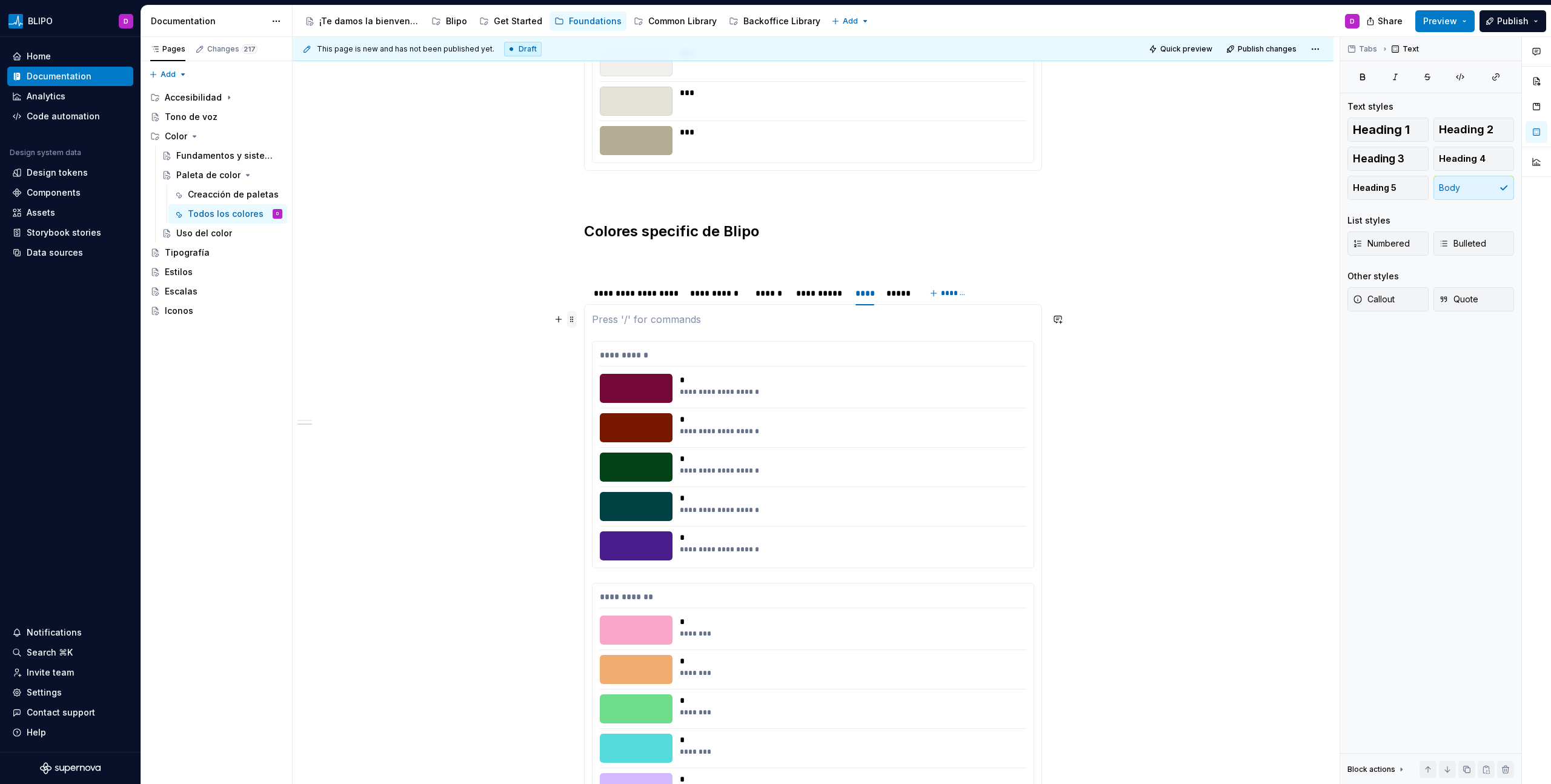
click at [572, 321] on span at bounding box center [572, 319] width 9 height 17
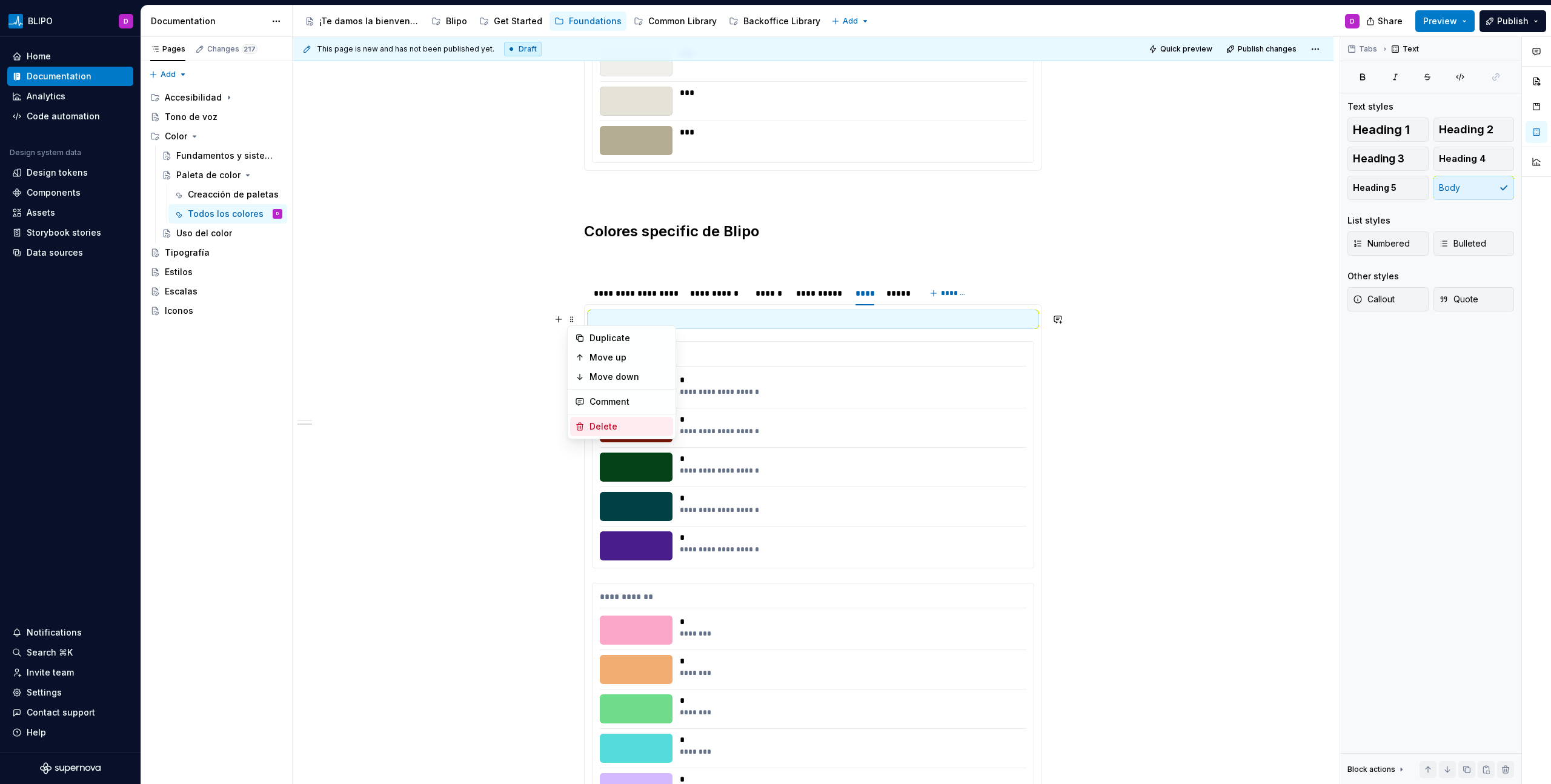
click at [597, 426] on div "Delete" at bounding box center [628, 426] width 78 height 12
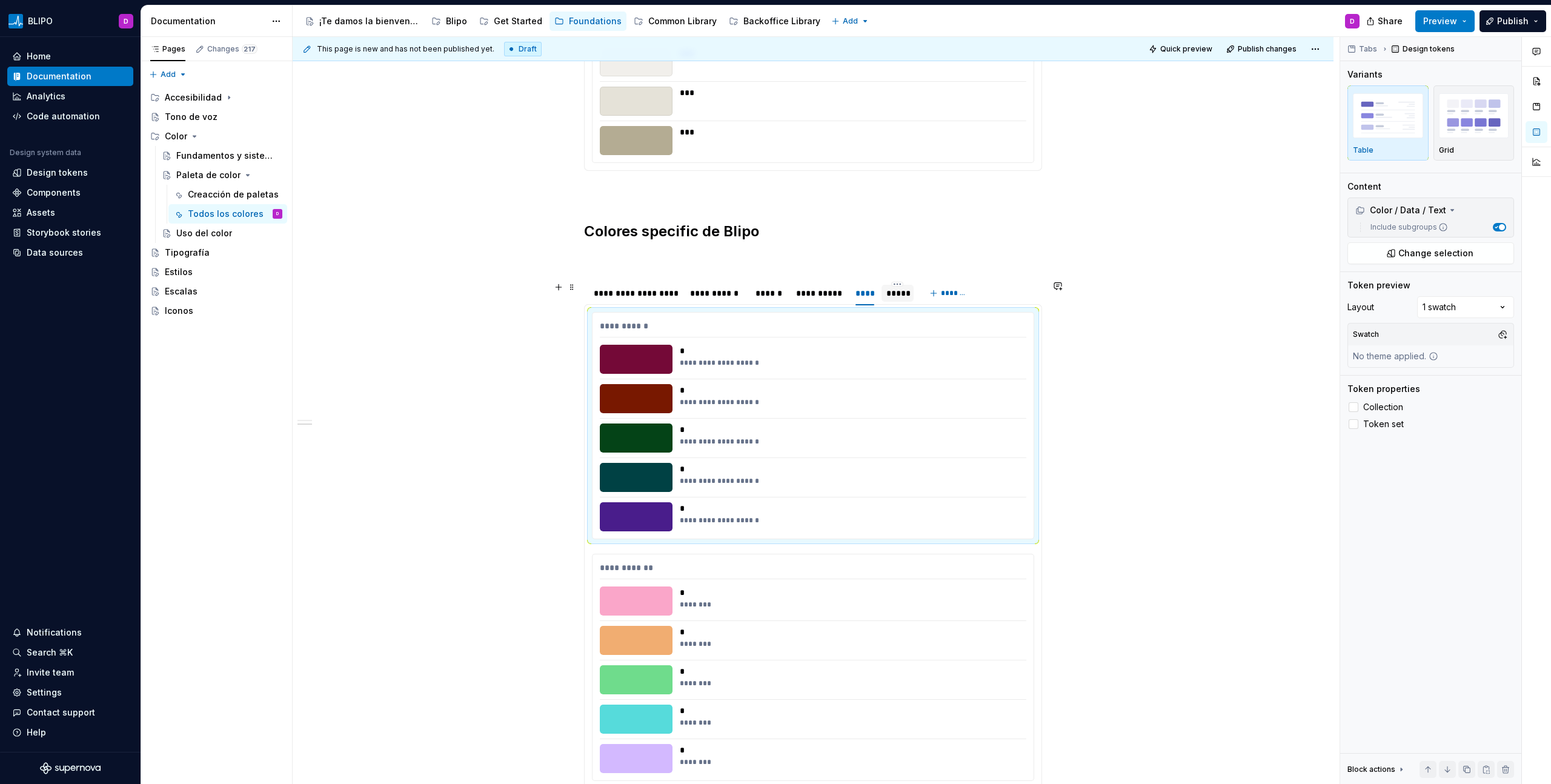
click at [890, 295] on div "*****" at bounding box center [897, 293] width 22 height 12
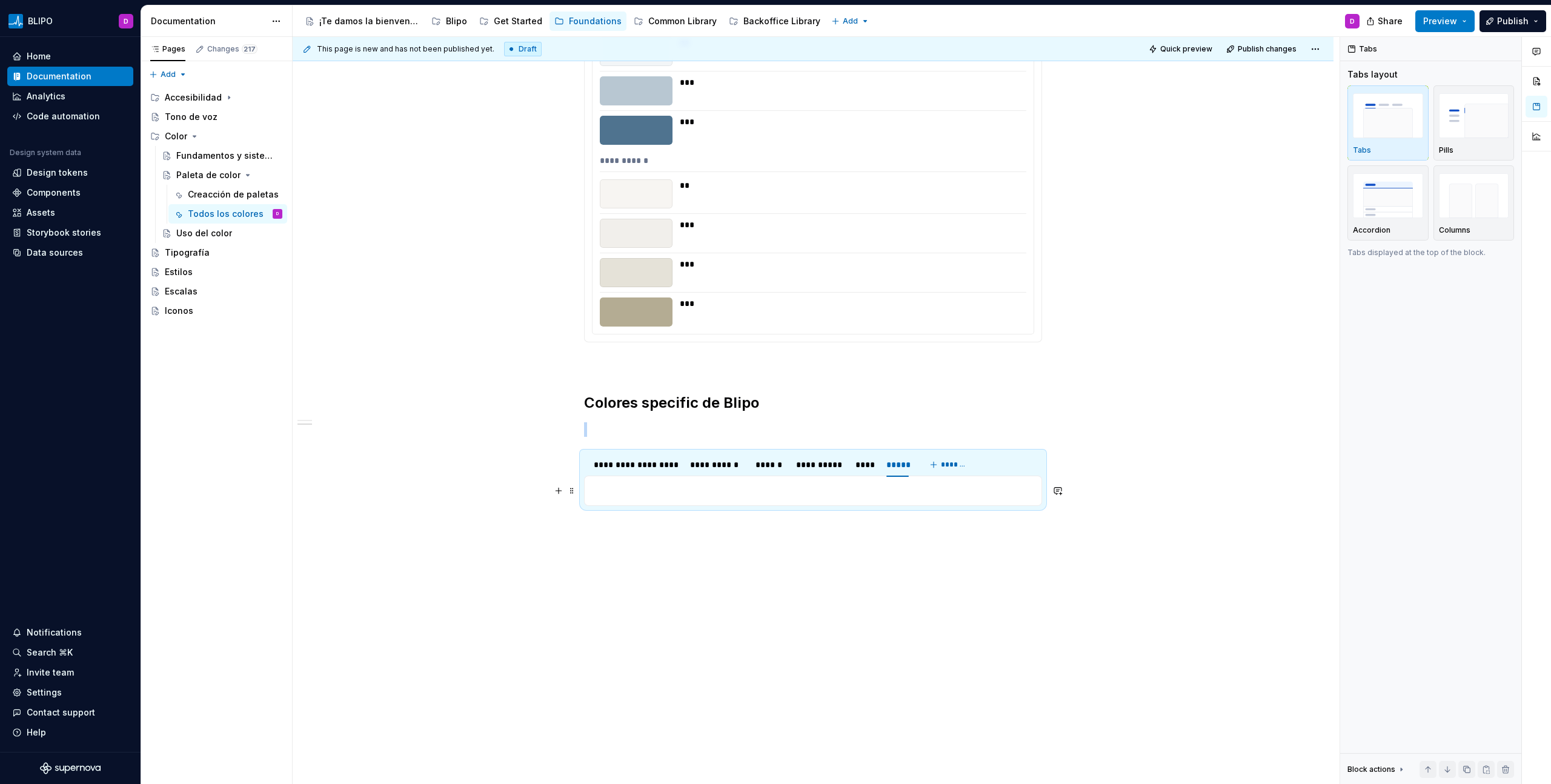
click at [595, 446] on p at bounding box center [813, 491] width 442 height 15
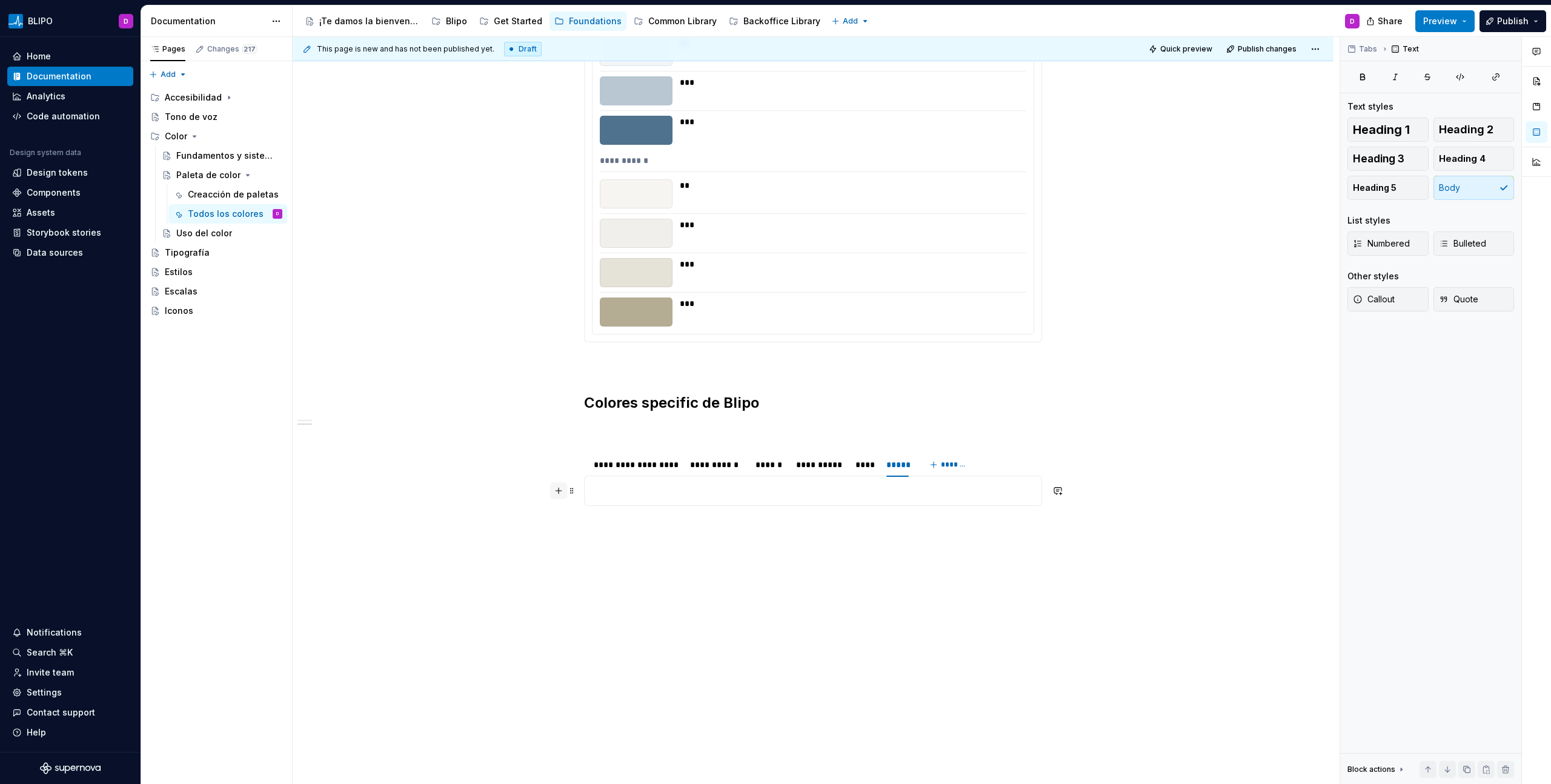
click at [554, 446] on button "button" at bounding box center [558, 490] width 17 height 17
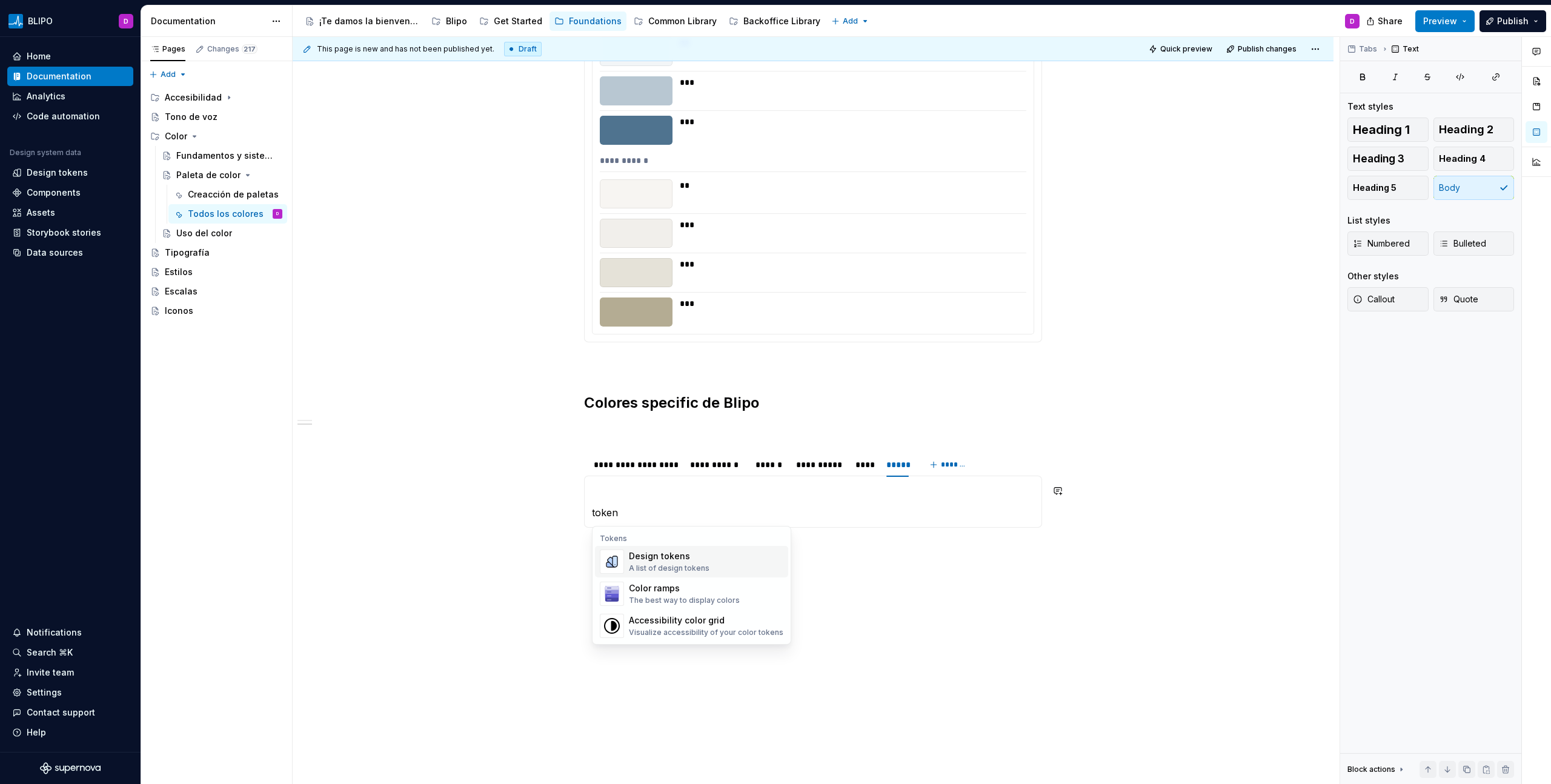
click at [652, 446] on div "Design tokens" at bounding box center [669, 556] width 80 height 12
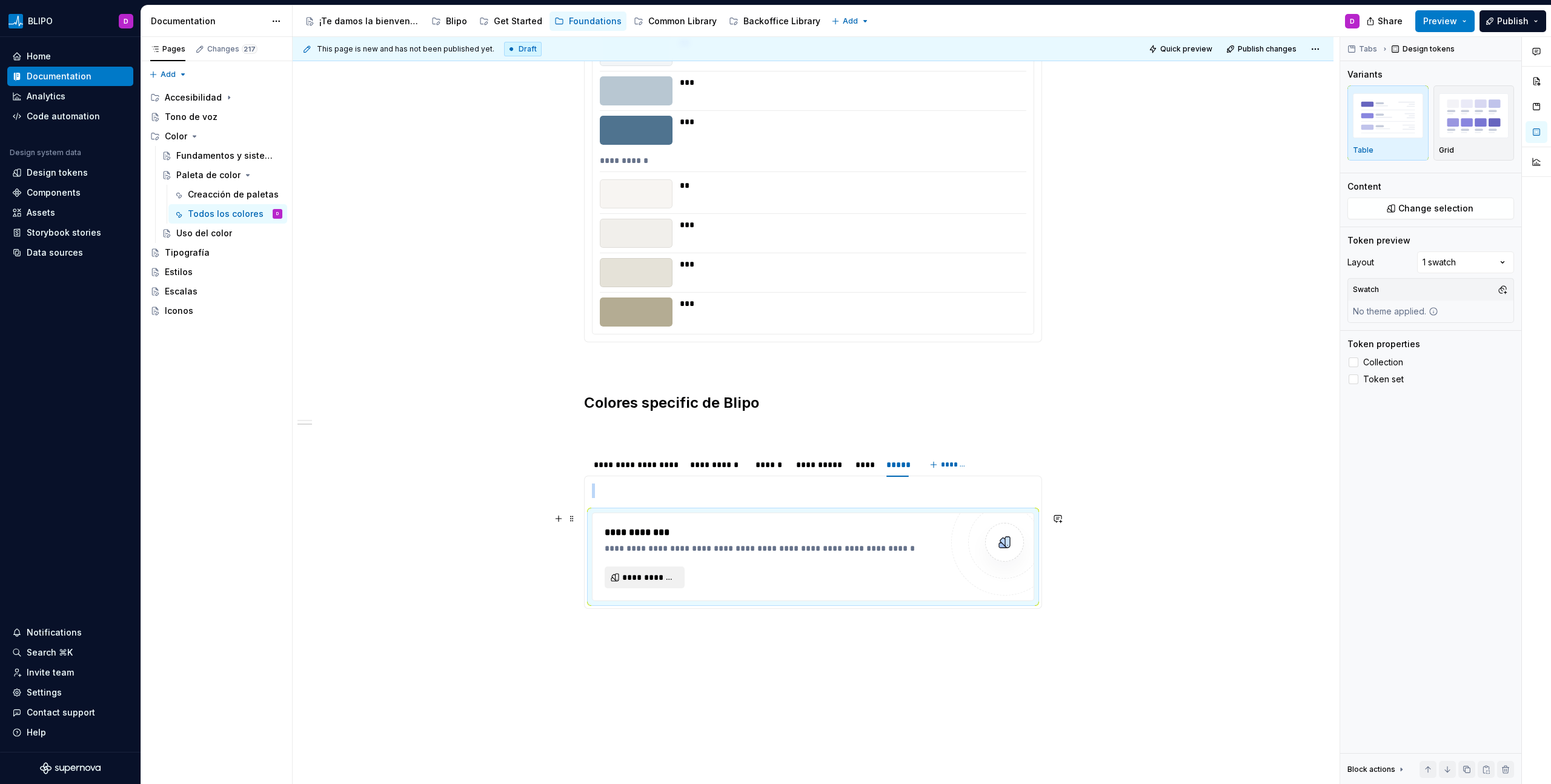
click at [633, 446] on span "**********" at bounding box center [649, 577] width 54 height 12
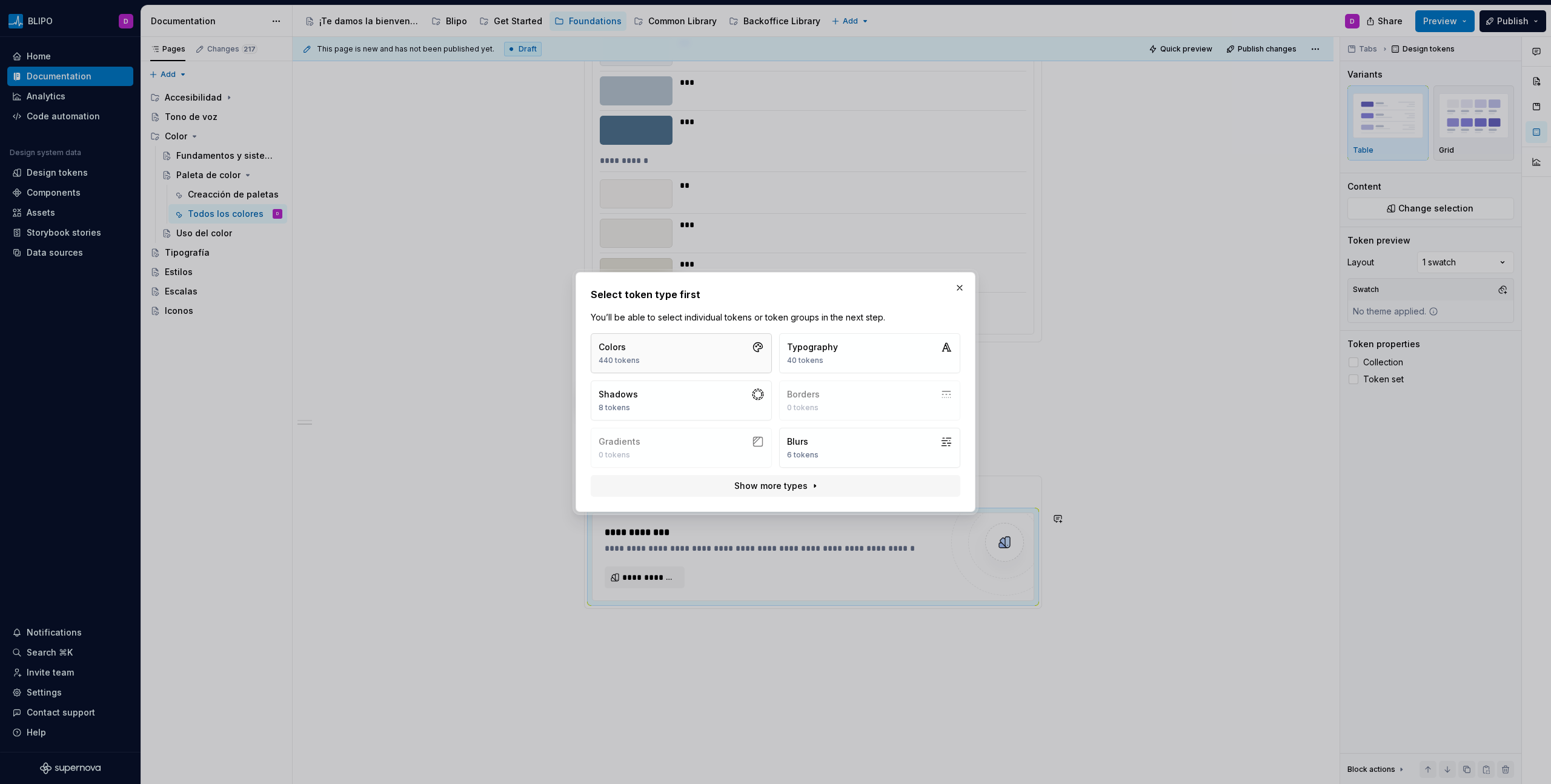
click at [665, 356] on button "Colors 440 tokens" at bounding box center [681, 353] width 181 height 40
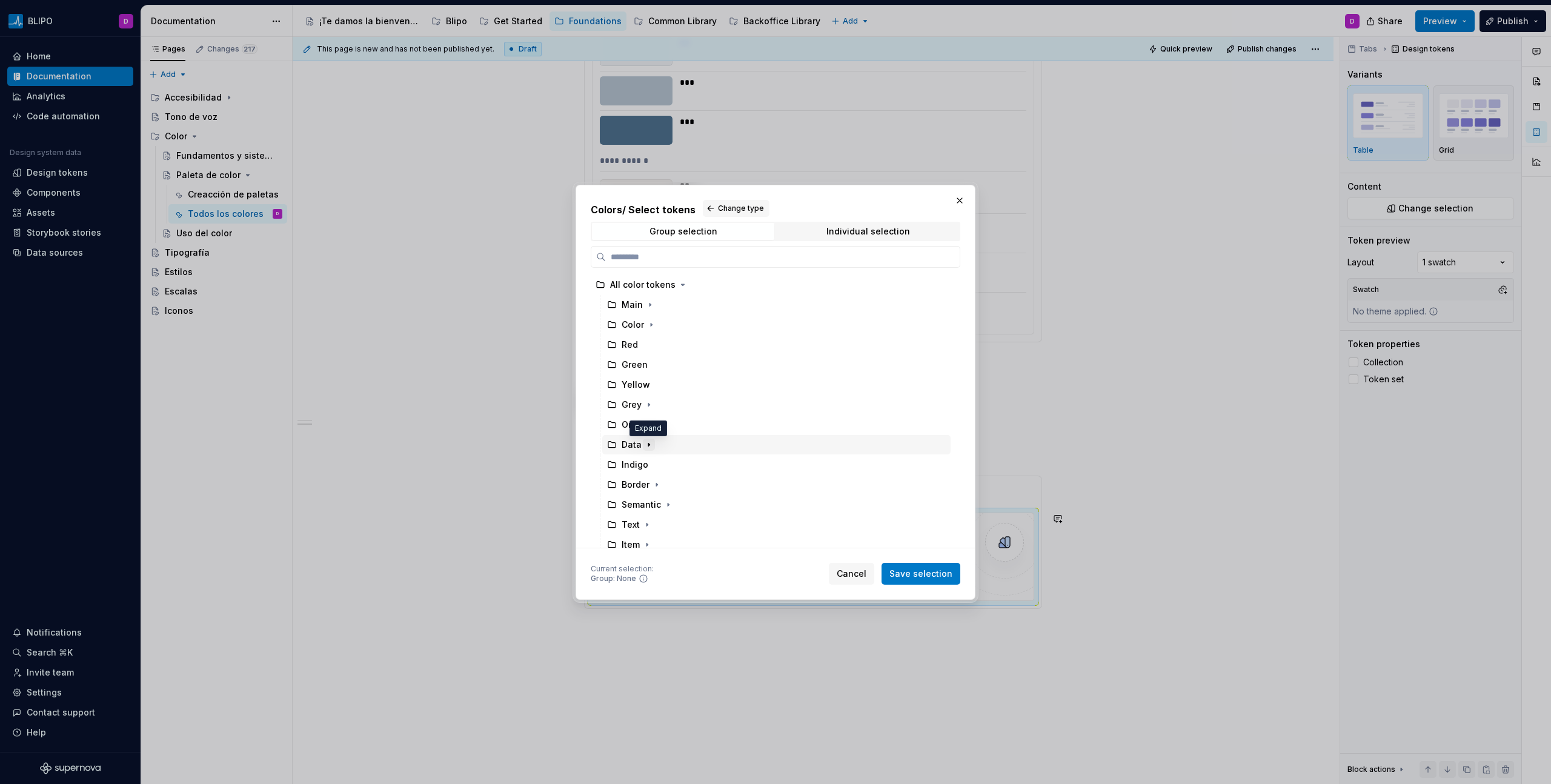
click at [647, 445] on icon "button" at bounding box center [649, 444] width 9 height 9
click at [648, 446] on icon "button" at bounding box center [647, 472] width 9 height 9
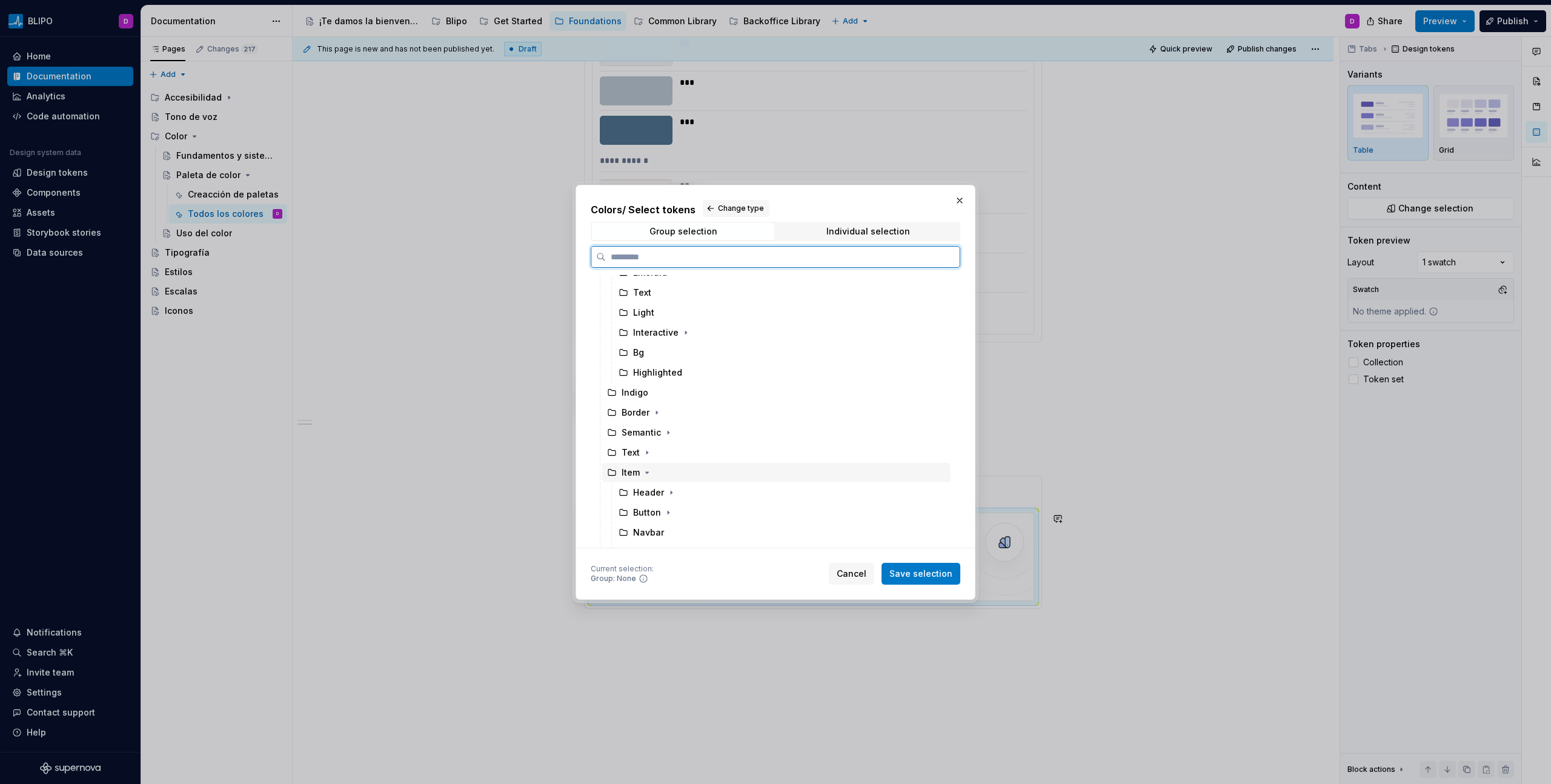
click at [684, 446] on div "Item" at bounding box center [776, 472] width 349 height 19
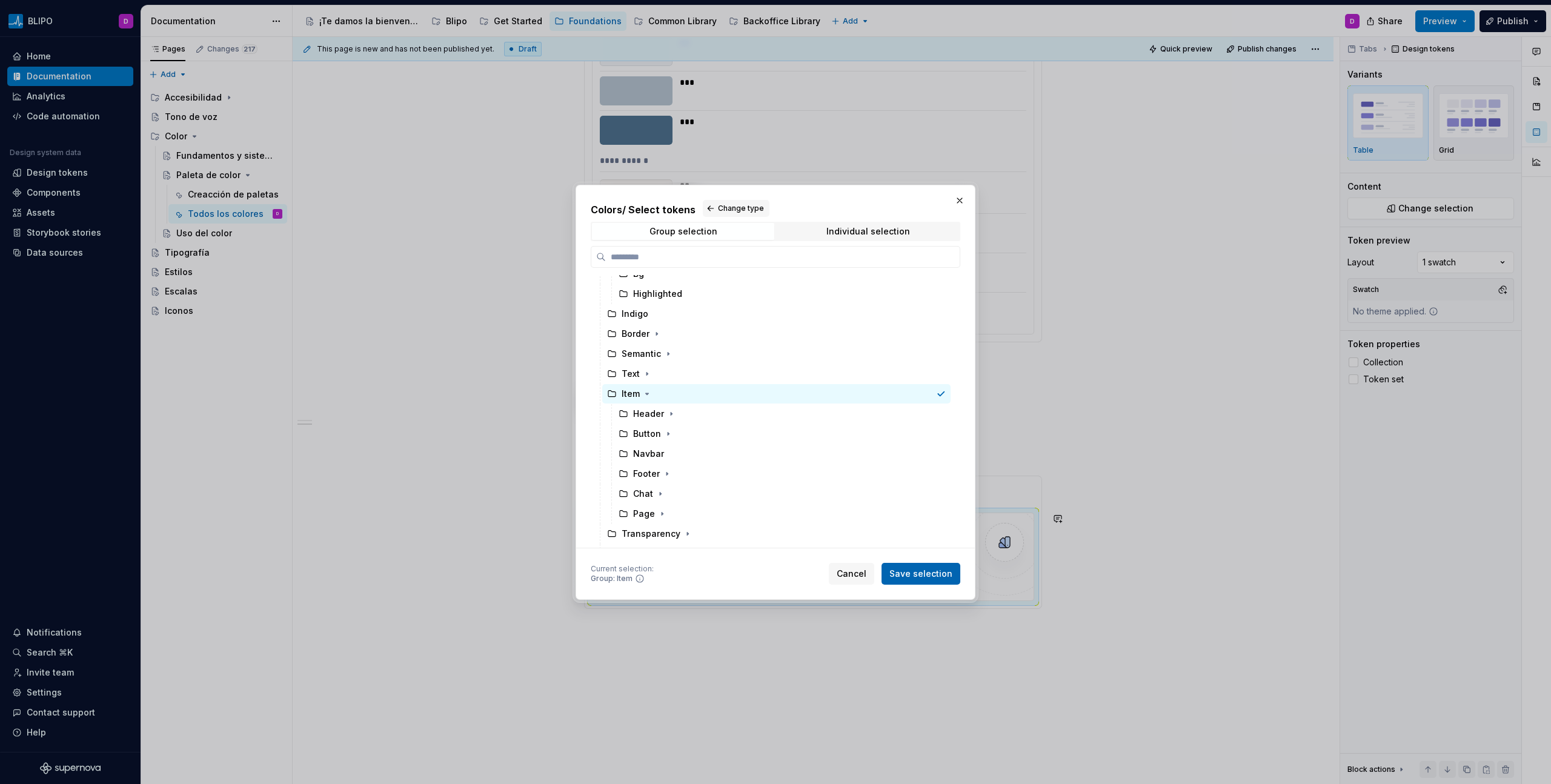
click at [916, 446] on button "Save selection" at bounding box center [920, 574] width 78 height 22
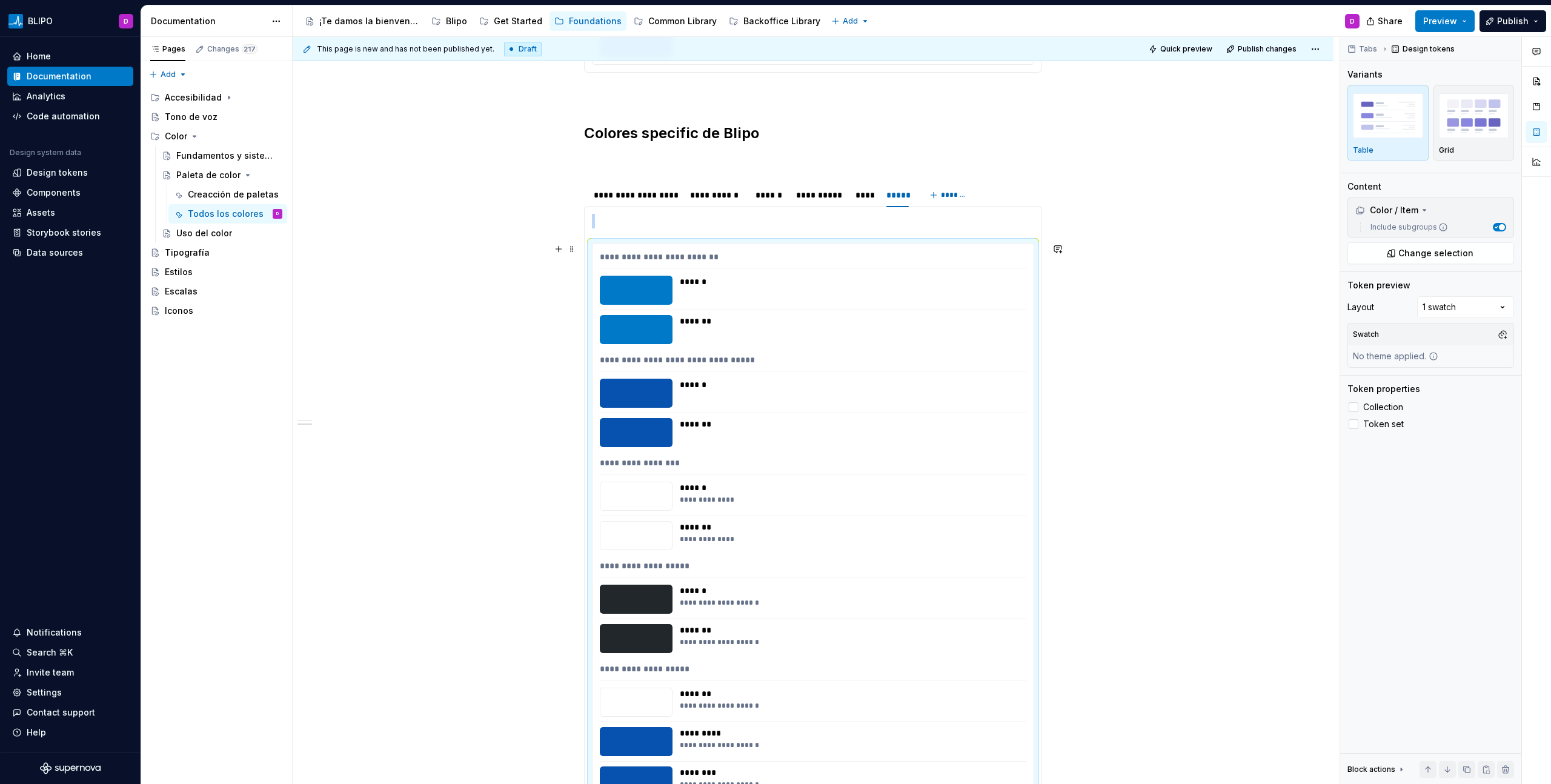
scroll to position [1212, 0]
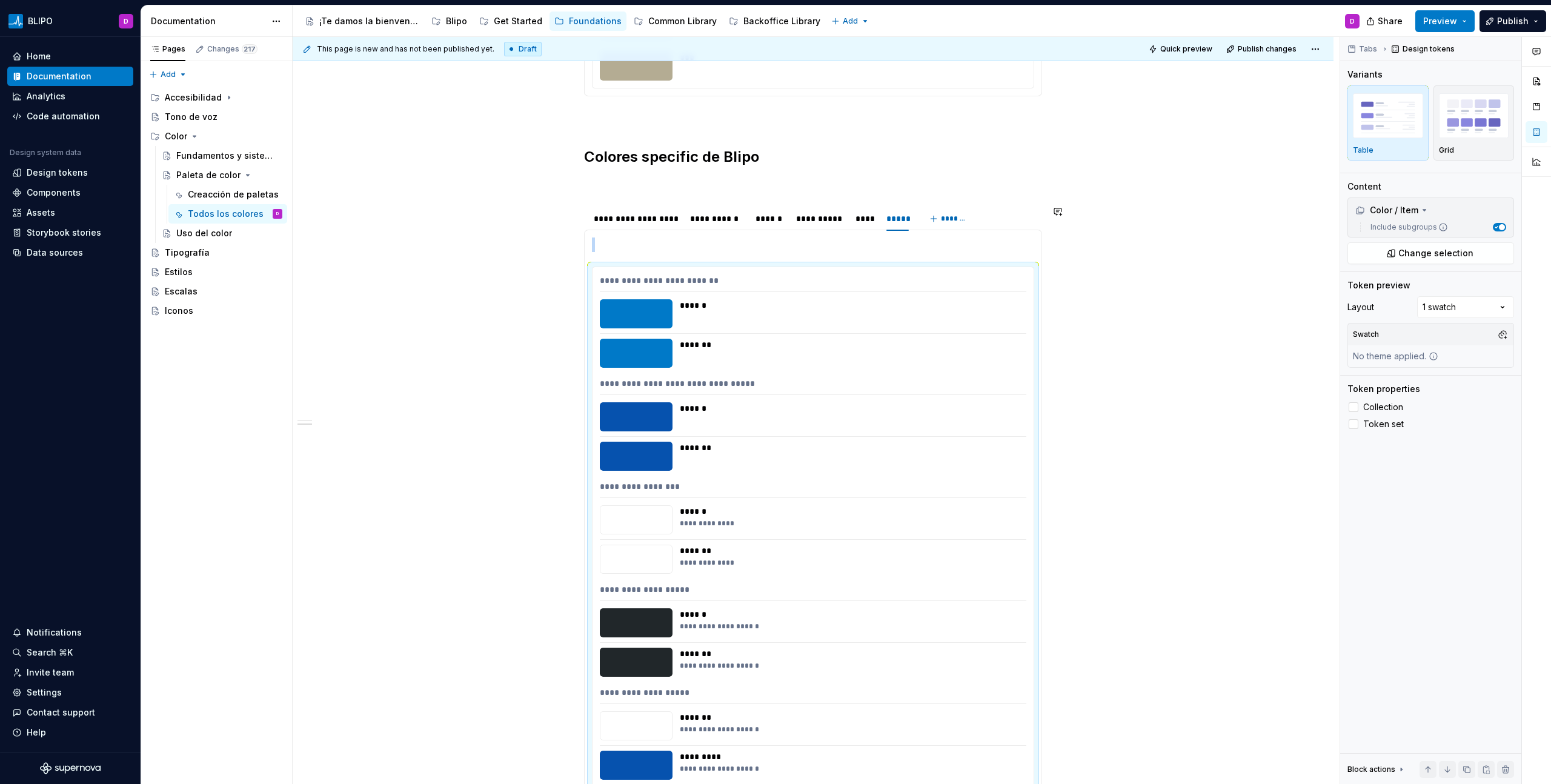
click at [574, 247] on span at bounding box center [572, 244] width 9 height 17
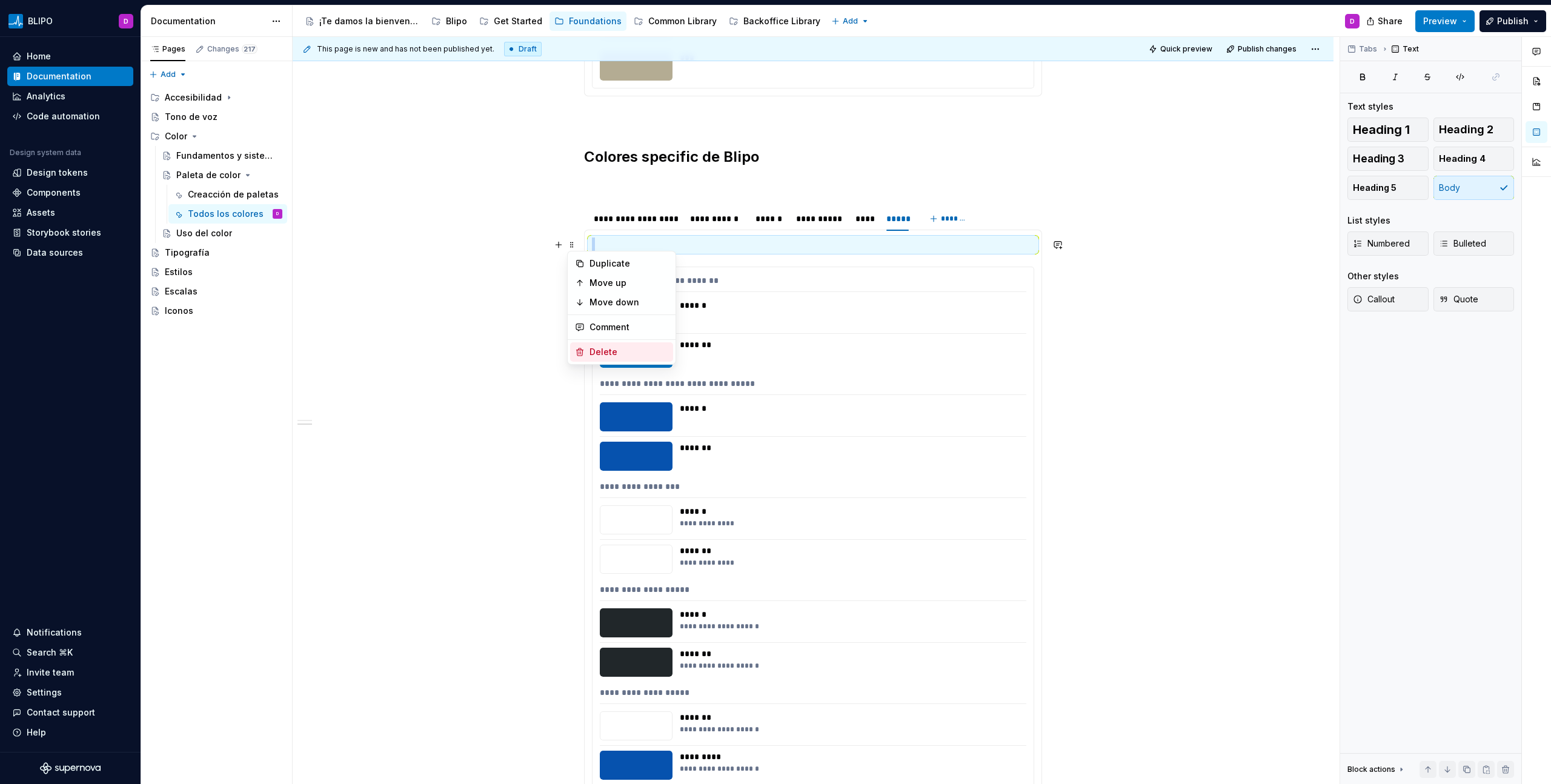
click at [601, 346] on div "Delete" at bounding box center [628, 352] width 78 height 12
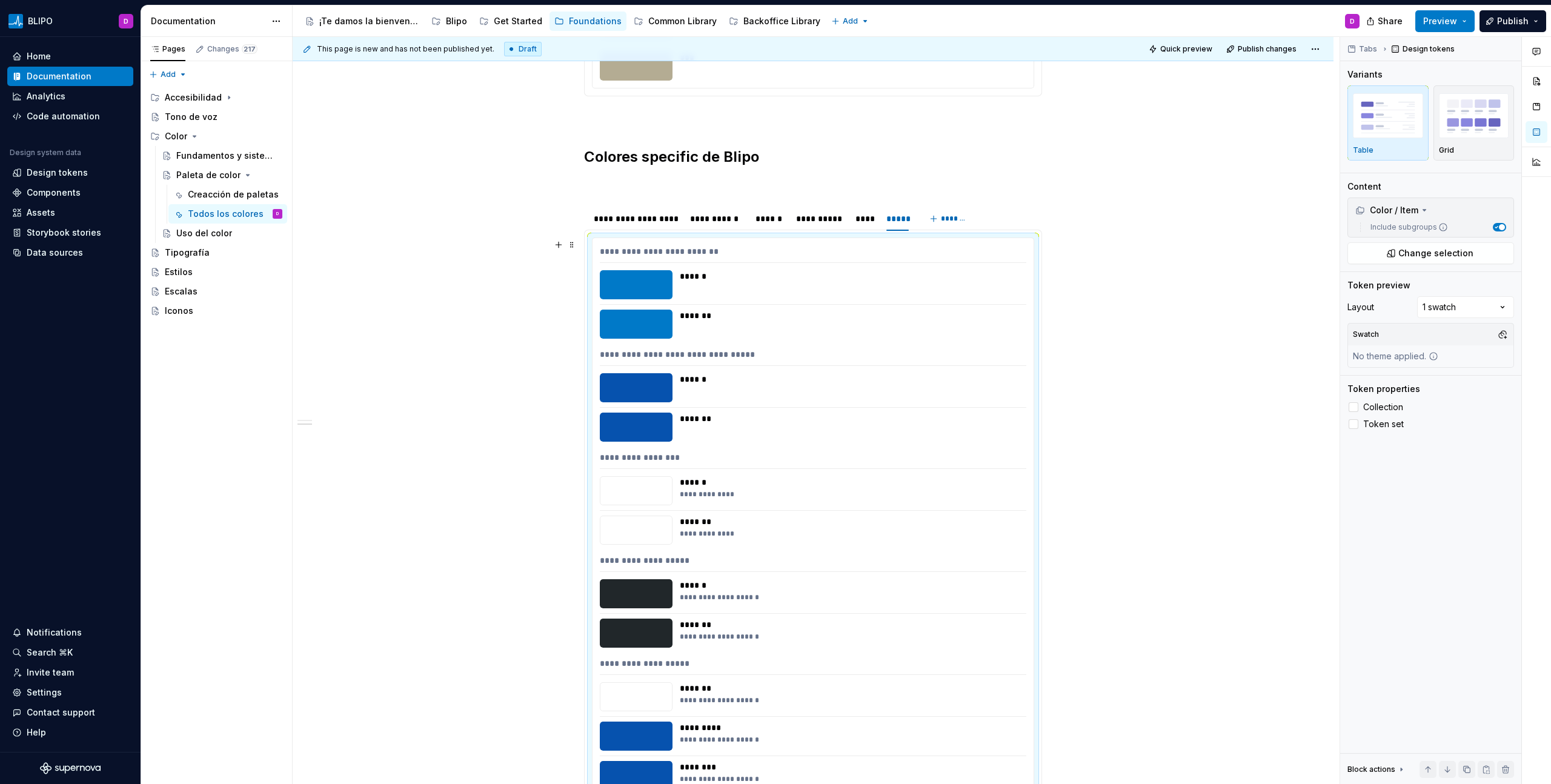
scroll to position [1413, 0]
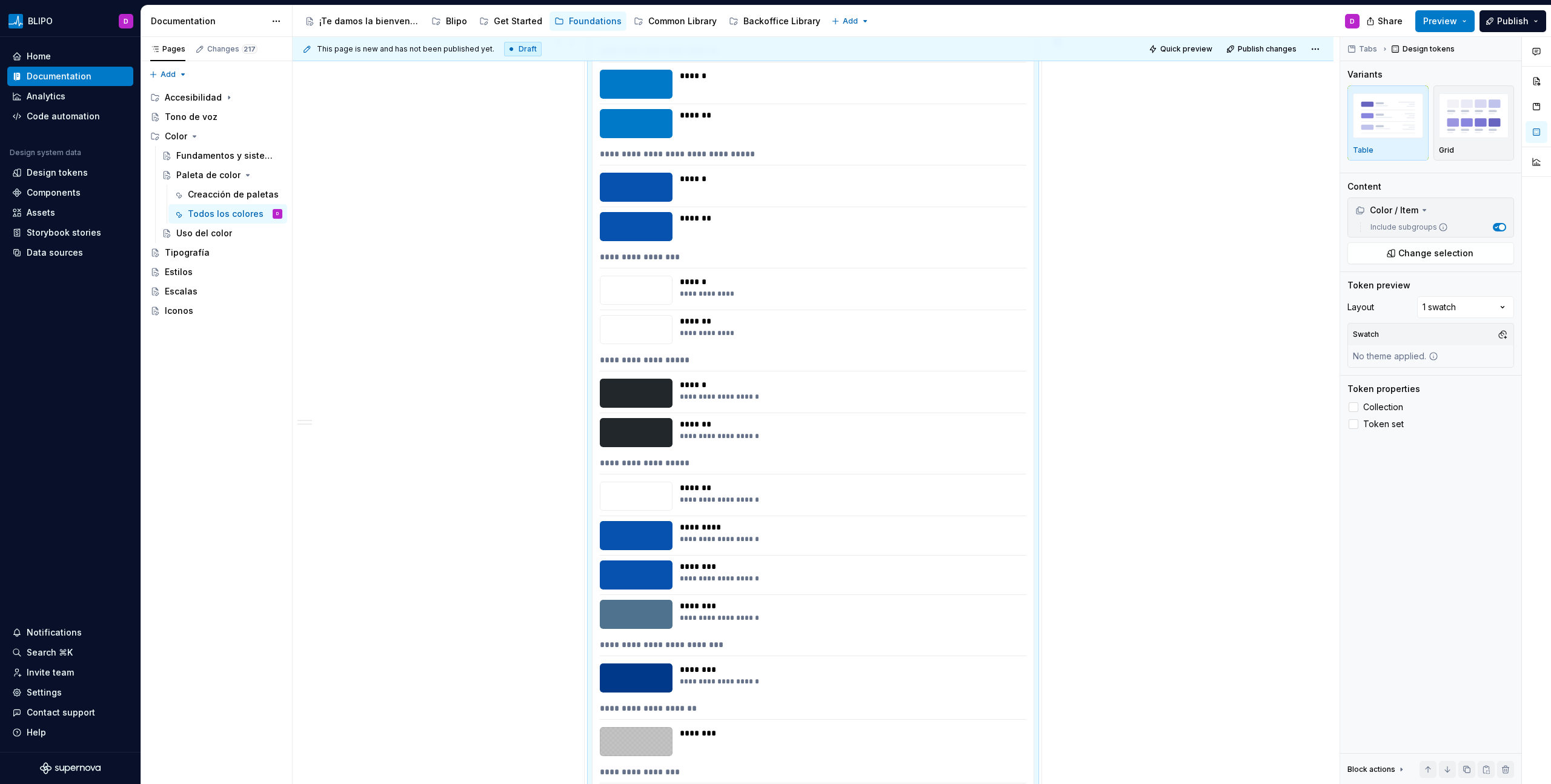
type textarea "*"
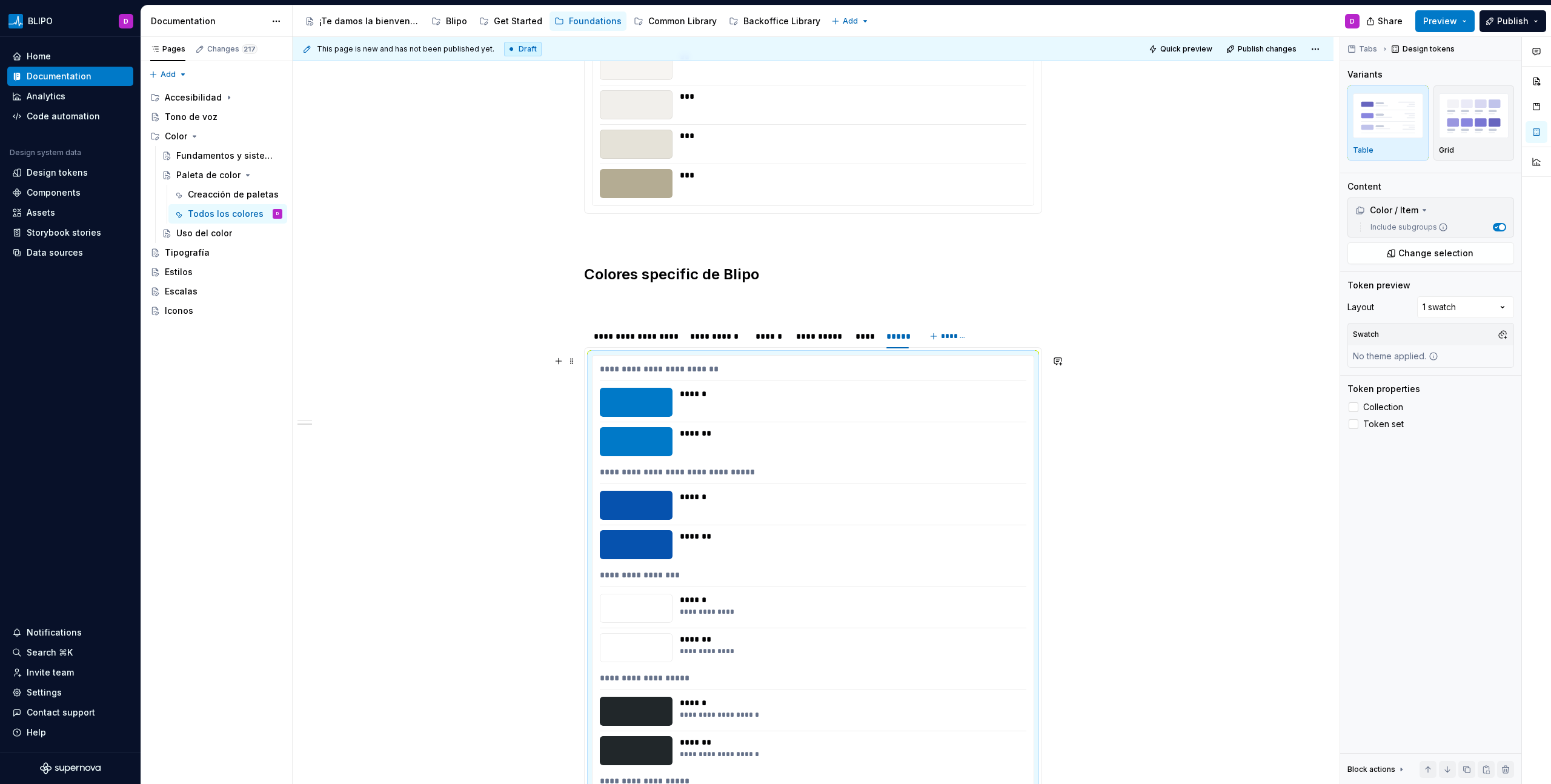
scroll to position [1261, 0]
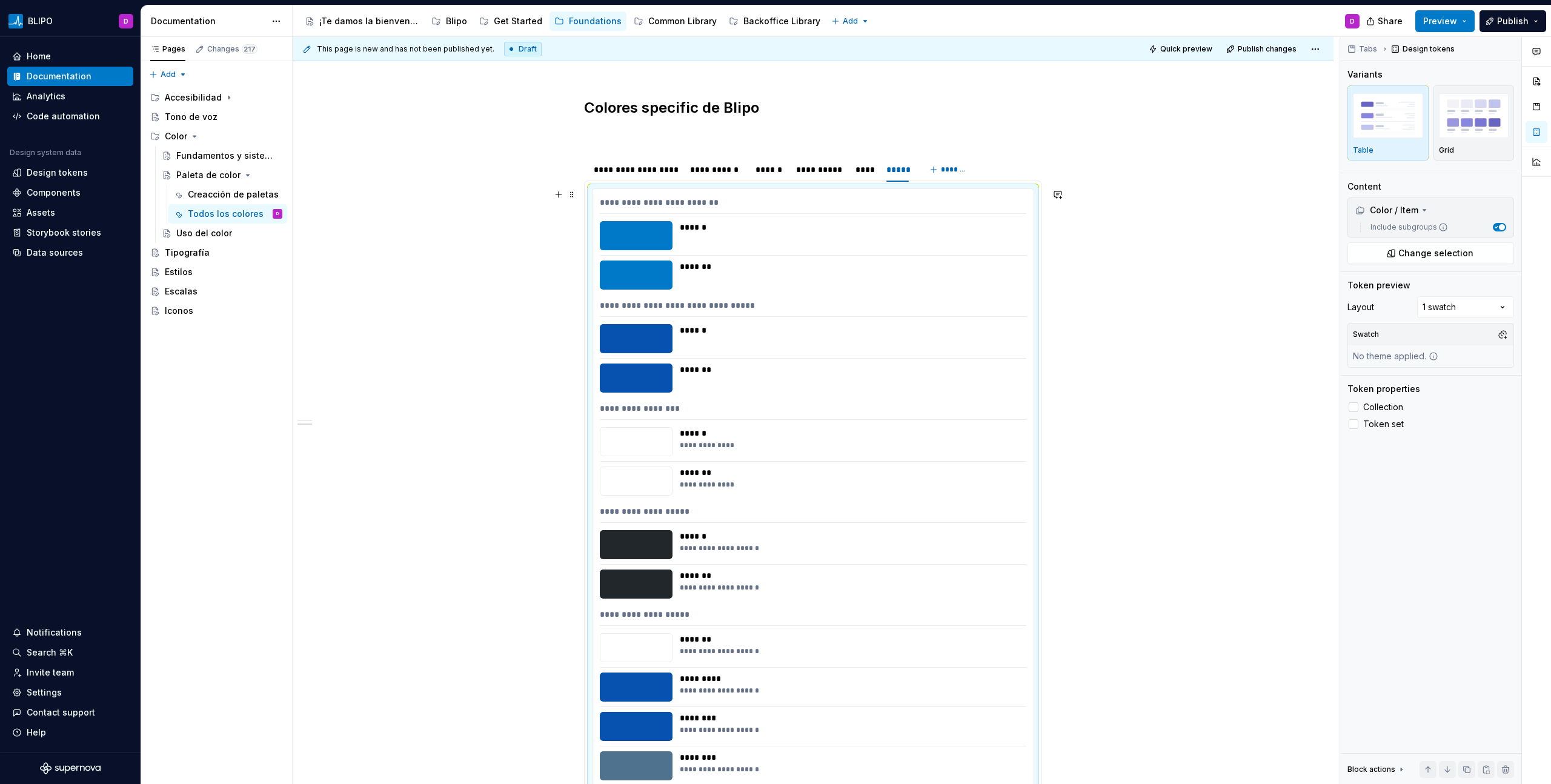
click at [889, 379] on div "*******" at bounding box center [849, 377] width 339 height 29
click at [871, 261] on div "*******" at bounding box center [849, 267] width 339 height 12
click at [916, 306] on div "Comments Open comments No comments yet Select ‘Comment’ from the block context …" at bounding box center [1445, 410] width 211 height 747
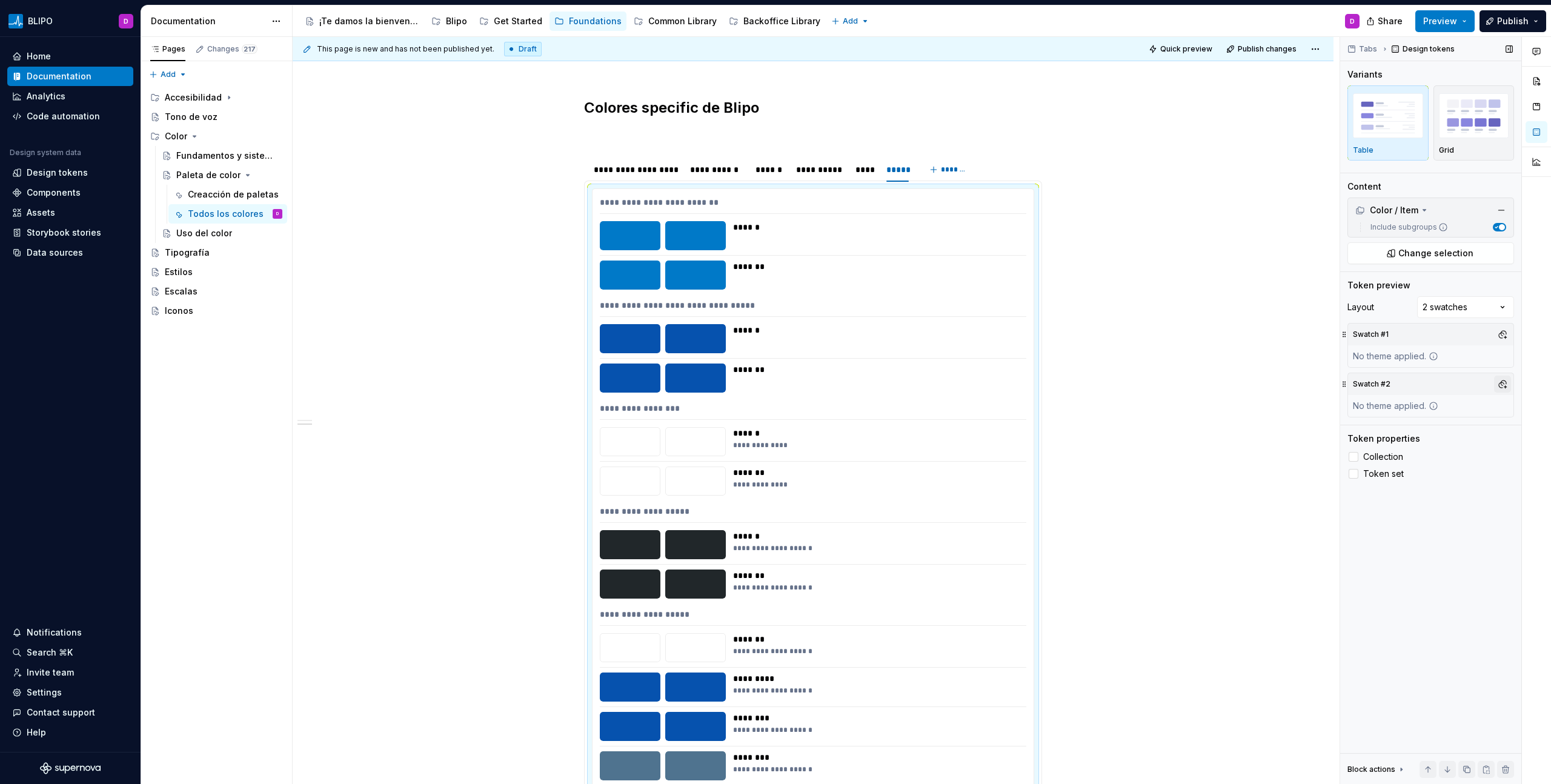
click at [916, 386] on button "button" at bounding box center [1502, 383] width 17 height 17
click at [916, 428] on div "Dark" at bounding box center [1446, 430] width 115 height 12
click at [855, 167] on html "BLIPO D Home Documentation Analytics Code automation Design system data Design …" at bounding box center [776, 392] width 1551 height 784
click at [869, 178] on div "****" at bounding box center [865, 170] width 28 height 19
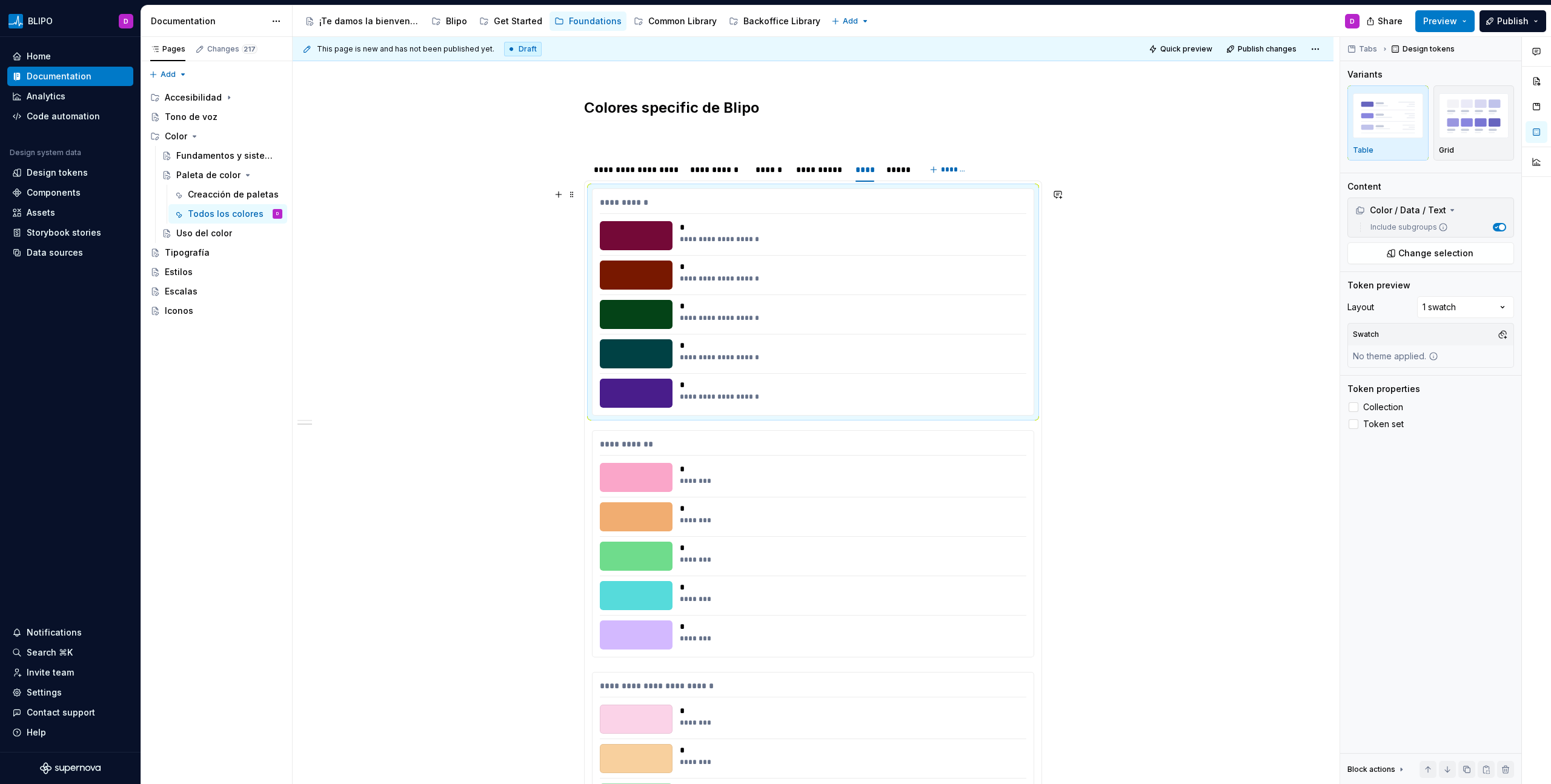
click at [851, 280] on div "**********" at bounding box center [849, 279] width 339 height 9
click at [916, 313] on div "Comments Open comments No comments yet Select ‘Comment’ from the block context …" at bounding box center [1445, 410] width 211 height 747
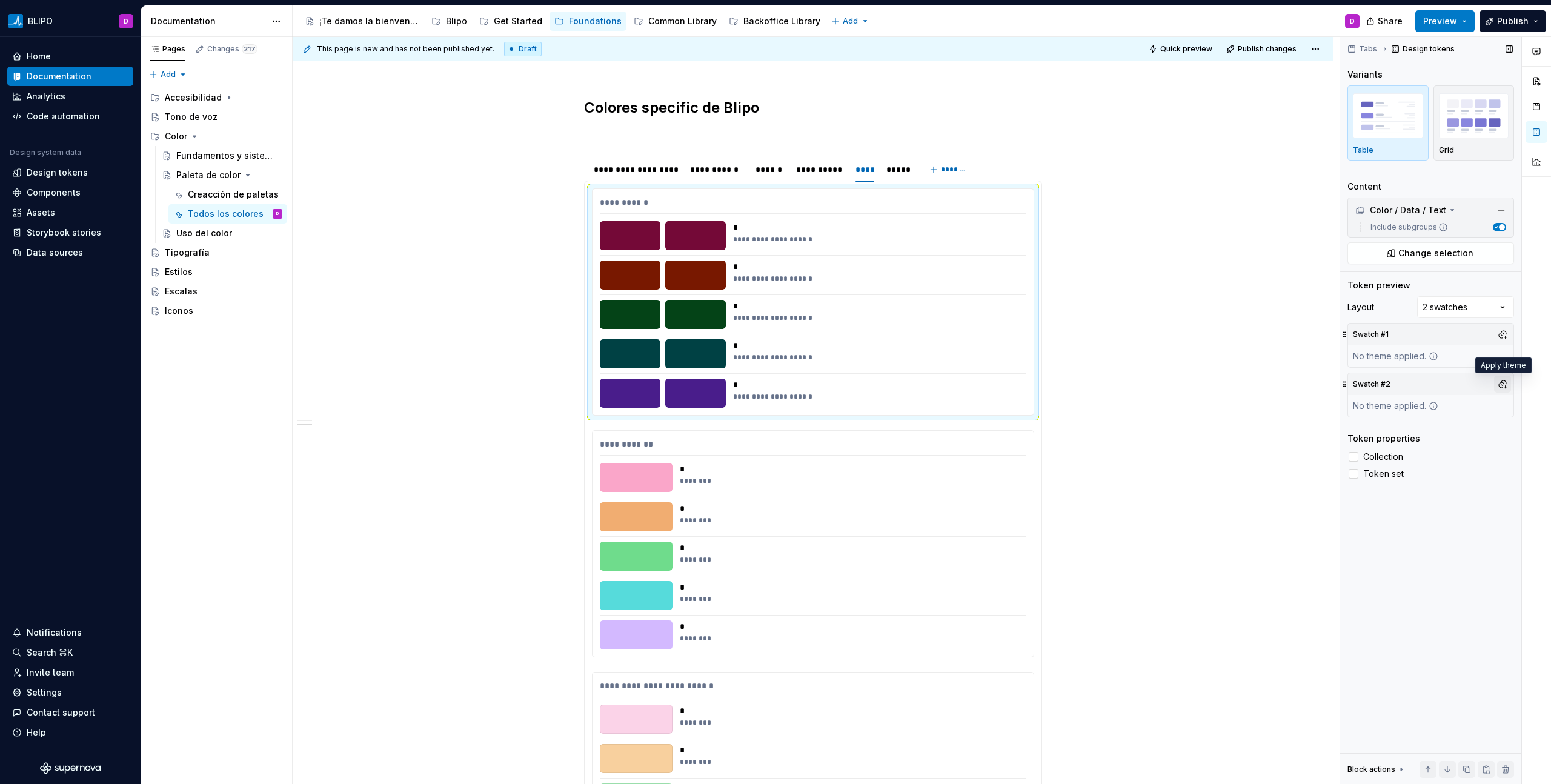
click at [916, 387] on button "button" at bounding box center [1502, 383] width 17 height 17
click at [916, 425] on div "Dark" at bounding box center [1446, 430] width 115 height 12
click at [796, 446] on html "BLIPO D Home Documentation Analytics Code automation Design system data Design …" at bounding box center [776, 392] width 1551 height 784
click at [834, 446] on div "* ********" at bounding box center [849, 516] width 339 height 29
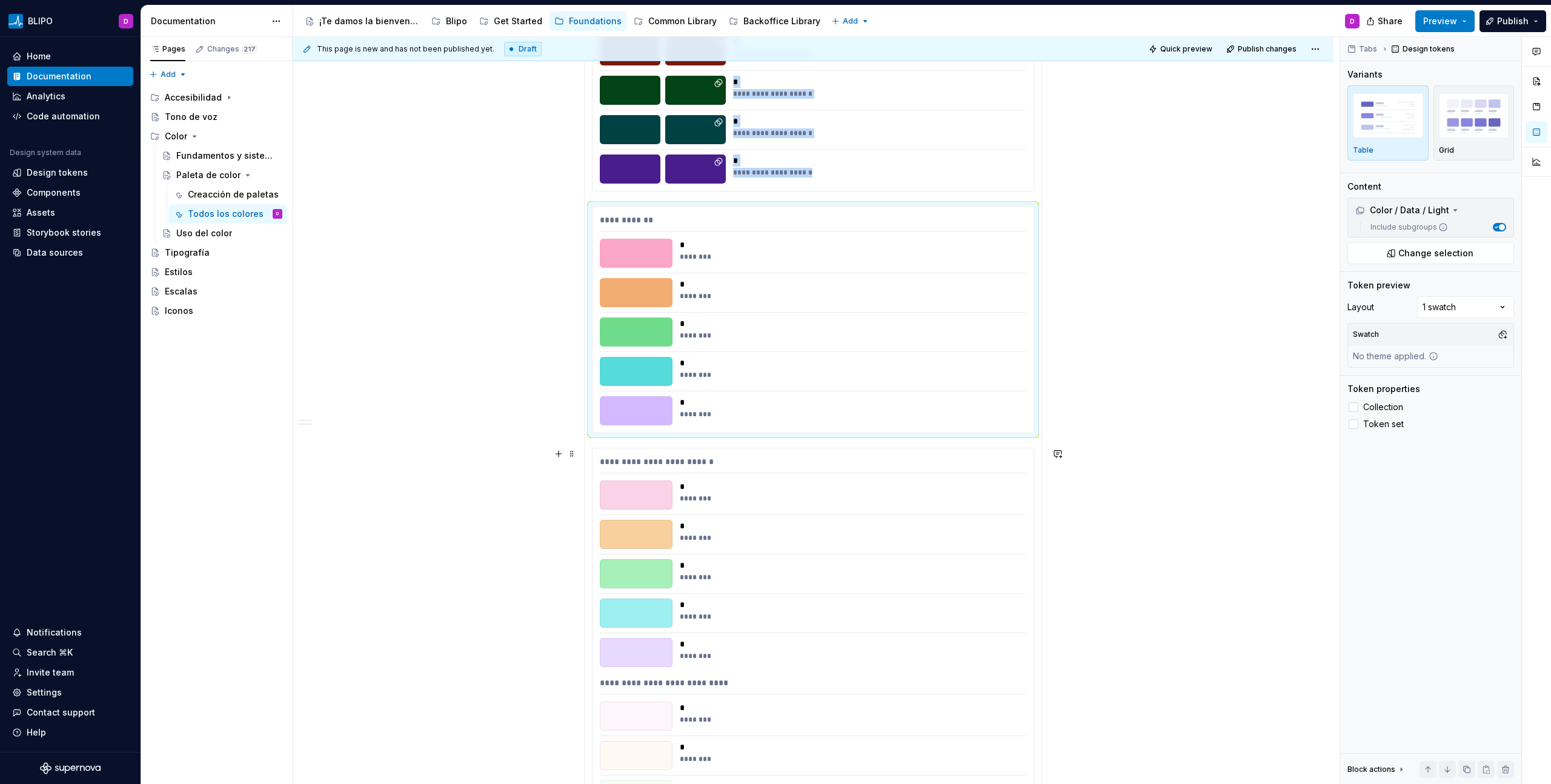
scroll to position [1496, 0]
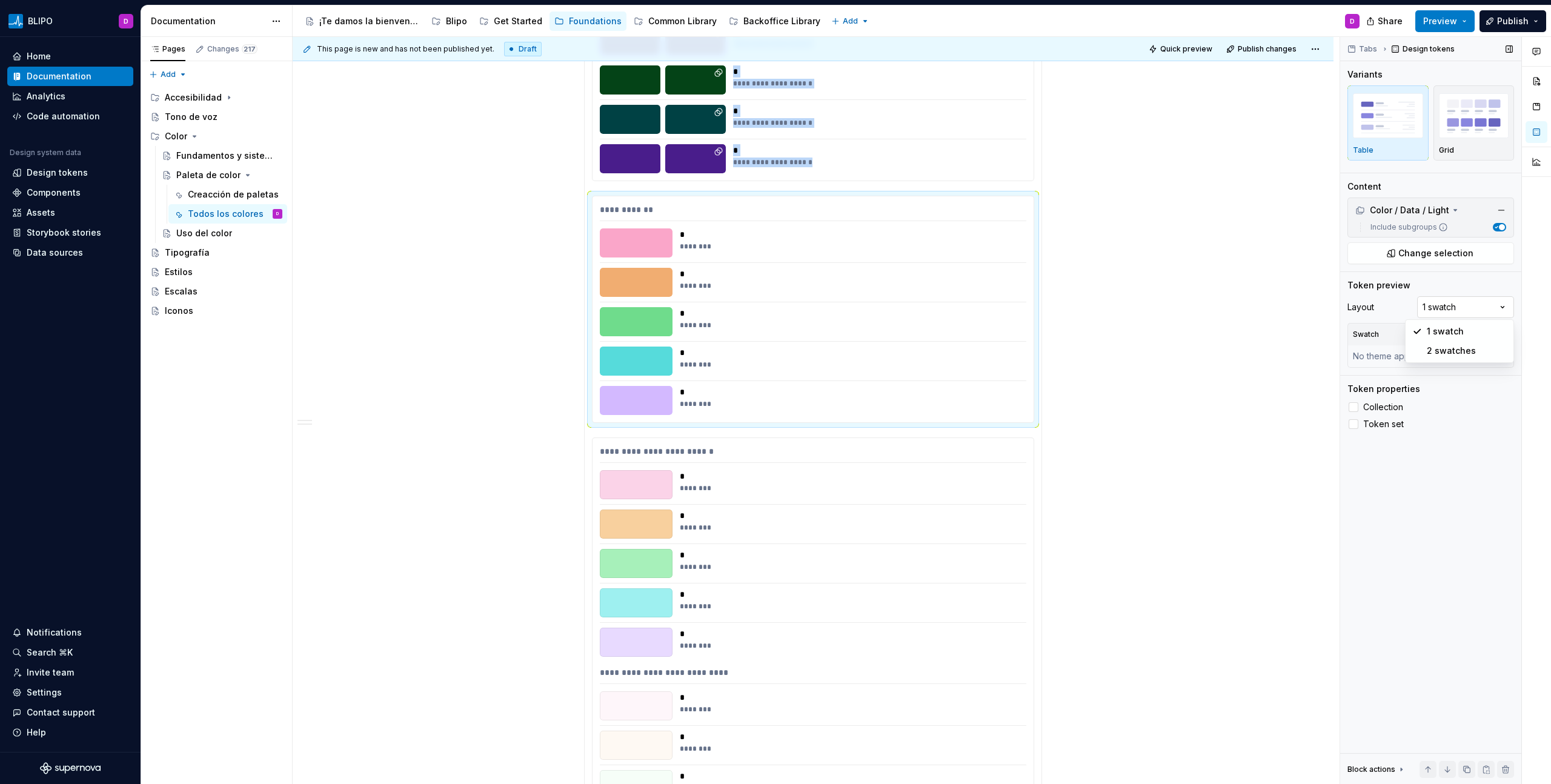
click at [916, 308] on div "Comments Open comments No comments yet Select ‘Comment’ from the block context …" at bounding box center [1445, 410] width 211 height 747
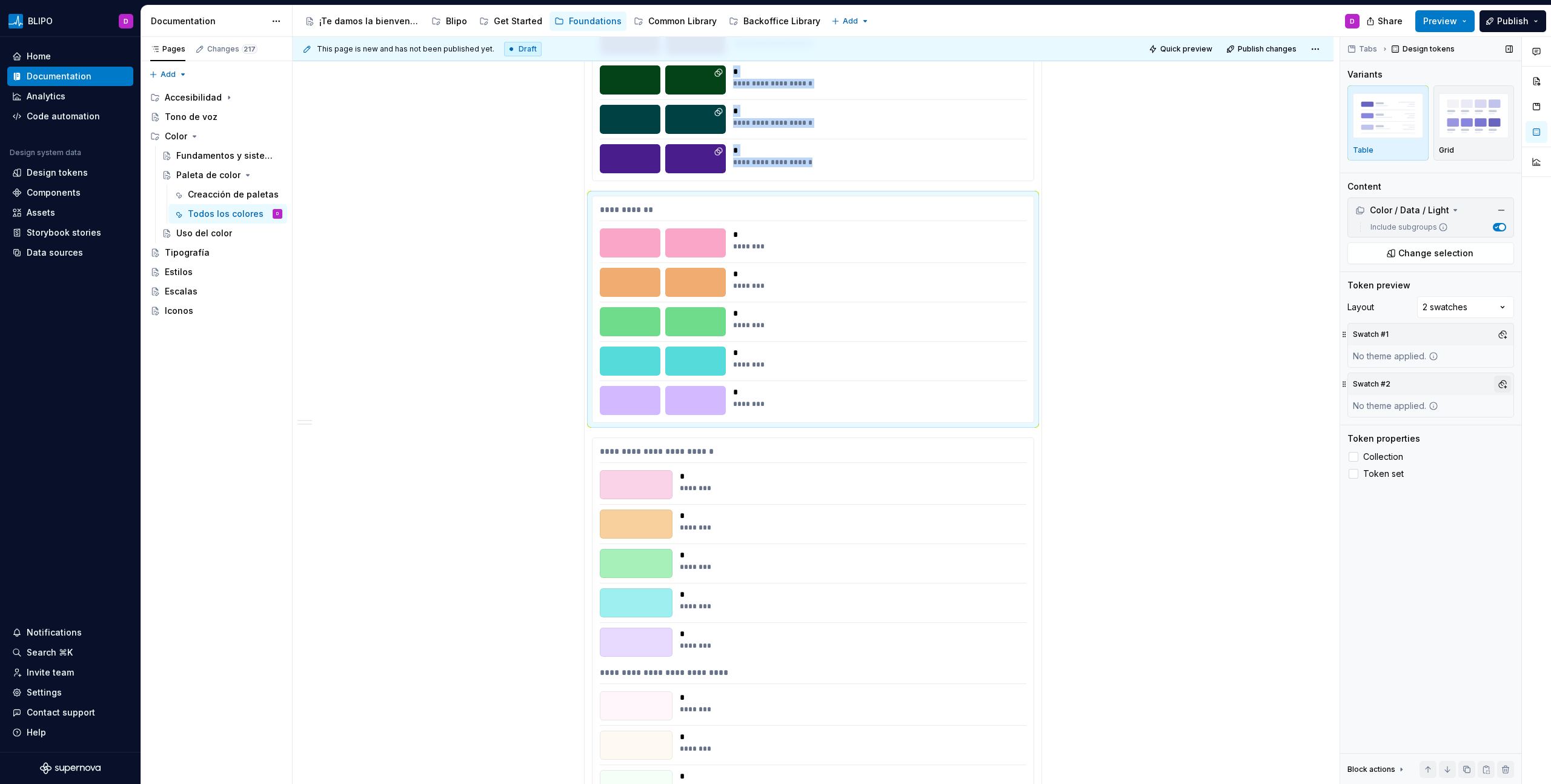
click at [916, 384] on button "button" at bounding box center [1502, 383] width 17 height 17
click at [916, 432] on div "Dark" at bounding box center [1446, 430] width 115 height 12
click at [865, 446] on html "BLIPO D Home Documentation Analytics Code automation Design system data Design …" at bounding box center [776, 392] width 1551 height 784
click at [871, 446] on div at bounding box center [813, 543] width 426 height 1
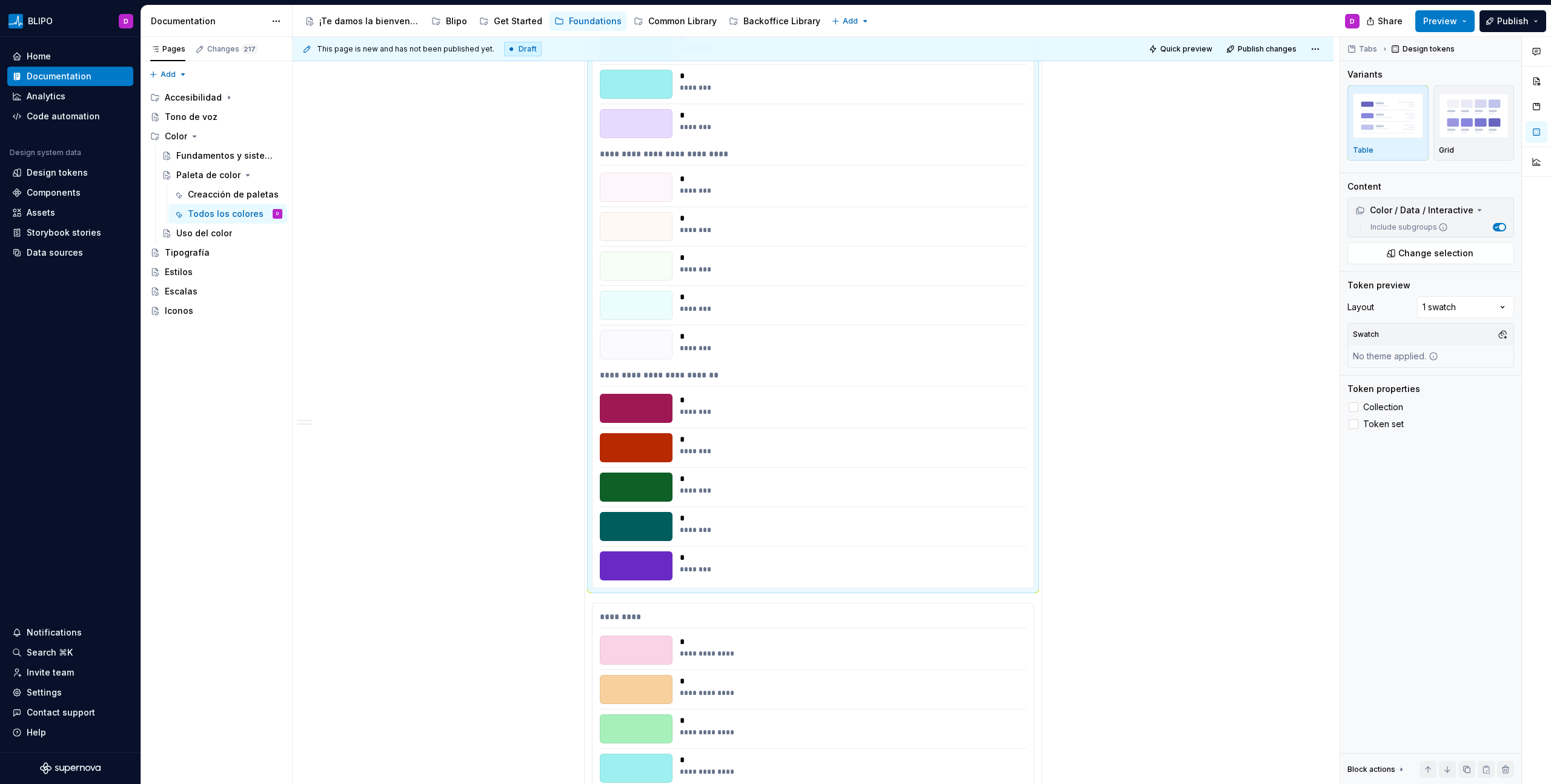
scroll to position [2015, 0]
click at [916, 308] on div "Comments Open comments No comments yet Select ‘Comment’ from the block context …" at bounding box center [1445, 410] width 211 height 747
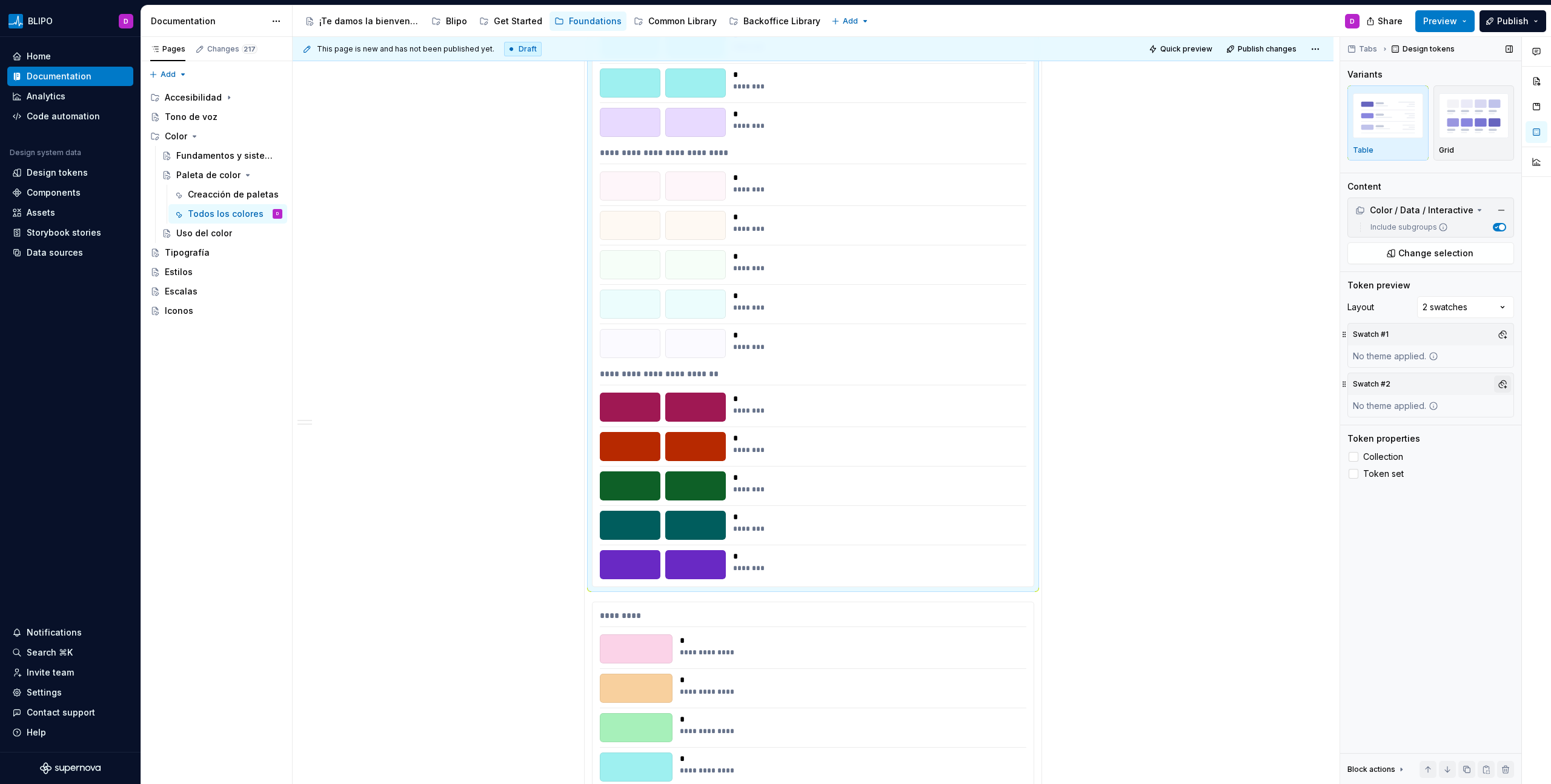
click at [916, 387] on button "button" at bounding box center [1502, 383] width 17 height 17
click at [916, 425] on div "Dark" at bounding box center [1446, 430] width 115 height 12
click at [916, 446] on html "BLIPO D Home Documentation Analytics Code automation Design system data Design …" at bounding box center [776, 392] width 1551 height 784
click at [916, 446] on div at bounding box center [1353, 456] width 9 height 9
click at [916, 446] on icon at bounding box center [1353, 456] width 0 height 0
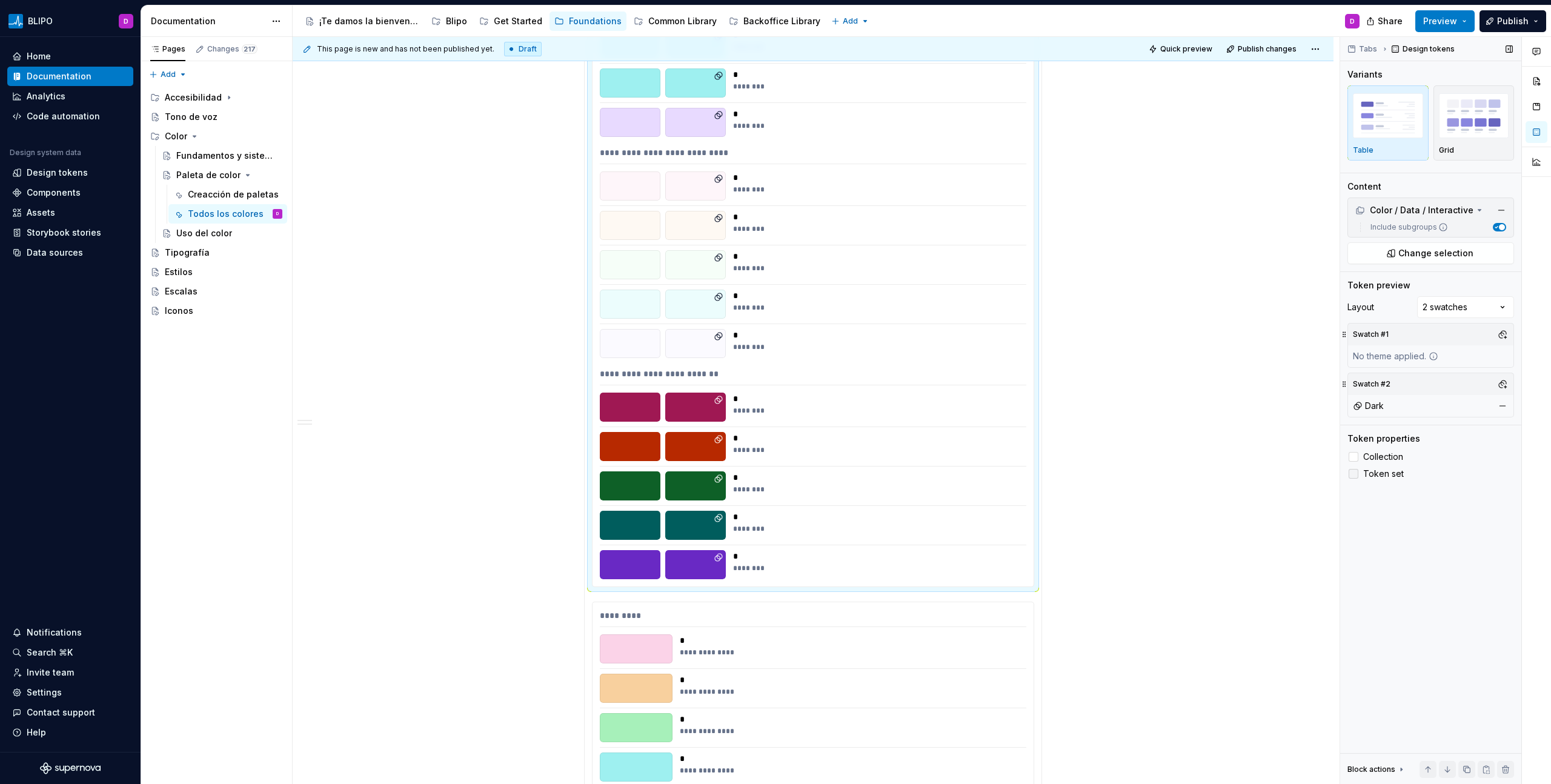
click at [916, 446] on div at bounding box center [1353, 474] width 9 height 9
click at [916, 446] on icon at bounding box center [1353, 474] width 0 height 0
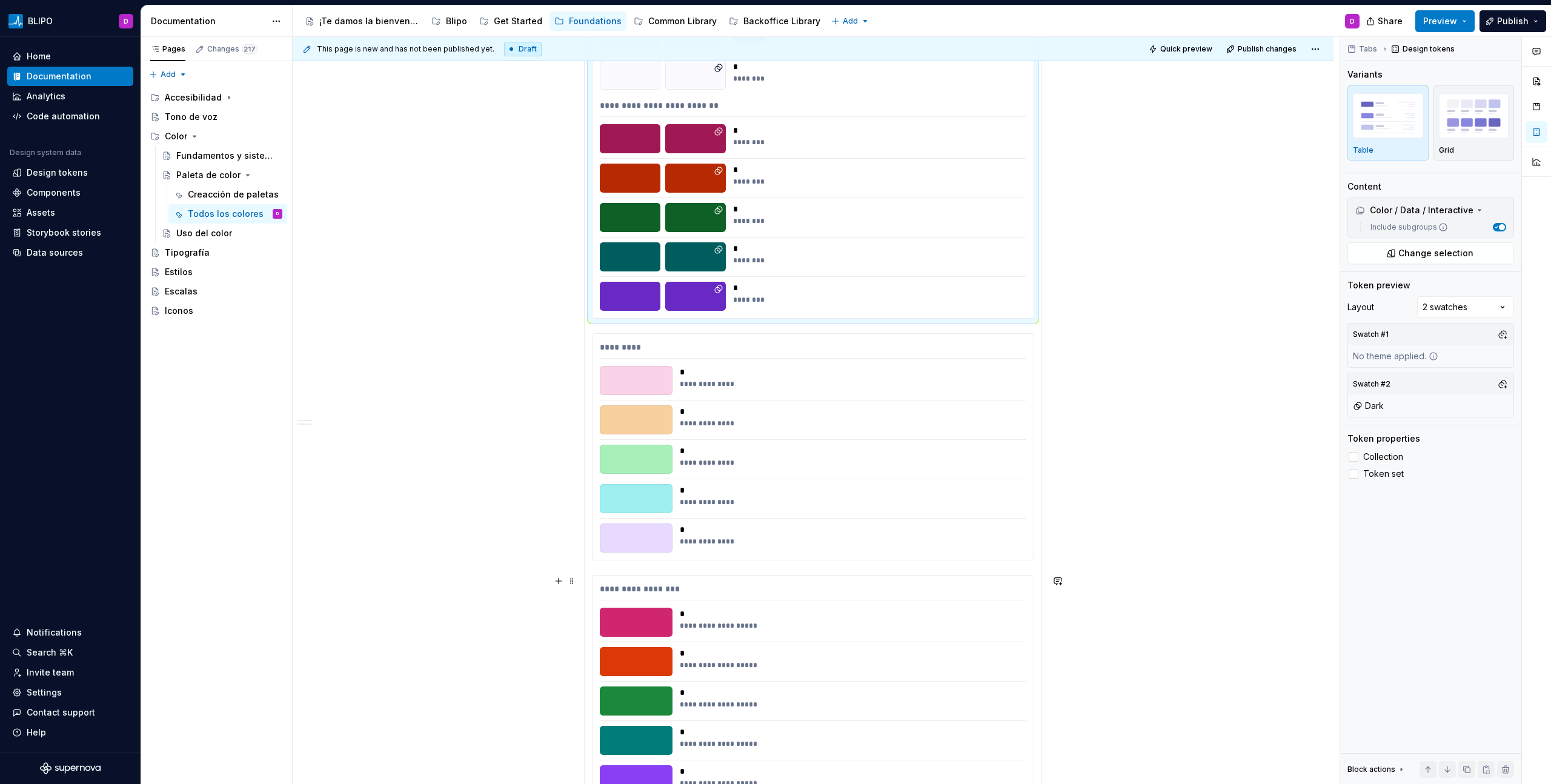
scroll to position [2363, 0]
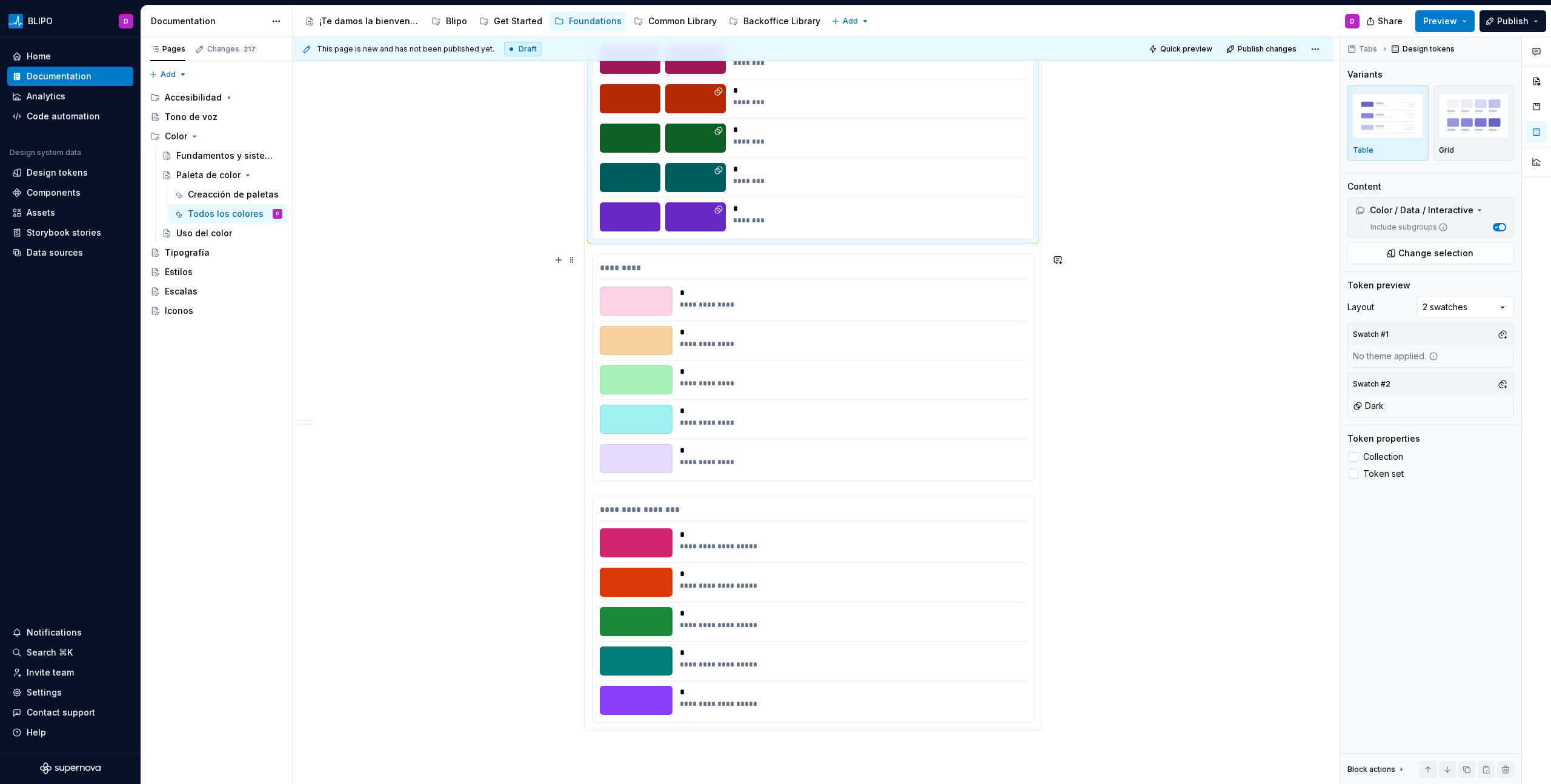
click at [885, 424] on div "**********" at bounding box center [849, 423] width 339 height 9
click at [916, 302] on div "Comments Open comments No comments yet Select ‘Comment’ from the block context …" at bounding box center [1445, 410] width 211 height 747
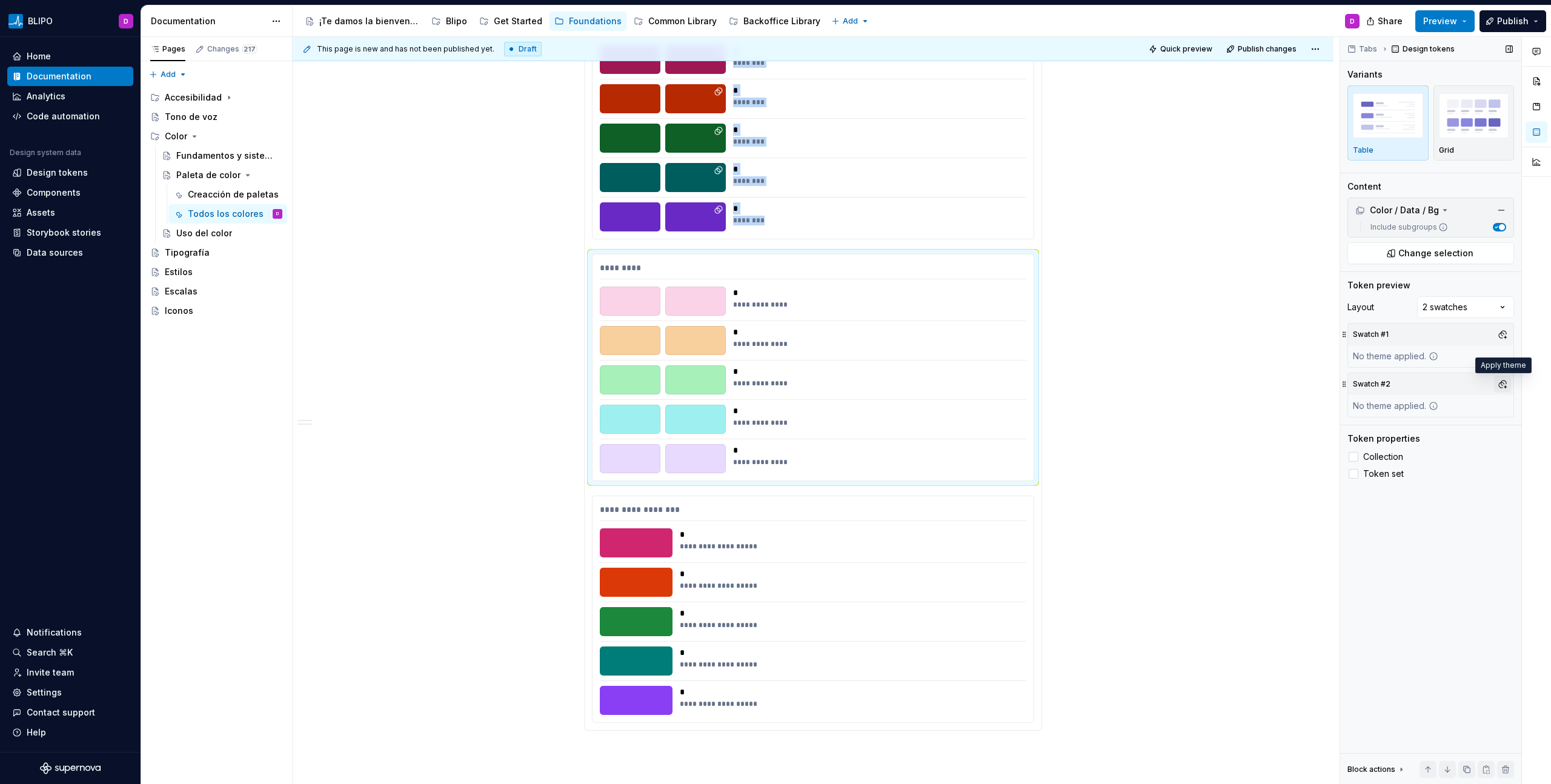
click at [916, 384] on button "button" at bounding box center [1502, 383] width 17 height 17
click at [916, 430] on div "Dark" at bounding box center [1446, 430] width 115 height 12
click at [892, 446] on html "BLIPO D Home Documentation Analytics Code automation Design system data Design …" at bounding box center [776, 392] width 1551 height 784
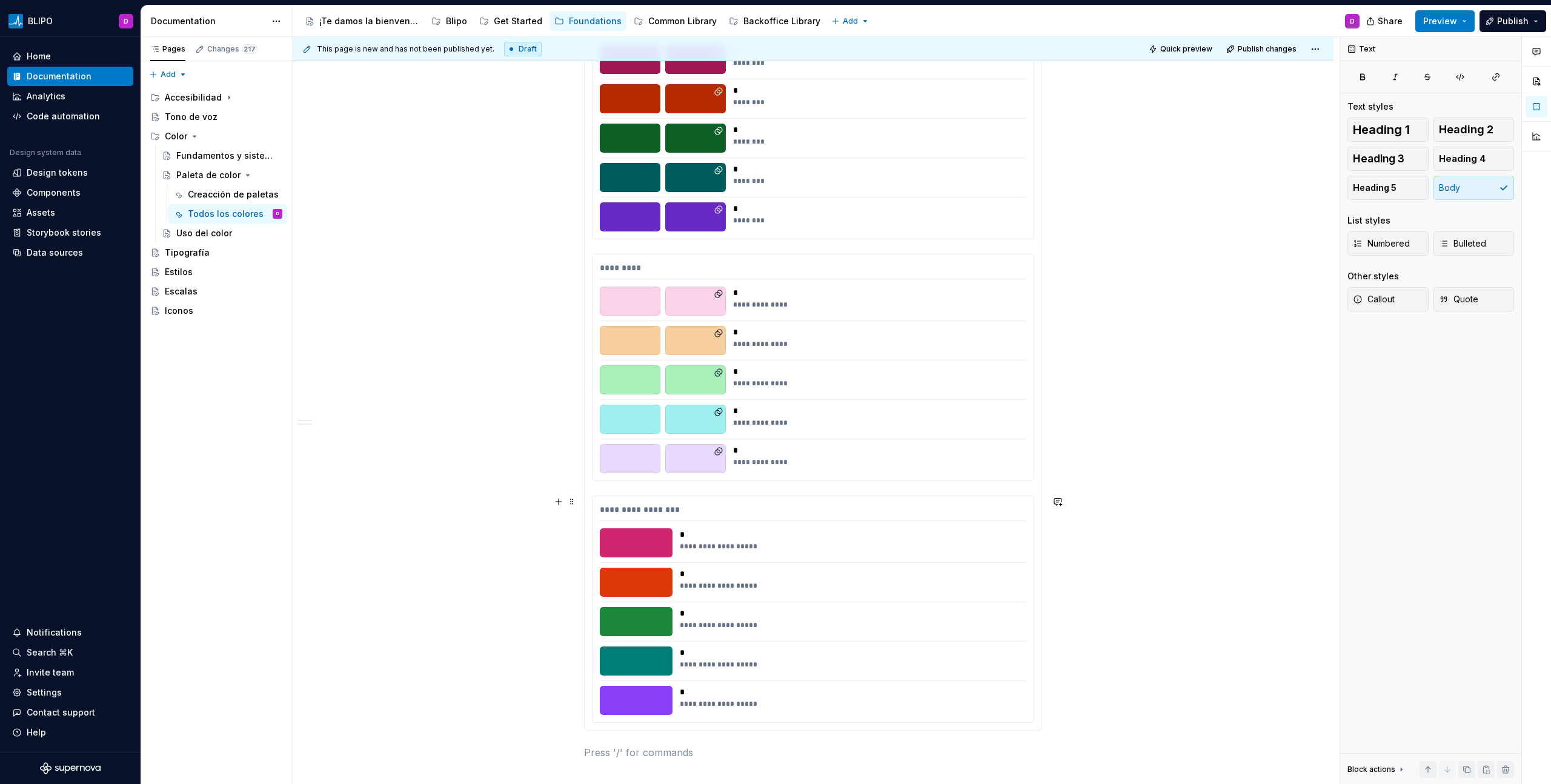
click at [916, 446] on div "**********" at bounding box center [849, 586] width 339 height 9
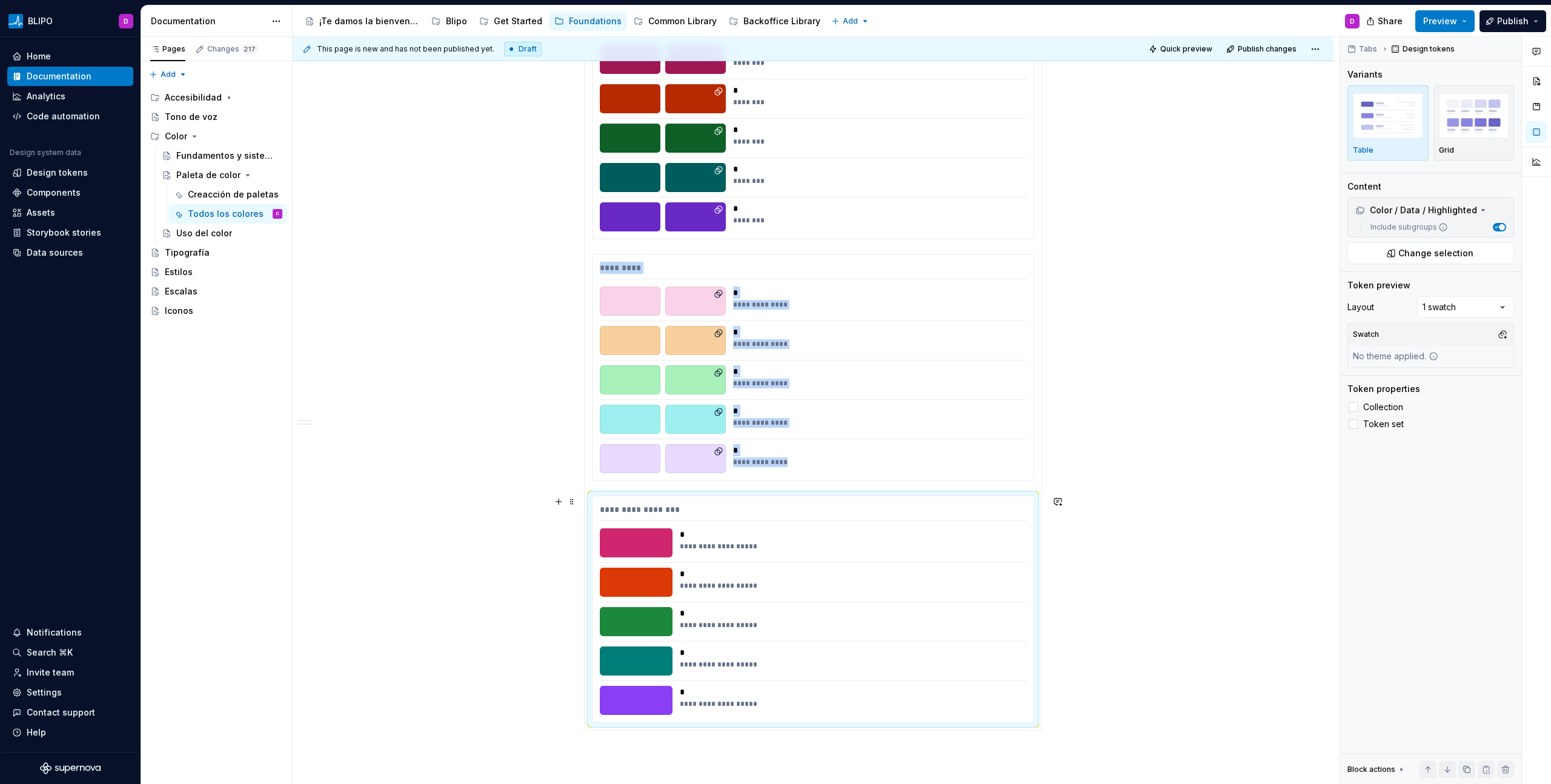
scroll to position [2587, 0]
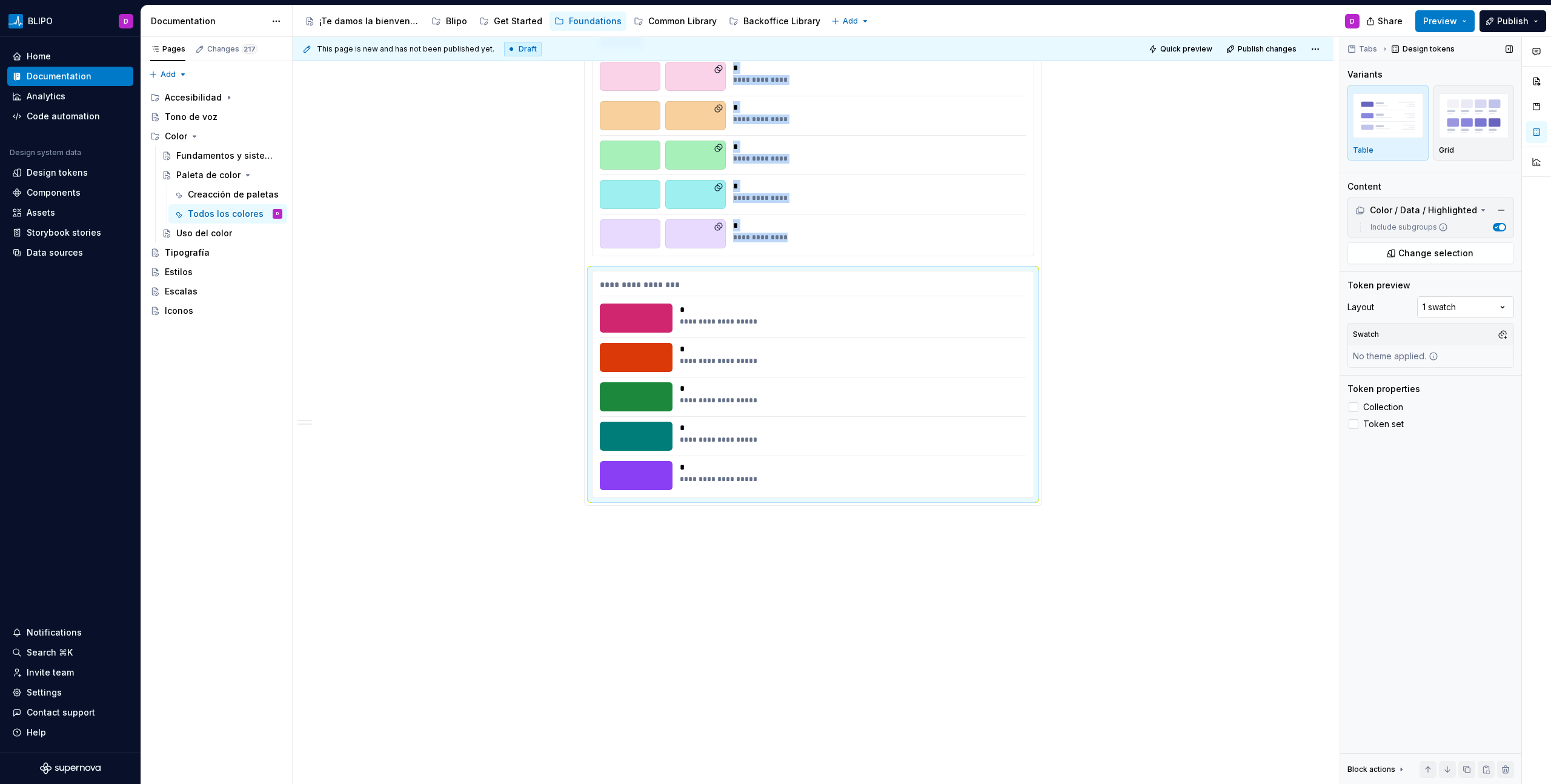
click at [916, 312] on div "Comments Open comments No comments yet Select ‘Comment’ from the block context …" at bounding box center [1445, 410] width 211 height 747
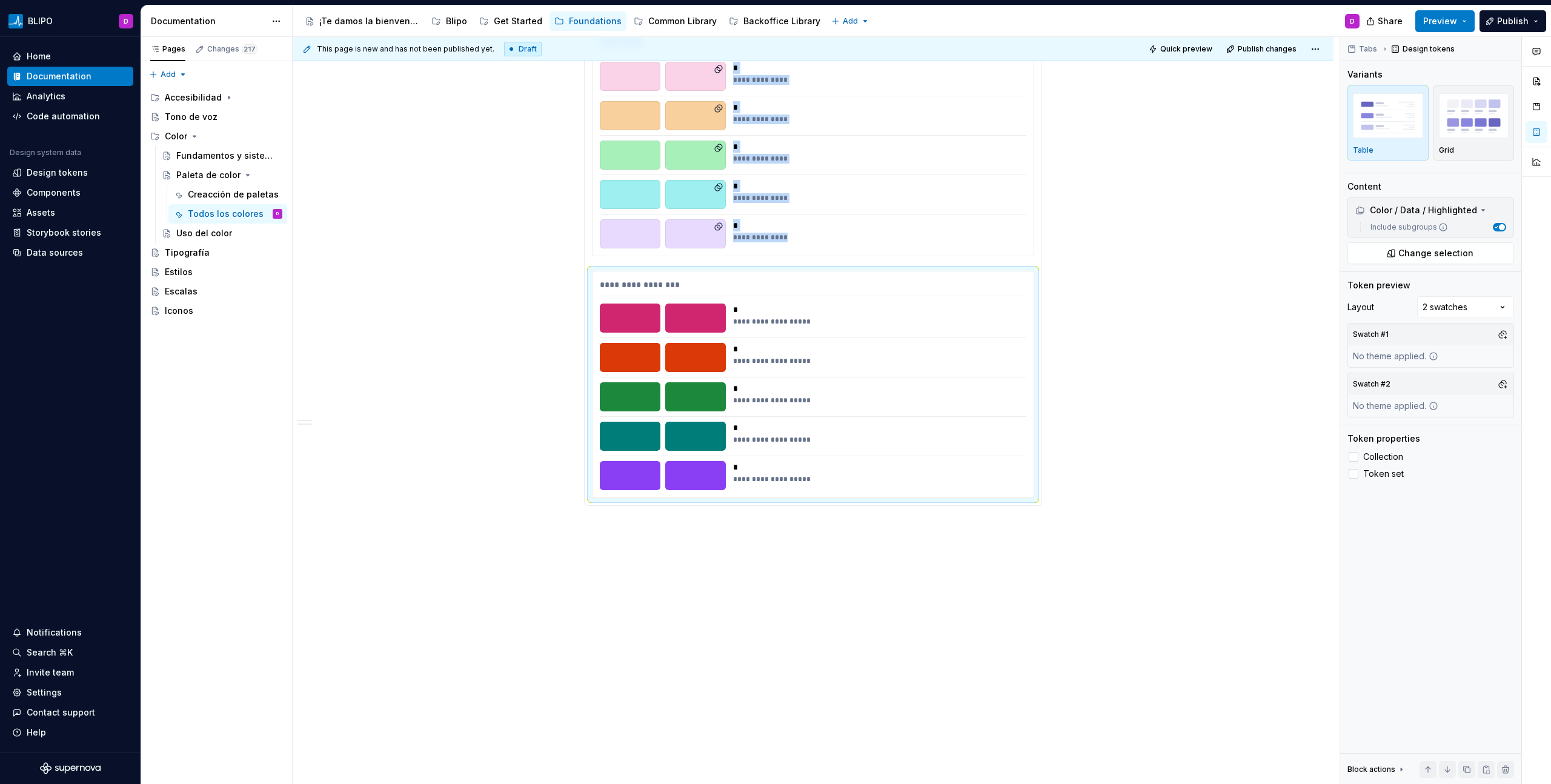
click at [916, 391] on button "button" at bounding box center [1502, 383] width 17 height 17
click at [916, 428] on div "Dark" at bounding box center [1446, 430] width 115 height 12
click at [916, 249] on html "BLIPO D Home Documentation Analytics Code automation Design system data Design …" at bounding box center [776, 392] width 1551 height 784
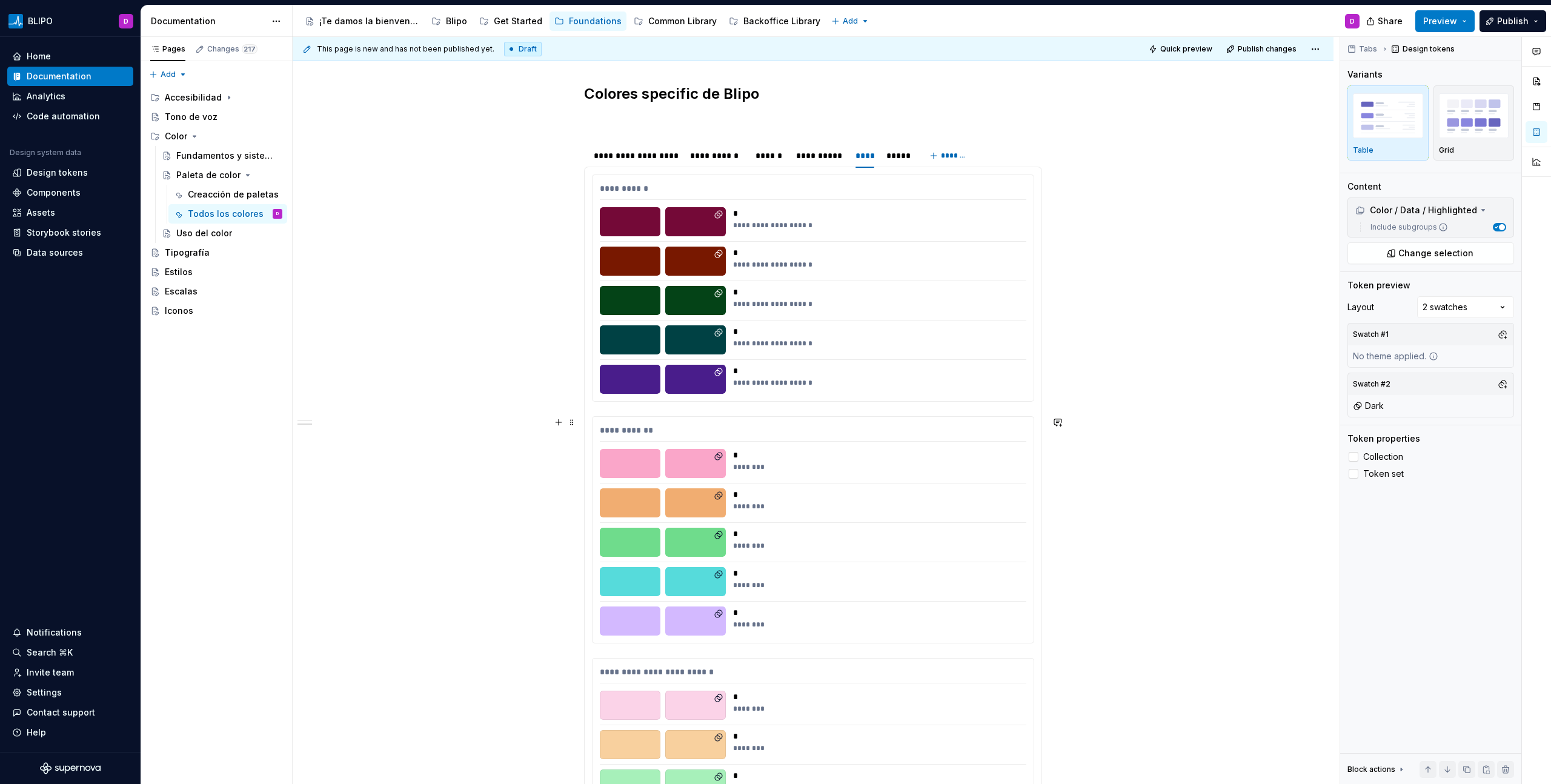
scroll to position [1262, 0]
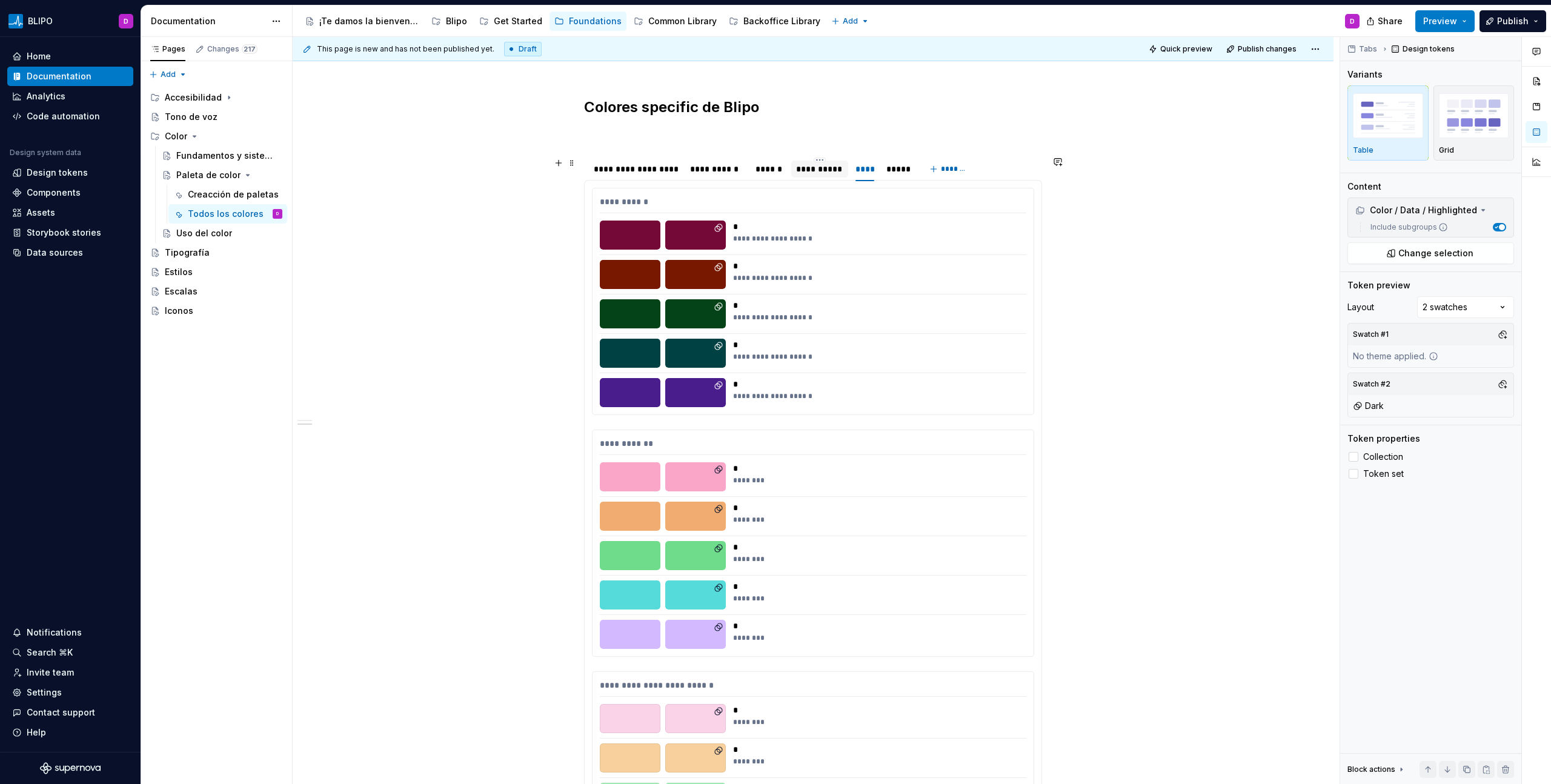
click at [816, 170] on div "**********" at bounding box center [820, 169] width 47 height 12
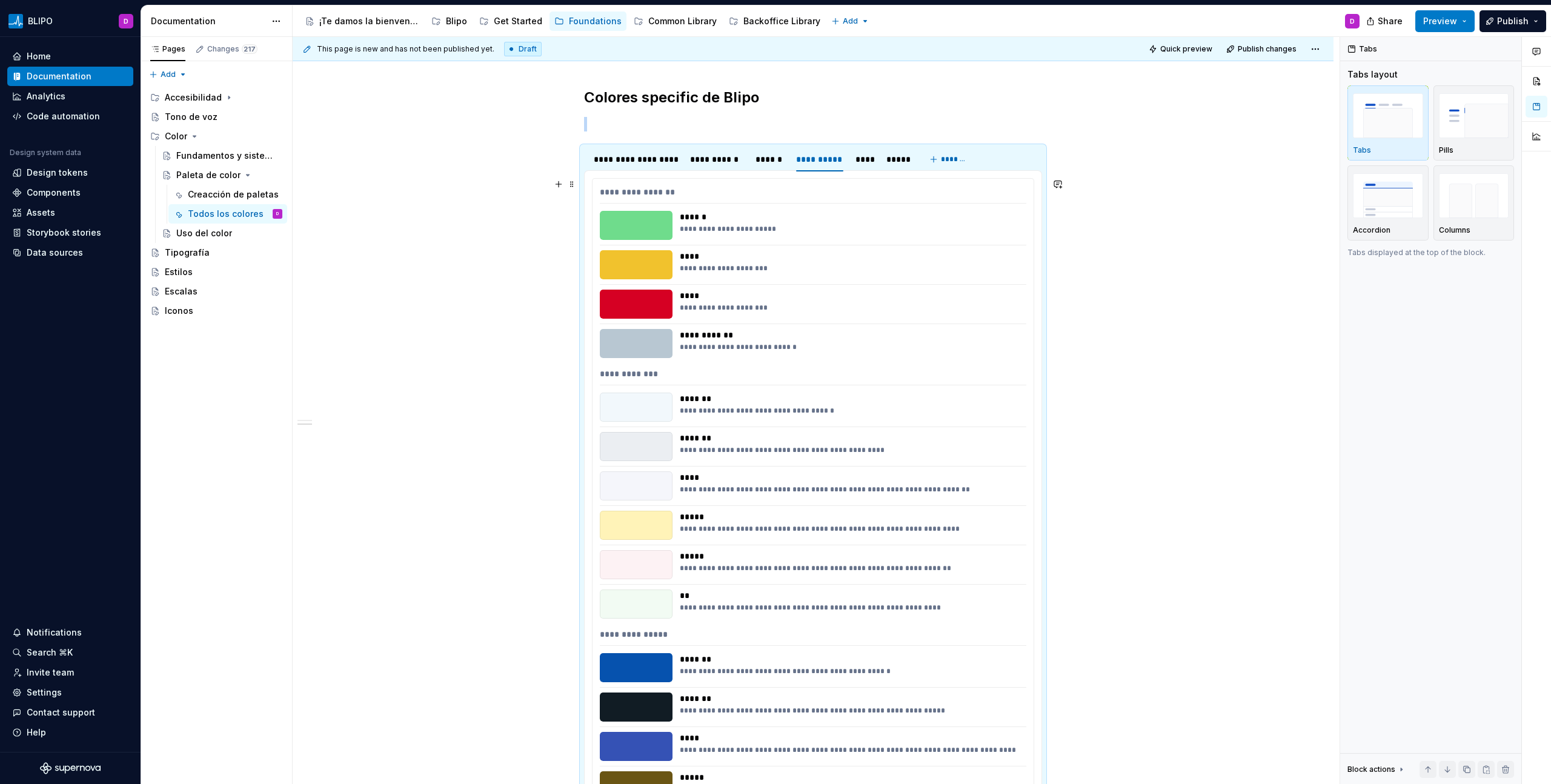
scroll to position [1272, 0]
click at [916, 328] on div "**********" at bounding box center [849, 334] width 339 height 12
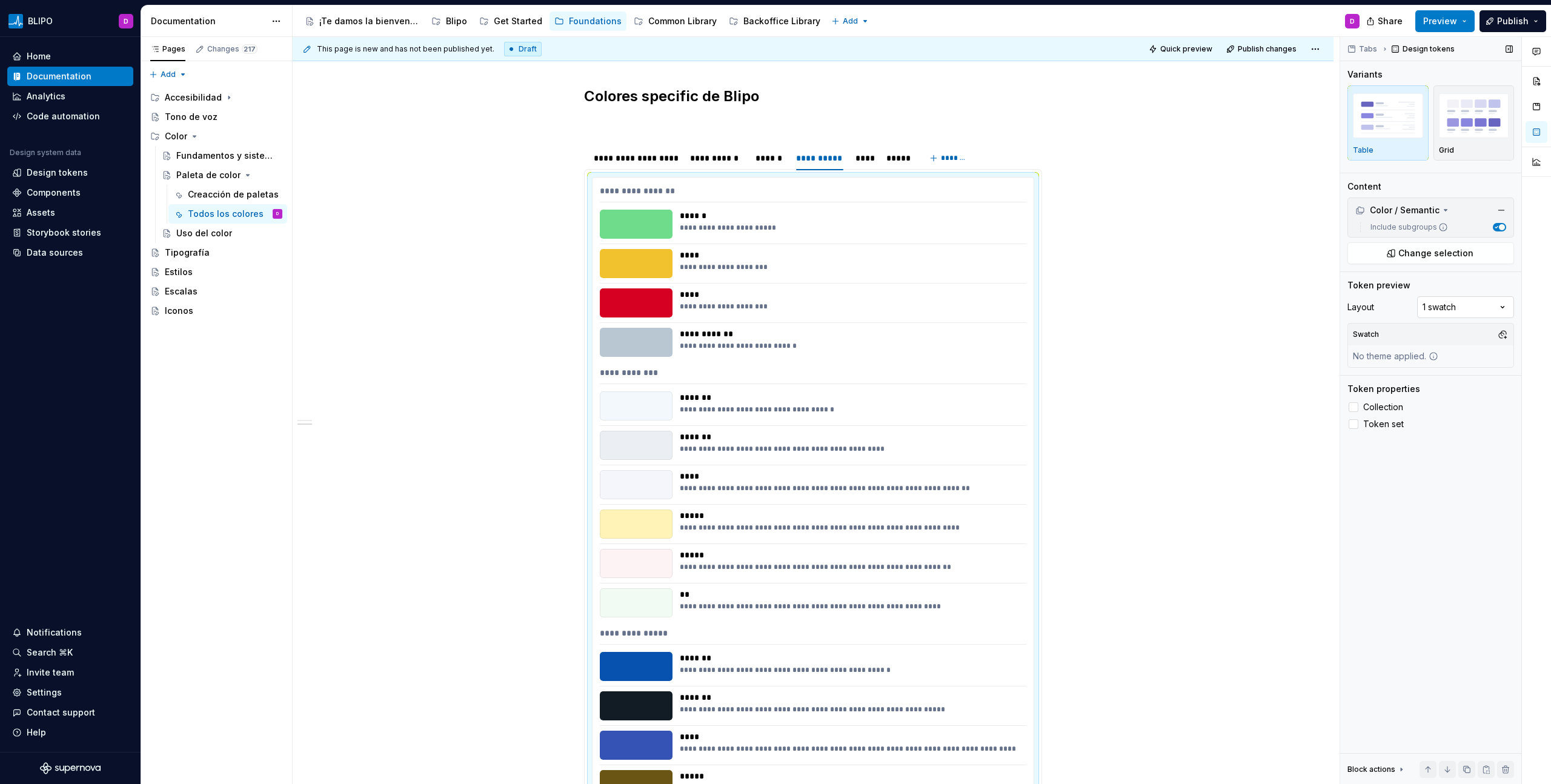
click at [916, 308] on div "Comments Open comments No comments yet Select ‘Comment’ from the block context …" at bounding box center [1445, 410] width 211 height 747
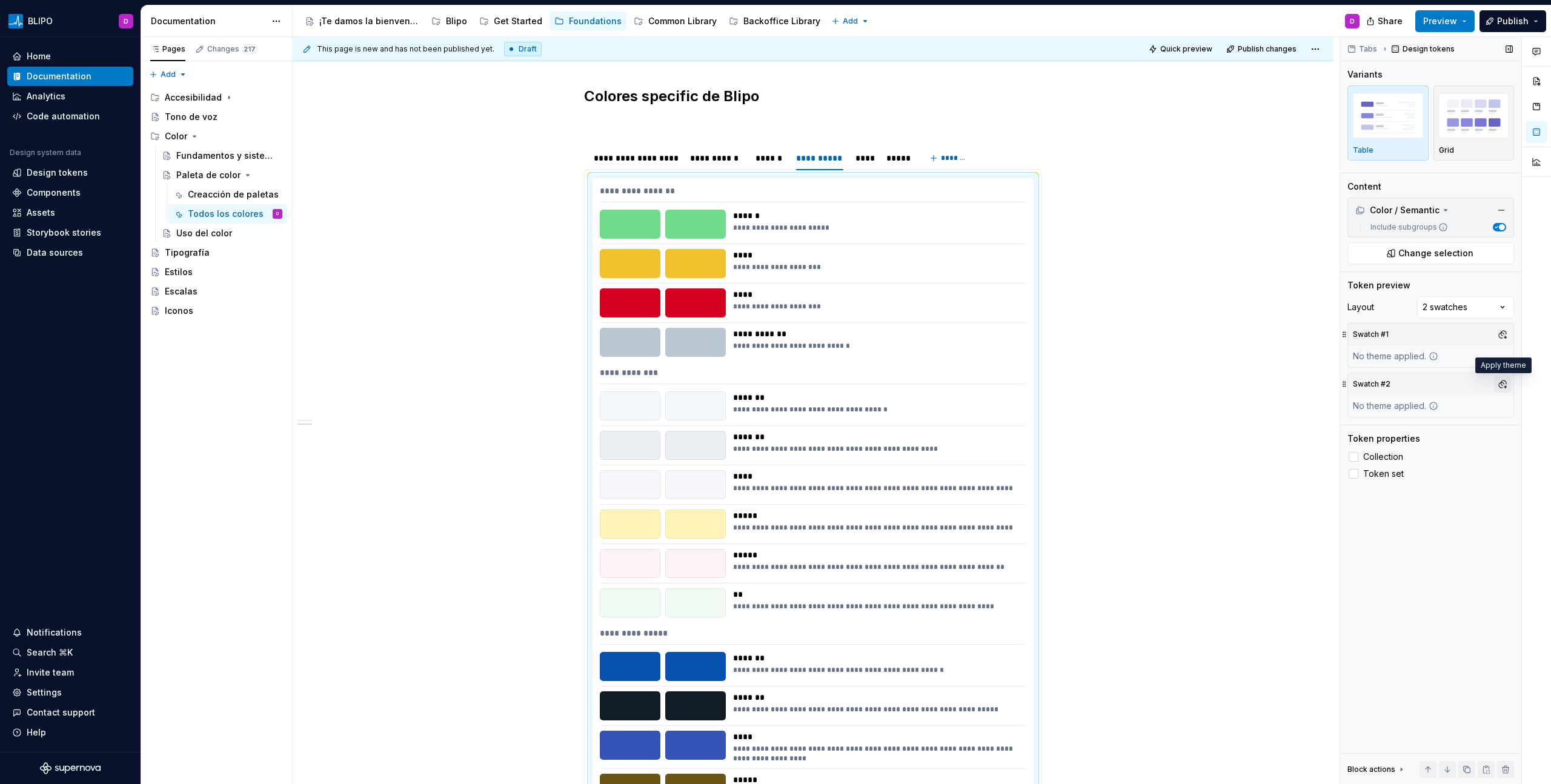
click at [916, 381] on button "button" at bounding box center [1502, 383] width 17 height 17
click at [916, 428] on div "Dark" at bounding box center [1446, 430] width 115 height 12
click at [916, 369] on html "BLIPO D Home Documentation Analytics Code automation Design system data Design …" at bounding box center [776, 392] width 1551 height 784
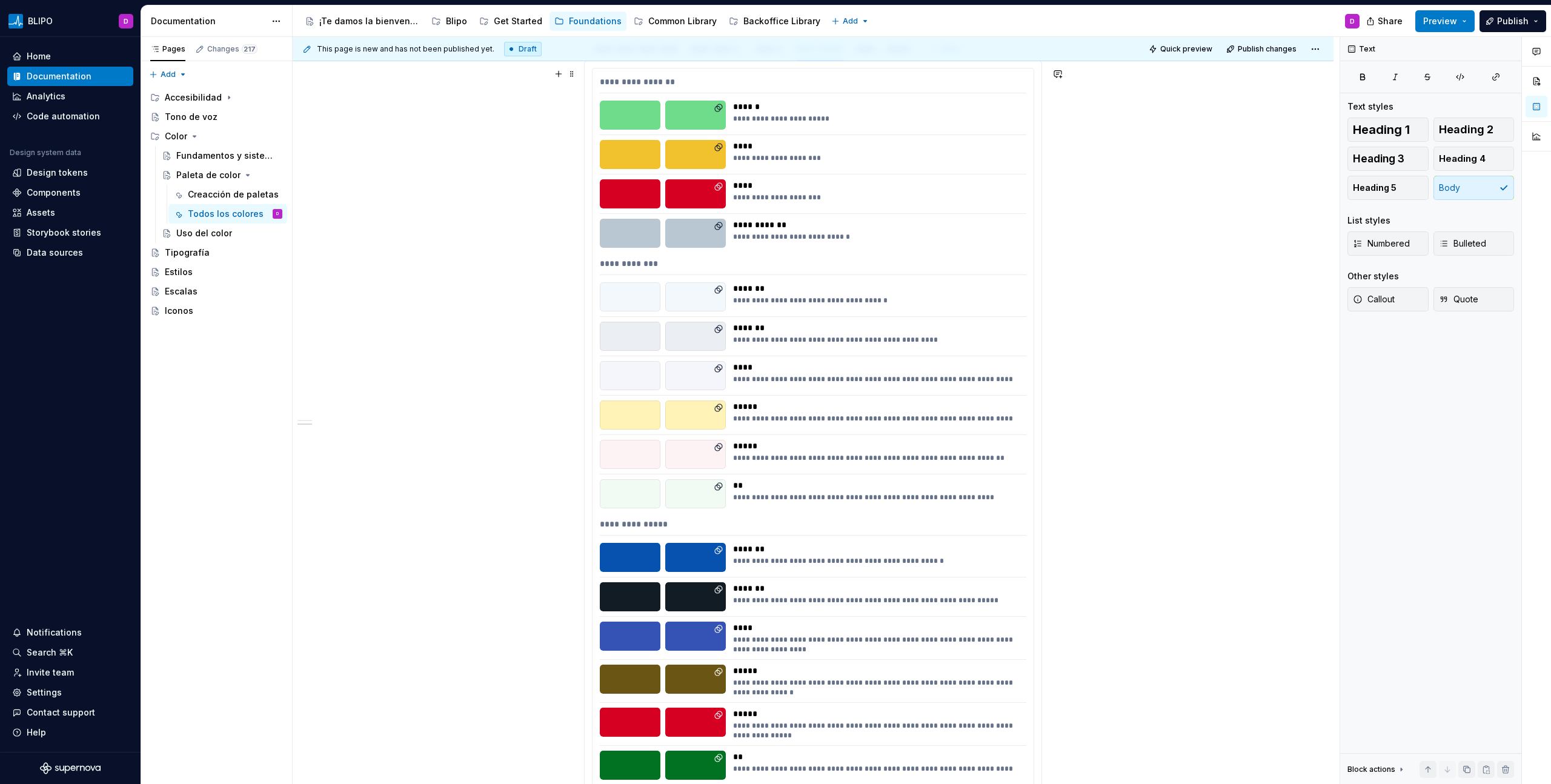
scroll to position [1154, 0]
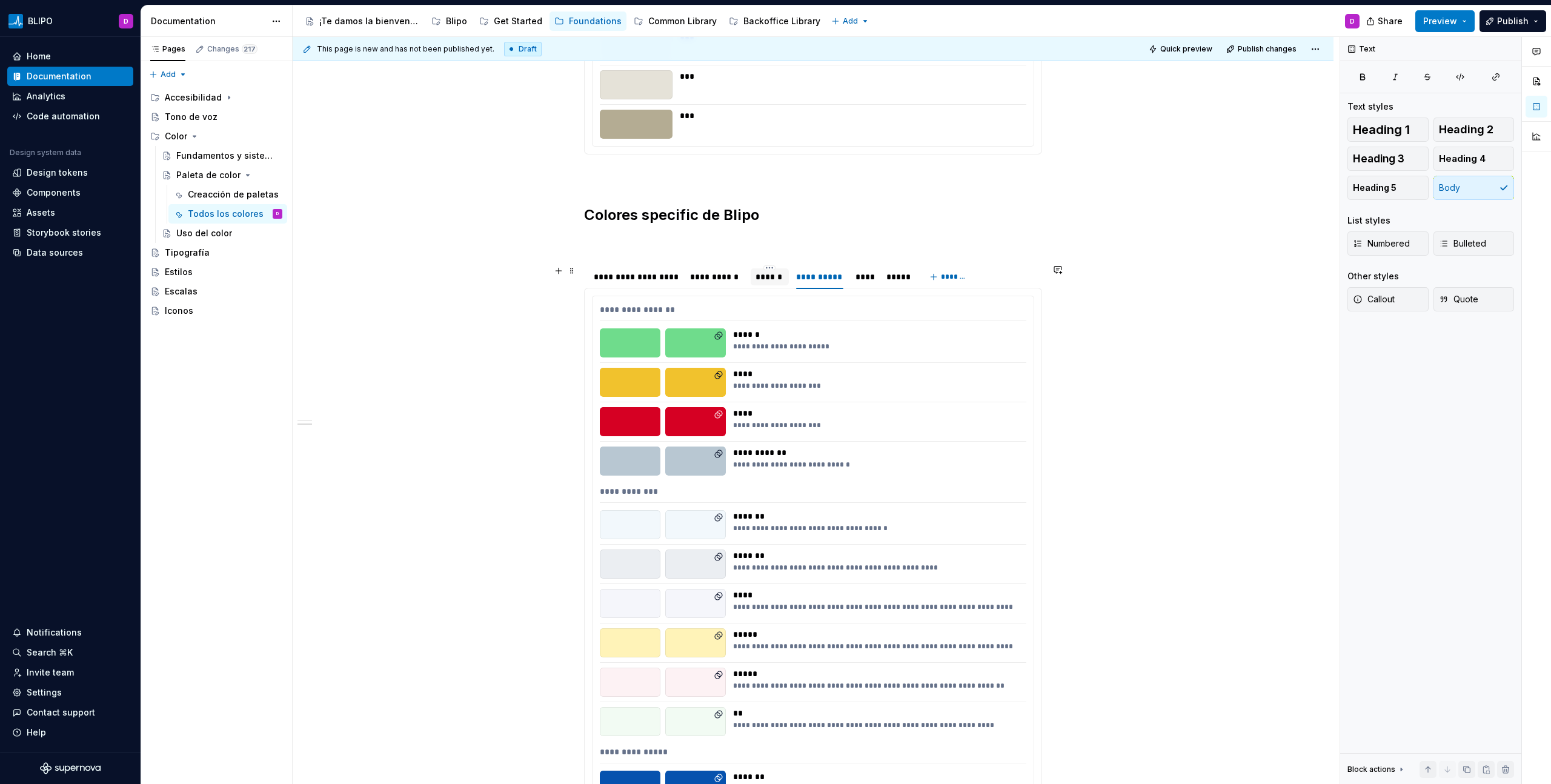
click at [765, 278] on div "******" at bounding box center [769, 277] width 28 height 12
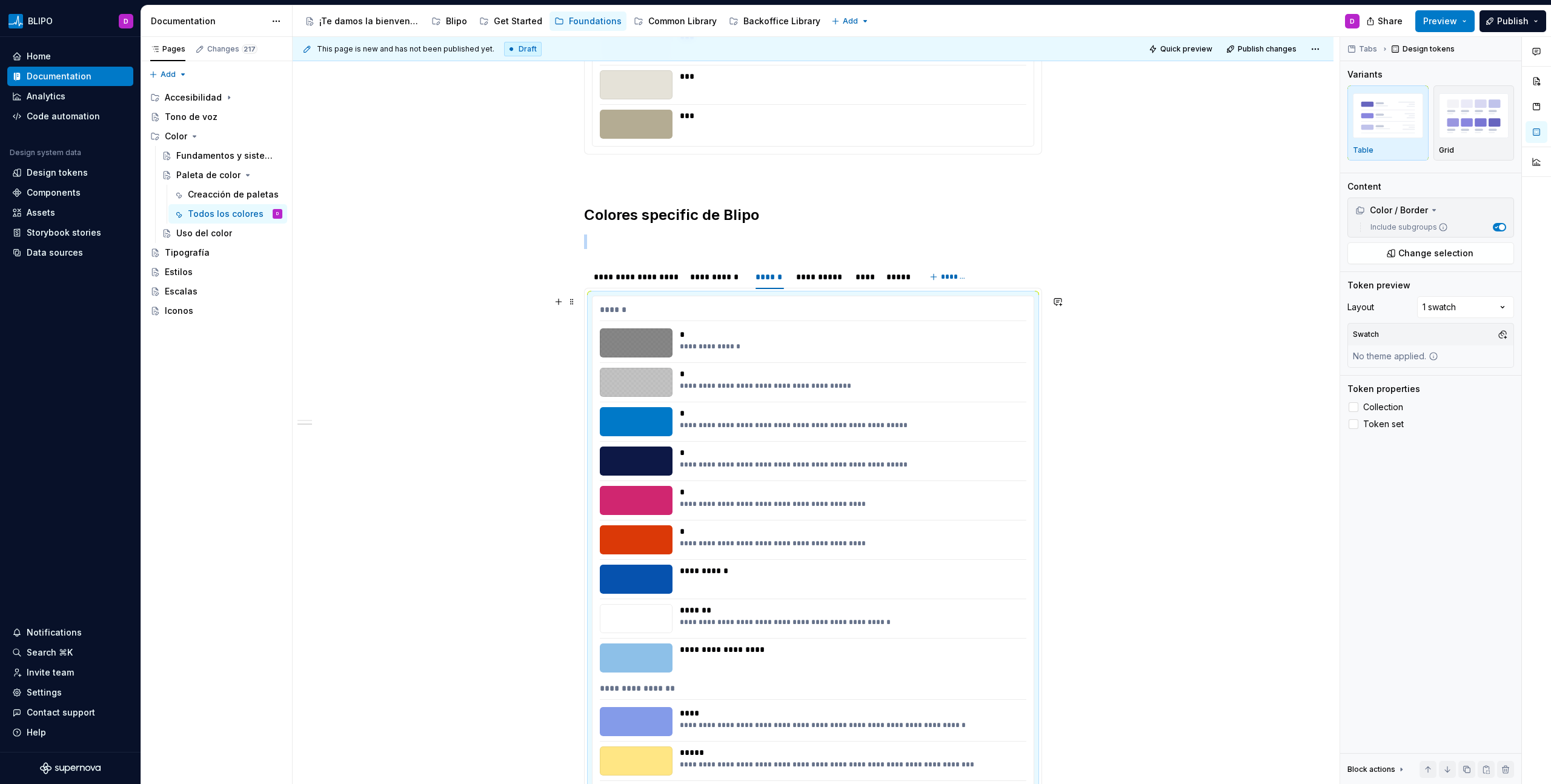
click at [824, 340] on div "**********" at bounding box center [849, 342] width 339 height 29
click at [916, 306] on div "Comments Open comments No comments yet Select ‘Comment’ from the block context …" at bounding box center [1445, 410] width 211 height 747
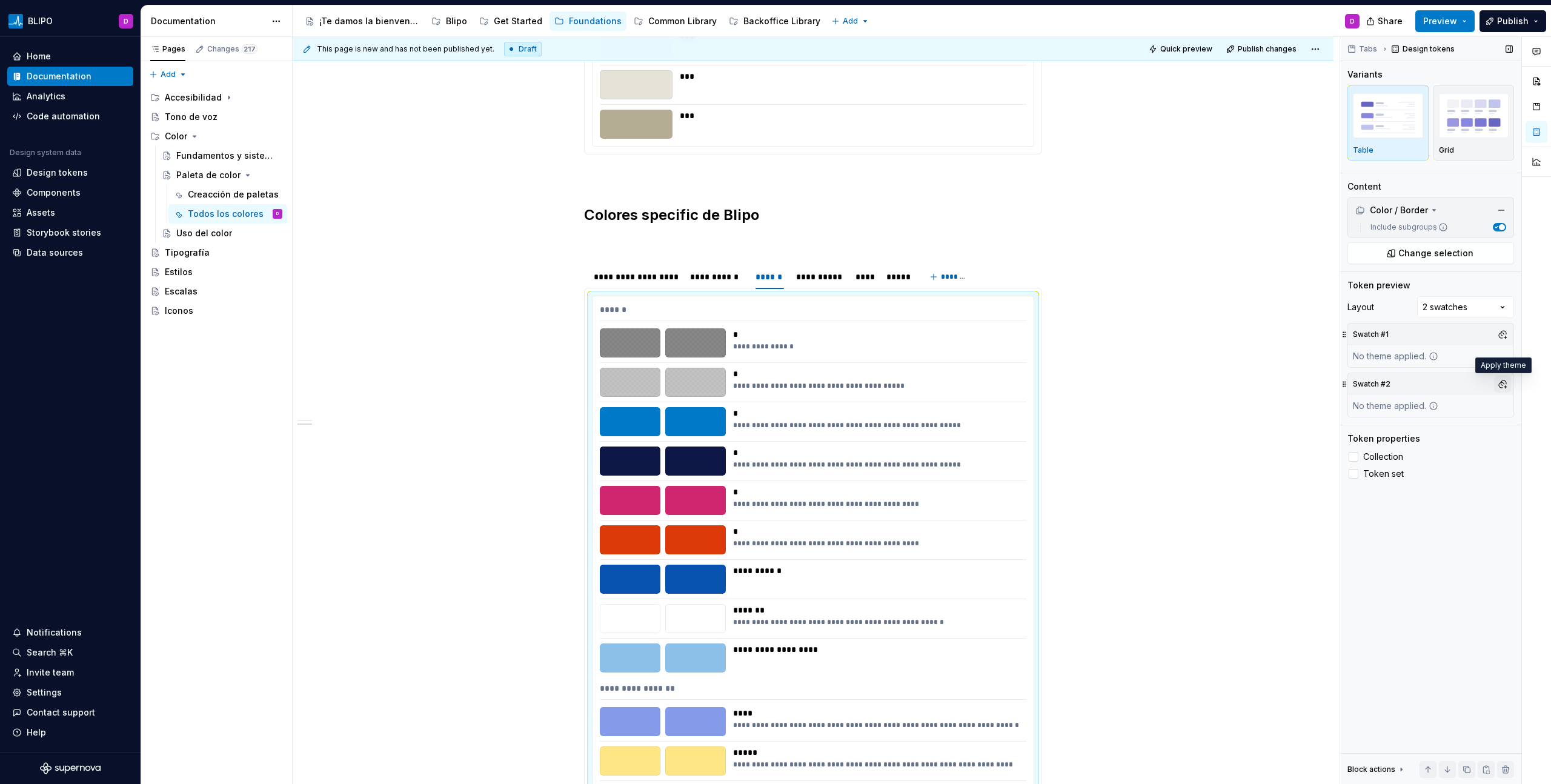
click at [916, 384] on button "button" at bounding box center [1502, 383] width 17 height 17
click at [916, 432] on div "Dark" at bounding box center [1446, 430] width 115 height 12
click at [737, 274] on html "BLIPO D Home Documentation Analytics Code automation Design system data Design …" at bounding box center [776, 392] width 1551 height 784
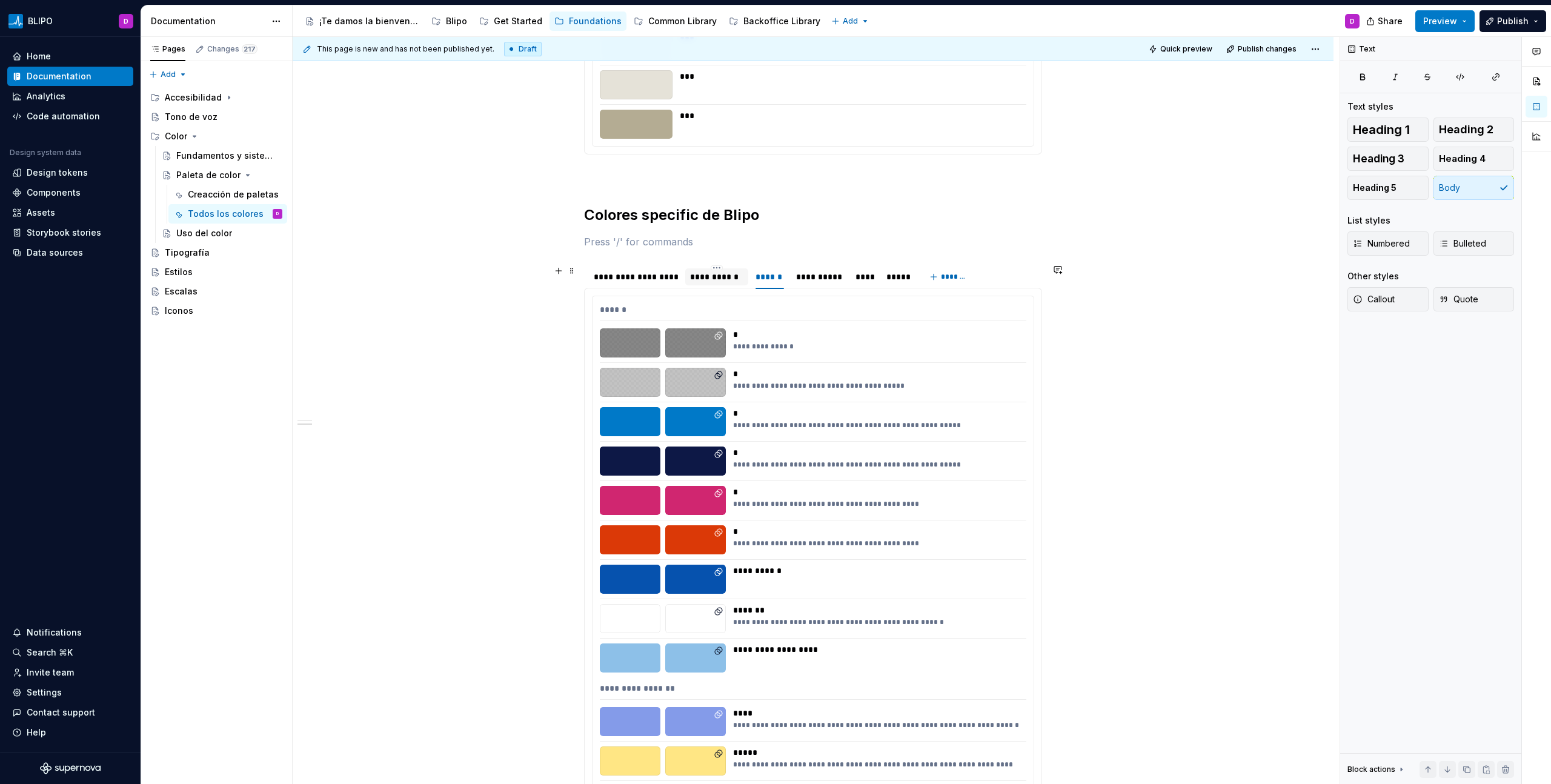
click at [729, 277] on div "**********" at bounding box center [717, 277] width 54 height 12
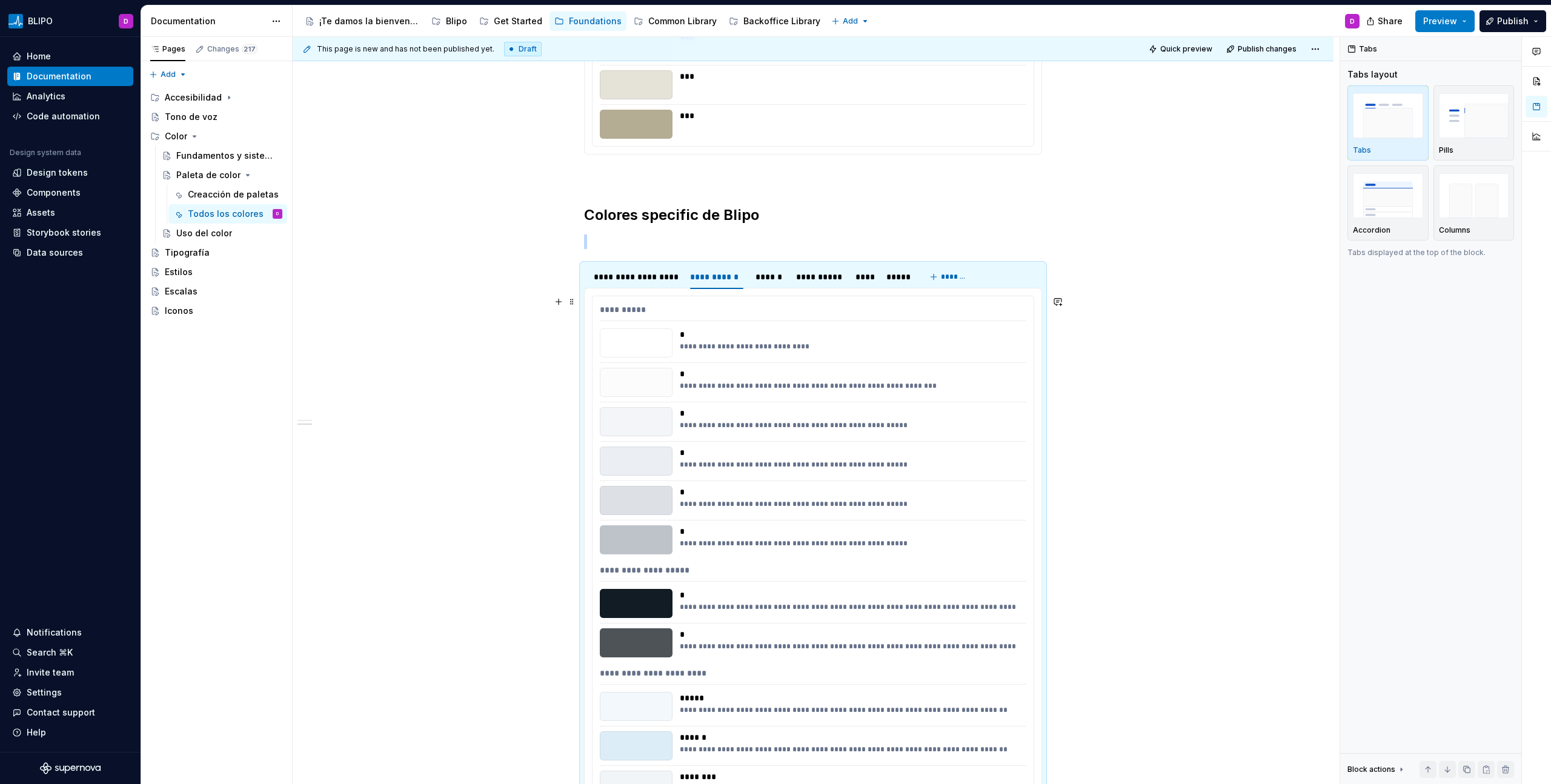
click at [916, 373] on div "*" at bounding box center [849, 374] width 339 height 12
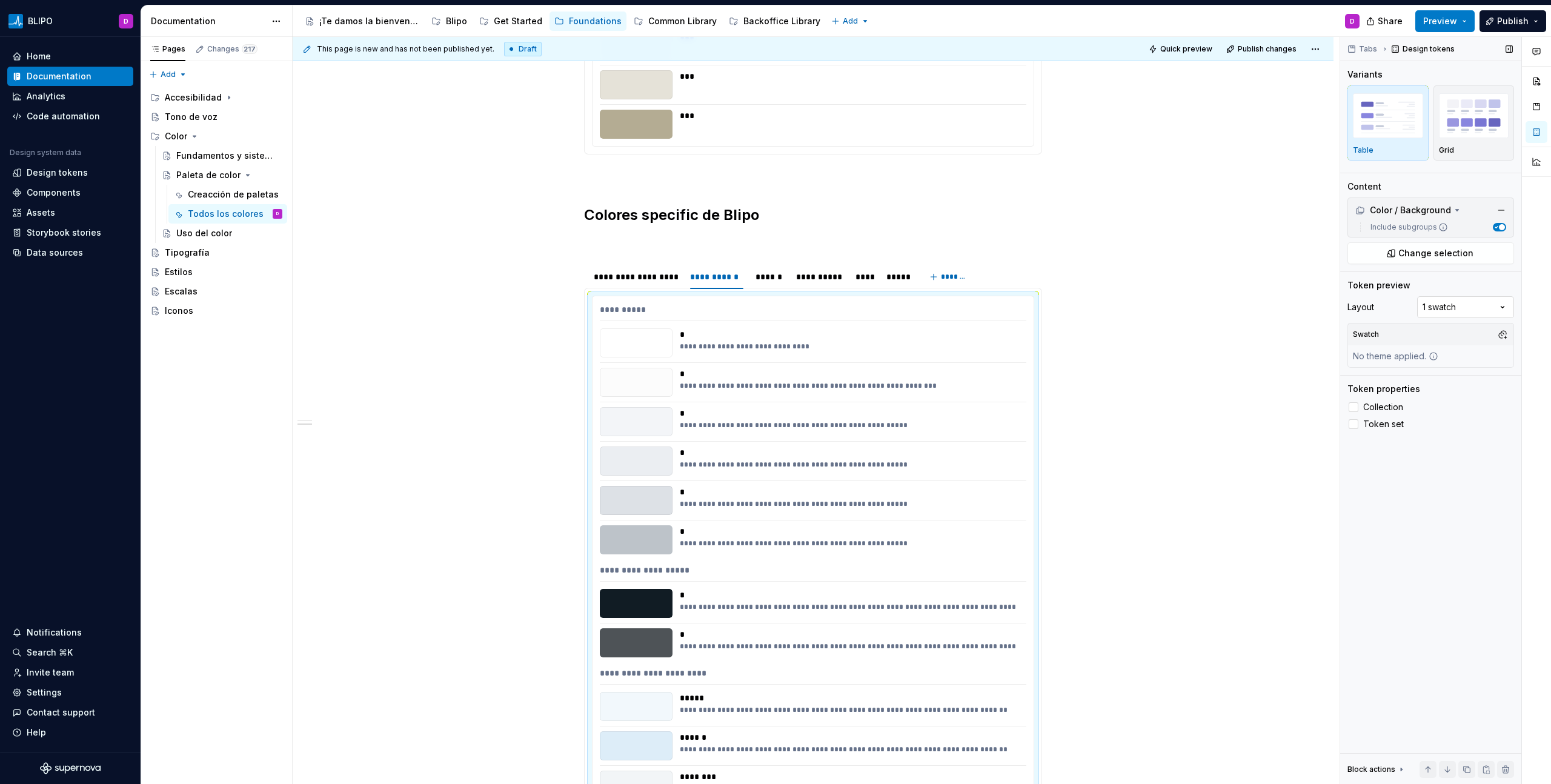
click at [916, 310] on div "Comments Open comments No comments yet Select ‘Comment’ from the block context …" at bounding box center [1445, 410] width 211 height 747
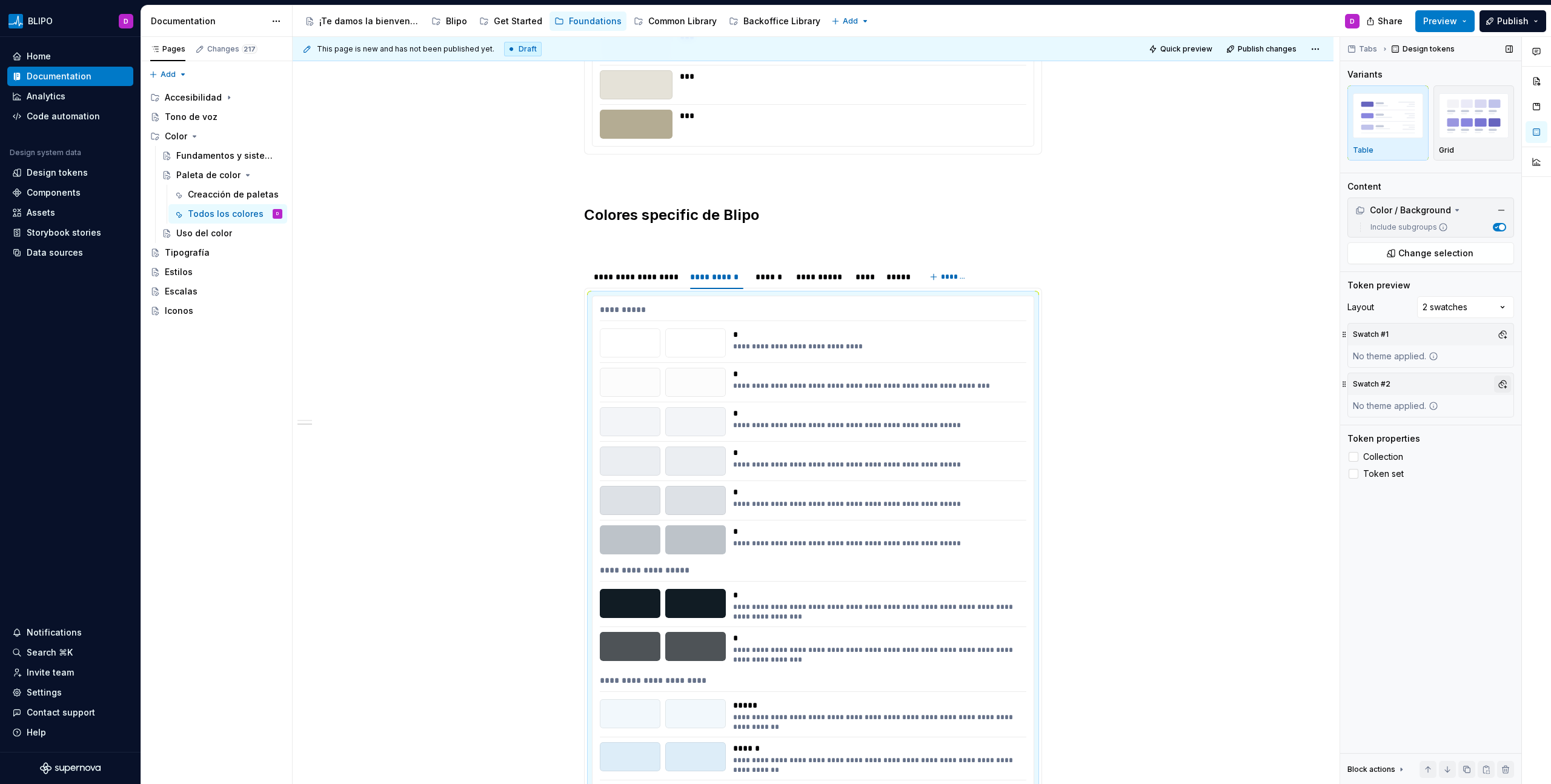
drag, startPoint x: 1505, startPoint y: 393, endPoint x: 1504, endPoint y: 384, distance: 9.1
click at [916, 393] on div "Swatch #2" at bounding box center [1430, 384] width 166 height 22
click at [916, 383] on button "button" at bounding box center [1502, 383] width 17 height 17
click at [916, 428] on div "Dark" at bounding box center [1446, 430] width 115 height 12
click at [916, 446] on html "BLIPO D Home Documentation Analytics Code automation Design system data Design …" at bounding box center [776, 392] width 1551 height 784
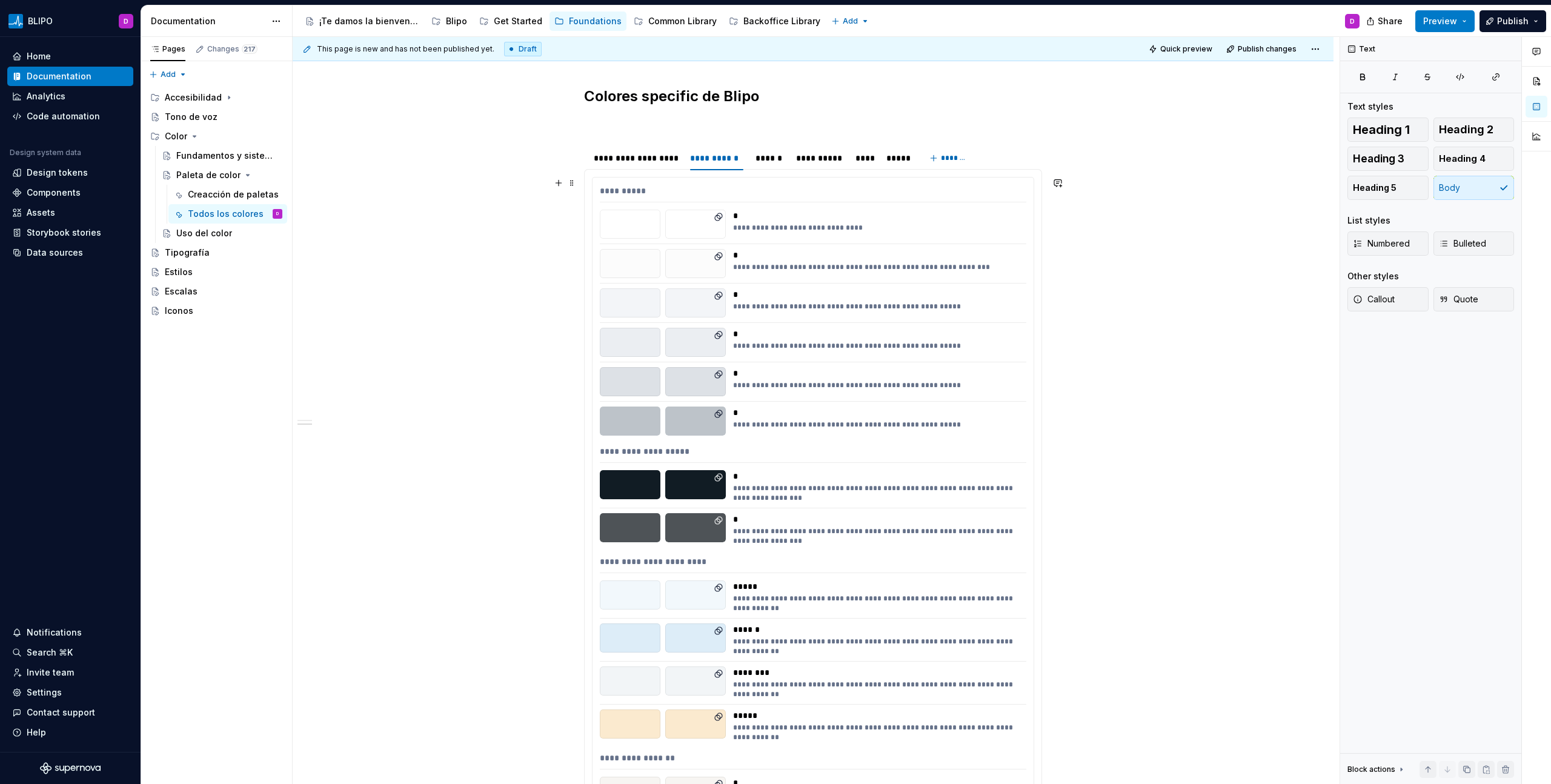
scroll to position [1231, 0]
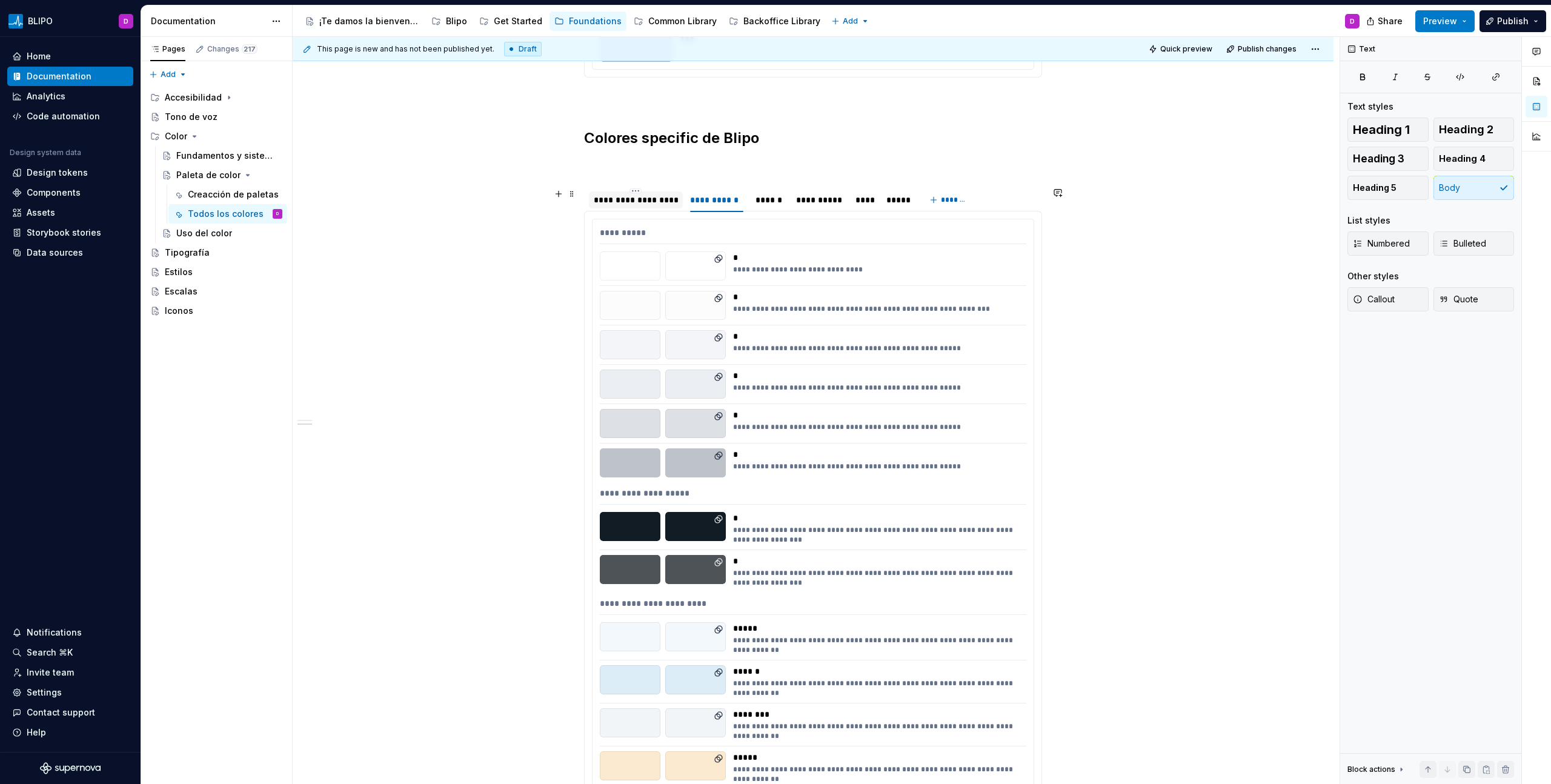
click at [632, 208] on div "**********" at bounding box center [636, 200] width 94 height 17
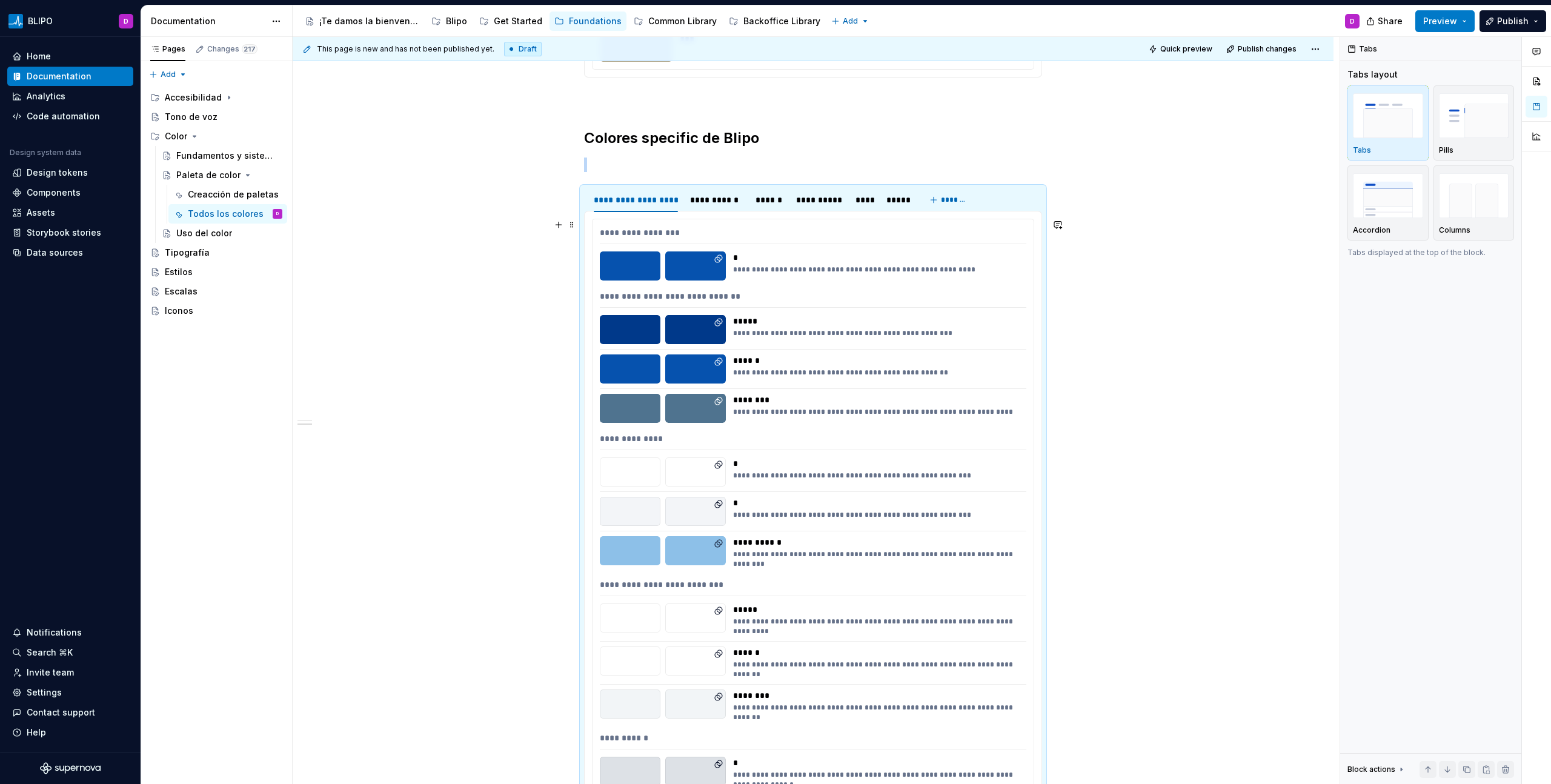
click at [877, 358] on div "******" at bounding box center [876, 361] width 286 height 12
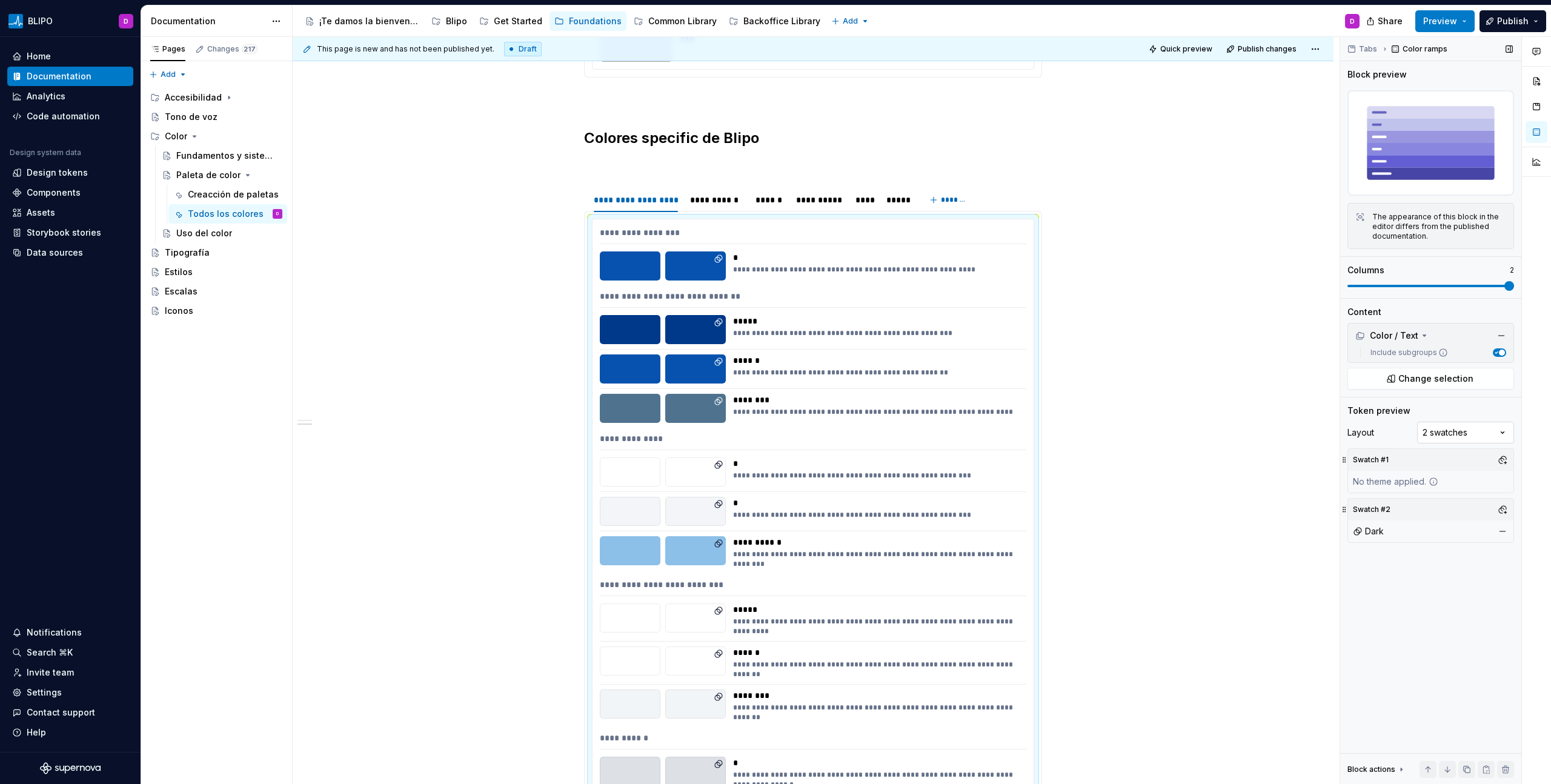
click at [916, 432] on div "Comments Open comments No comments yet Select ‘Comment’ from the block context …" at bounding box center [1445, 410] width 211 height 747
click at [916, 410] on div "Comments Open comments No comments yet Select ‘Comment’ from the block context …" at bounding box center [1445, 410] width 211 height 747
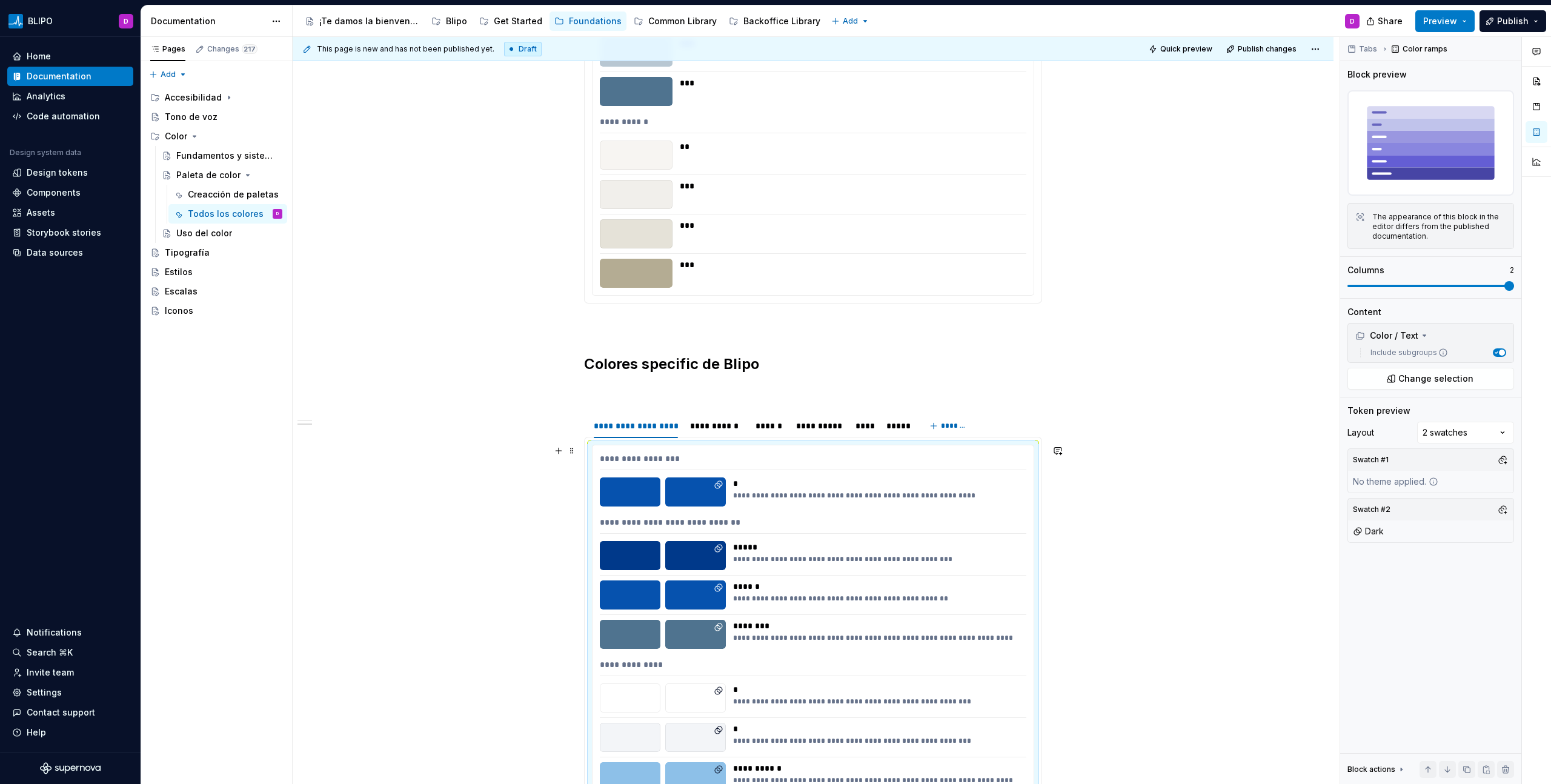
scroll to position [945, 0]
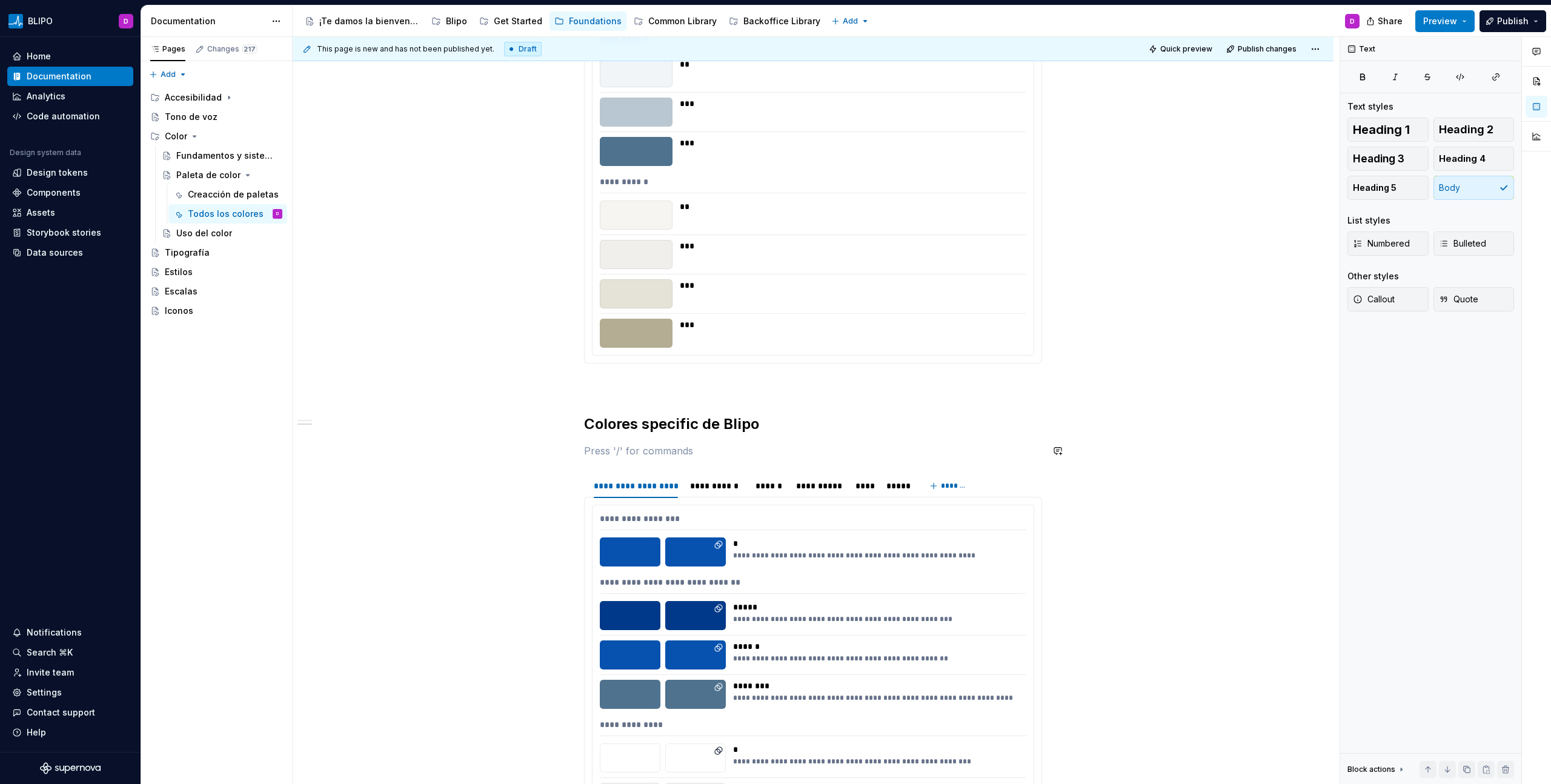
click at [709, 446] on div "**********" at bounding box center [812, 369] width 458 height 2150
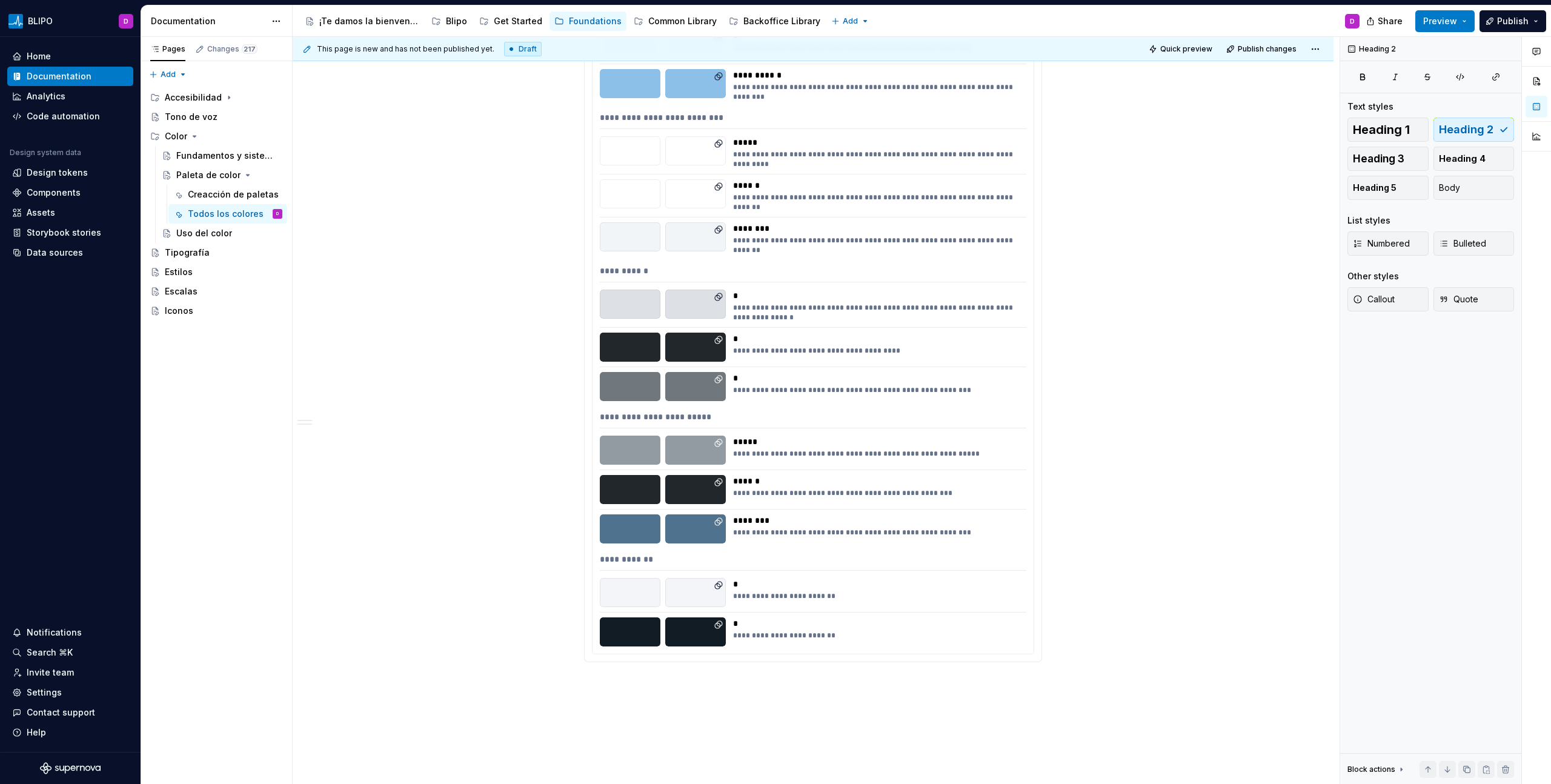
scroll to position [1675, 0]
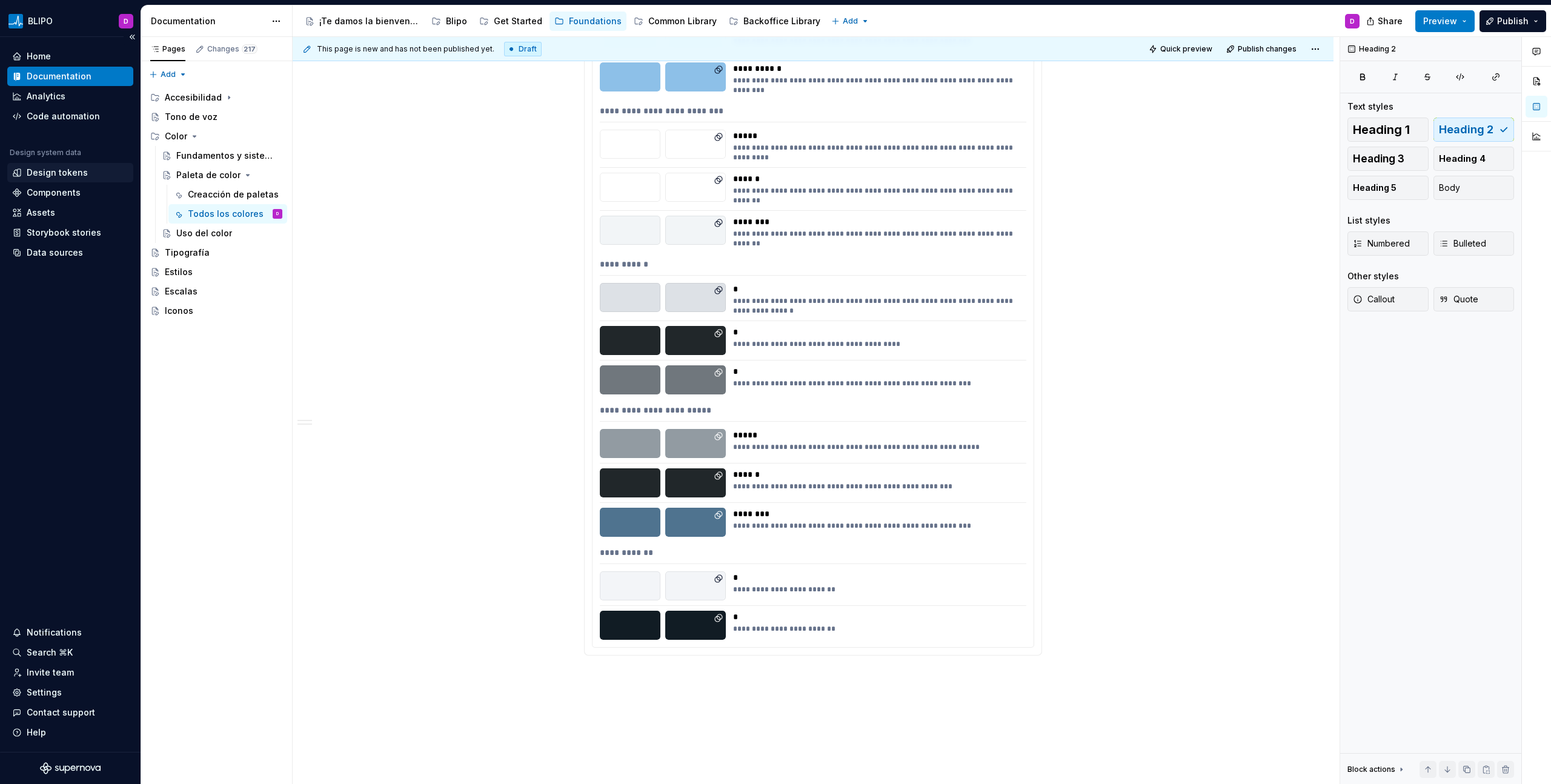
click at [72, 172] on div "Design tokens" at bounding box center [57, 173] width 61 height 12
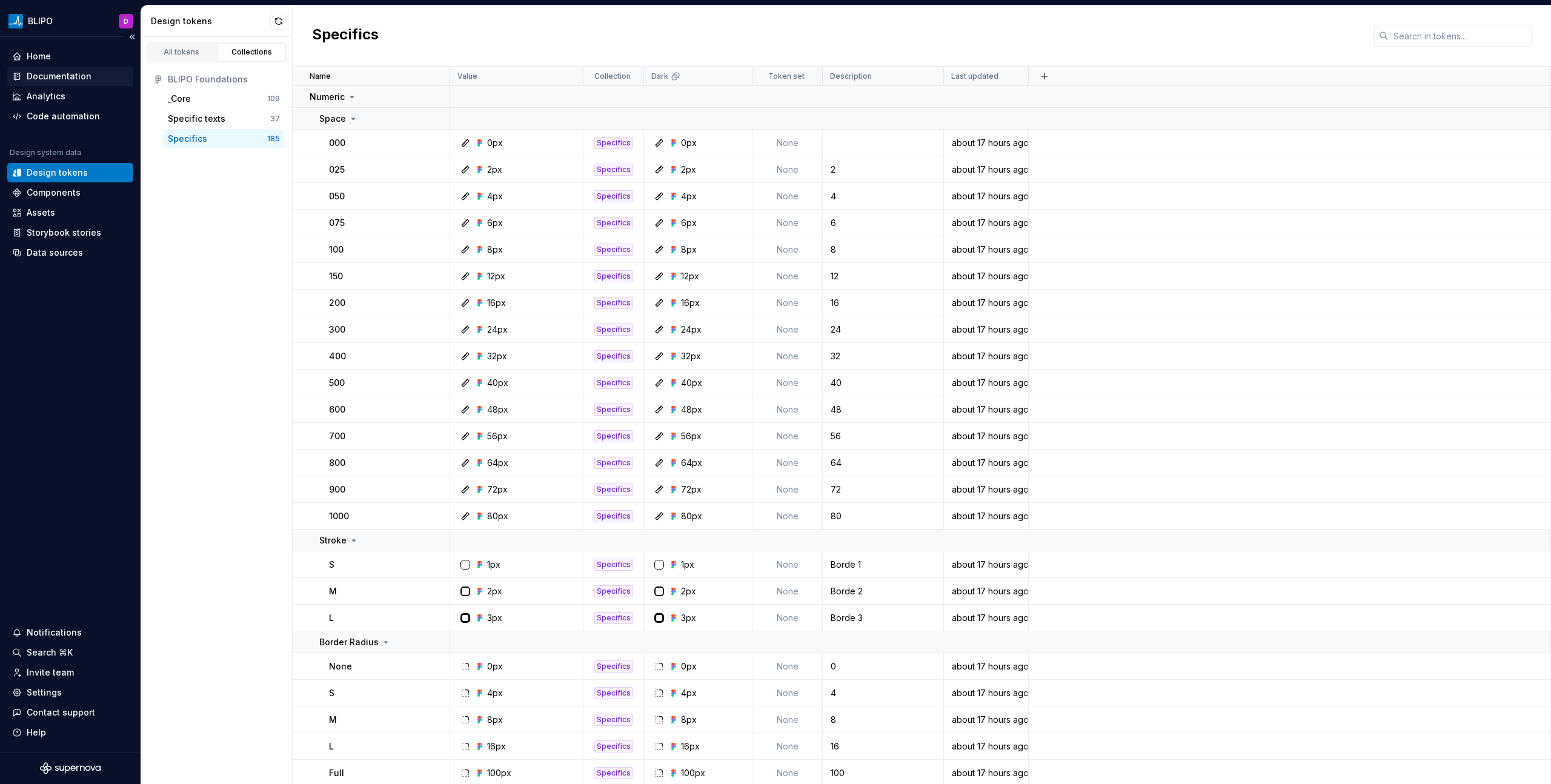
click at [56, 72] on div "Documentation" at bounding box center [59, 76] width 65 height 12
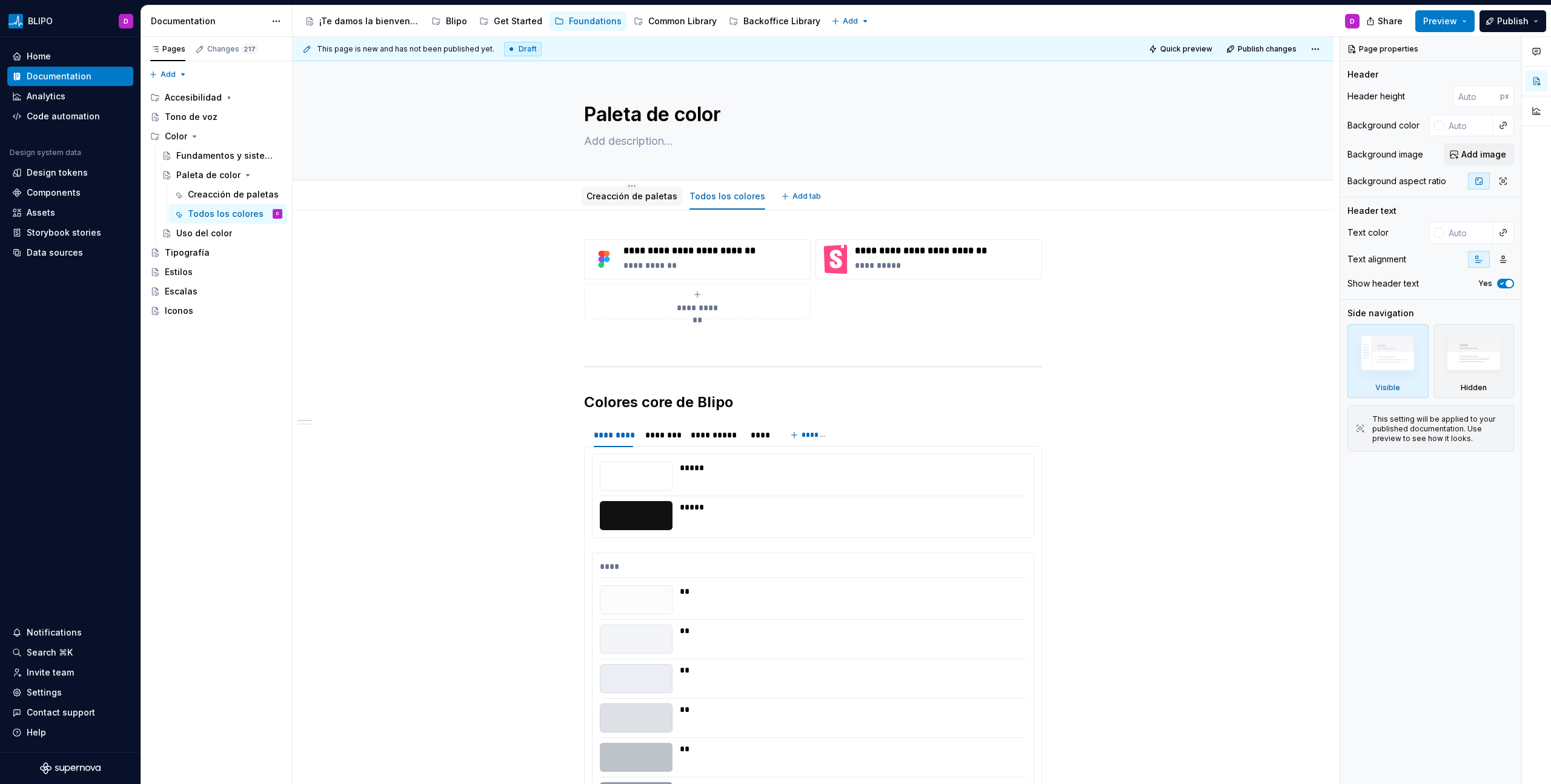
click at [652, 203] on div "Creacción de paletas" at bounding box center [632, 196] width 91 height 15
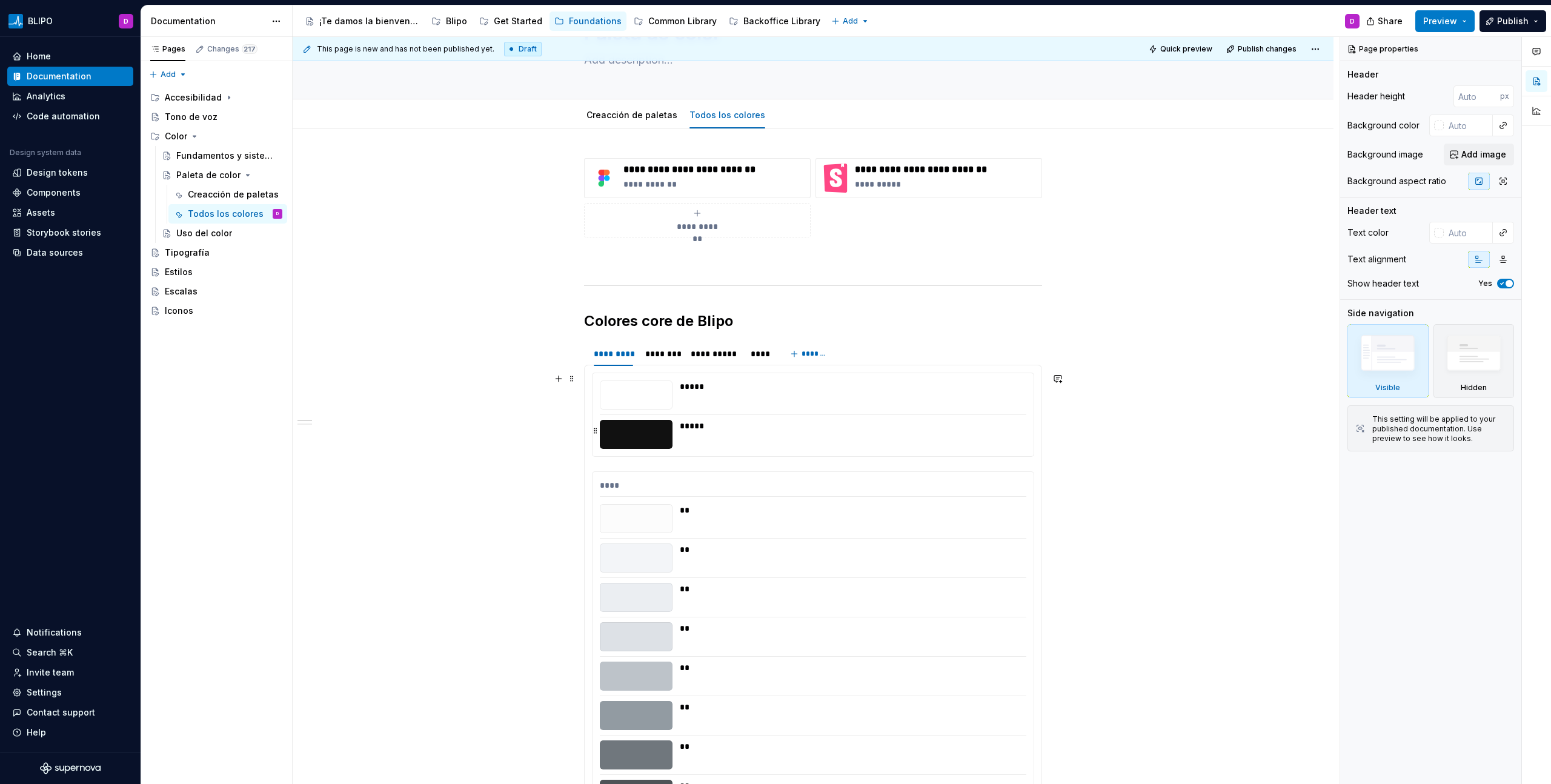
scroll to position [70, 0]
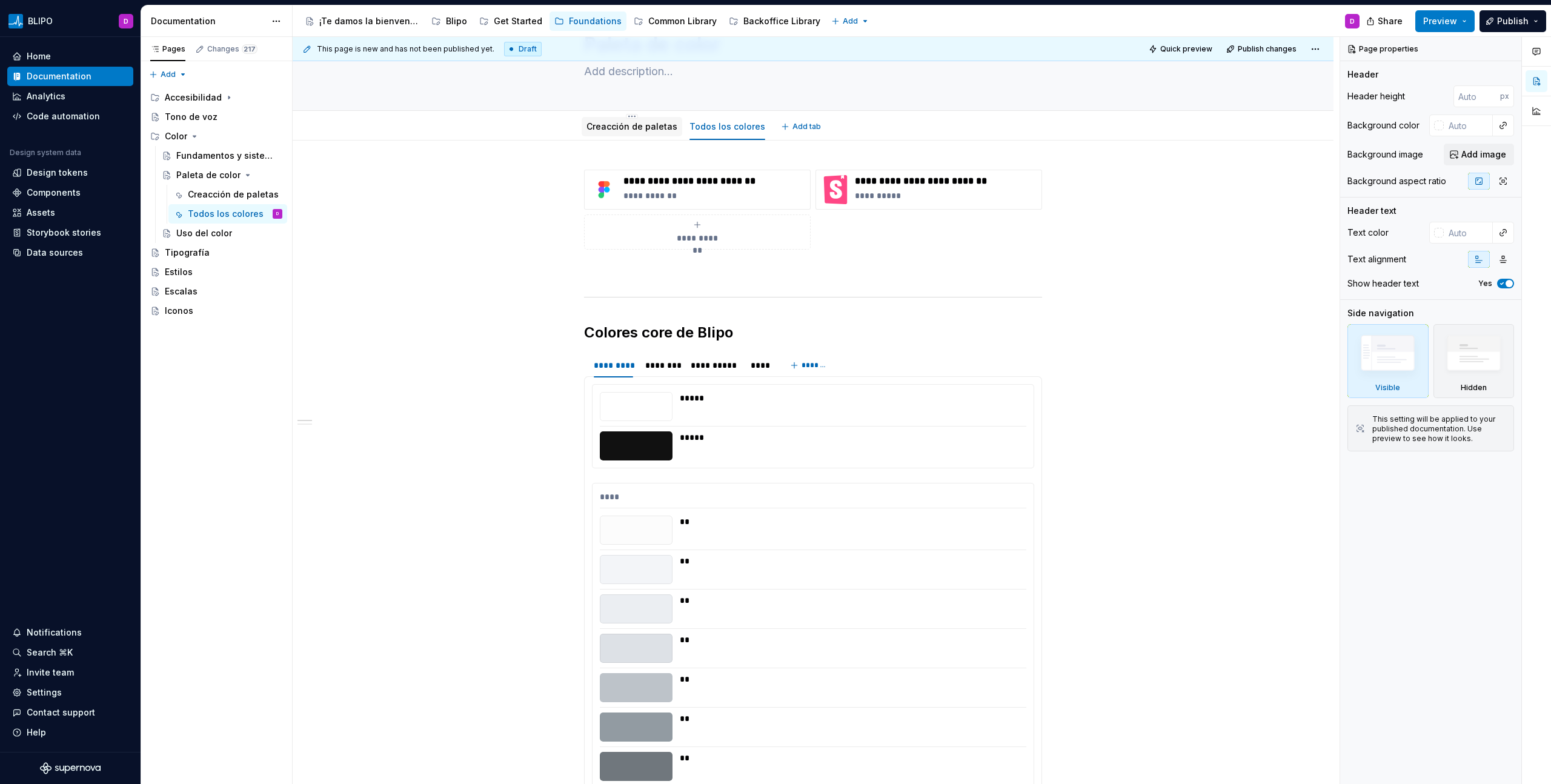
click at [631, 123] on link "Creacción de paletas" at bounding box center [632, 126] width 91 height 10
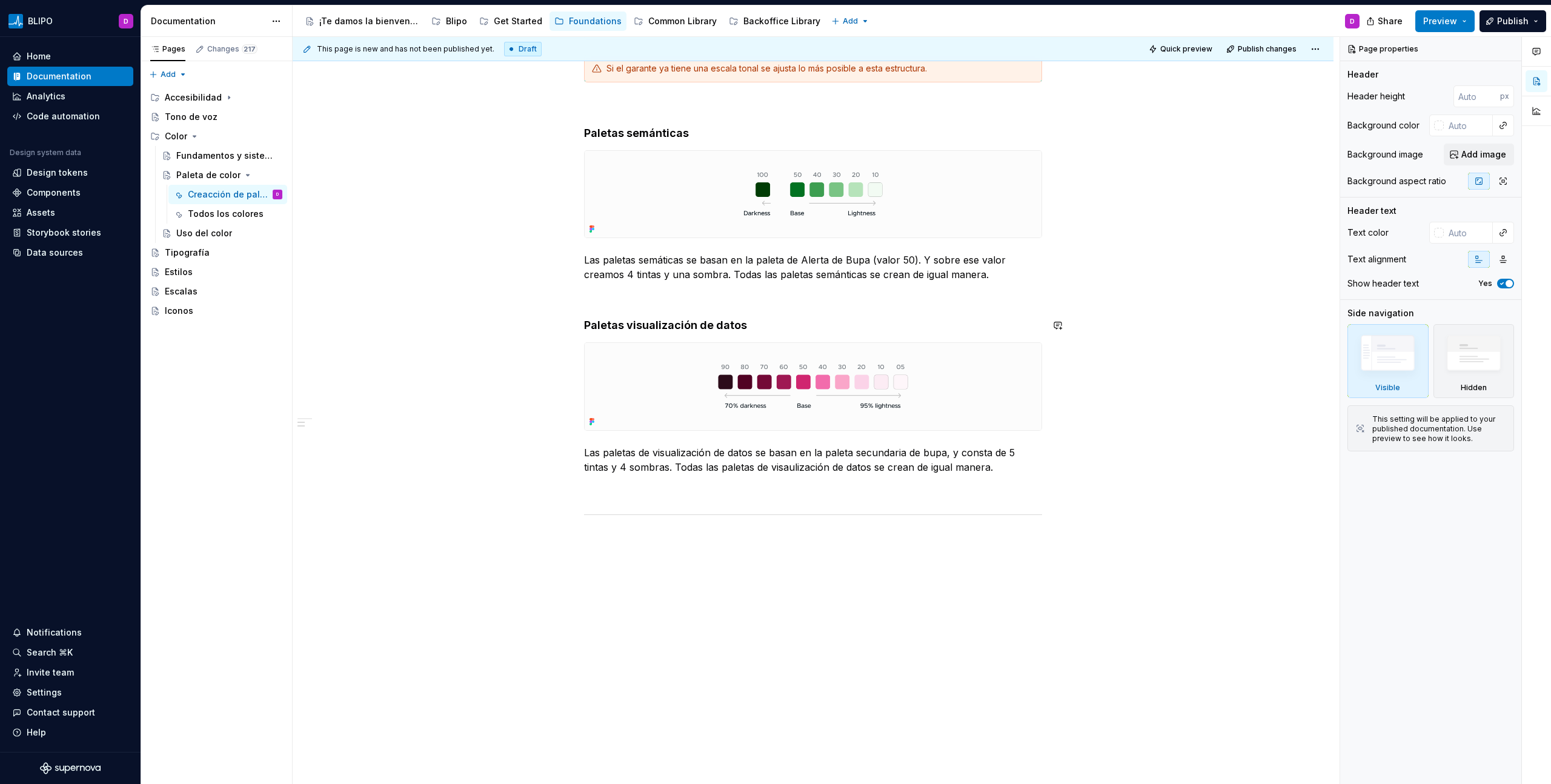
scroll to position [452, 0]
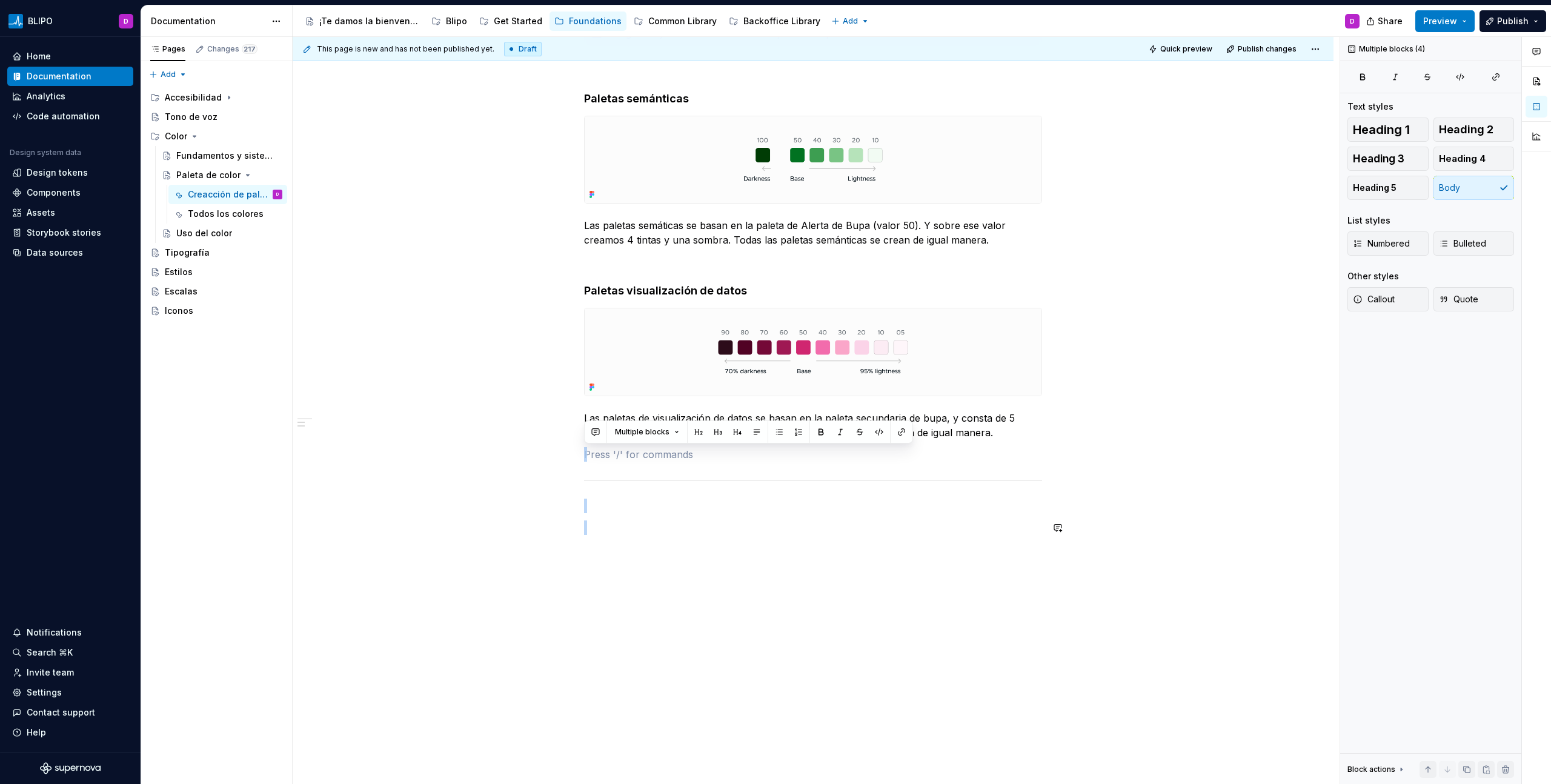
drag, startPoint x: 593, startPoint y: 461, endPoint x: 706, endPoint y: 607, distance: 184.6
click at [704, 446] on div "Creacción de las paletas por tonos Para la creacción de cada garante se crea un…" at bounding box center [813, 271] width 1041 height 1026
click at [694, 446] on div "Creacción de las paletas por tonos Para la creacción de cada garante se crea un…" at bounding box center [812, 168] width 458 height 762
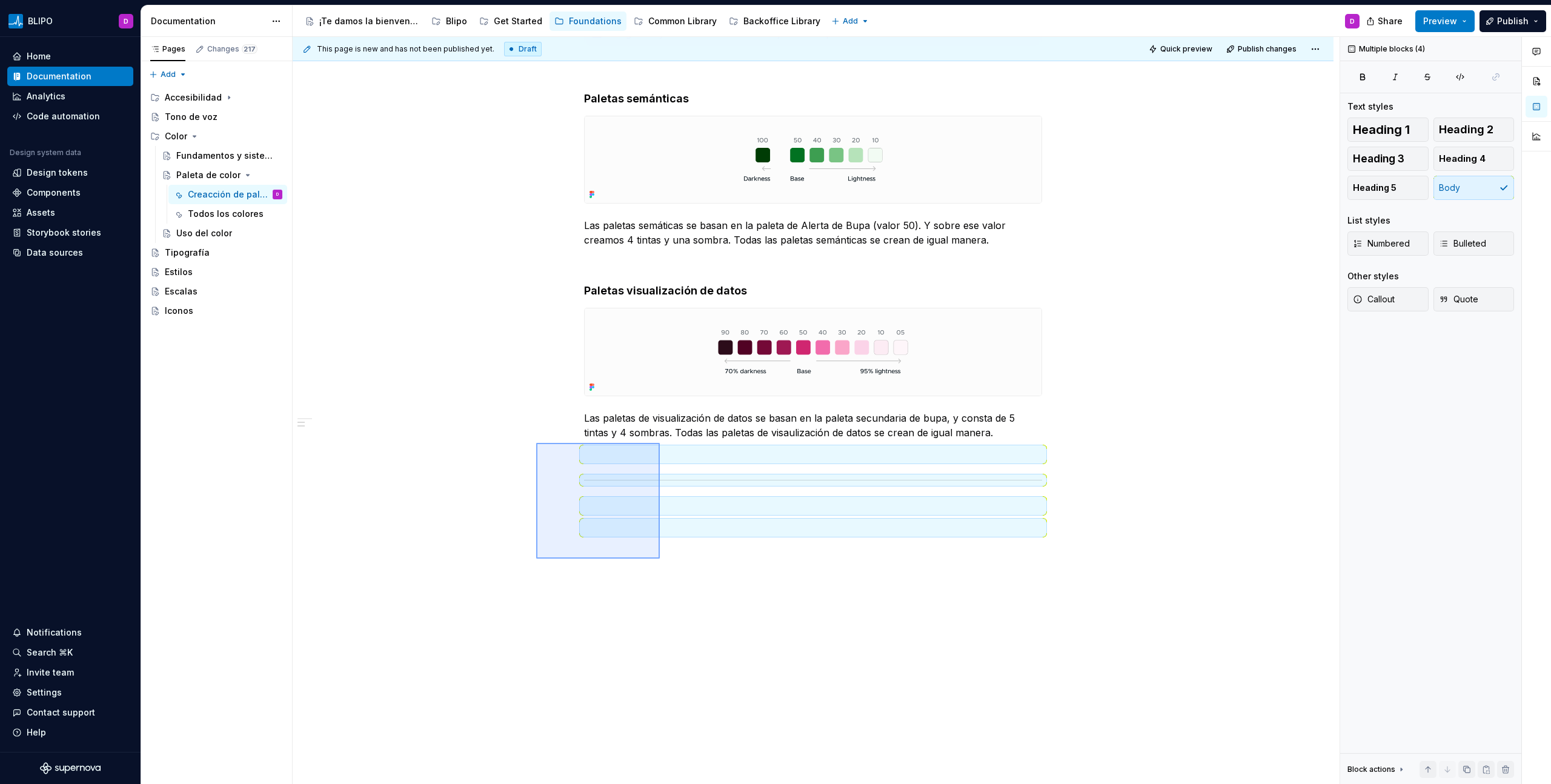
drag, startPoint x: 536, startPoint y: 443, endPoint x: 660, endPoint y: 558, distance: 169.1
click at [660, 446] on div "This page is new and has not been published yet. Draft Quick preview Publish ch…" at bounding box center [816, 410] width 1047 height 747
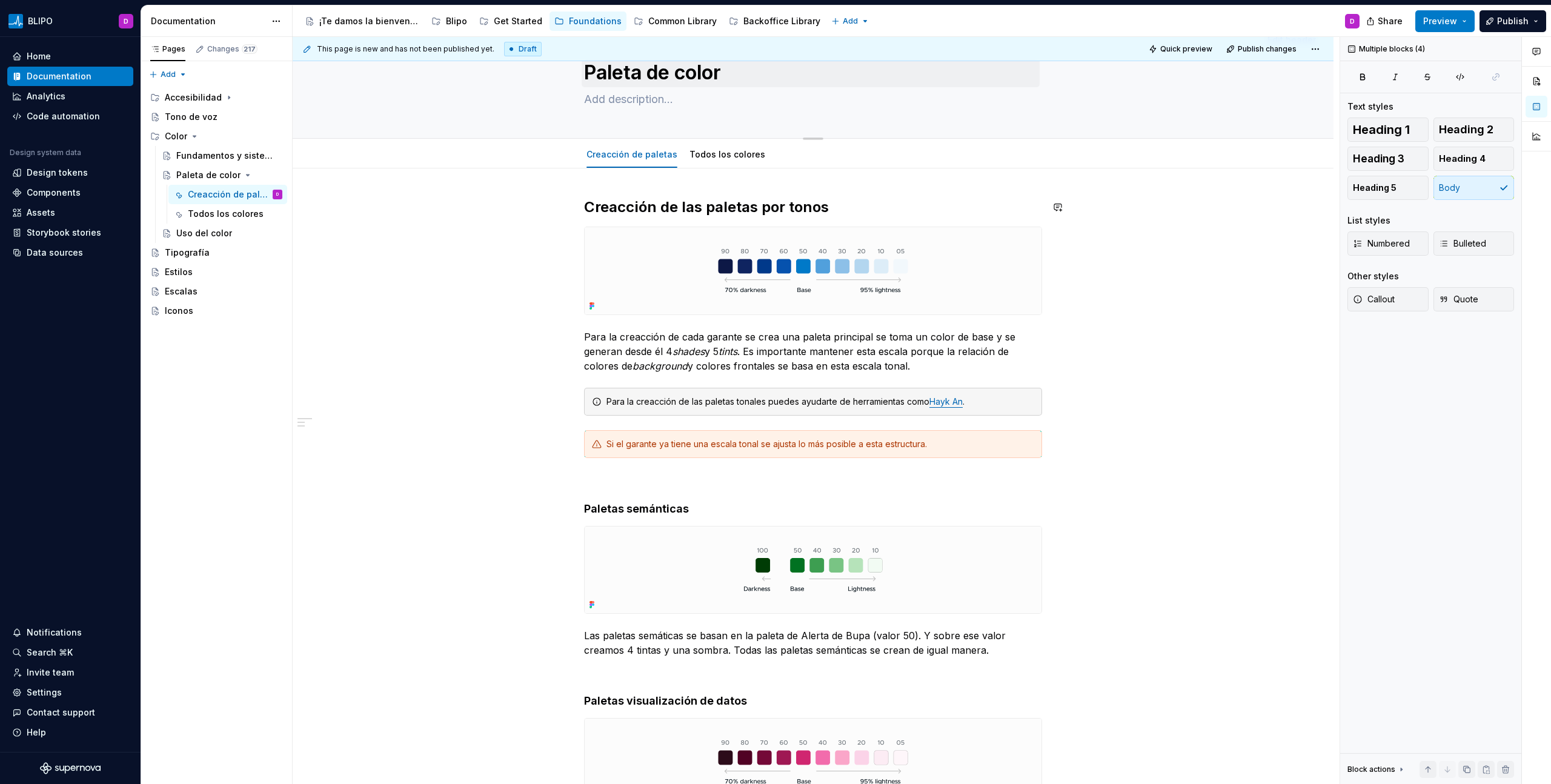
scroll to position [0, 0]
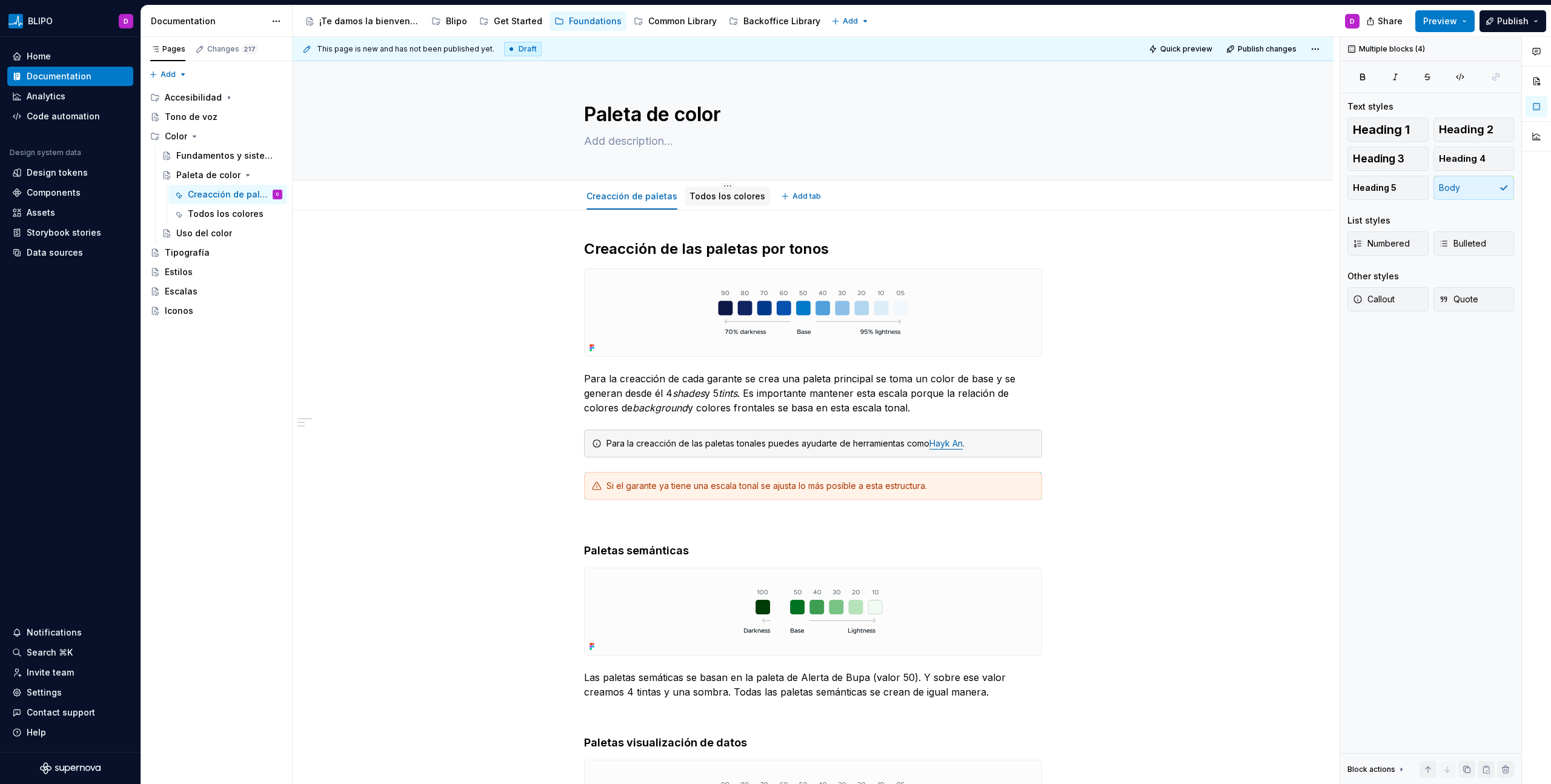
click at [702, 200] on link "Todos los colores" at bounding box center [727, 196] width 76 height 10
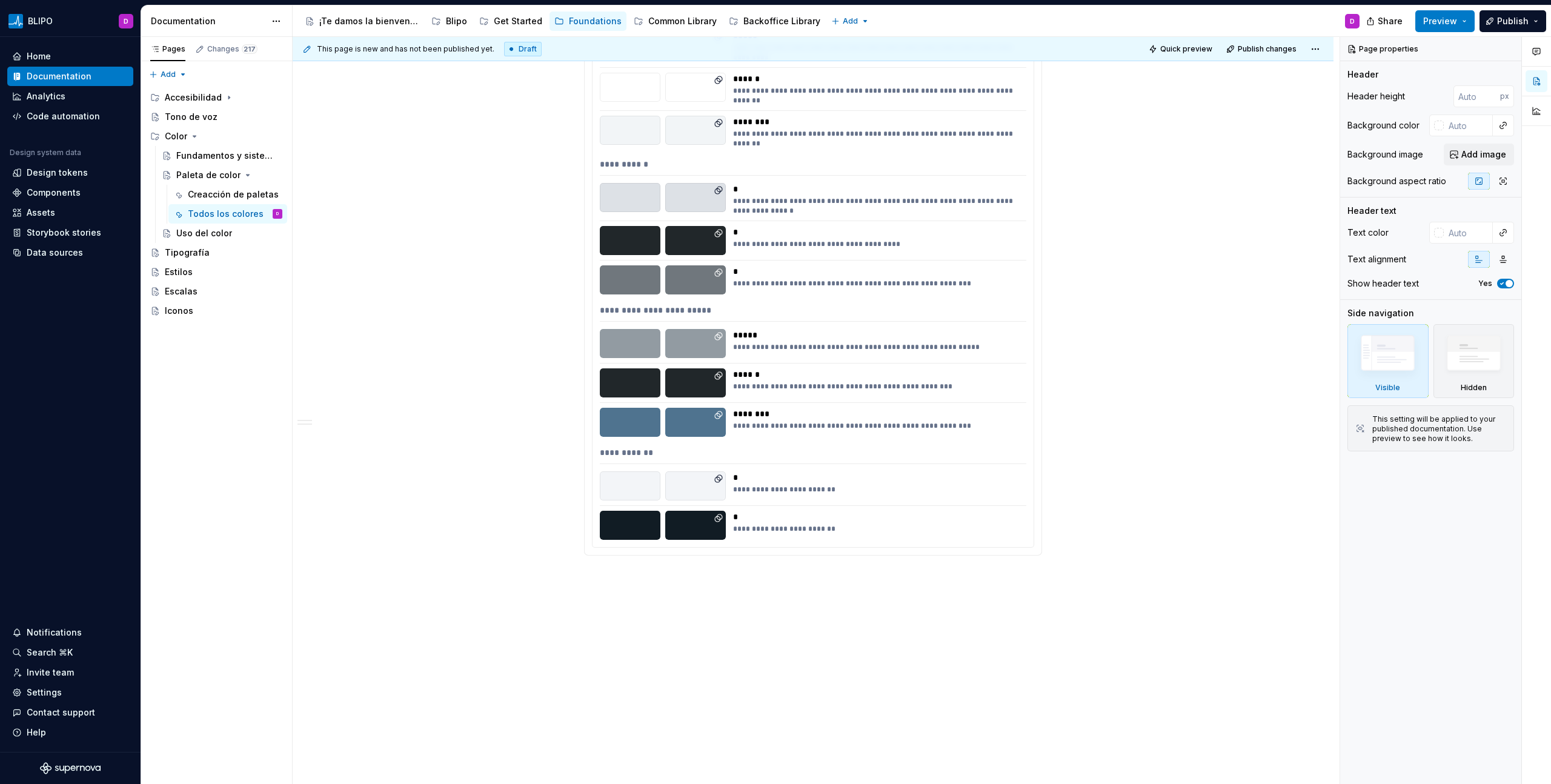
scroll to position [1825, 0]
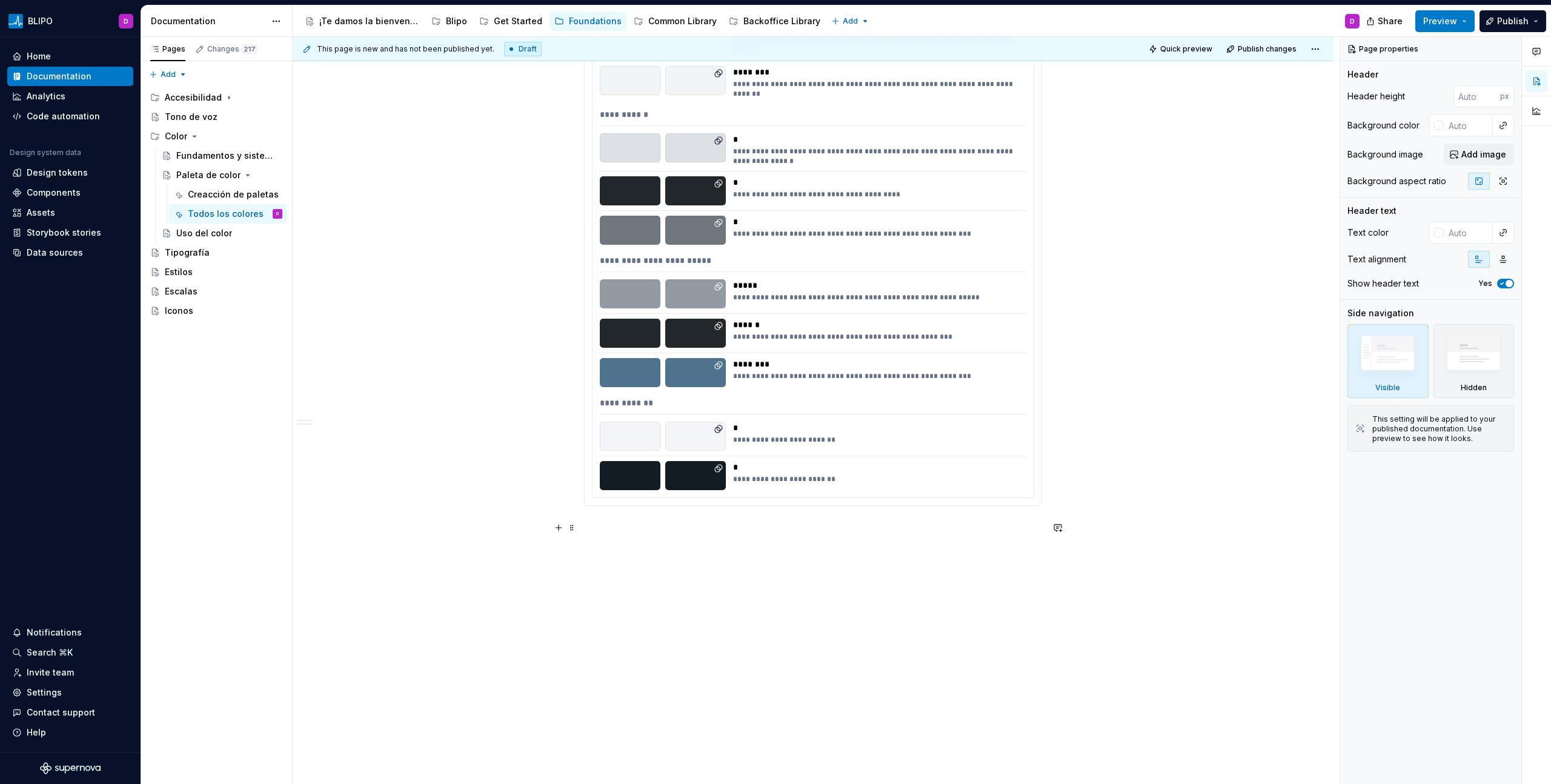
click at [624, 446] on p at bounding box center [812, 527] width 458 height 15
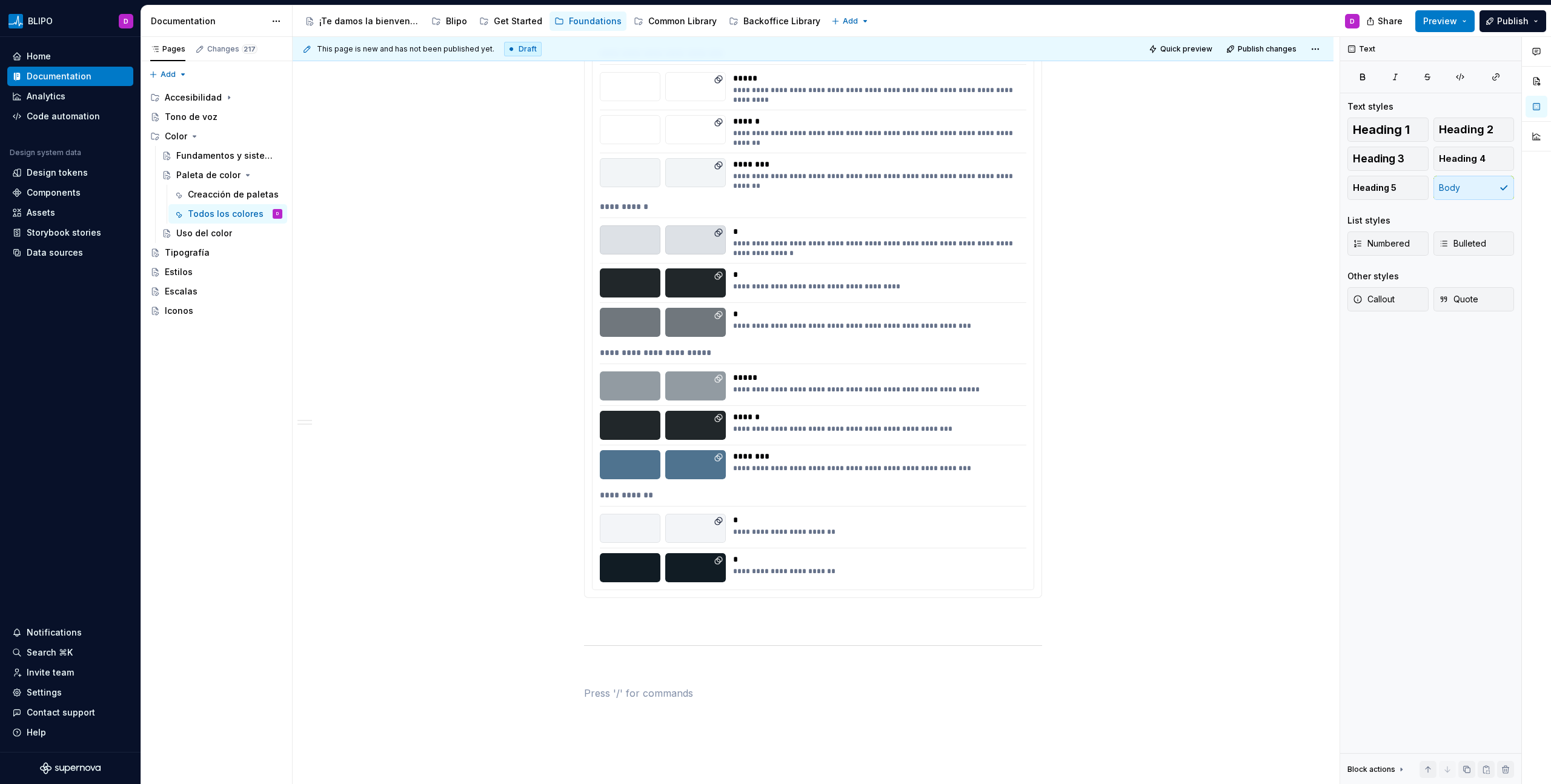
scroll to position [1829, 0]
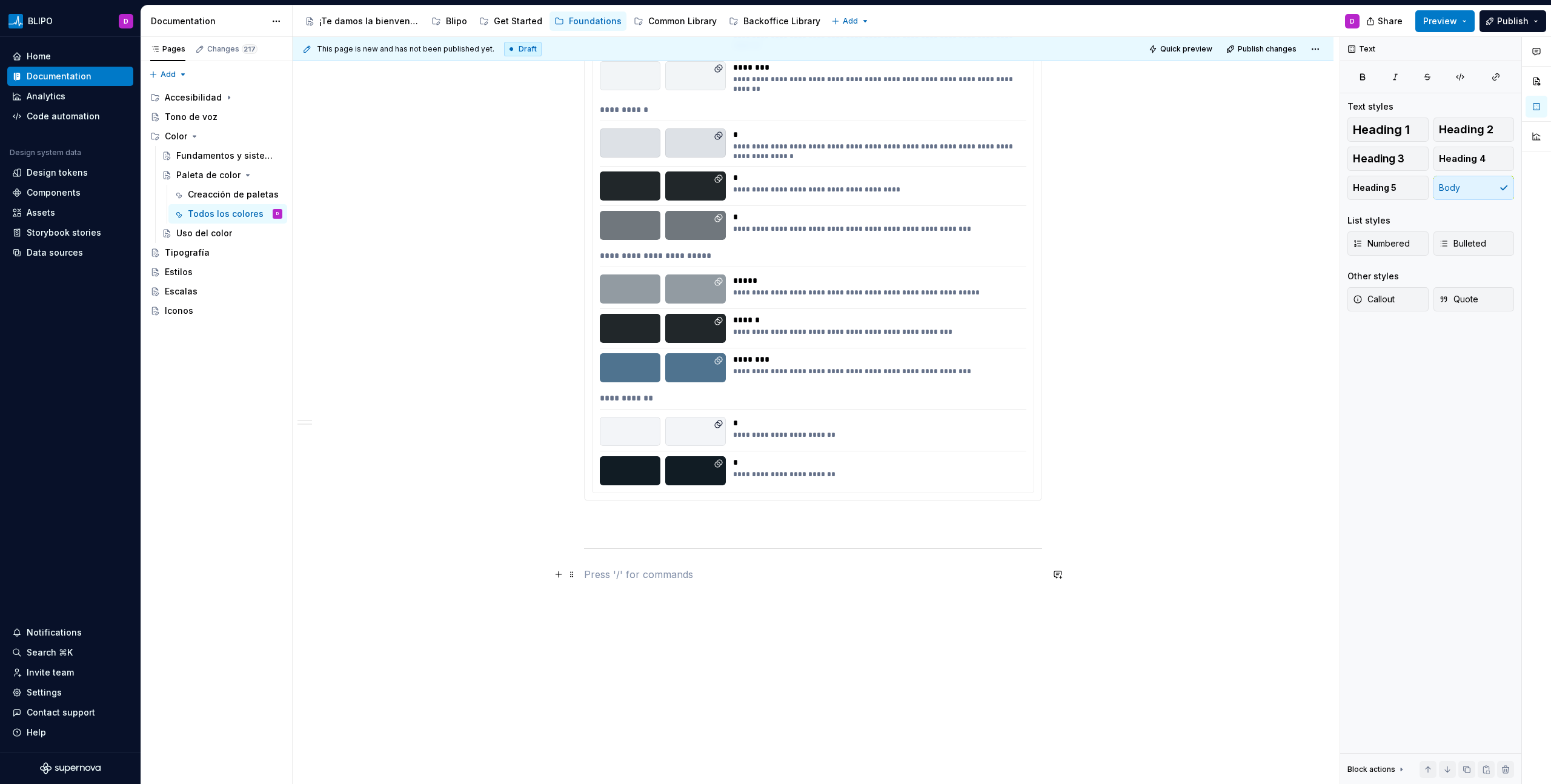
click at [605, 446] on p at bounding box center [812, 574] width 458 height 15
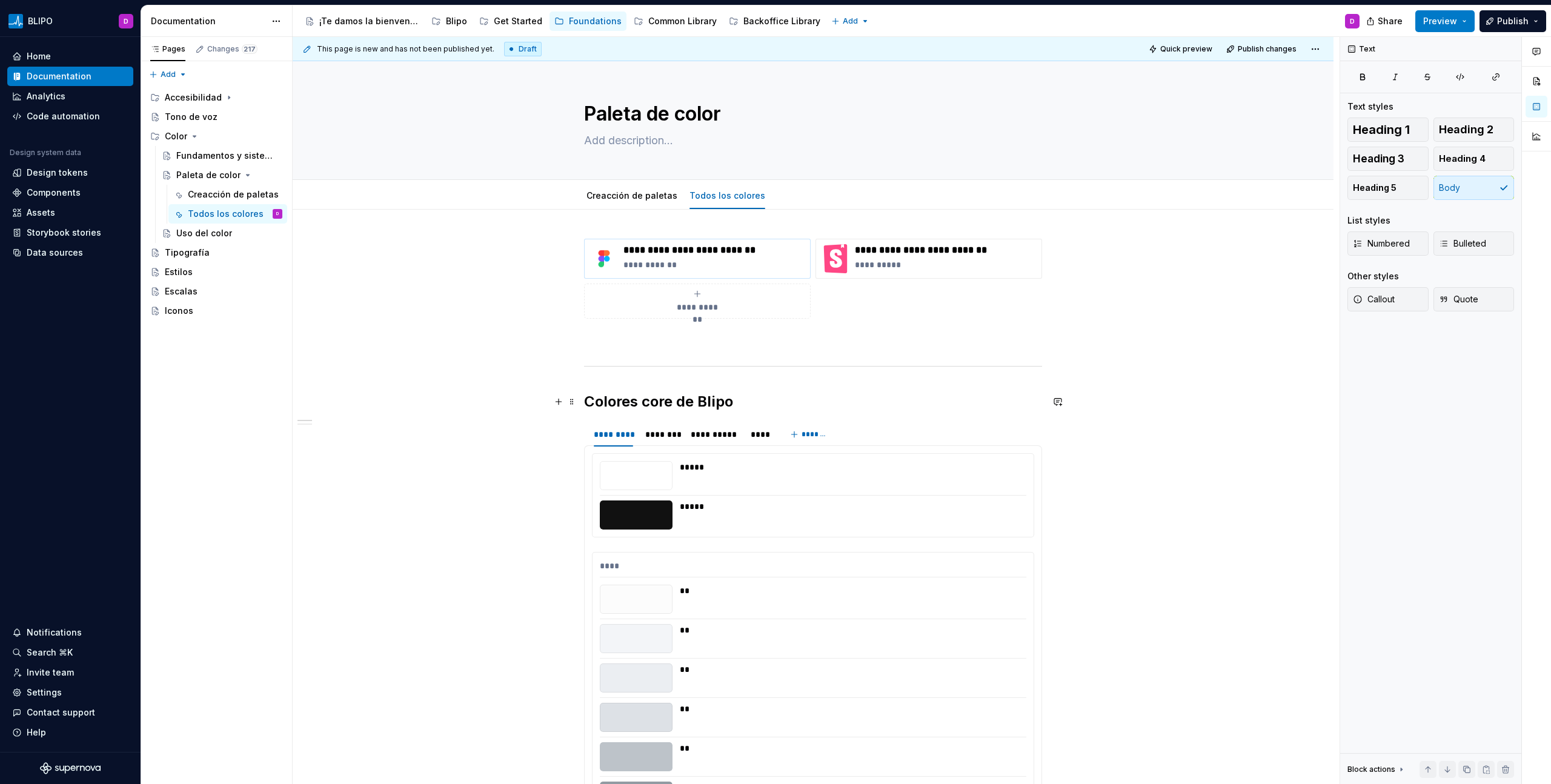
scroll to position [0, 0]
click at [639, 196] on link "Creacción de paletas" at bounding box center [632, 196] width 91 height 10
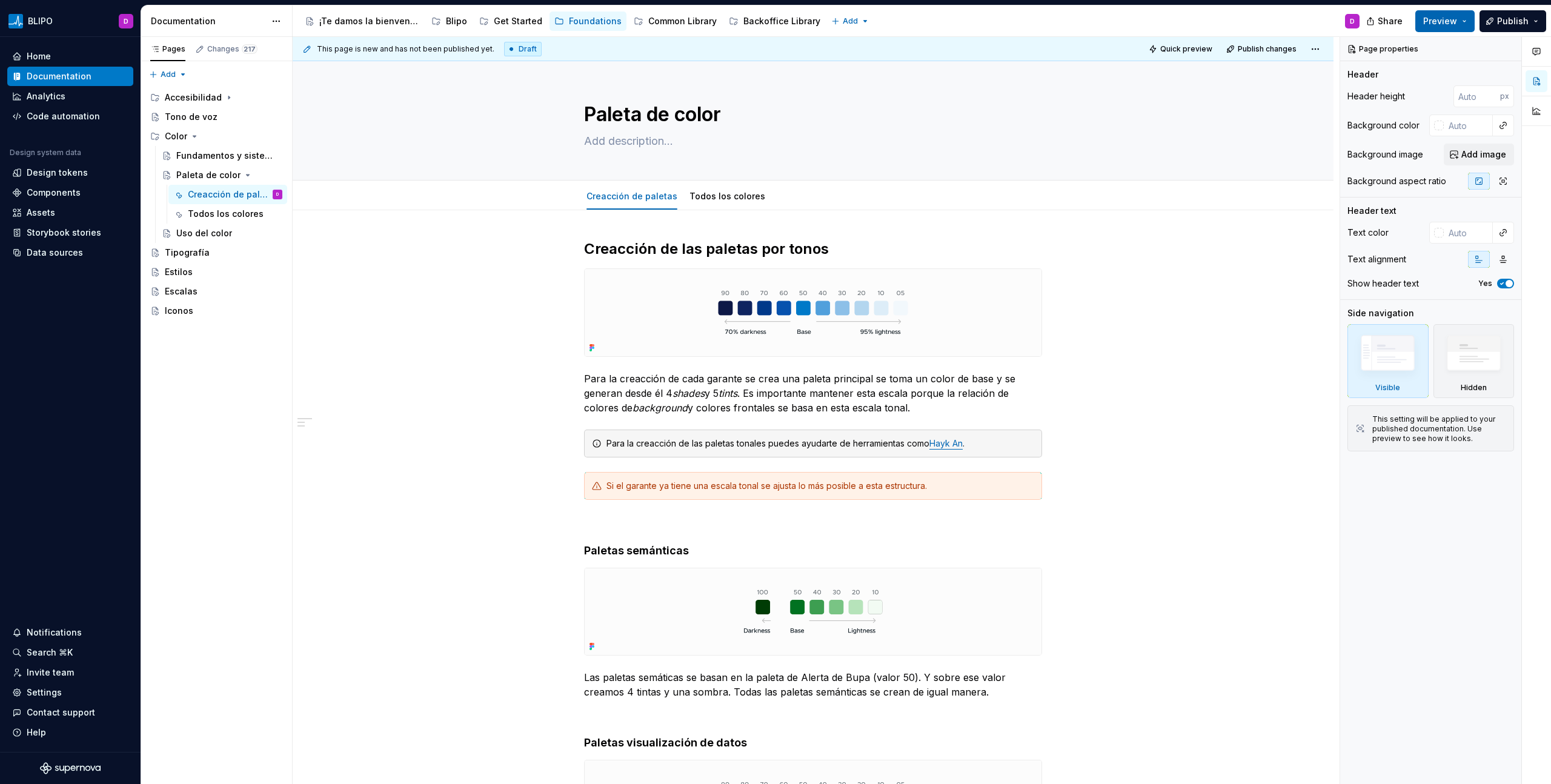
click at [916, 24] on span "Preview" at bounding box center [1440, 21] width 34 height 12
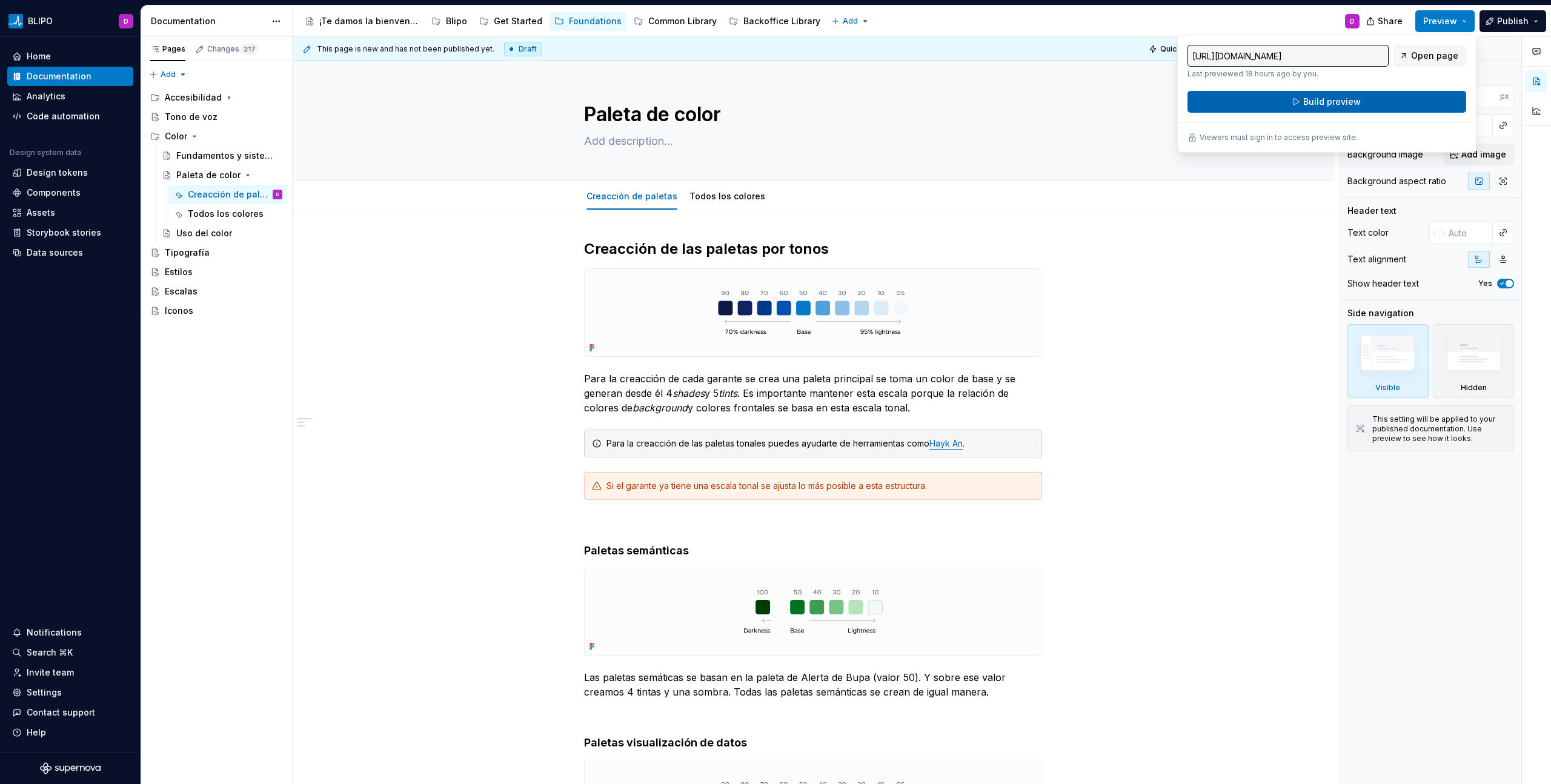
click at [916, 99] on button "Build preview" at bounding box center [1327, 102] width 279 height 22
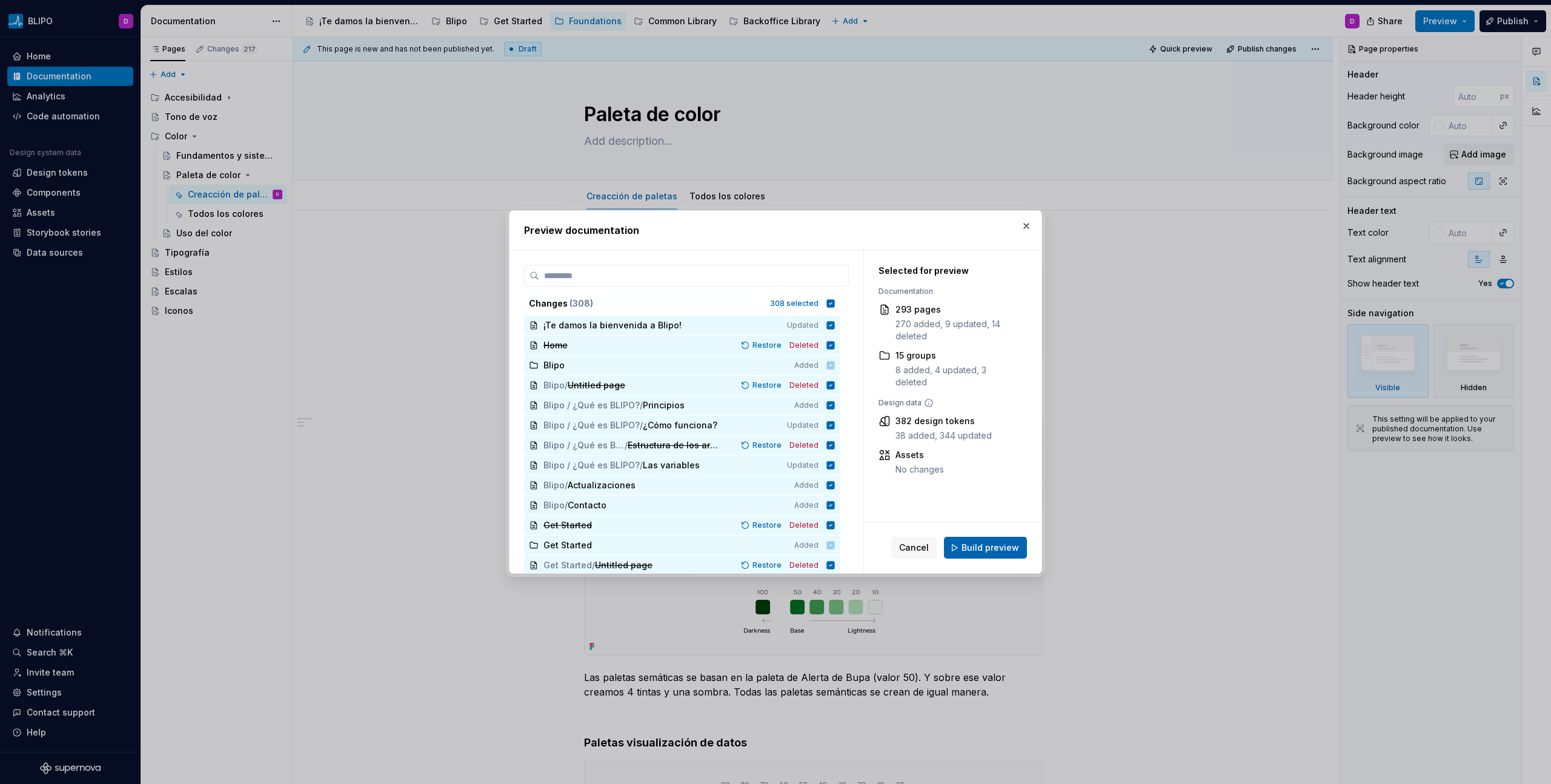
click at [916, 446] on span "Build preview" at bounding box center [990, 547] width 58 height 12
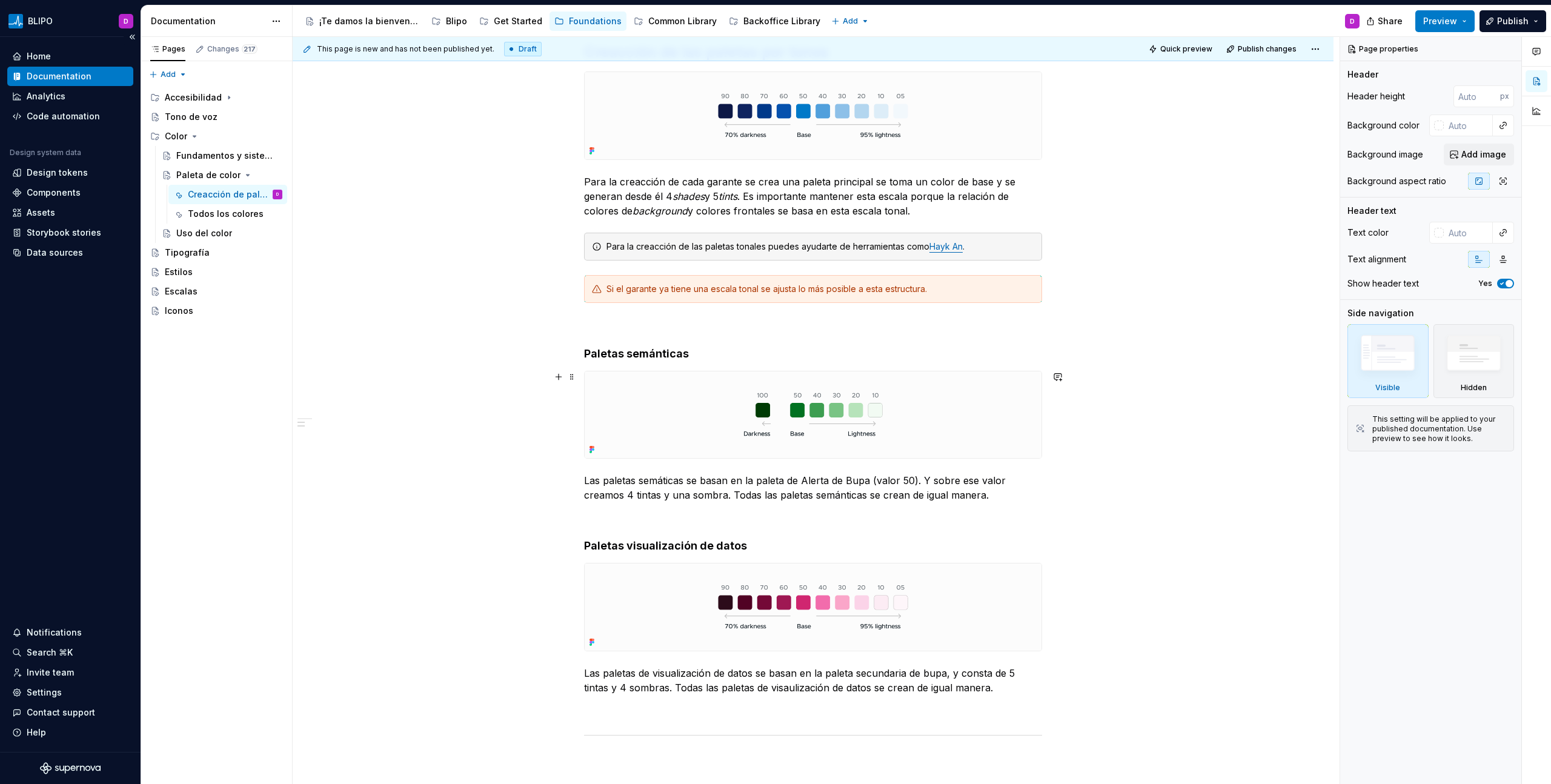
scroll to position [287, 0]
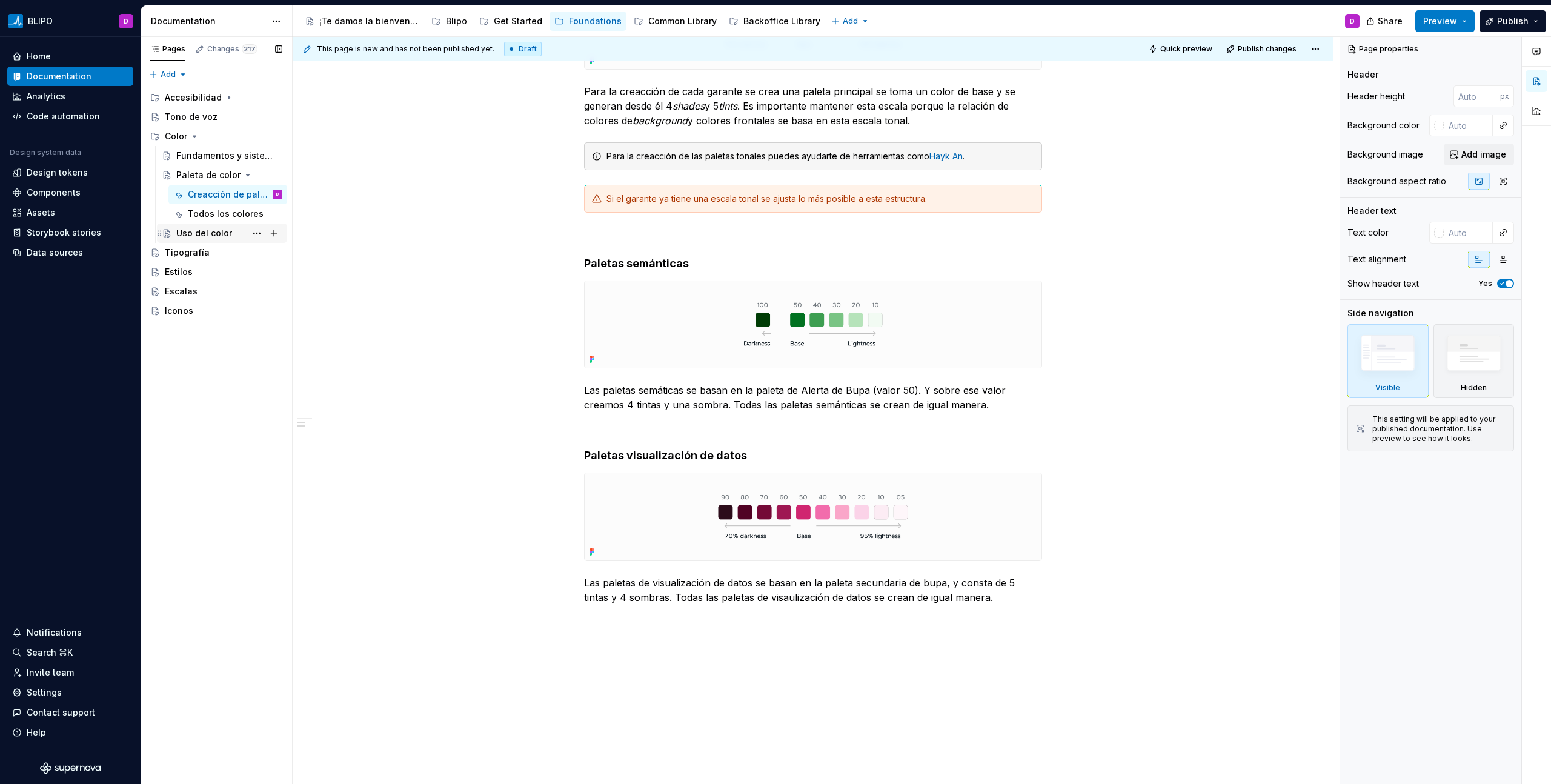
click at [217, 234] on div "Uso del color" at bounding box center [204, 233] width 56 height 12
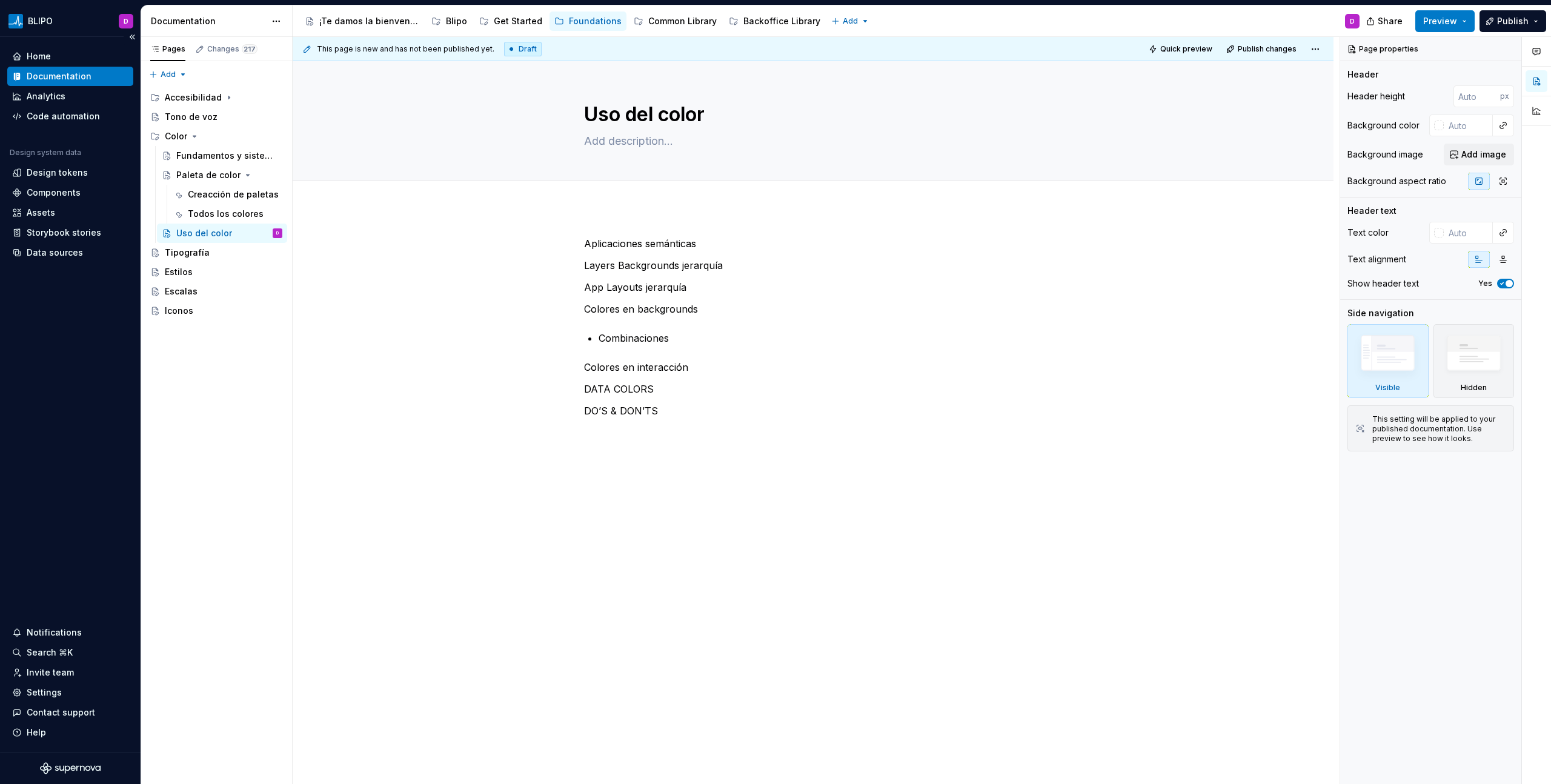
type textarea "*"
